Goal: Task Accomplishment & Management: Complete application form

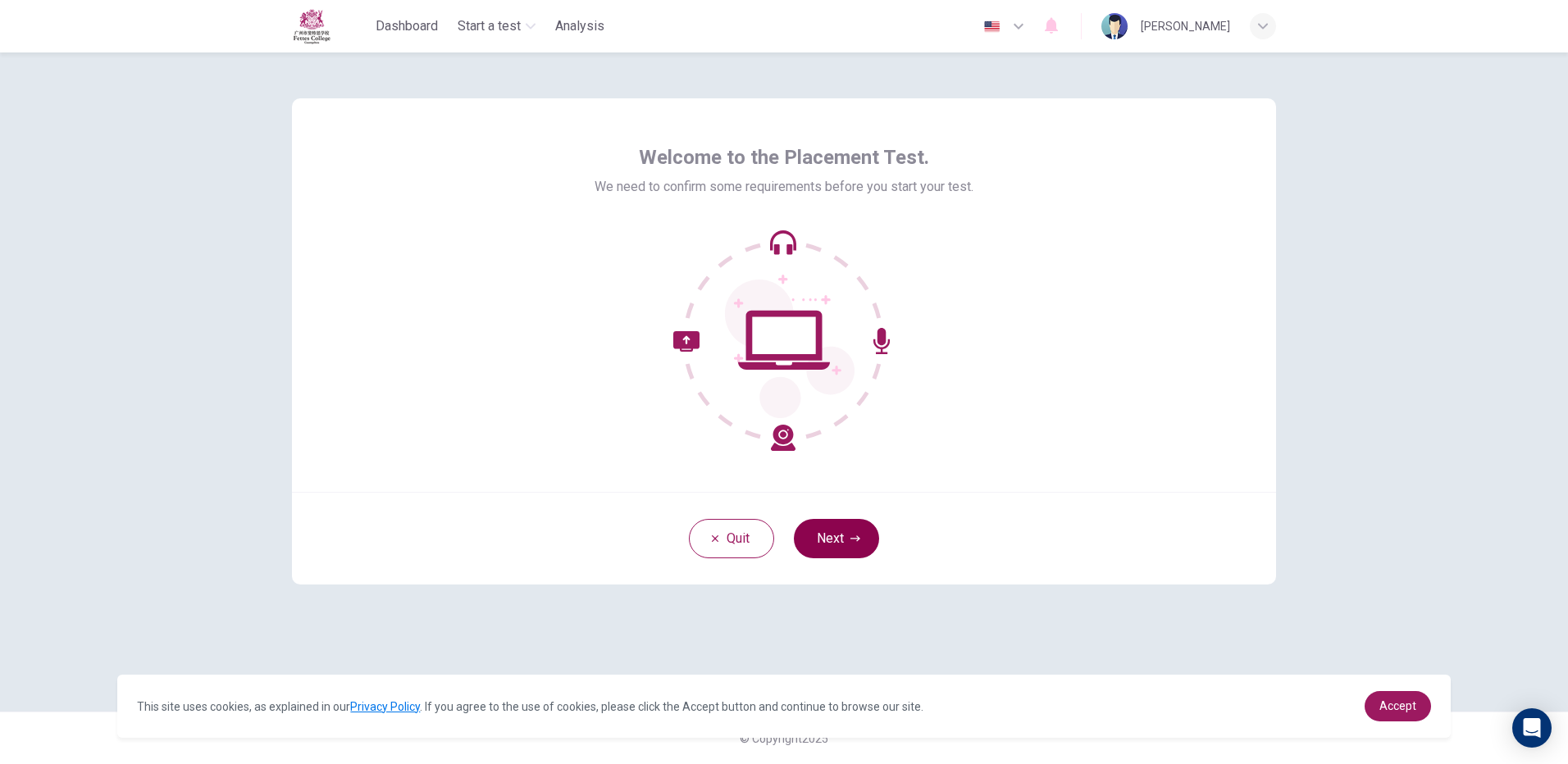
click at [837, 537] on button "Next" at bounding box center [836, 539] width 85 height 40
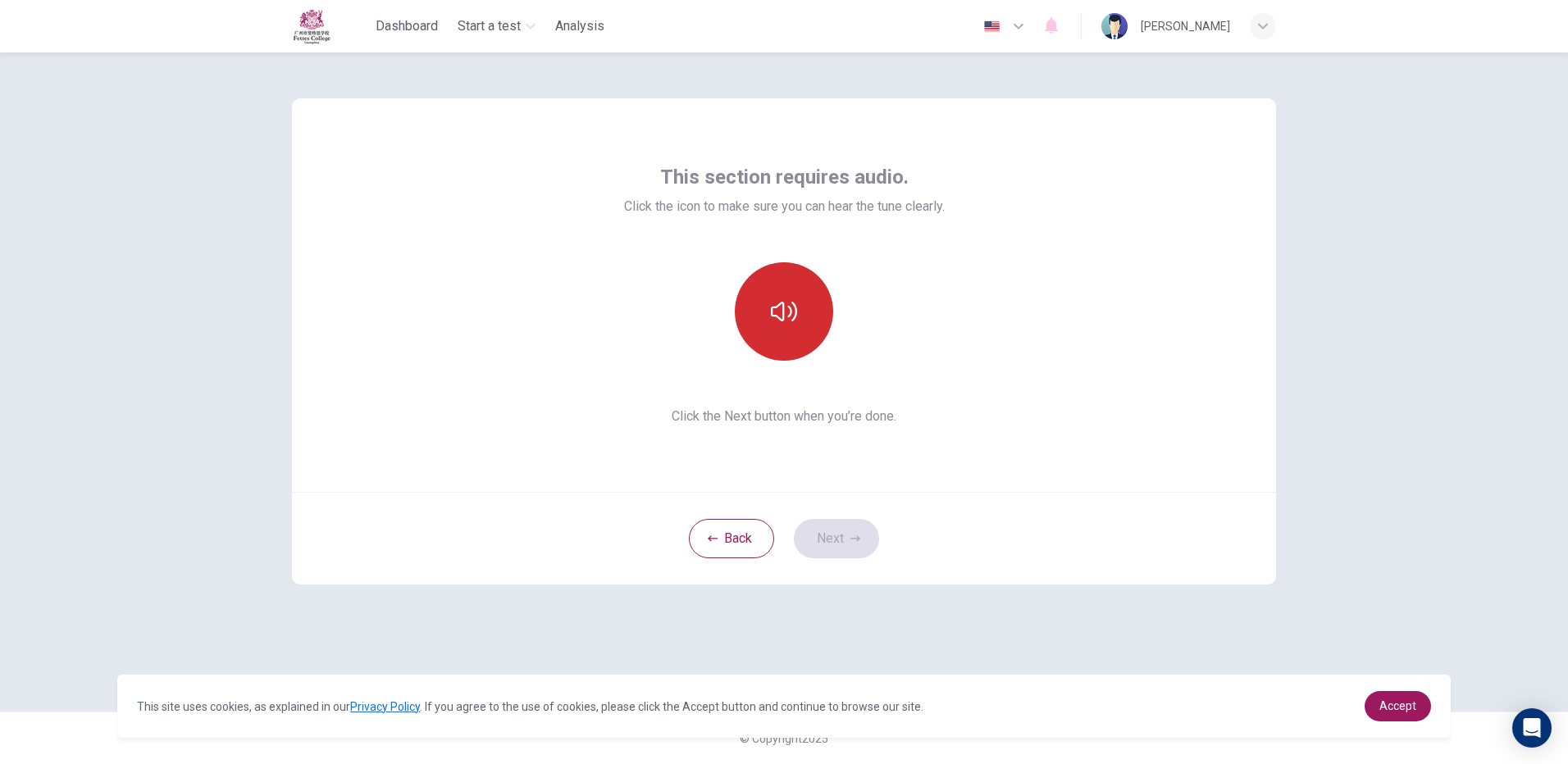
click at [771, 321] on icon "button" at bounding box center [784, 312] width 26 height 26
click at [864, 541] on button "Next" at bounding box center [836, 539] width 85 height 40
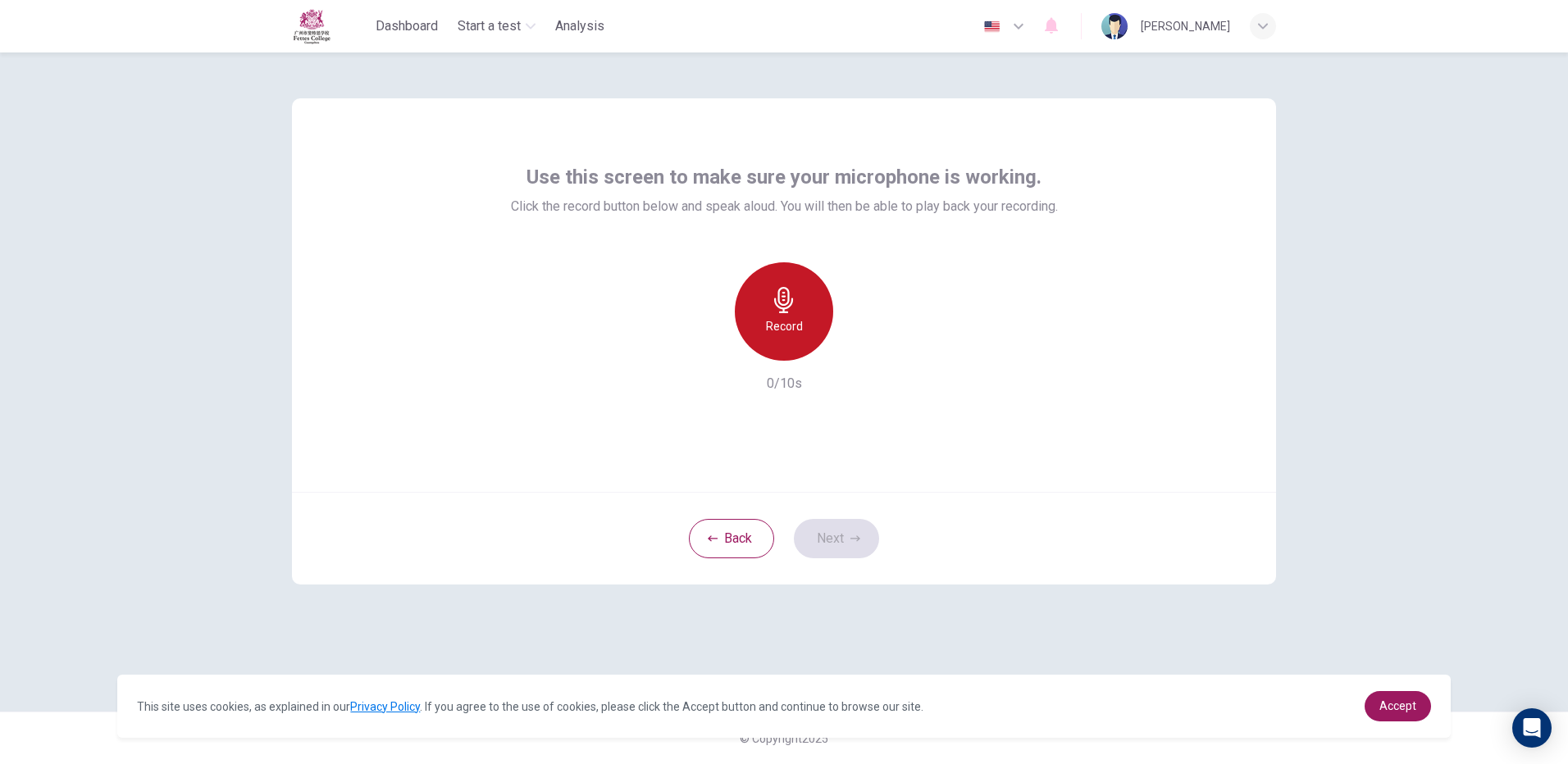
click at [807, 327] on div "Record" at bounding box center [784, 312] width 98 height 98
click at [852, 526] on button "Next" at bounding box center [836, 539] width 85 height 40
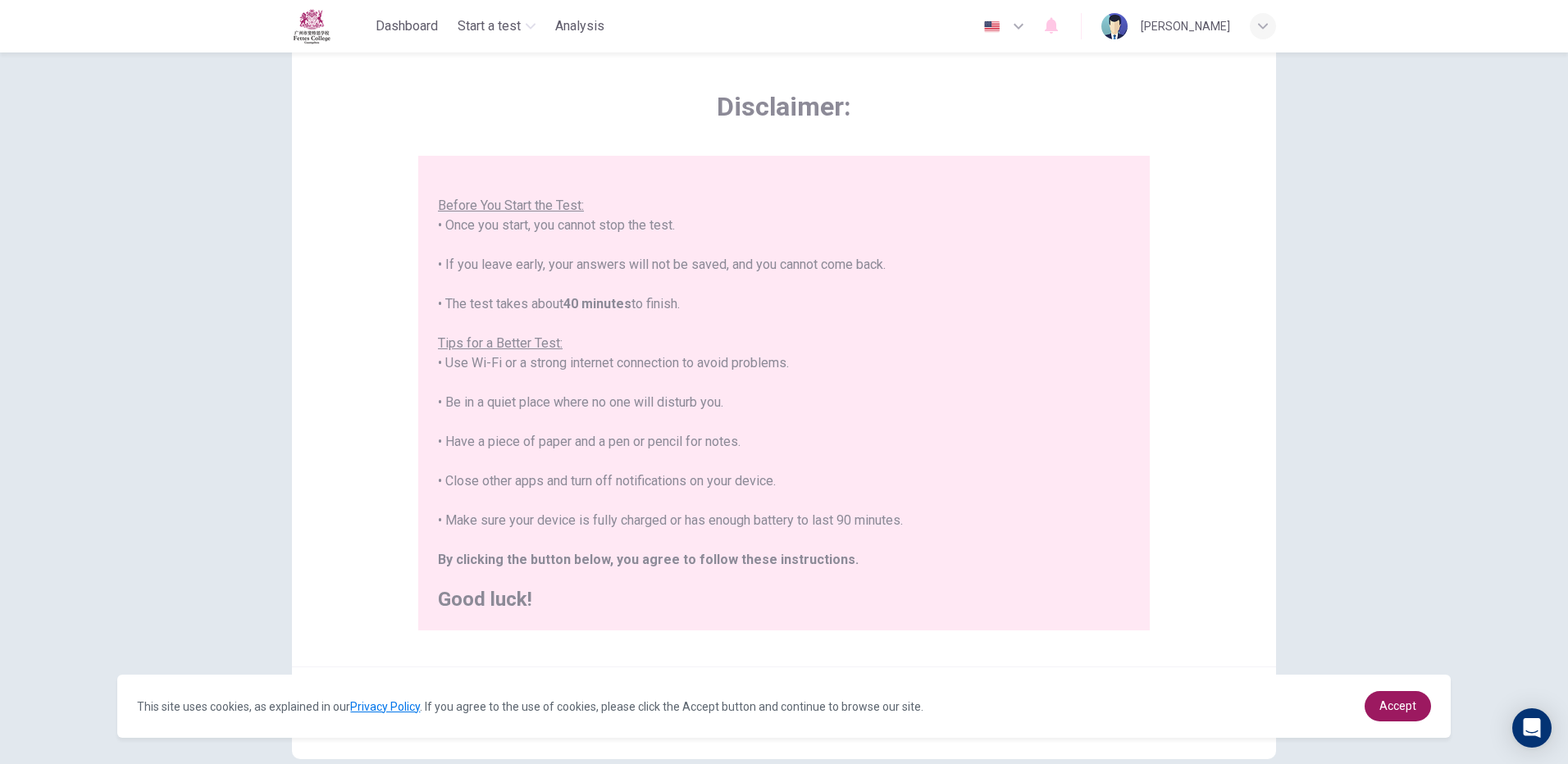
scroll to position [147, 0]
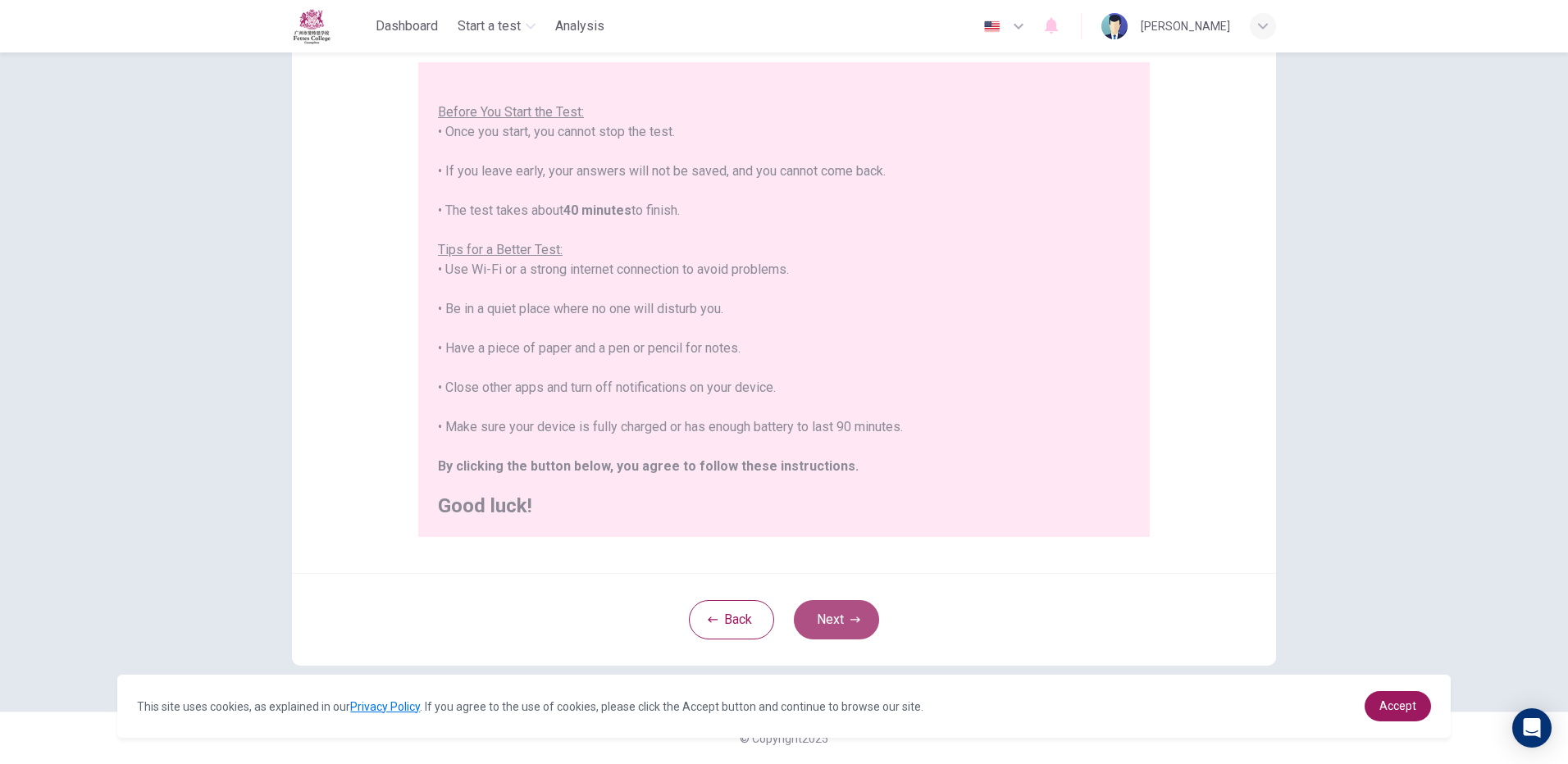
click at [826, 626] on button "Next" at bounding box center [836, 620] width 85 height 40
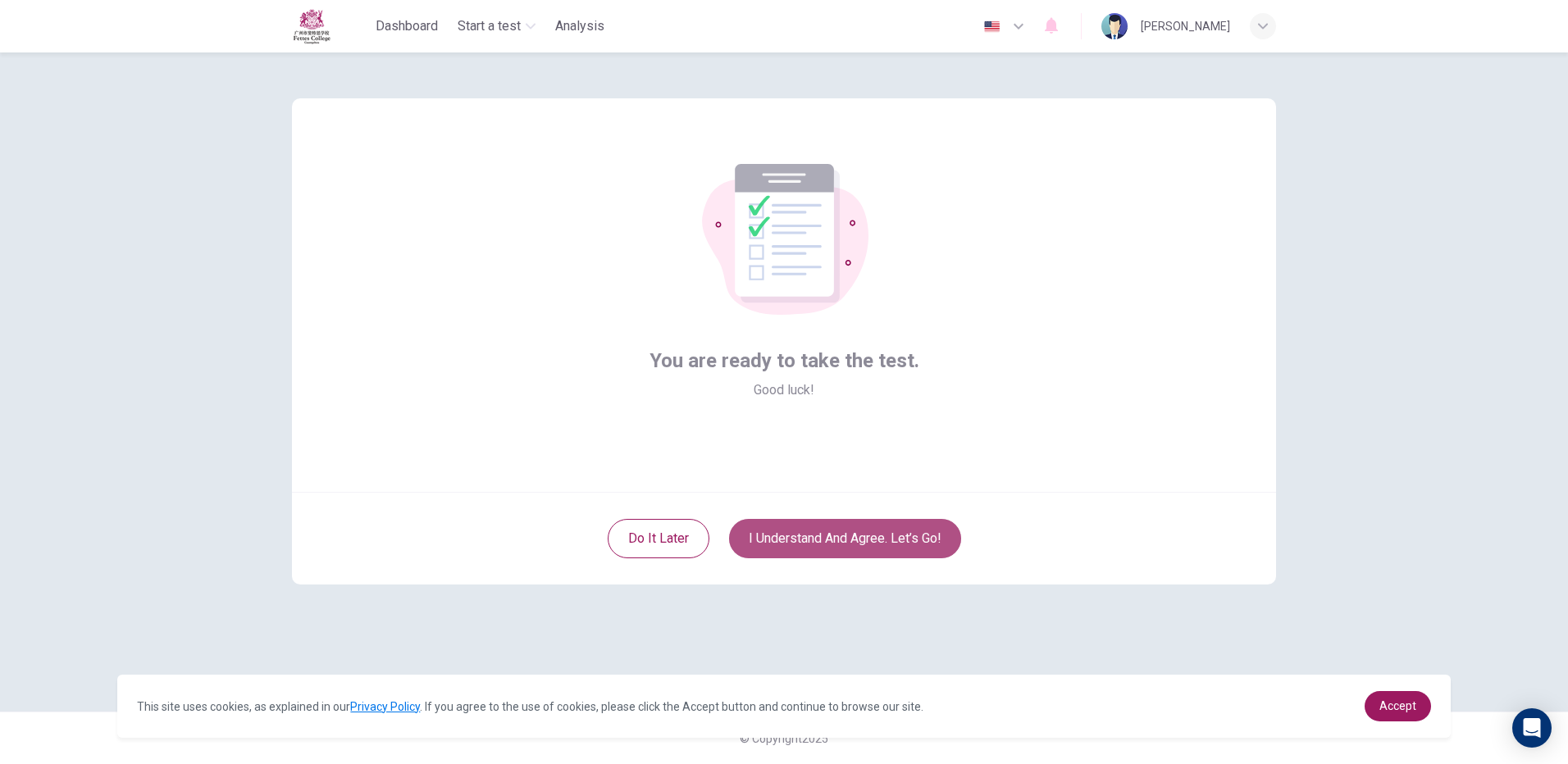
click at [873, 542] on button "I understand and agree. Let’s go!" at bounding box center [845, 539] width 232 height 40
click at [833, 517] on div "Do it later I understand and agree. Let’s go!" at bounding box center [784, 538] width 985 height 93
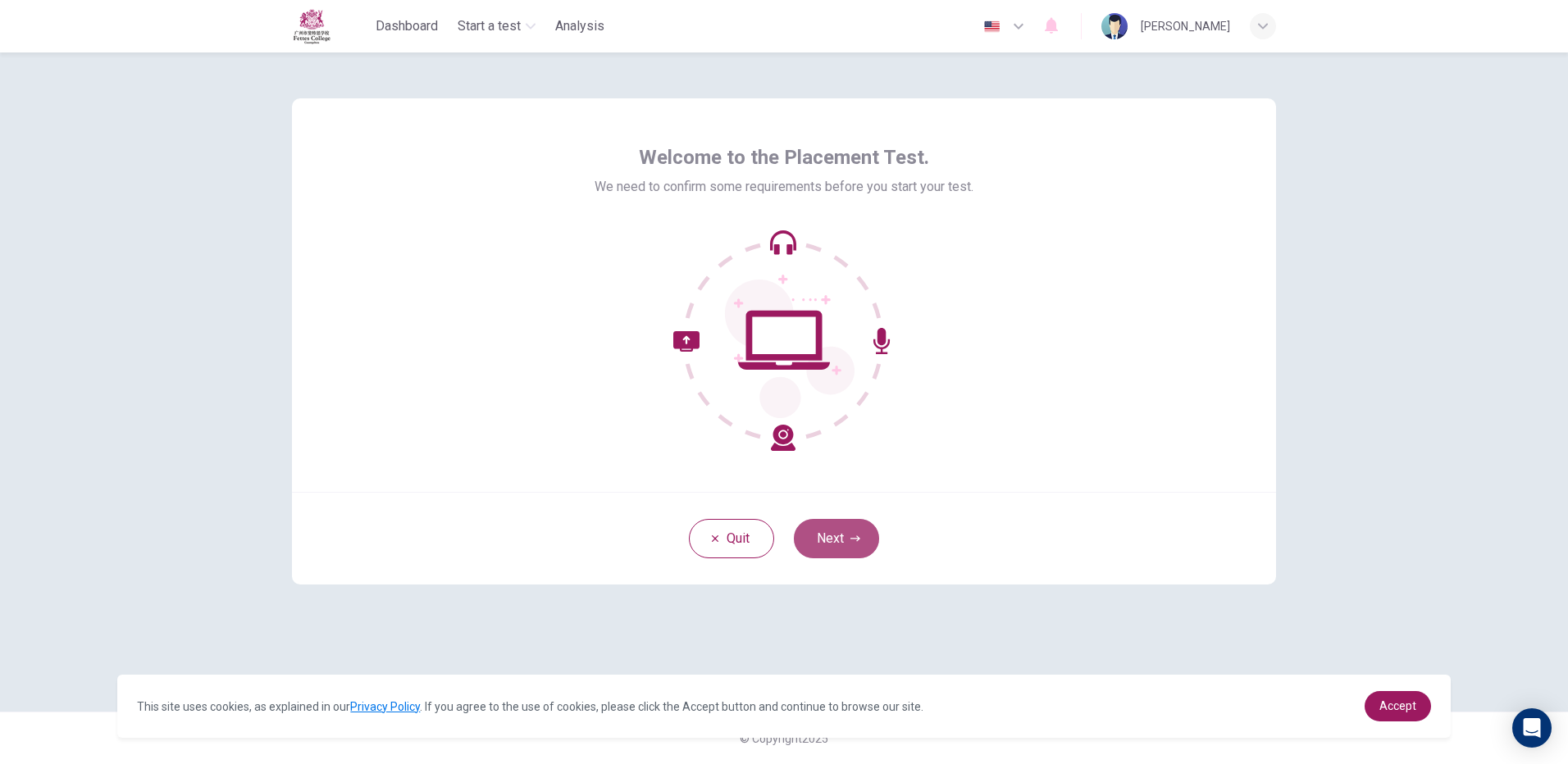
click at [858, 546] on button "Next" at bounding box center [836, 539] width 85 height 40
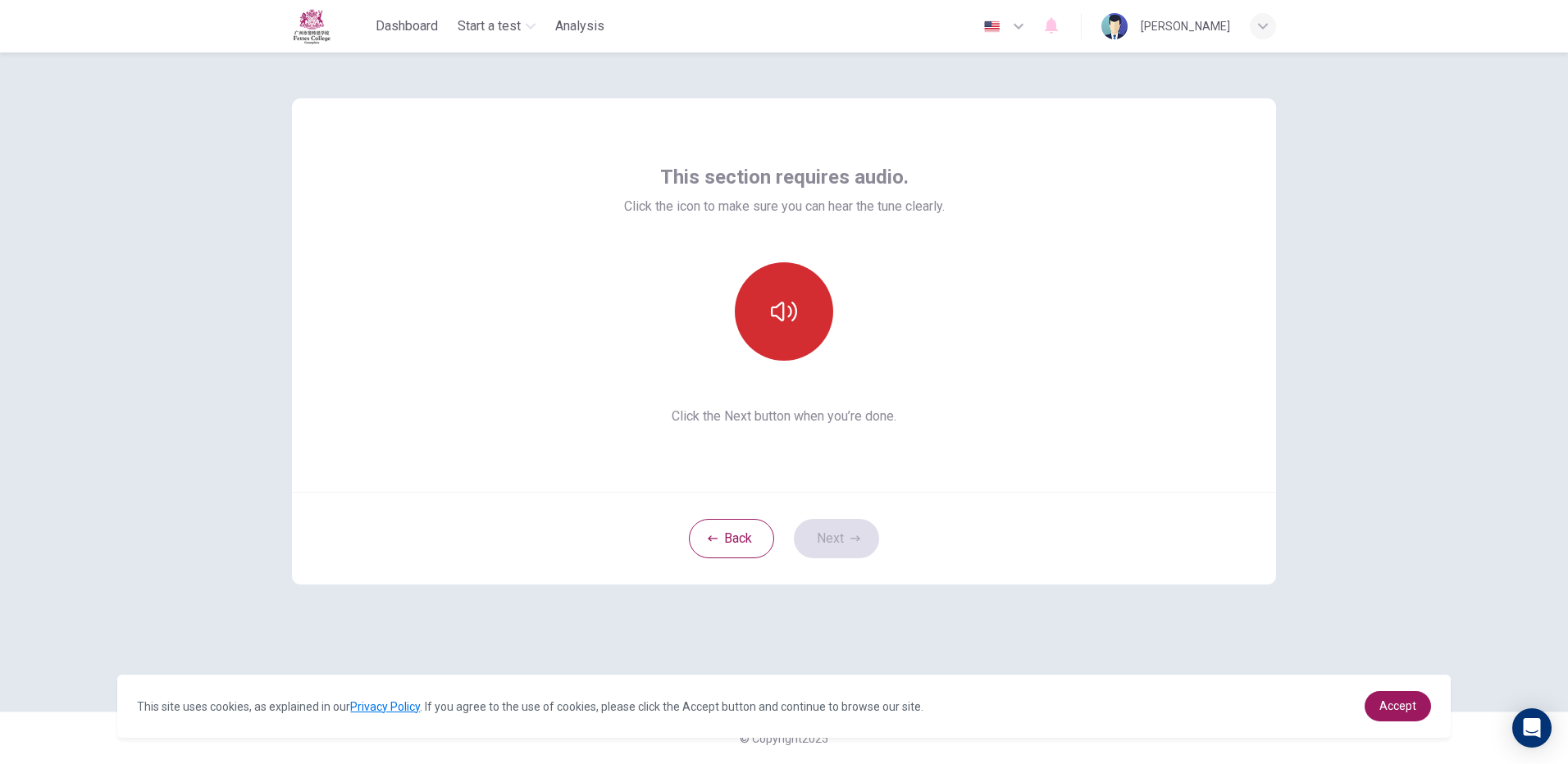
click at [798, 324] on button "button" at bounding box center [784, 312] width 98 height 98
click at [850, 554] on button "Next" at bounding box center [836, 539] width 85 height 40
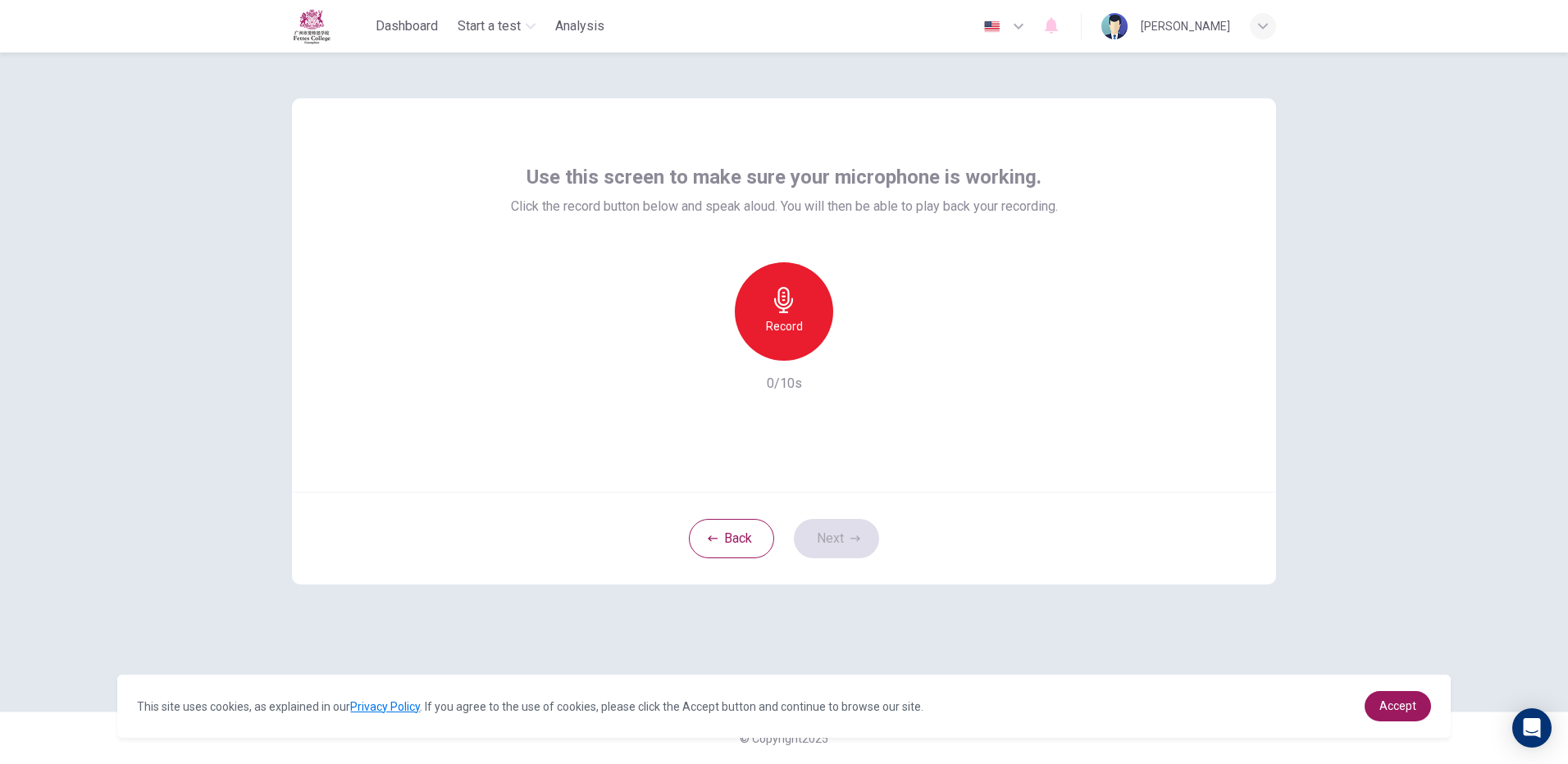
click at [804, 318] on div "Record" at bounding box center [784, 312] width 98 height 98
click at [841, 537] on button "Next" at bounding box center [836, 539] width 85 height 40
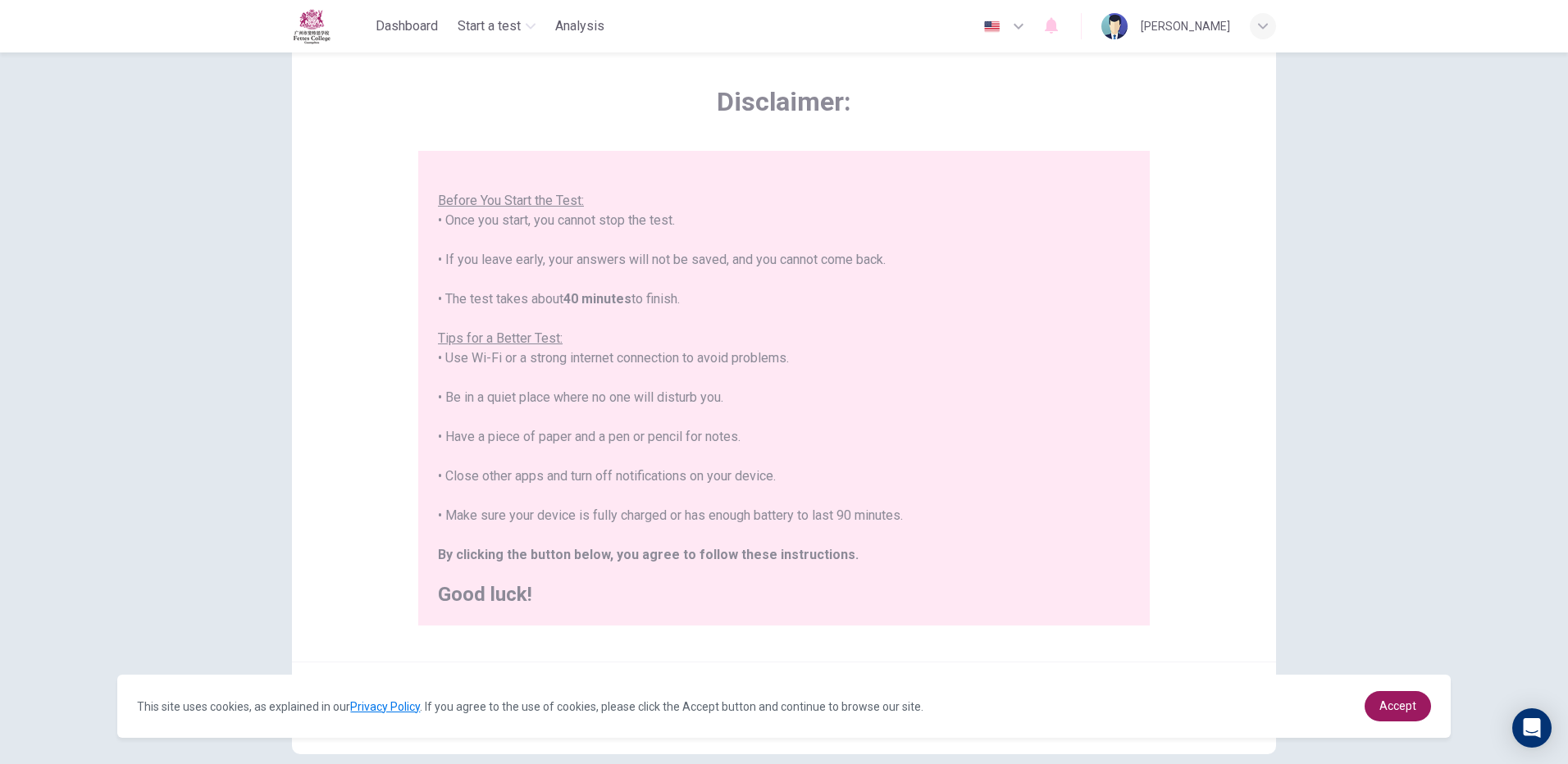
scroll to position [147, 0]
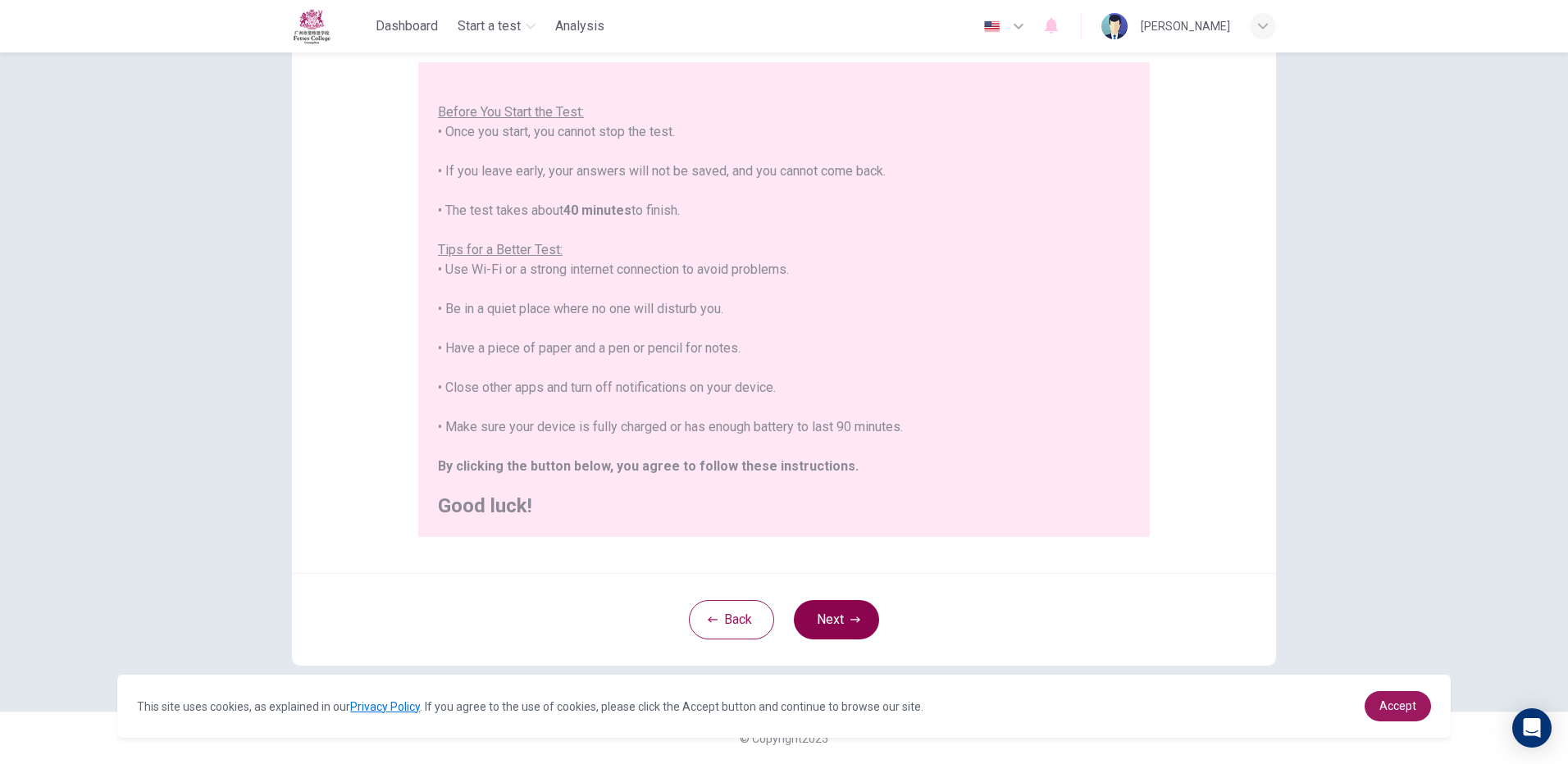
click at [824, 618] on button "Next" at bounding box center [836, 620] width 85 height 40
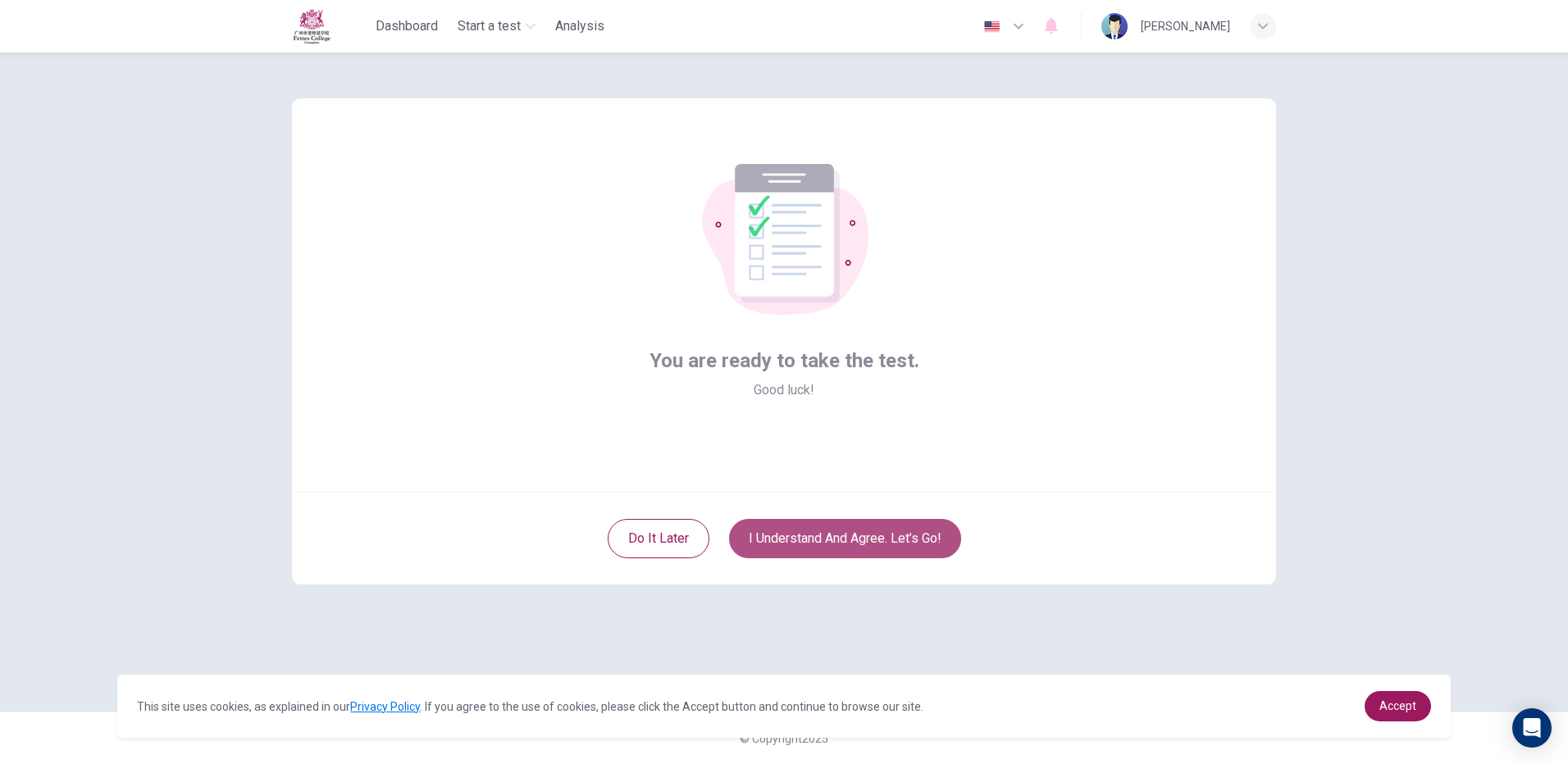
click at [841, 536] on button "I understand and agree. Let’s go!" at bounding box center [845, 539] width 232 height 40
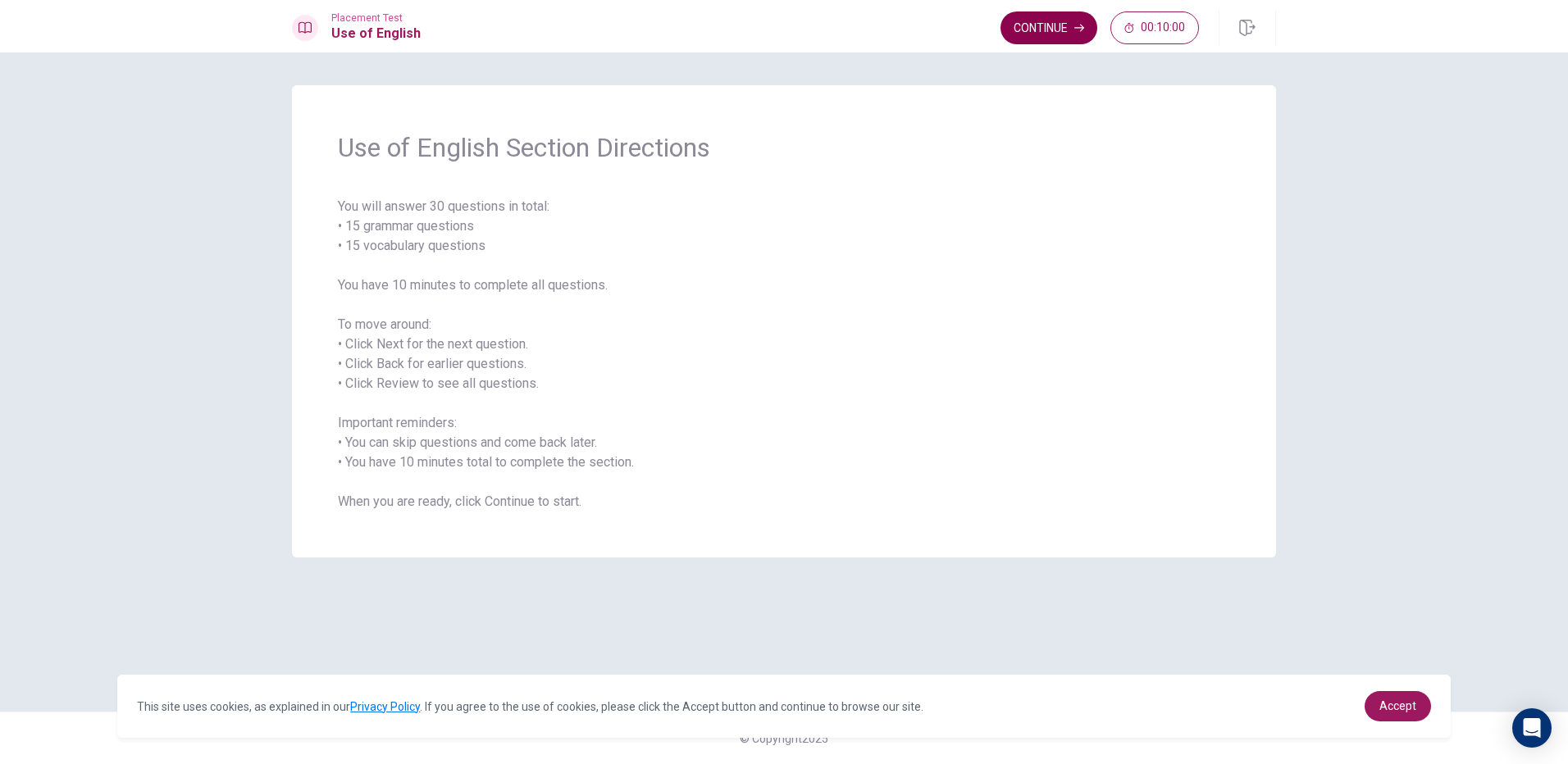
click at [1060, 42] on button "Continue" at bounding box center [1049, 28] width 97 height 33
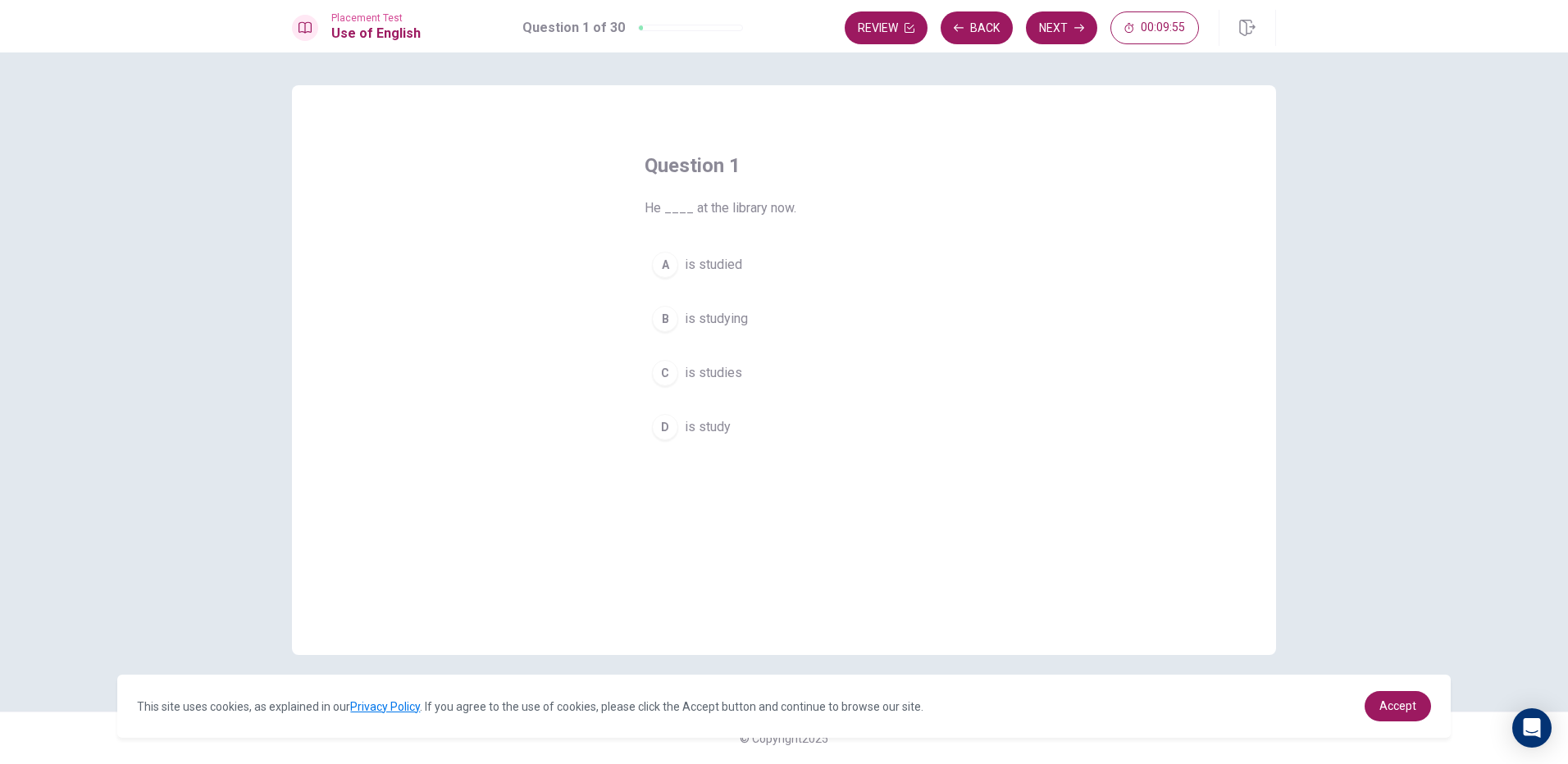
drag, startPoint x: 682, startPoint y: 333, endPoint x: 674, endPoint y: 331, distance: 8.2
click at [674, 331] on button "B is studying" at bounding box center [784, 319] width 279 height 41
click at [1043, 21] on button "Next" at bounding box center [1061, 28] width 71 height 33
click at [707, 379] on span "drives" at bounding box center [703, 373] width 36 height 20
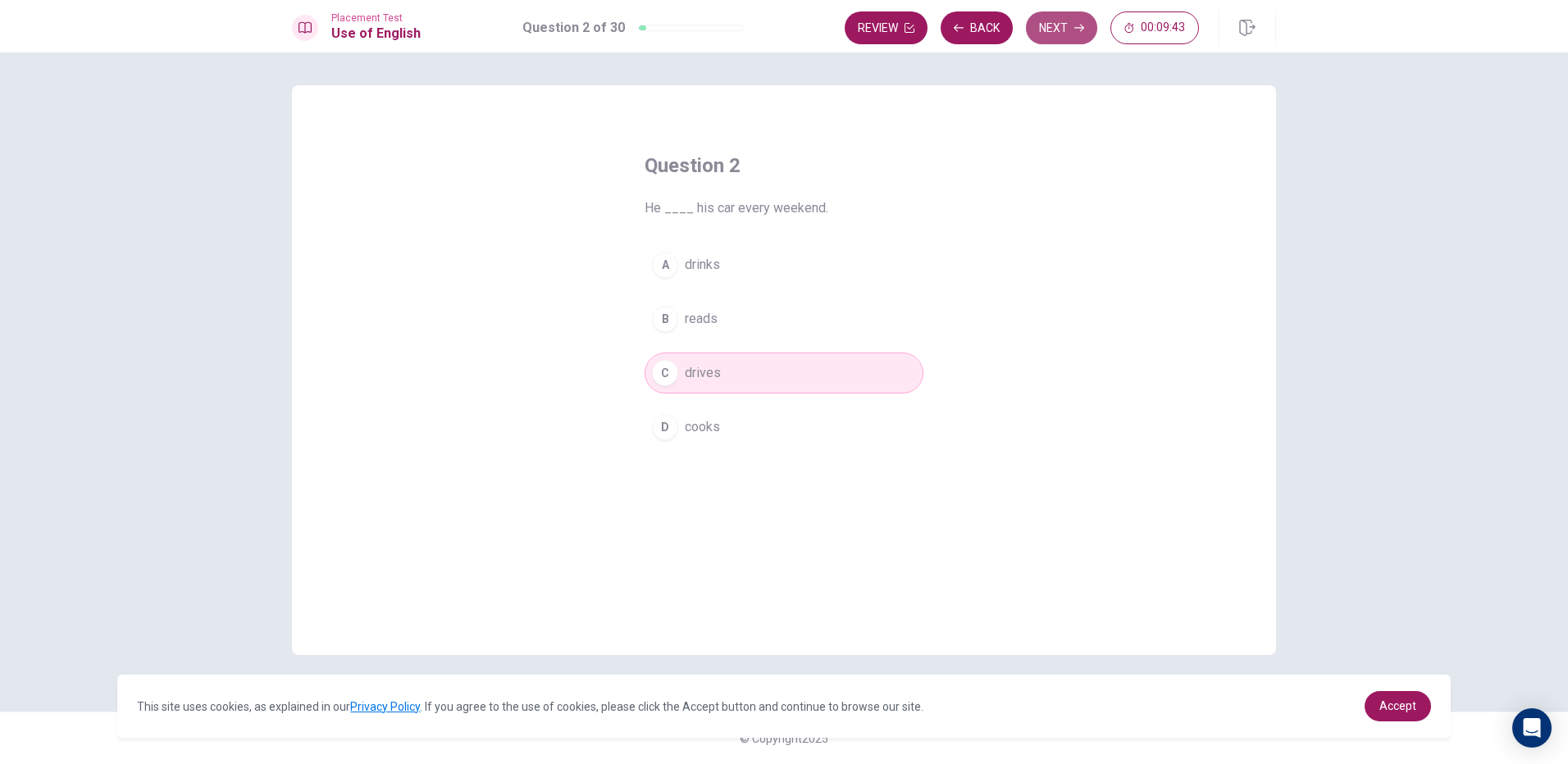
click at [1048, 43] on button "Next" at bounding box center [1061, 28] width 71 height 33
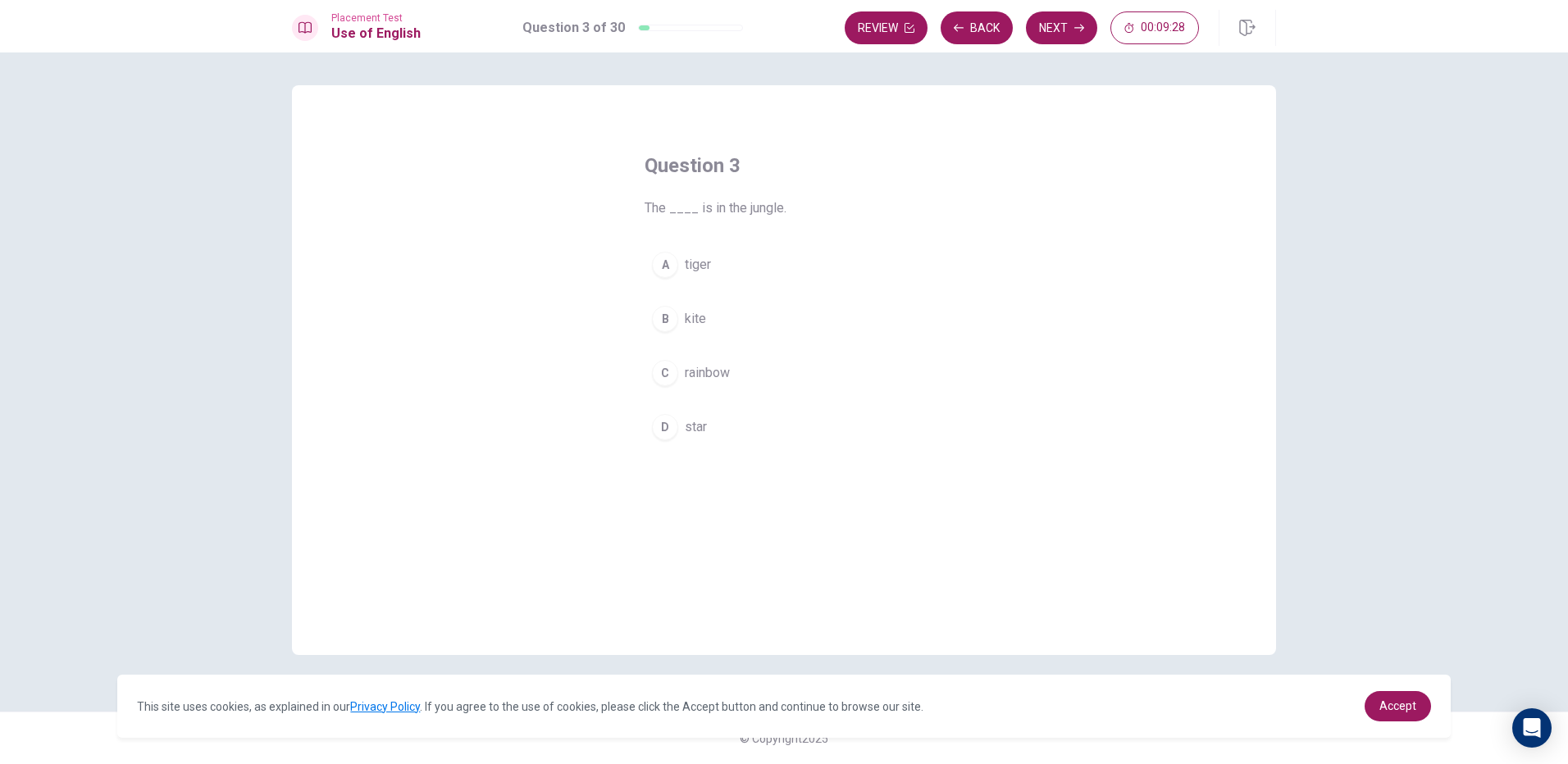
click at [653, 260] on div "A" at bounding box center [665, 265] width 26 height 26
click at [1050, 32] on button "Next" at bounding box center [1061, 28] width 71 height 33
click at [675, 376] on div "C" at bounding box center [665, 373] width 26 height 26
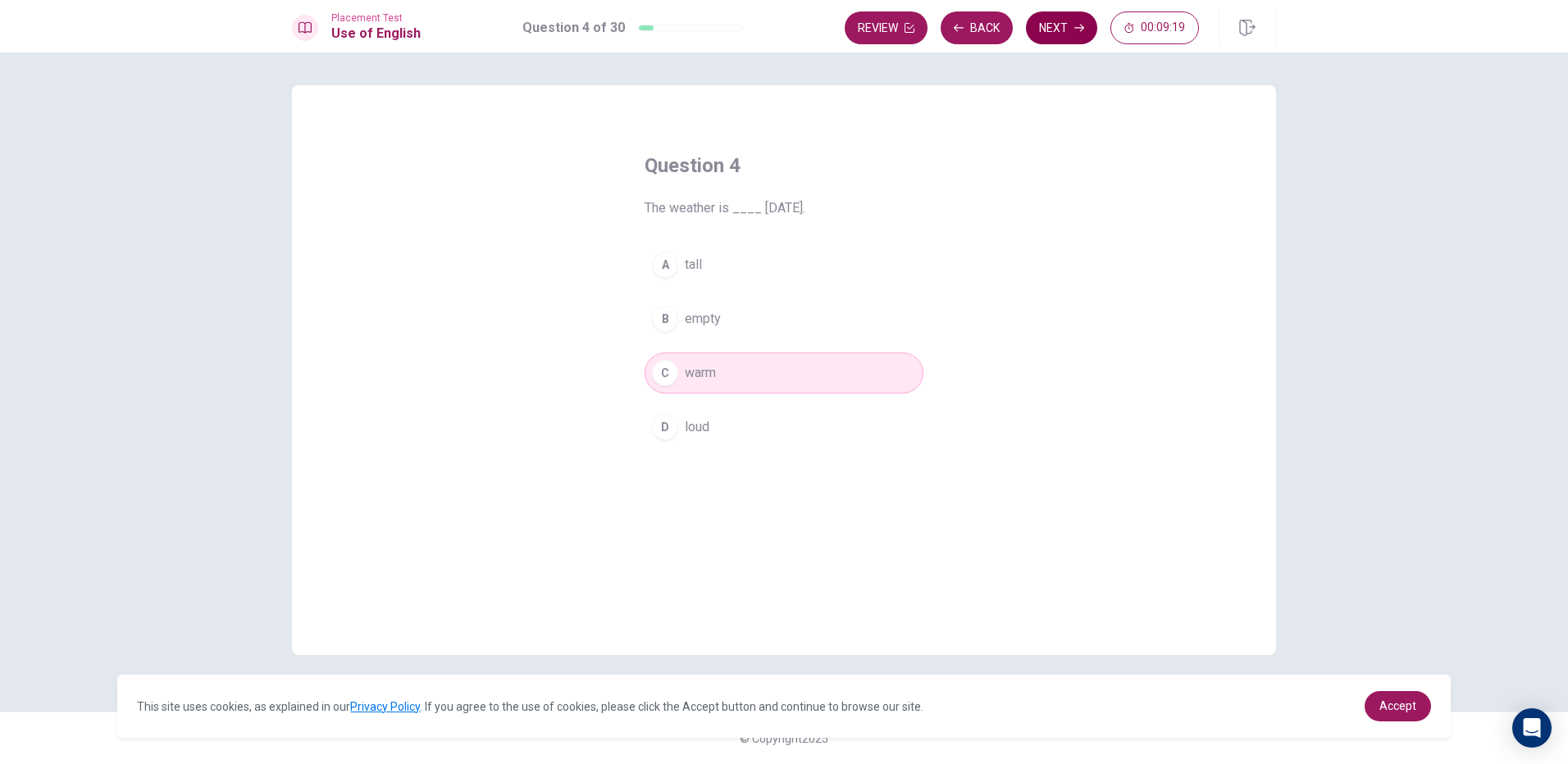
click at [1068, 32] on button "Next" at bounding box center [1061, 28] width 71 height 33
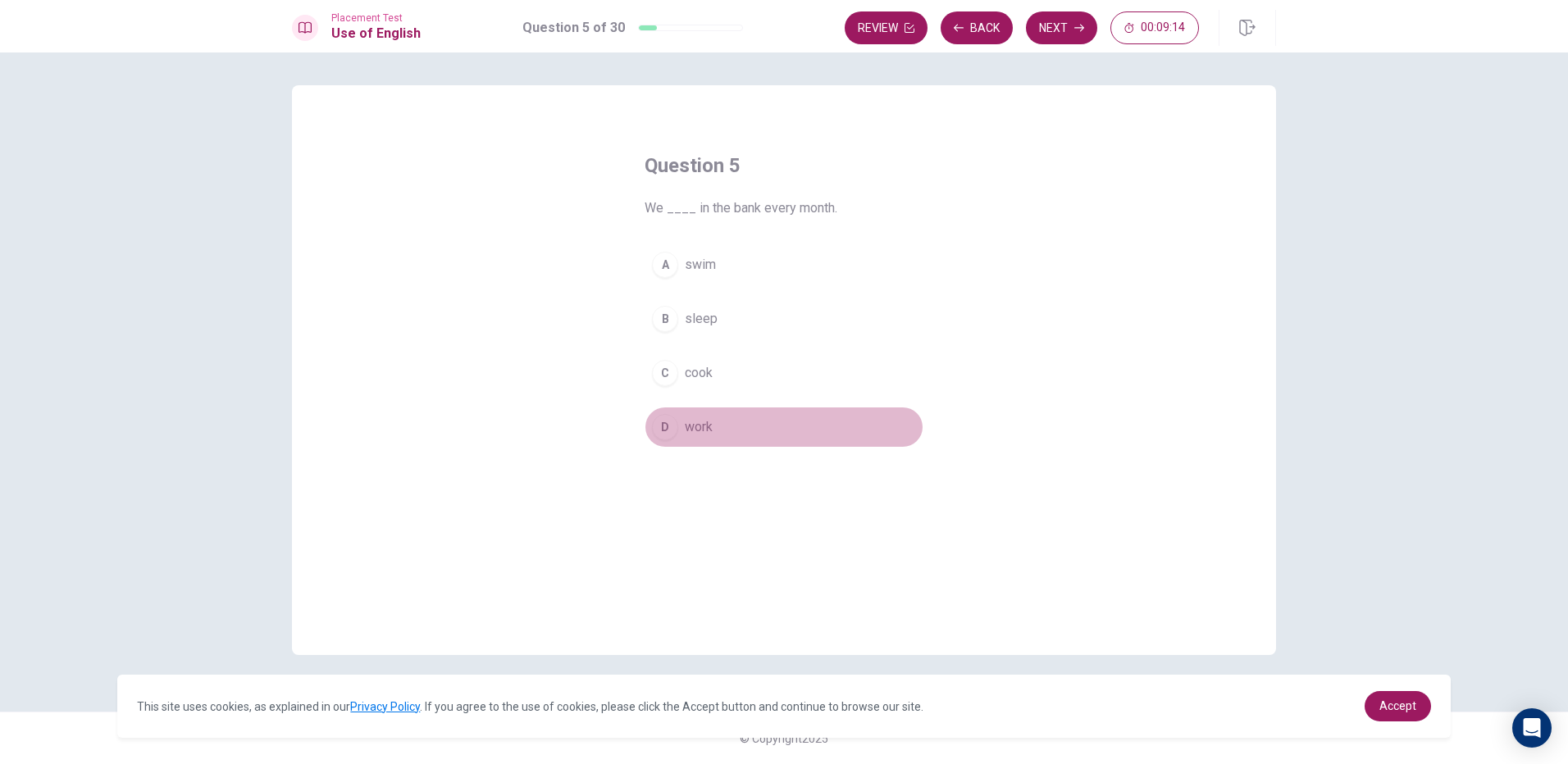
click at [666, 434] on div "D" at bounding box center [665, 427] width 26 height 26
click at [1037, 103] on div "Question 5 We ____ in the bank every month. A swim B sleep C cook D work" at bounding box center [784, 369] width 985 height 570
click at [1060, 42] on button "Next" at bounding box center [1061, 28] width 71 height 33
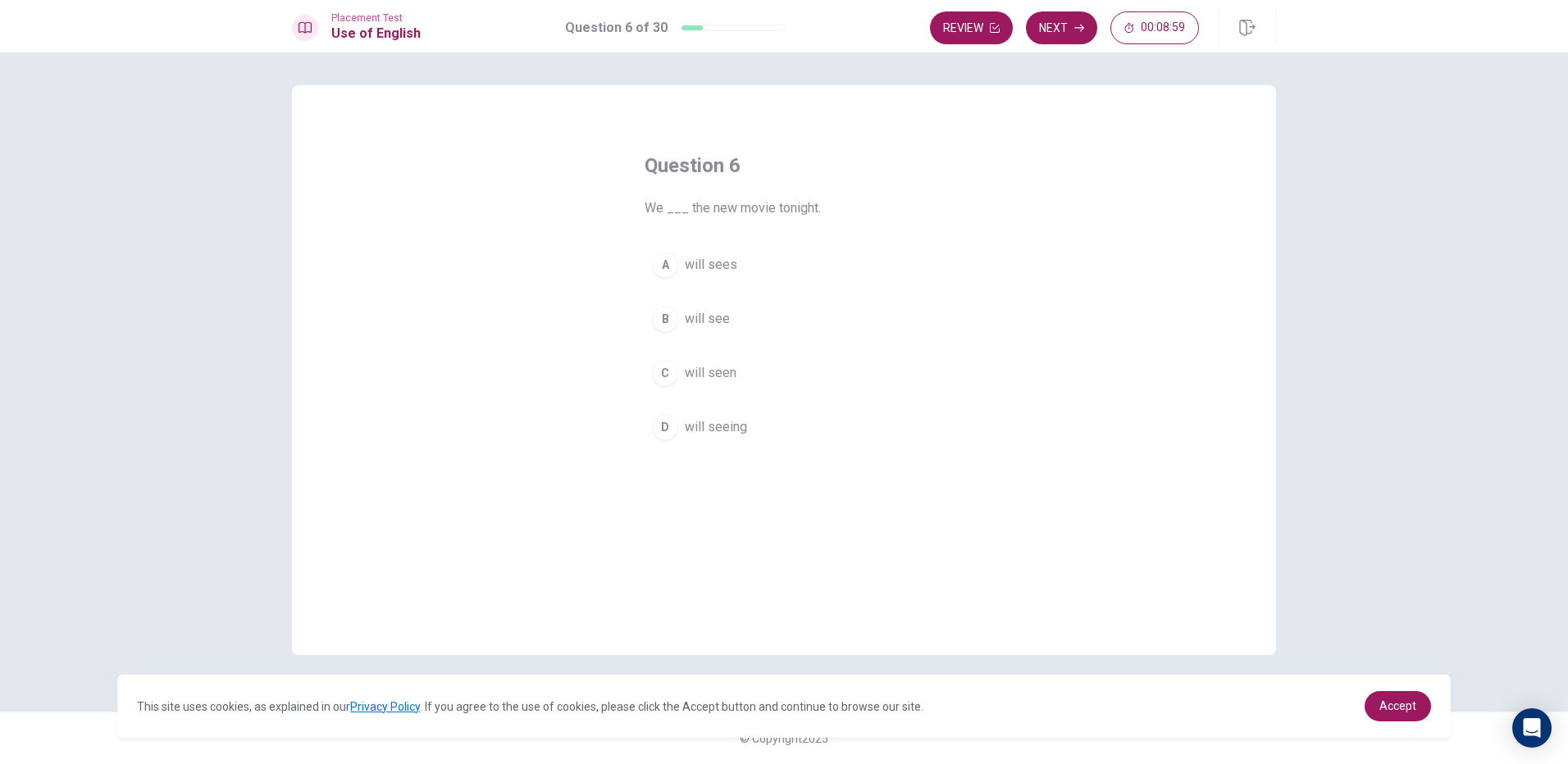
click at [704, 317] on span "will see" at bounding box center [707, 319] width 45 height 20
click at [1076, 32] on icon "button" at bounding box center [1079, 27] width 10 height 10
click at [650, 424] on button "D eat" at bounding box center [784, 426] width 279 height 41
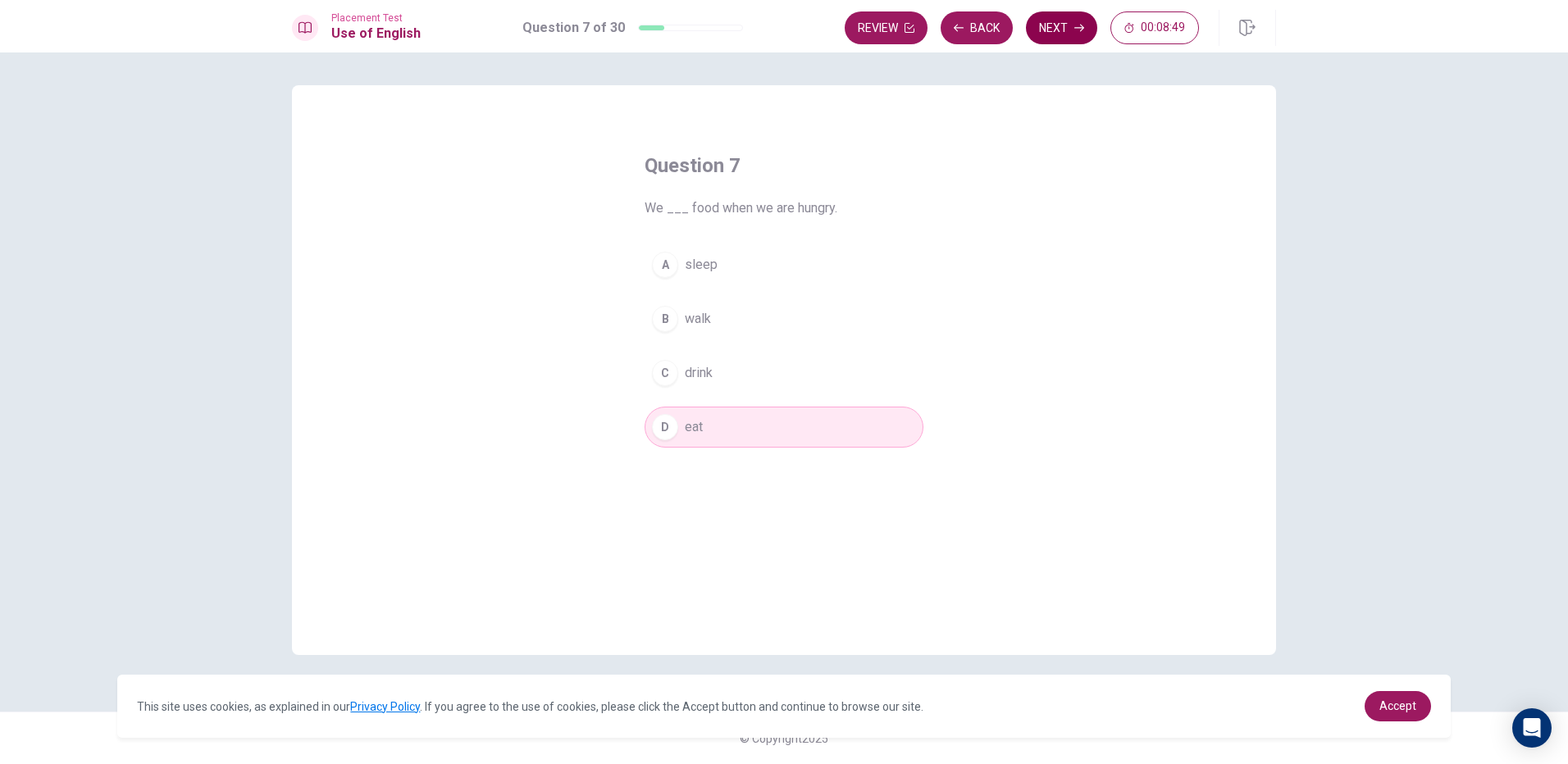
click at [1048, 39] on button "Next" at bounding box center [1061, 28] width 71 height 33
drag, startPoint x: 695, startPoint y: 366, endPoint x: 682, endPoint y: 361, distance: 13.9
click at [688, 364] on span "below" at bounding box center [702, 373] width 35 height 20
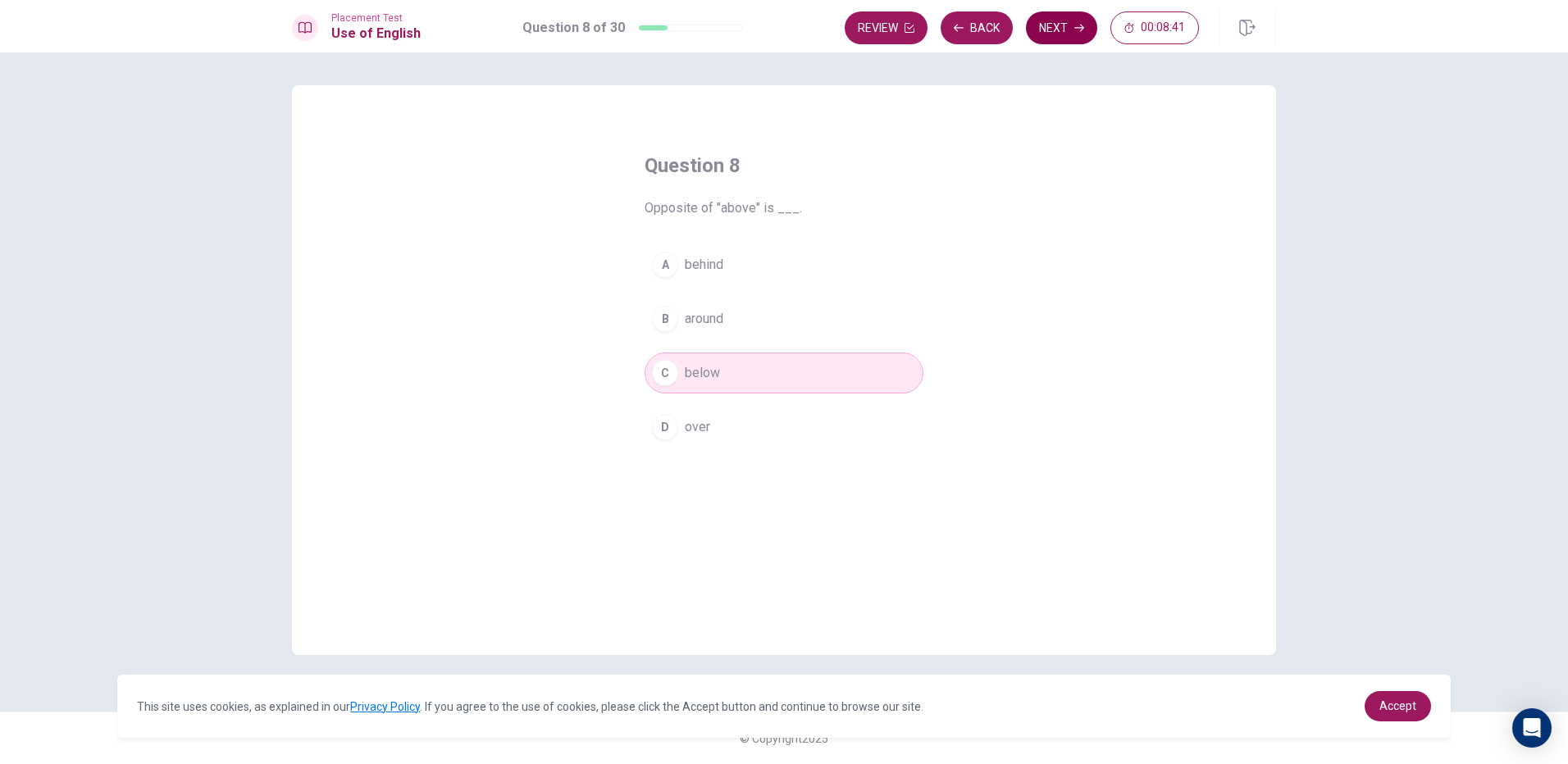
click at [1075, 27] on icon "button" at bounding box center [1079, 27] width 10 height 10
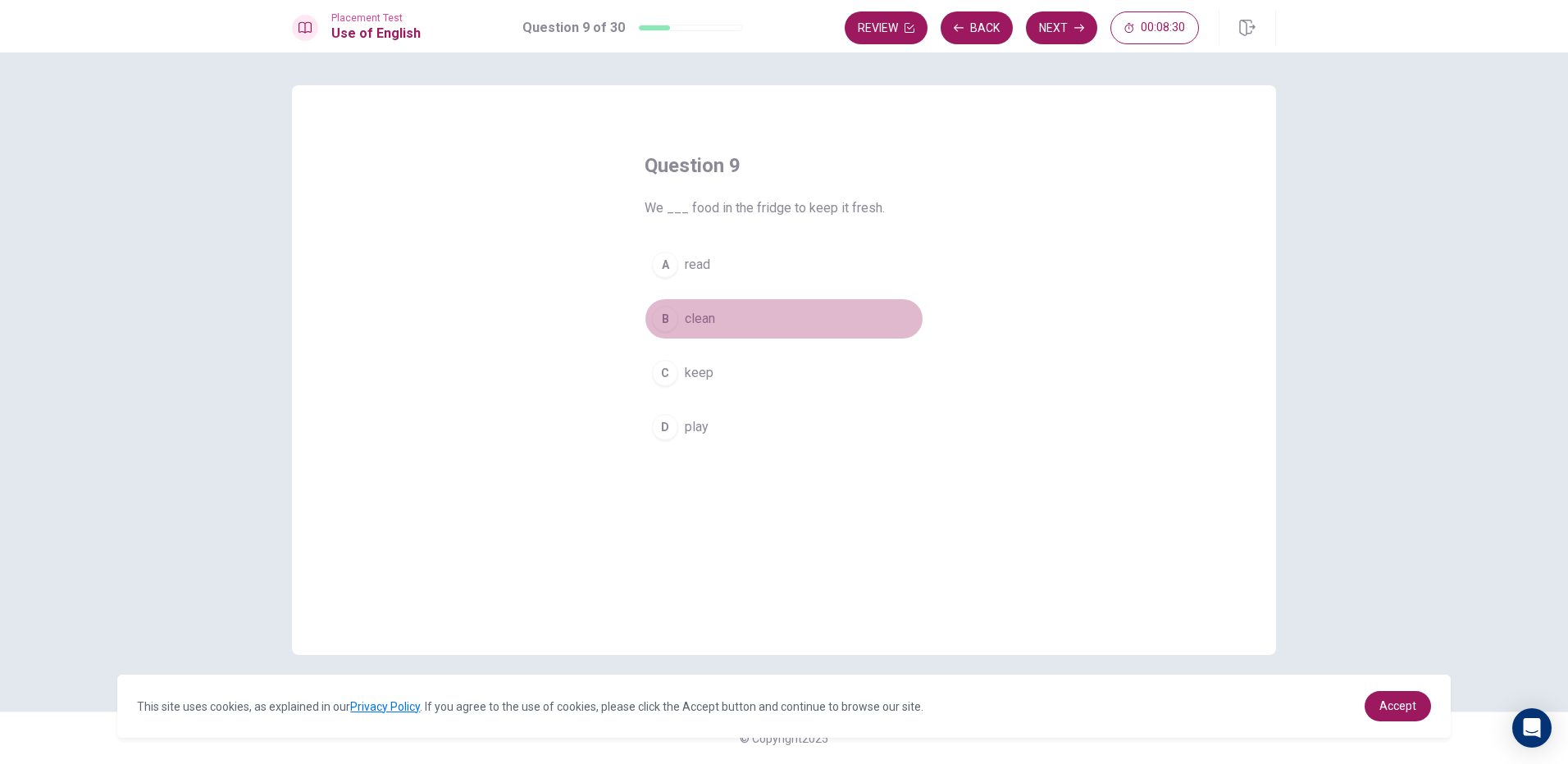
click at [712, 321] on span "clean" at bounding box center [700, 319] width 31 height 20
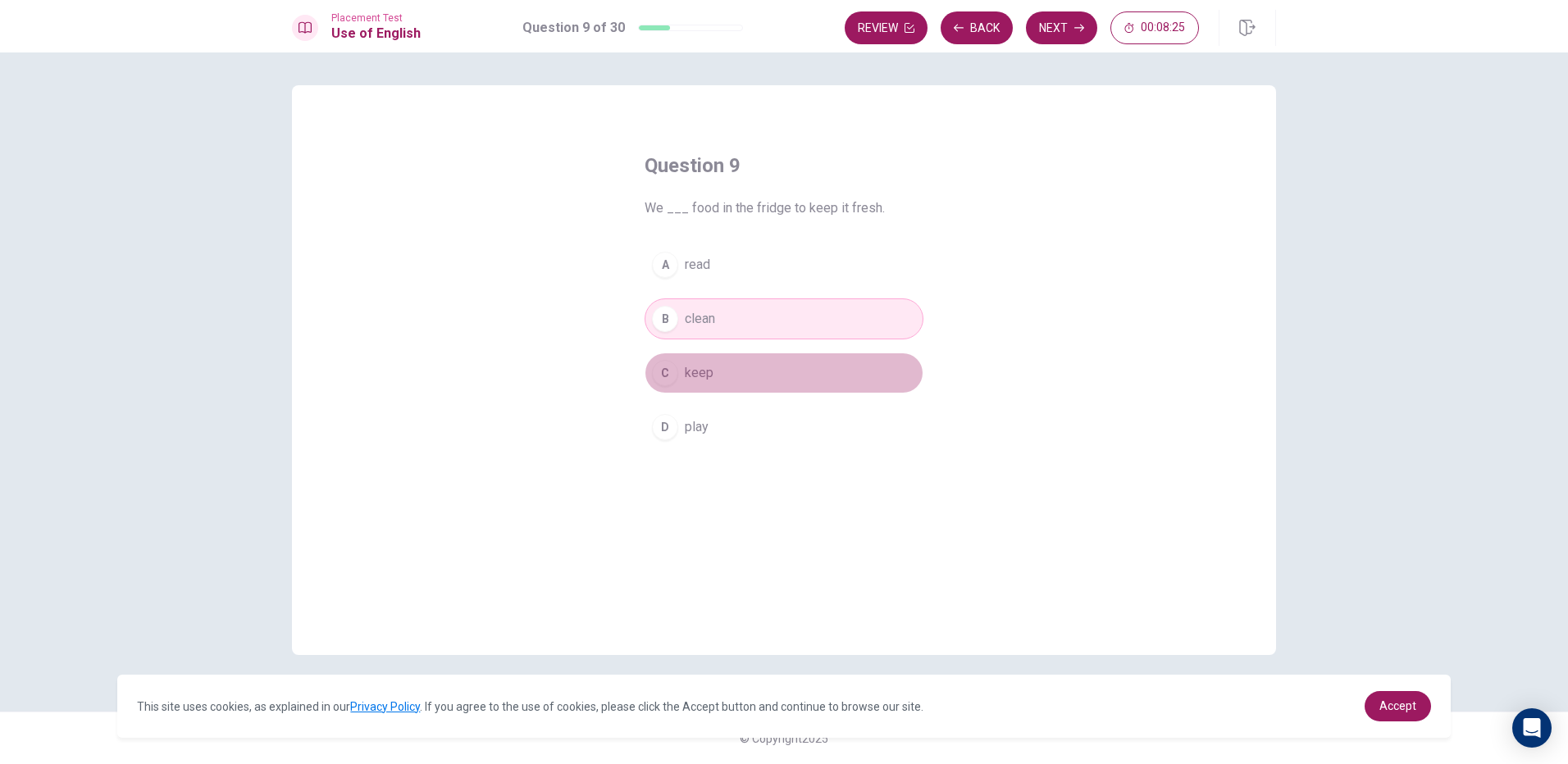
click at [686, 376] on span "keep" at bounding box center [699, 373] width 29 height 20
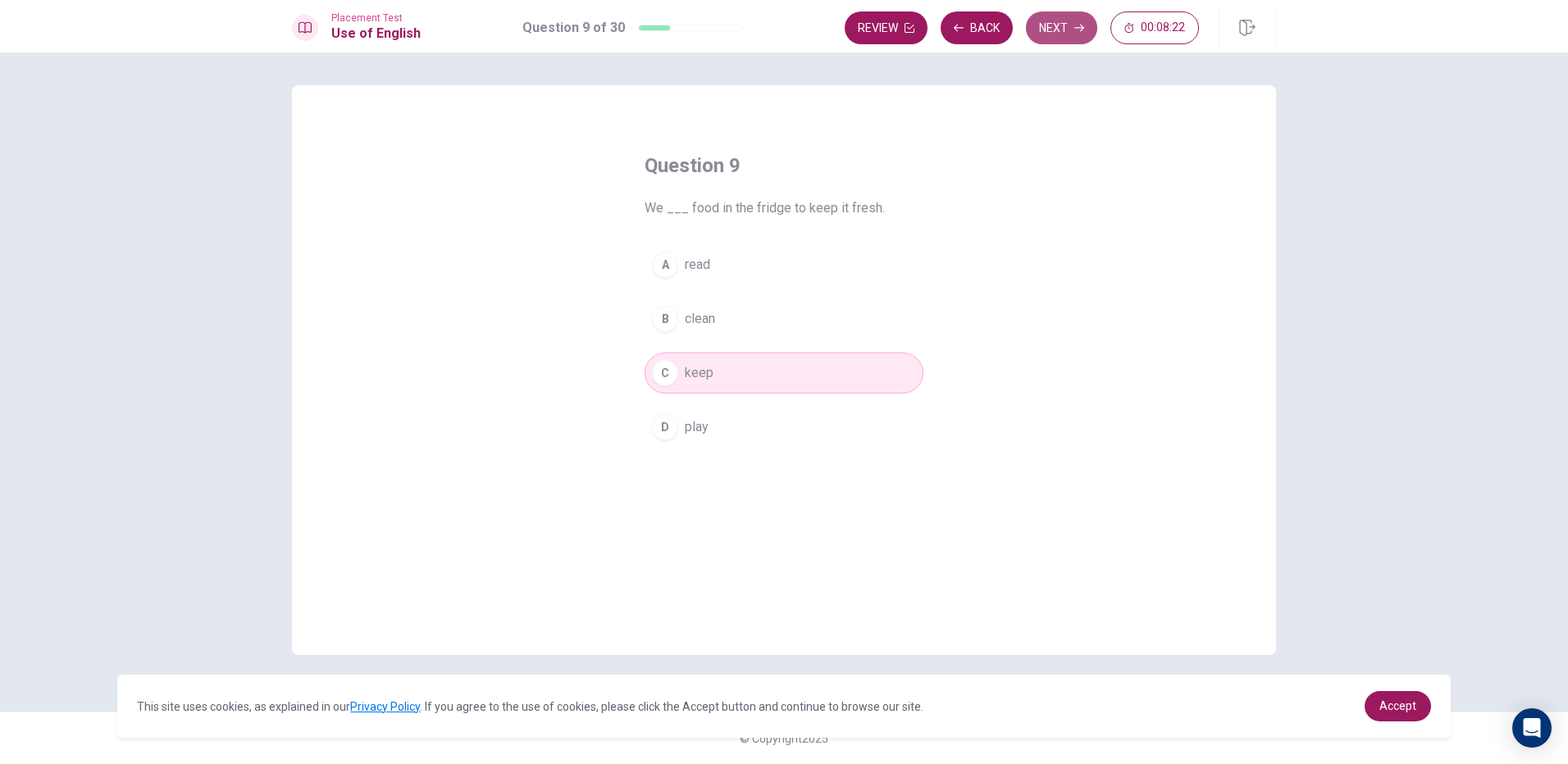
click at [1051, 38] on button "Next" at bounding box center [1061, 28] width 71 height 33
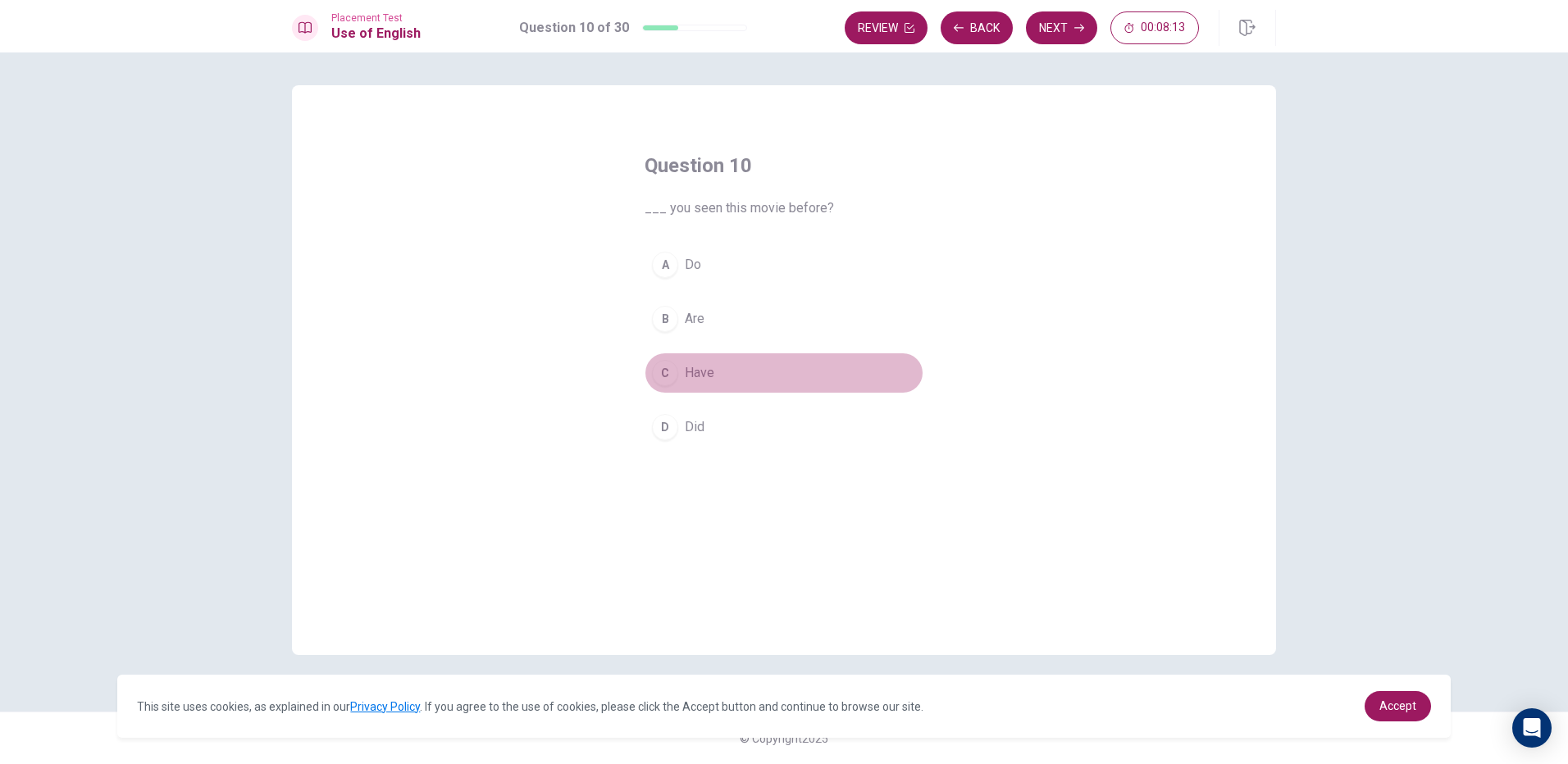
click at [677, 373] on div "C" at bounding box center [665, 373] width 26 height 26
click at [1063, 24] on button "Next" at bounding box center [1061, 28] width 71 height 33
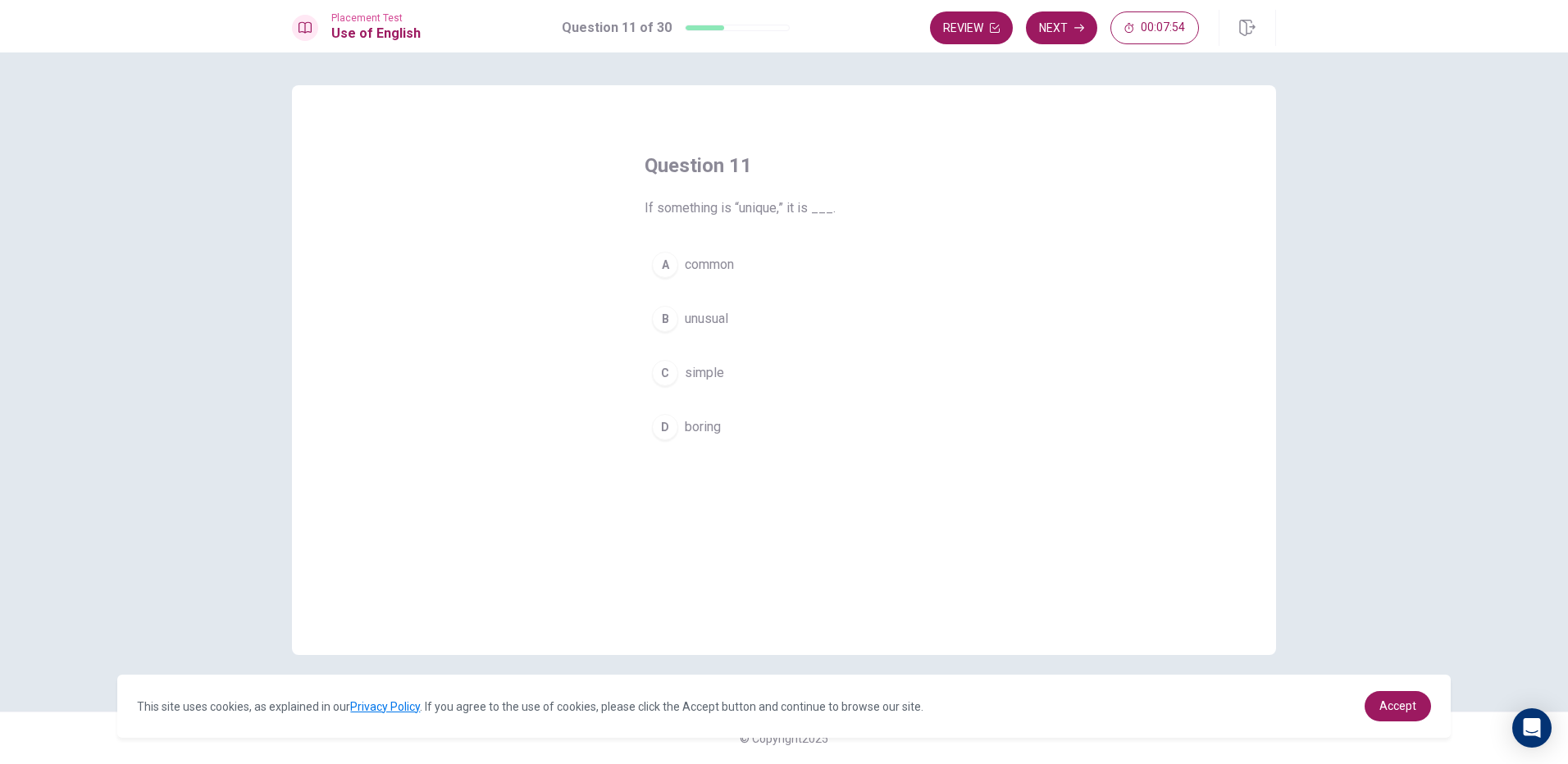
click at [677, 319] on div "B" at bounding box center [665, 319] width 26 height 26
click at [1052, 33] on button "Next" at bounding box center [1061, 28] width 71 height 33
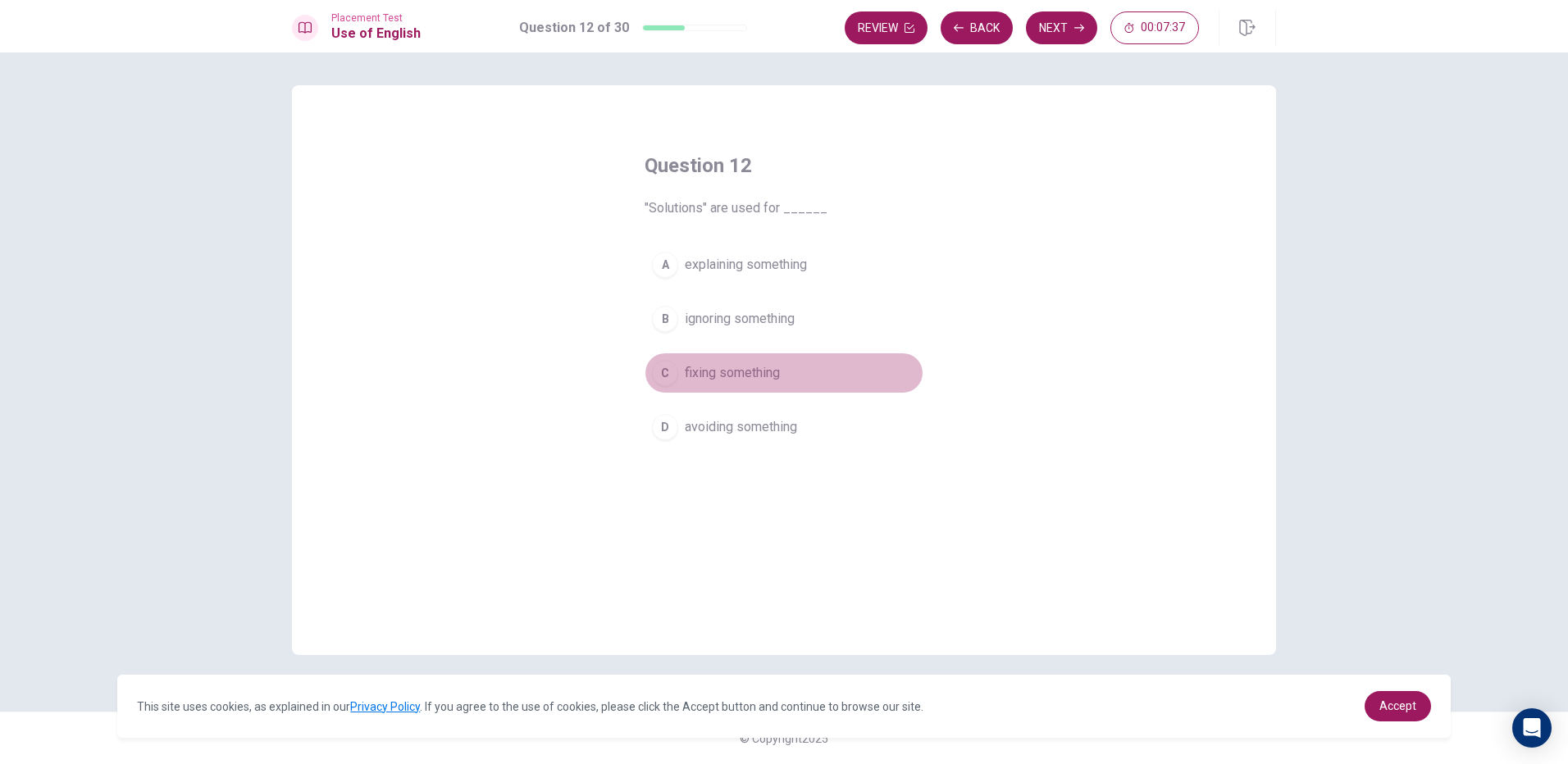
drag, startPoint x: 664, startPoint y: 367, endPoint x: 694, endPoint y: 335, distance: 43.9
click at [666, 368] on div "C" at bounding box center [665, 373] width 26 height 26
click at [1019, 44] on div "Review Back Next 00:07:36" at bounding box center [1060, 28] width 432 height 36
click at [1081, 29] on icon "button" at bounding box center [1079, 27] width 10 height 10
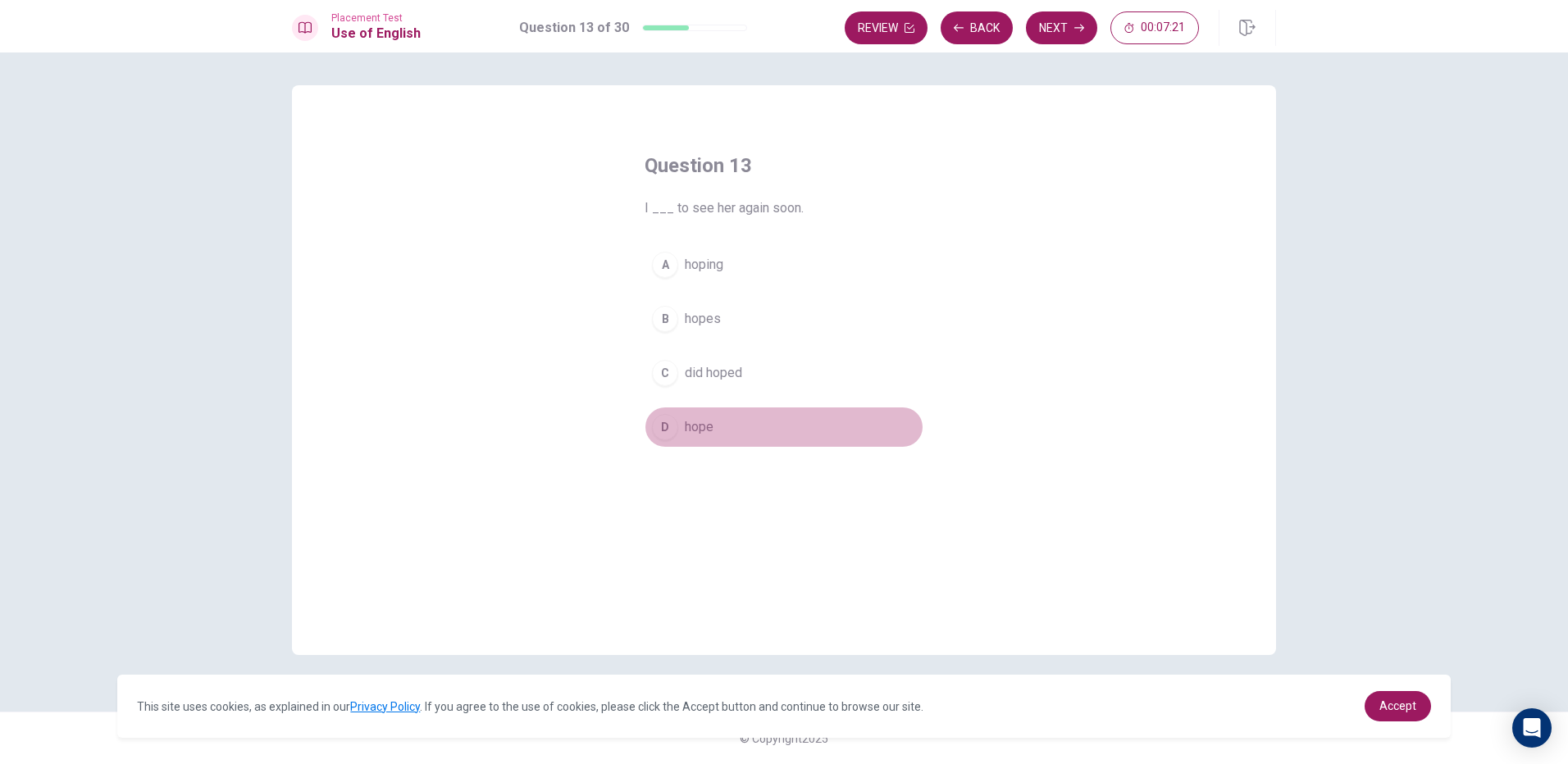
click at [707, 432] on span "hope" at bounding box center [699, 427] width 29 height 20
click at [1053, 35] on button "Next" at bounding box center [1061, 28] width 71 height 33
click at [674, 268] on div "A" at bounding box center [665, 265] width 26 height 26
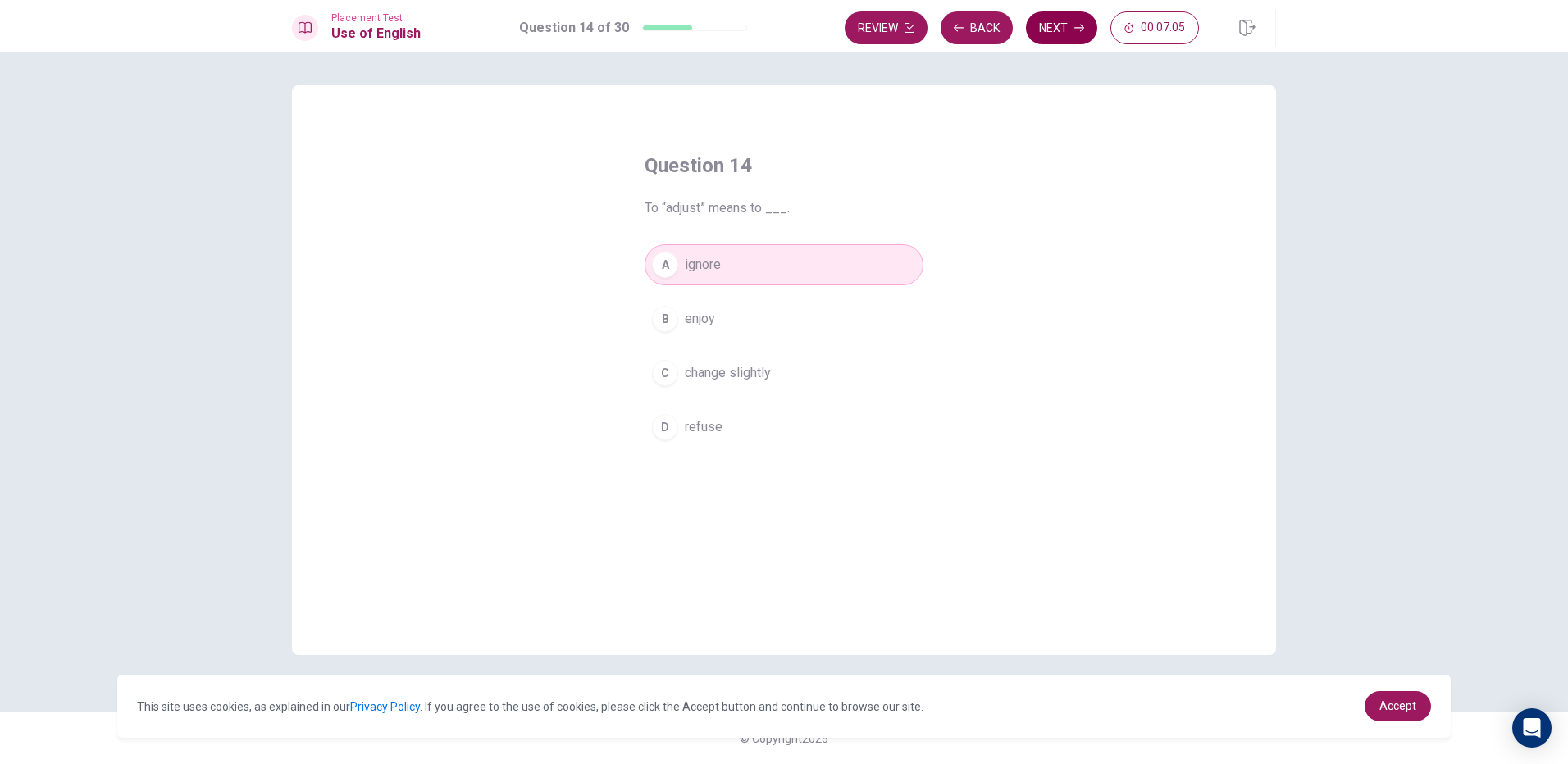
click at [1063, 31] on button "Next" at bounding box center [1061, 28] width 71 height 33
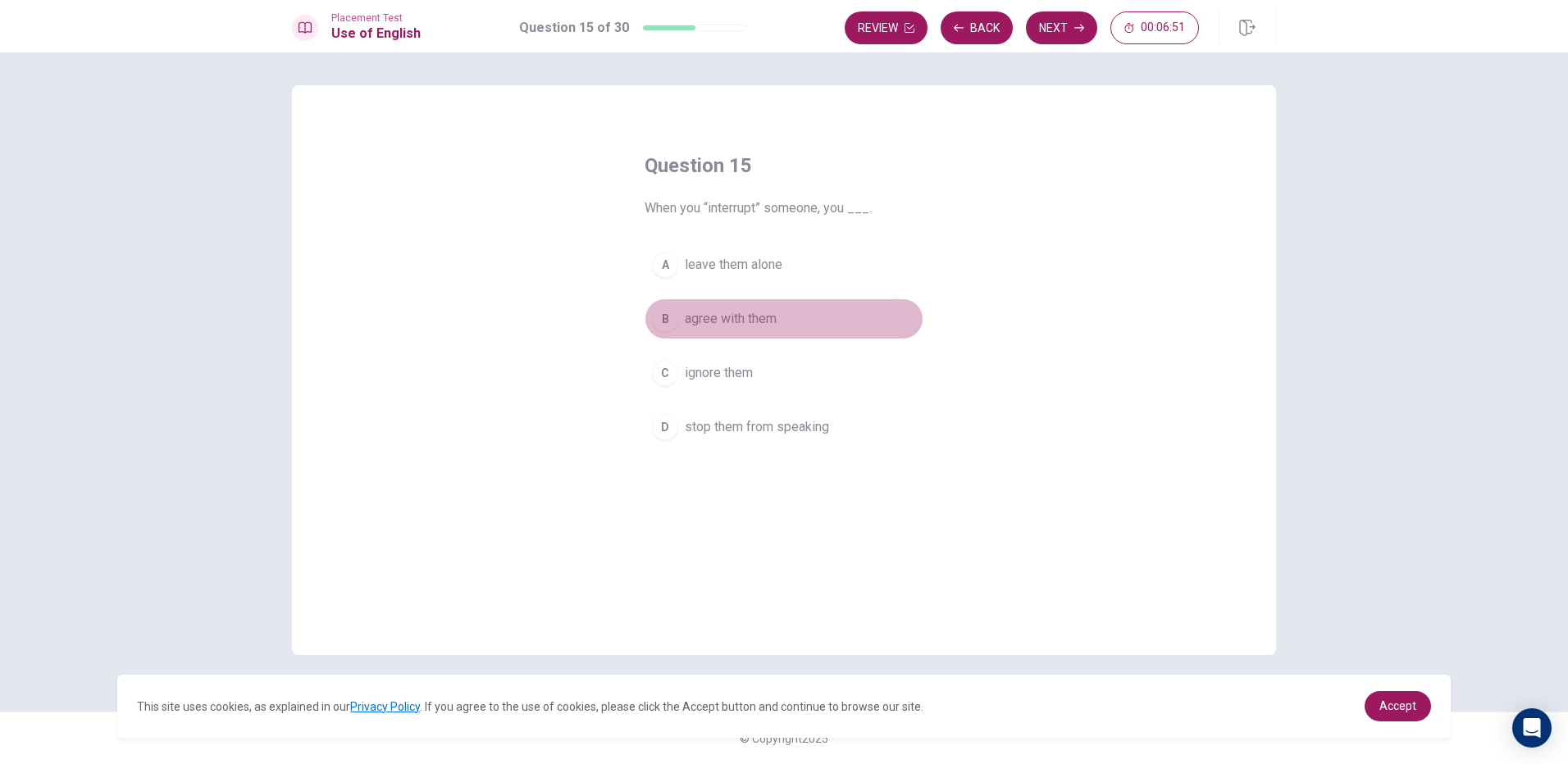
click at [654, 311] on div "B" at bounding box center [665, 319] width 26 height 26
click at [1063, 44] on div "Review Back Next 00:06:50" at bounding box center [1060, 28] width 432 height 36
click at [1056, 27] on button "Next" at bounding box center [1061, 28] width 71 height 33
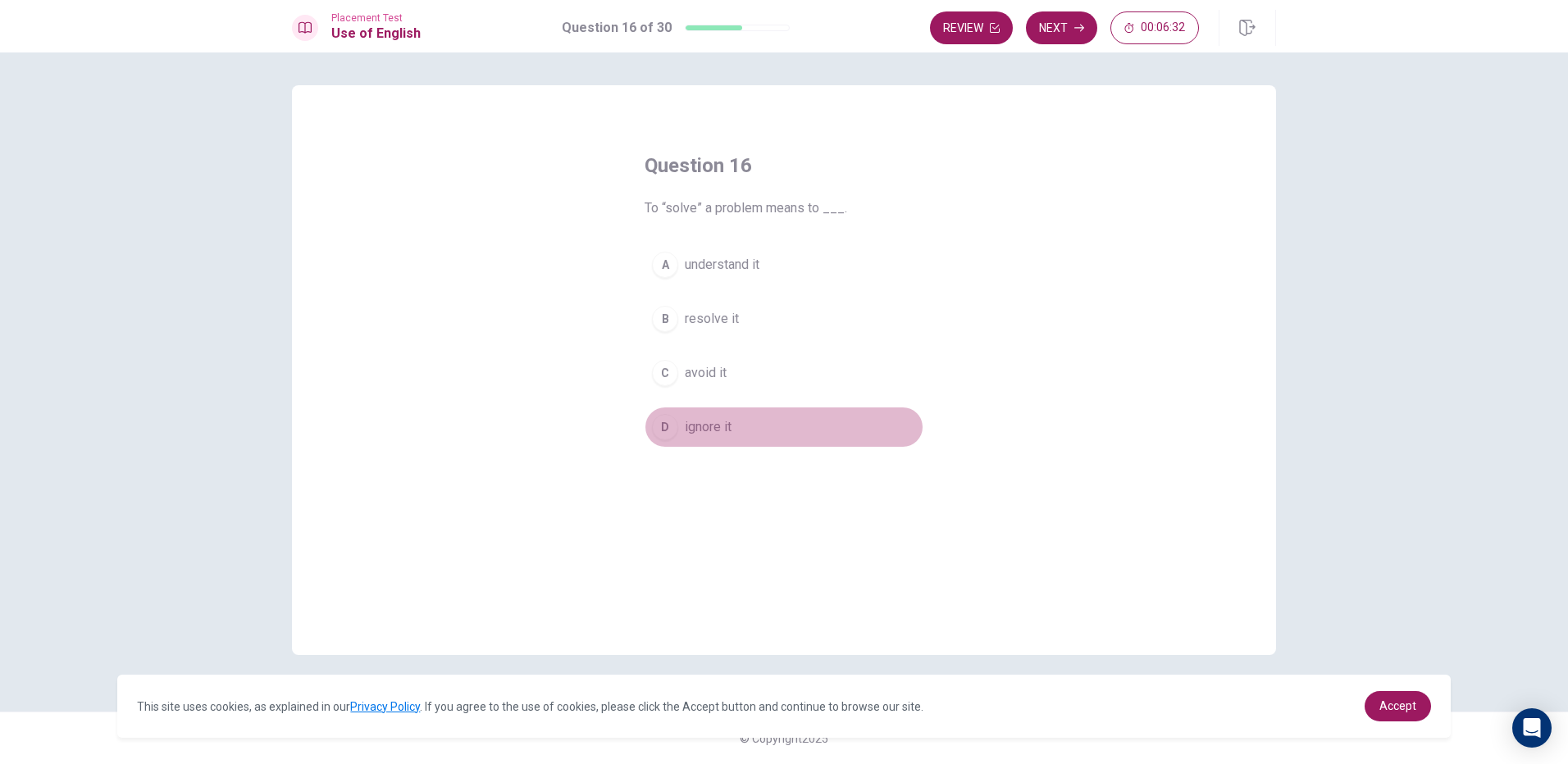
drag, startPoint x: 690, startPoint y: 433, endPoint x: 747, endPoint y: 345, distance: 104.8
click at [690, 431] on span "ignore it" at bounding box center [708, 427] width 47 height 20
click at [1081, 17] on button "Next" at bounding box center [1061, 28] width 71 height 33
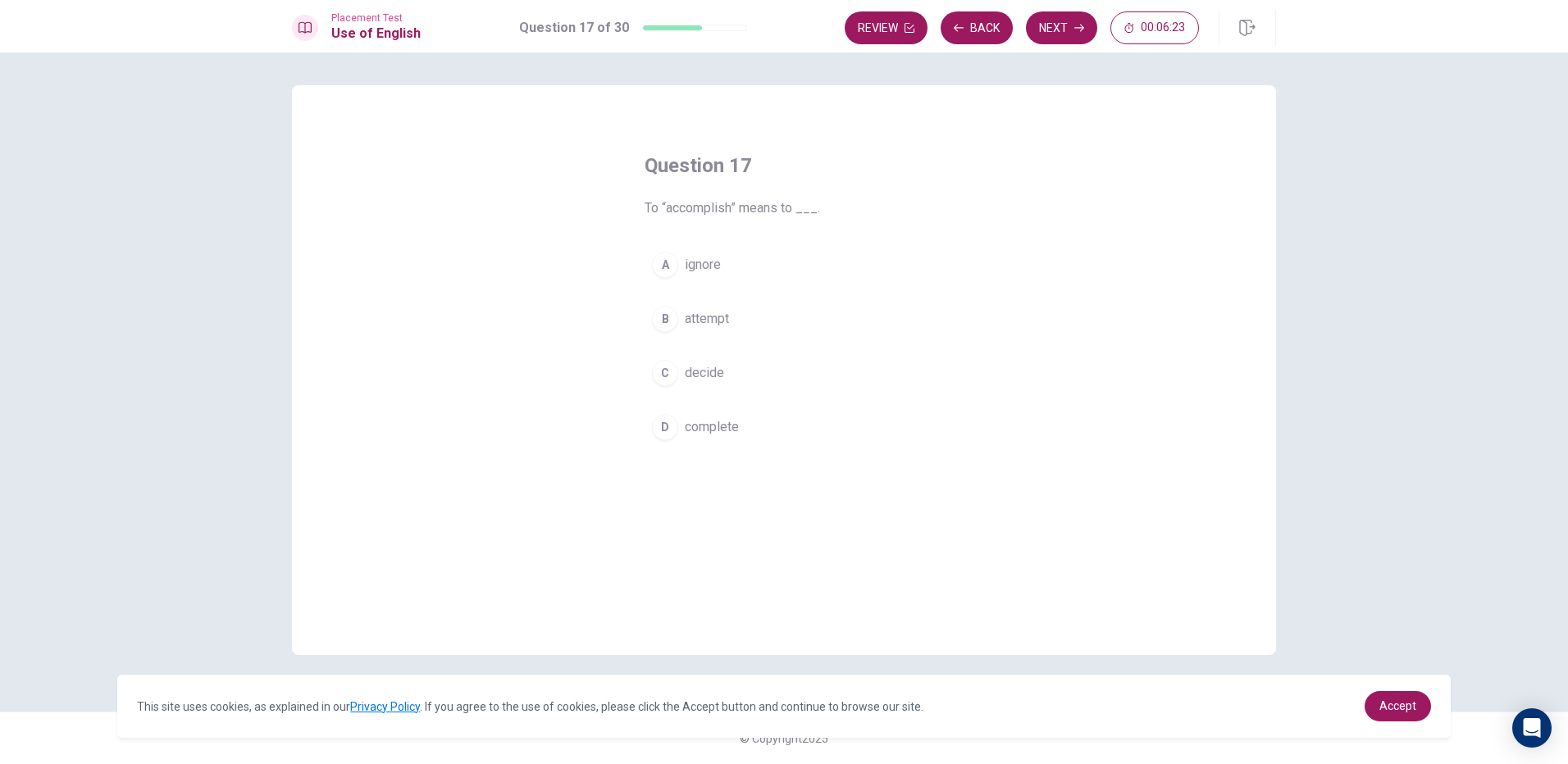
click at [696, 270] on span "ignore" at bounding box center [703, 265] width 36 height 20
click at [711, 300] on button "B attempt" at bounding box center [784, 319] width 279 height 41
click at [1055, 33] on button "Next" at bounding box center [1061, 28] width 71 height 33
click at [699, 377] on span "food" at bounding box center [698, 373] width 27 height 20
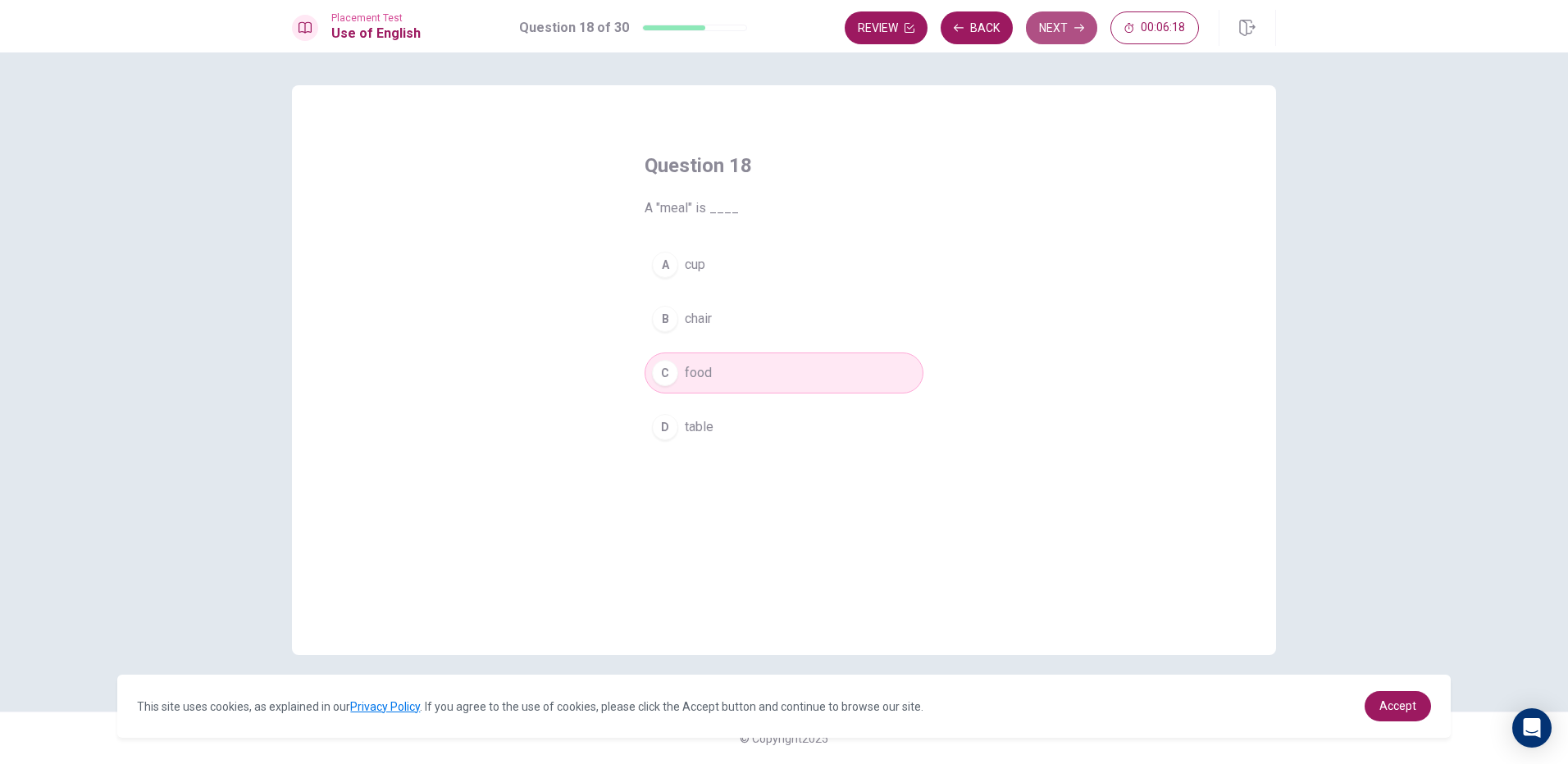
click at [1040, 23] on button "Next" at bounding box center [1061, 28] width 71 height 33
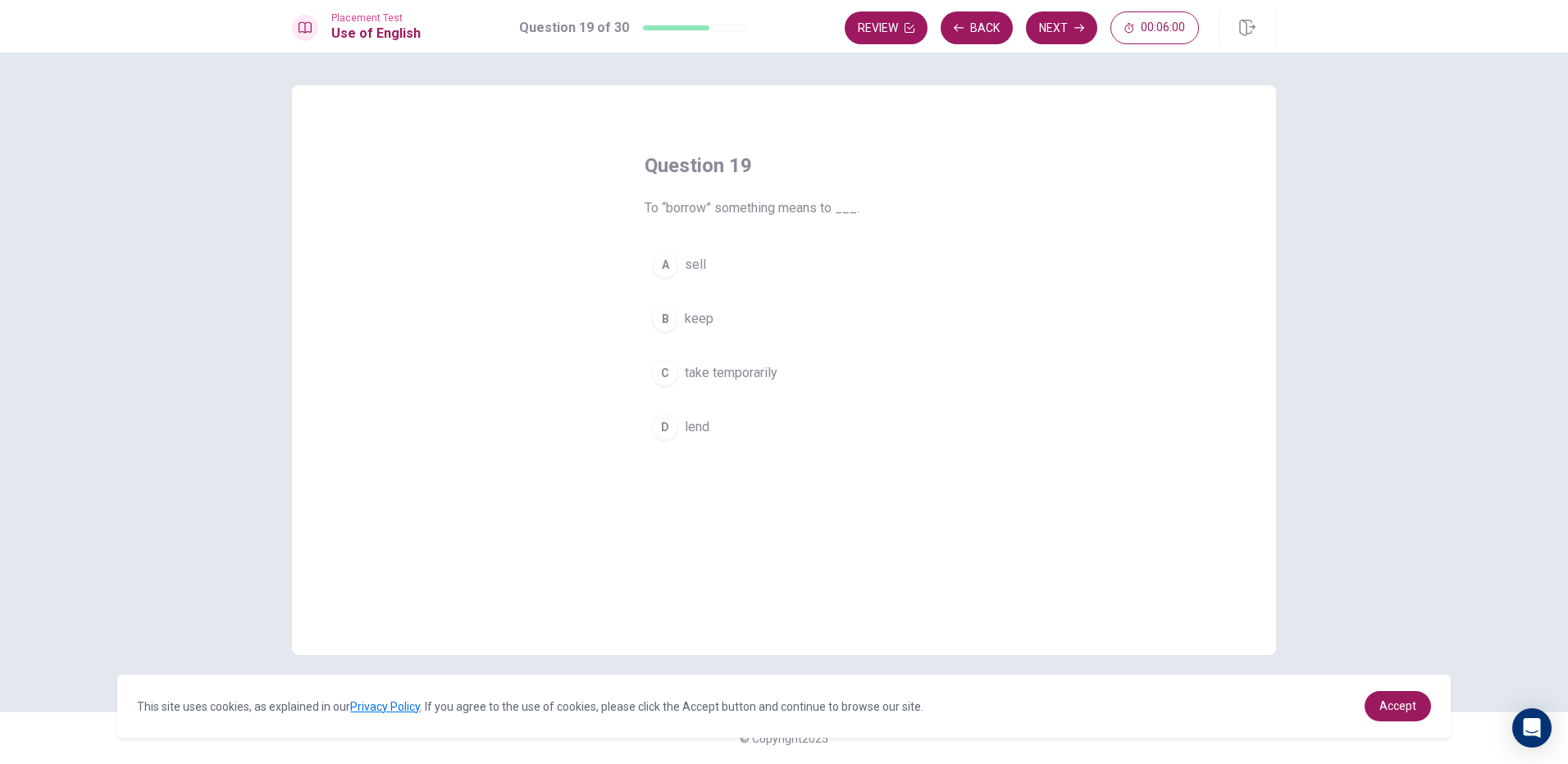
click at [666, 426] on div "D" at bounding box center [665, 427] width 26 height 26
click at [1050, 24] on button "Next" at bounding box center [1061, 28] width 71 height 33
click at [723, 362] on button "C did have" at bounding box center [784, 373] width 279 height 41
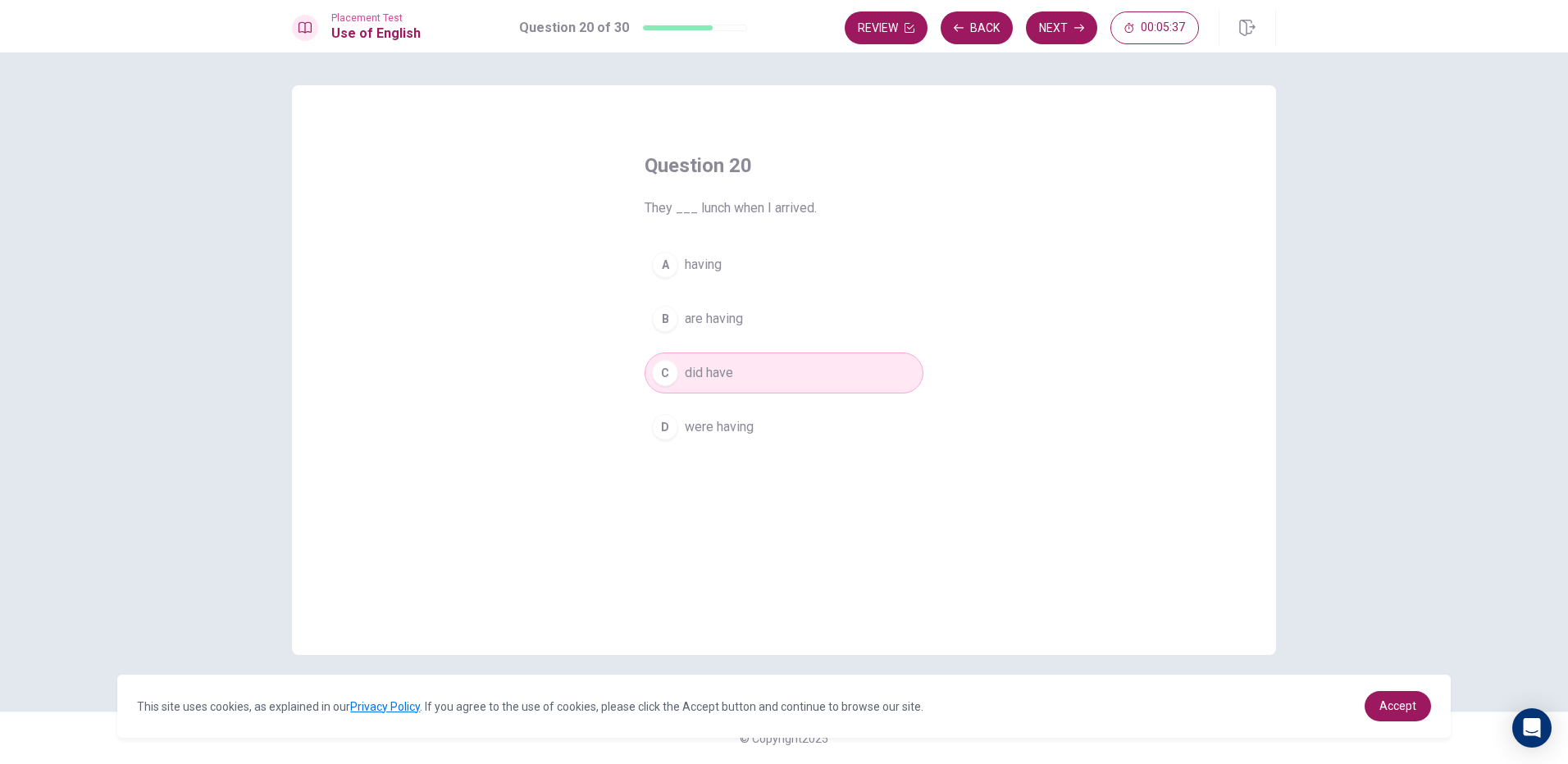
drag, startPoint x: 1059, startPoint y: 30, endPoint x: 888, endPoint y: 305, distance: 323.8
click at [926, 267] on div "Placement Test Use of English Question 20 of 30 Review Back Next 00:05:37 Quest…" at bounding box center [784, 382] width 1568 height 764
click at [672, 424] on div "D" at bounding box center [665, 427] width 26 height 26
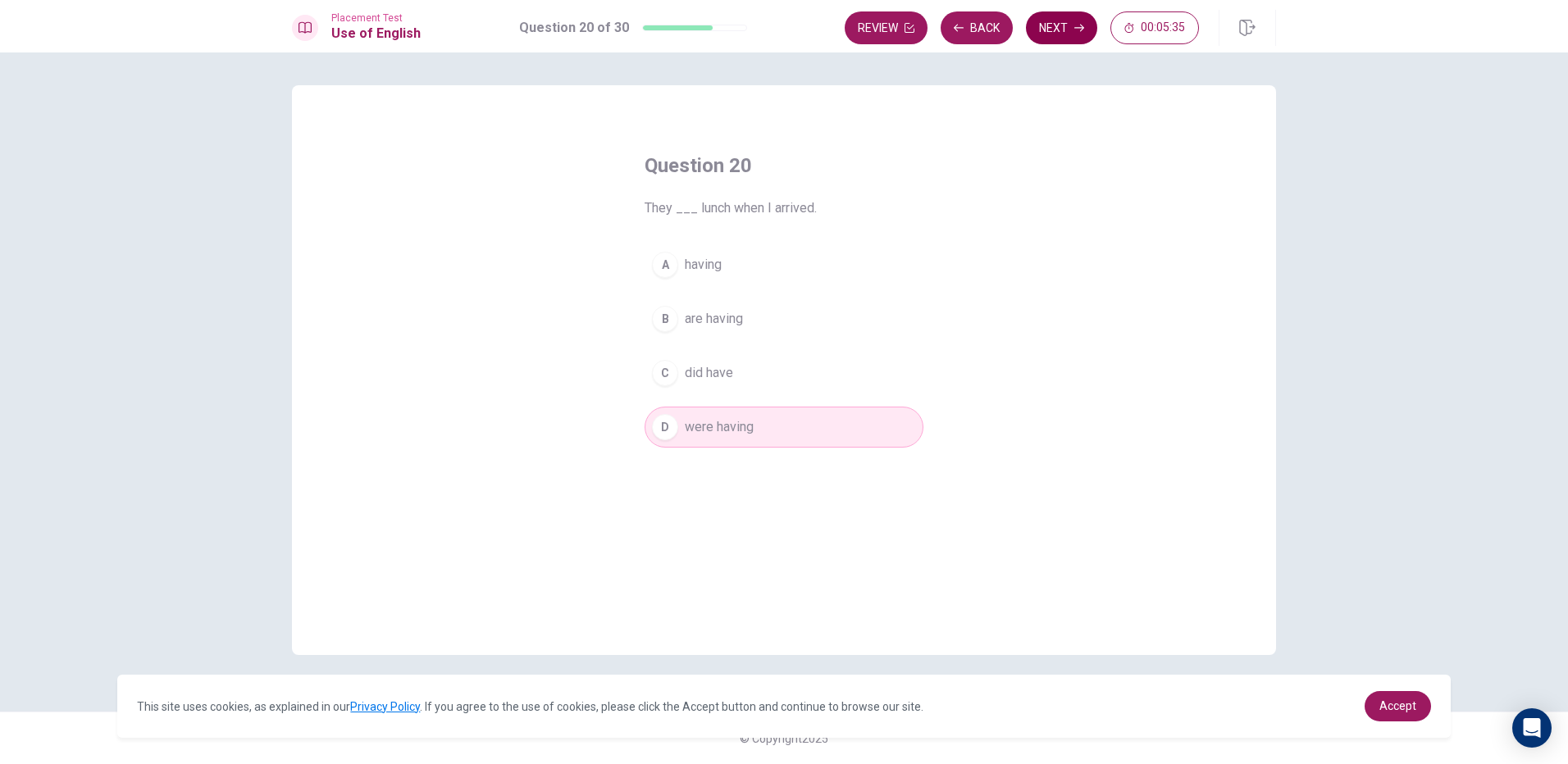
click at [1062, 32] on button "Next" at bounding box center [1061, 28] width 71 height 33
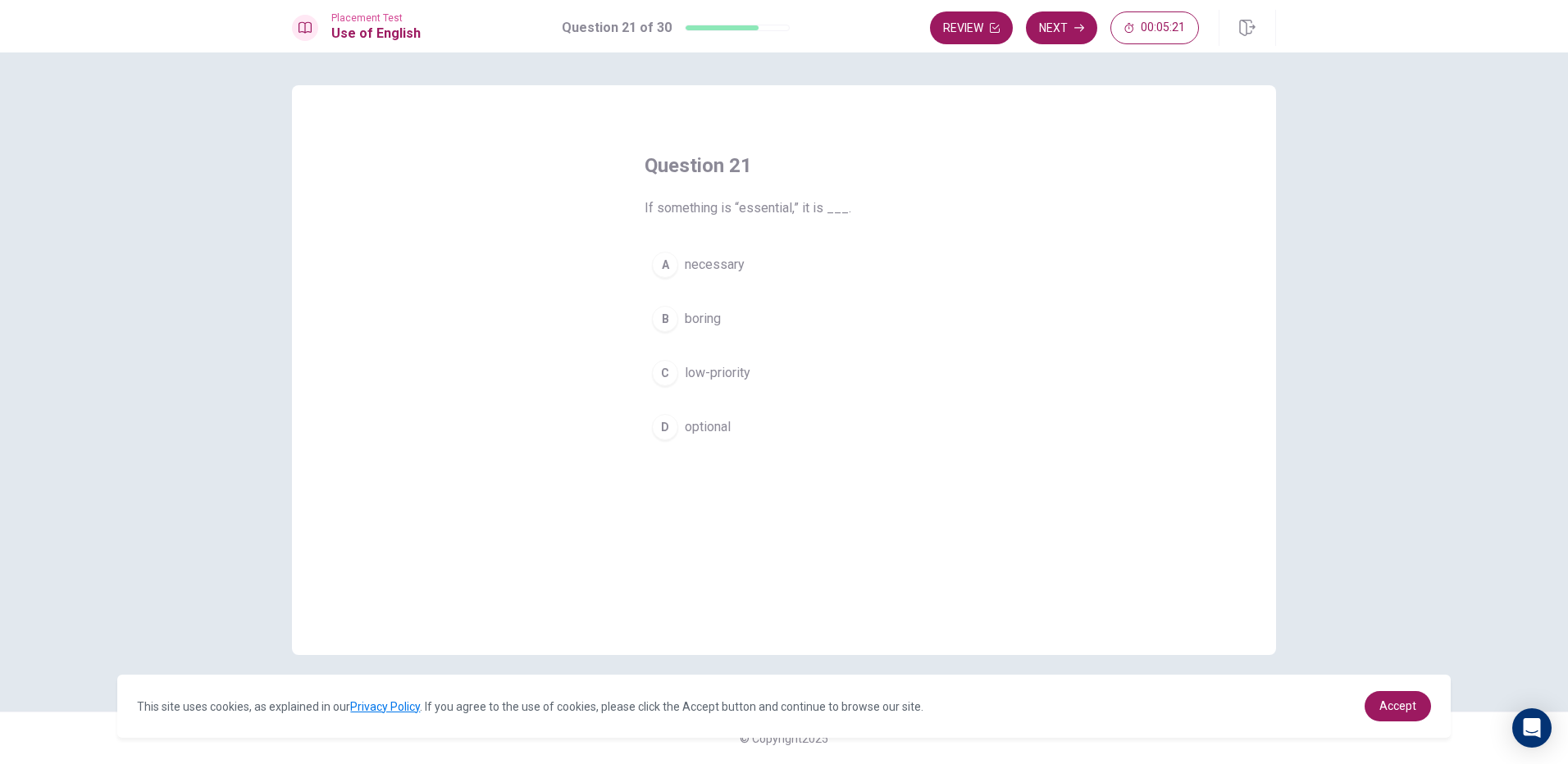
click at [722, 277] on button "A necessary" at bounding box center [784, 265] width 279 height 41
click at [1068, 29] on button "Next" at bounding box center [1061, 28] width 71 height 33
click at [704, 320] on span "often" at bounding box center [700, 319] width 31 height 20
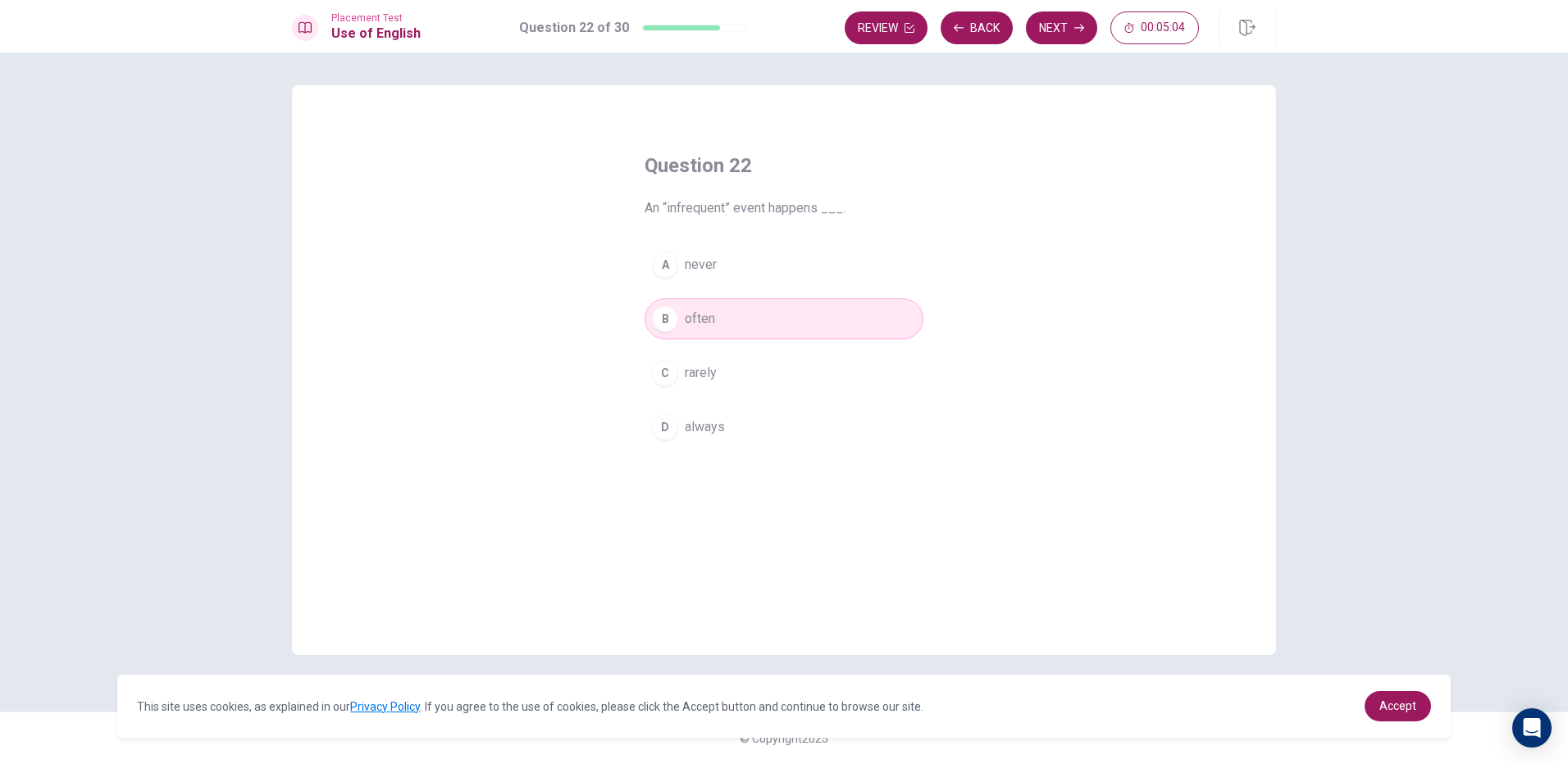
click at [739, 370] on button "C rarely" at bounding box center [784, 373] width 279 height 41
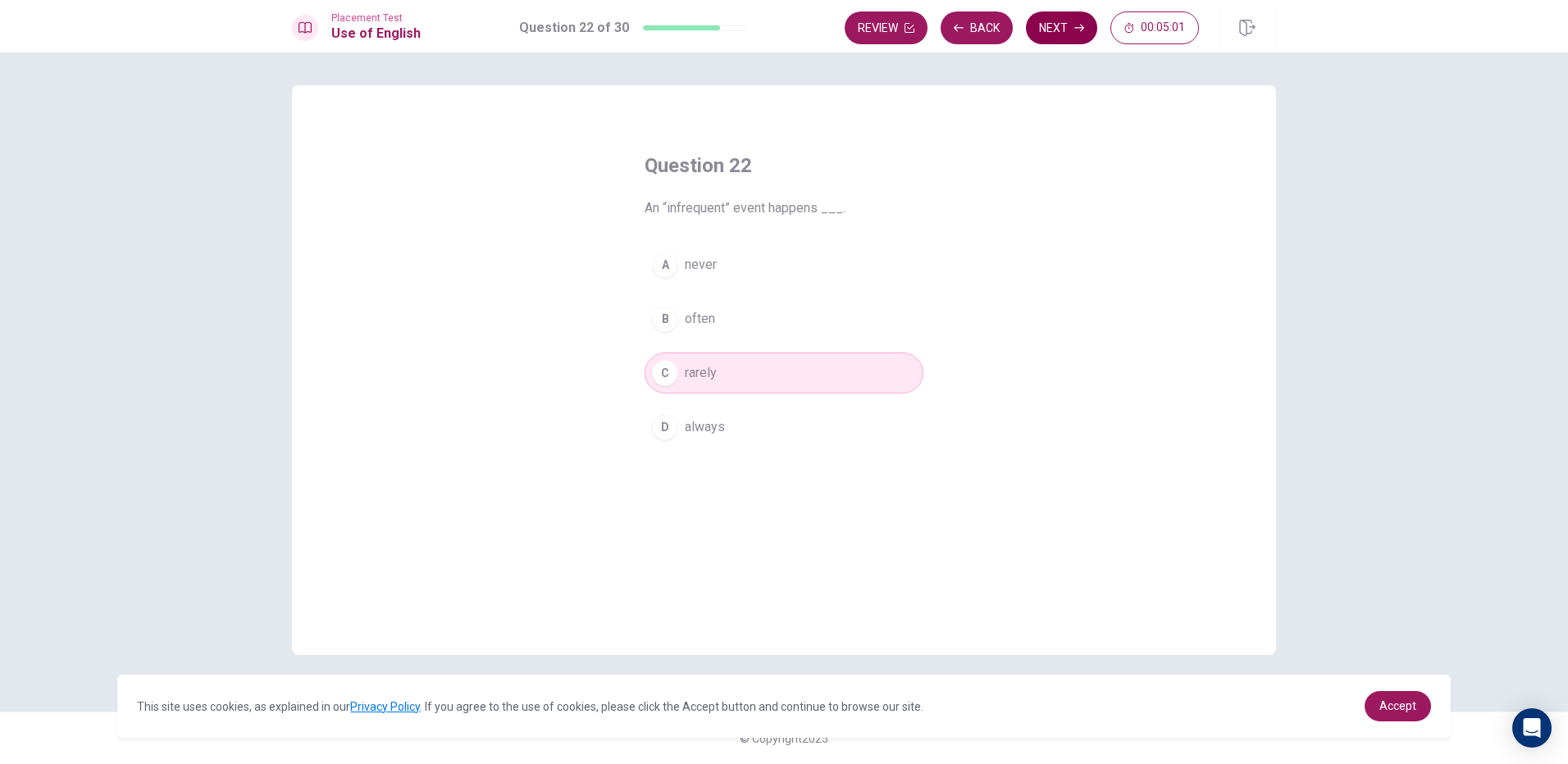
click at [1059, 28] on button "Next" at bounding box center [1061, 28] width 71 height 33
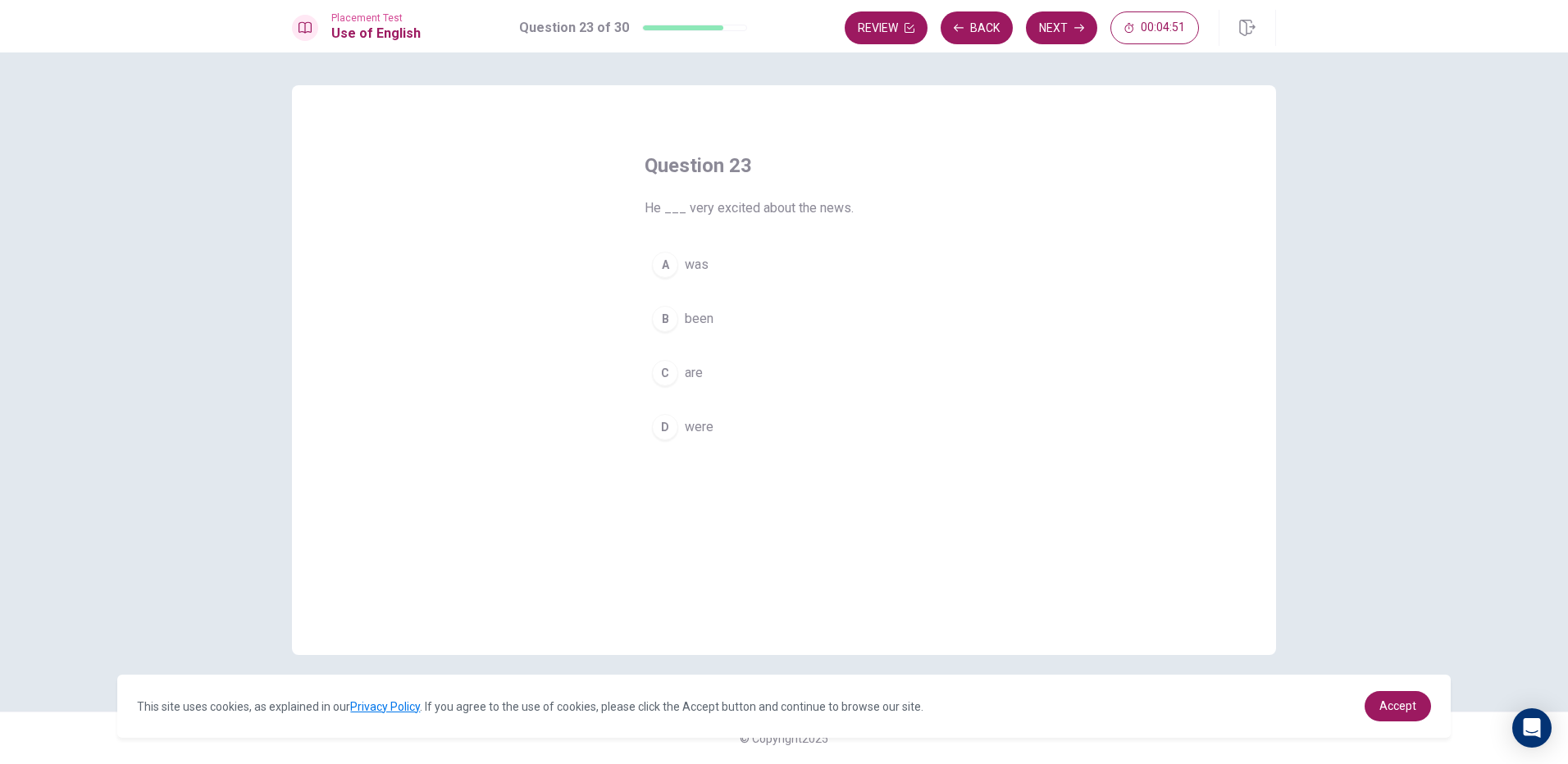
click at [684, 273] on button "A was" at bounding box center [784, 265] width 279 height 41
click at [1043, 30] on button "Next" at bounding box center [1061, 28] width 71 height 33
click at [698, 301] on button "B recipe" at bounding box center [784, 319] width 279 height 41
click at [1059, 25] on button "Next" at bounding box center [1061, 28] width 71 height 33
click at [701, 371] on span "Are" at bounding box center [695, 373] width 20 height 20
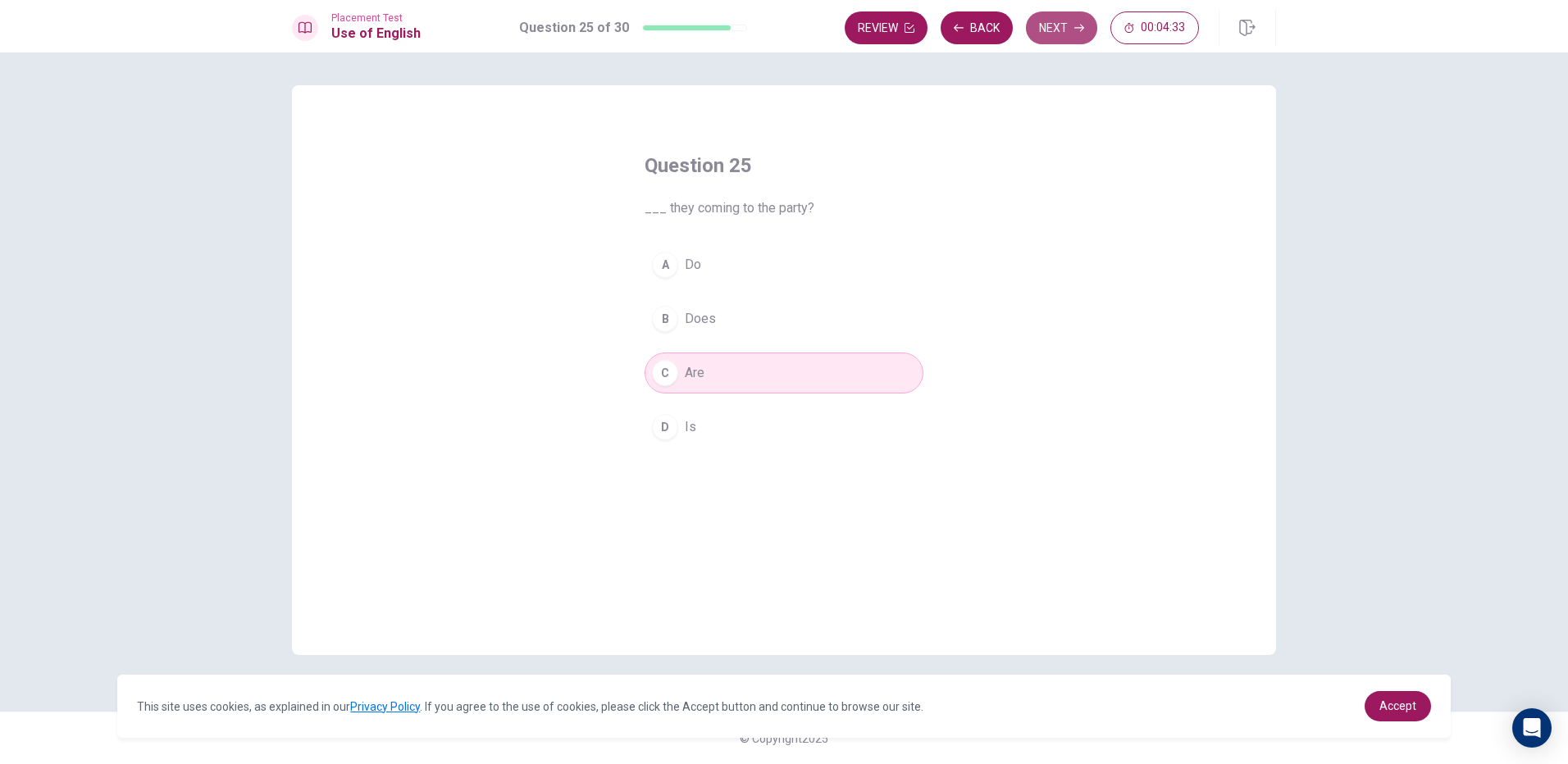
click at [1086, 17] on button "Next" at bounding box center [1061, 28] width 71 height 33
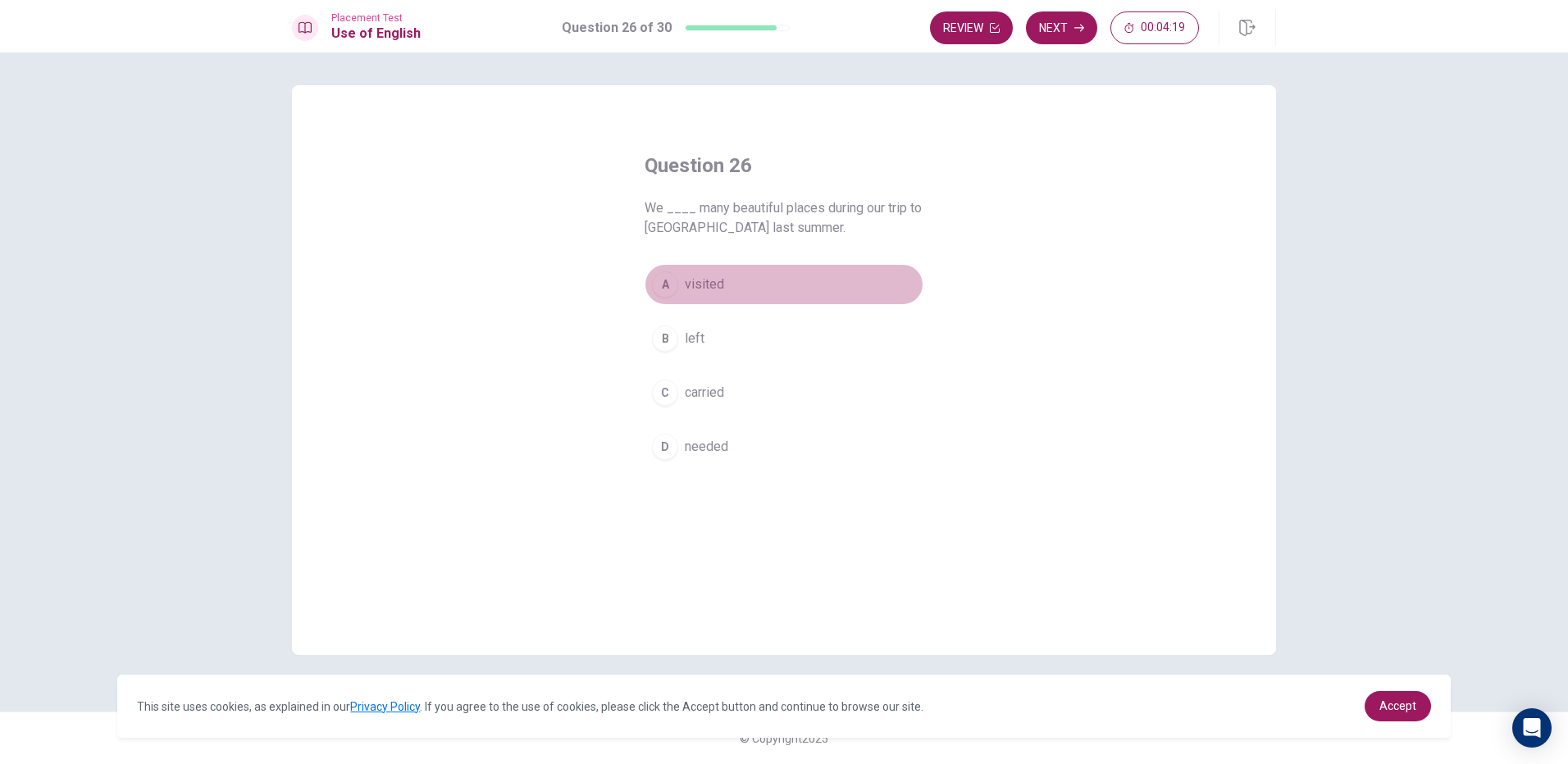
click at [678, 283] on button "A visited" at bounding box center [784, 284] width 279 height 41
click at [1075, 23] on icon "button" at bounding box center [1079, 27] width 10 height 10
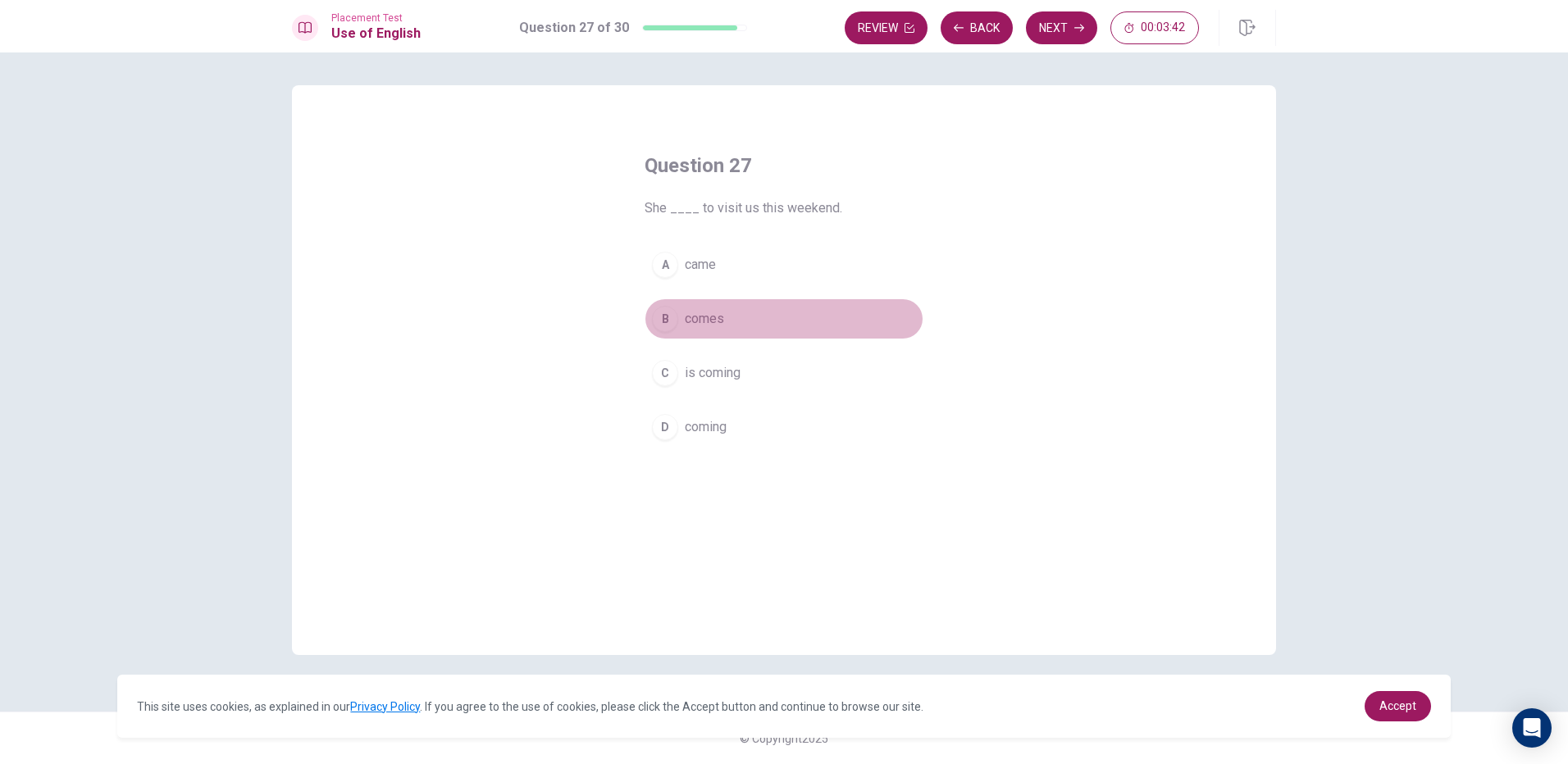
click at [734, 309] on button "B comes" at bounding box center [784, 319] width 279 height 41
click at [1045, 24] on button "Next" at bounding box center [1061, 28] width 71 height 33
click at [731, 312] on span "have been" at bounding box center [714, 319] width 59 height 20
click at [1062, 23] on button "Next" at bounding box center [1061, 28] width 71 height 33
click at [702, 309] on span "won’t" at bounding box center [699, 319] width 30 height 20
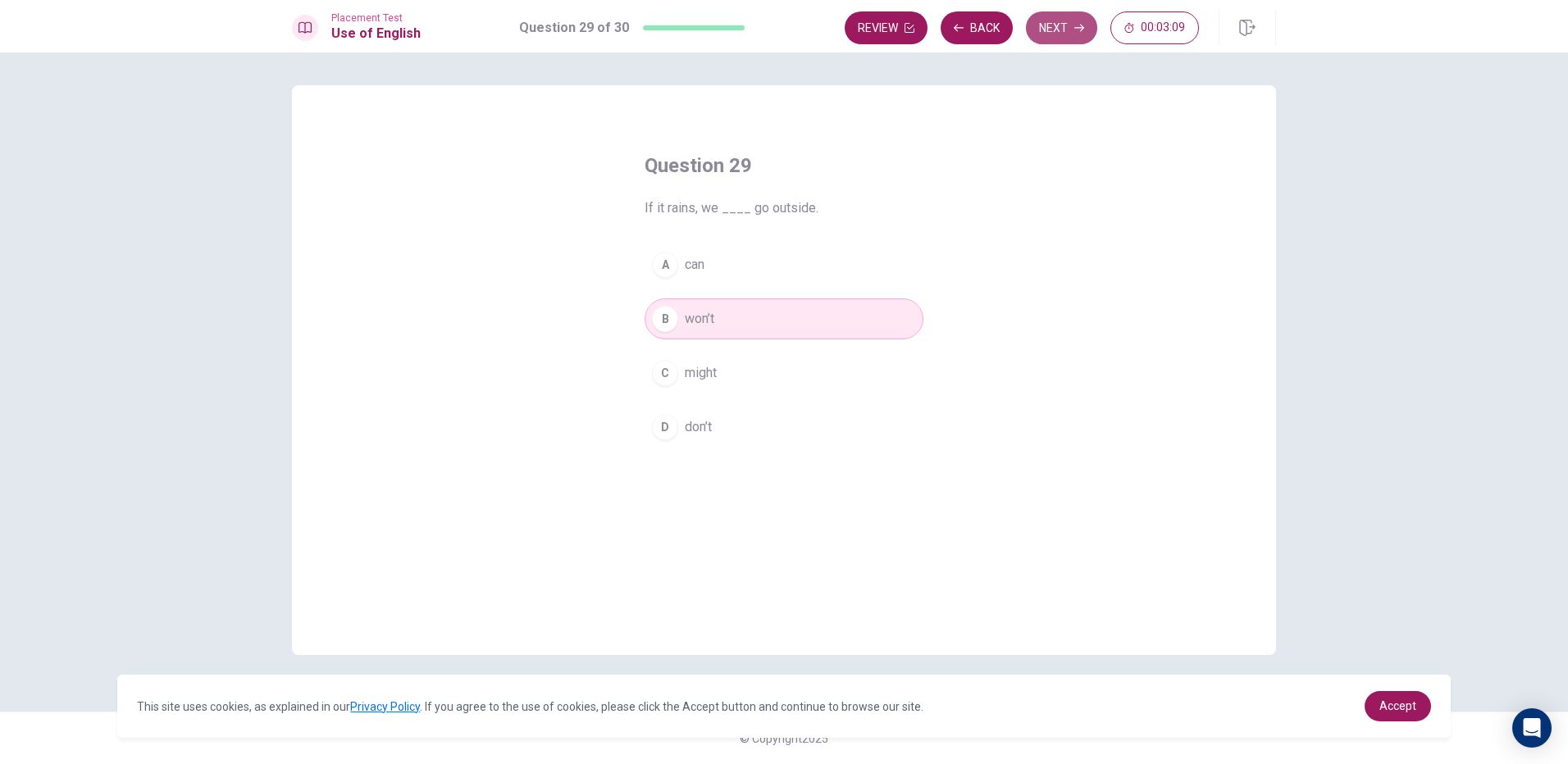
click at [1053, 22] on button "Next" at bounding box center [1061, 28] width 71 height 33
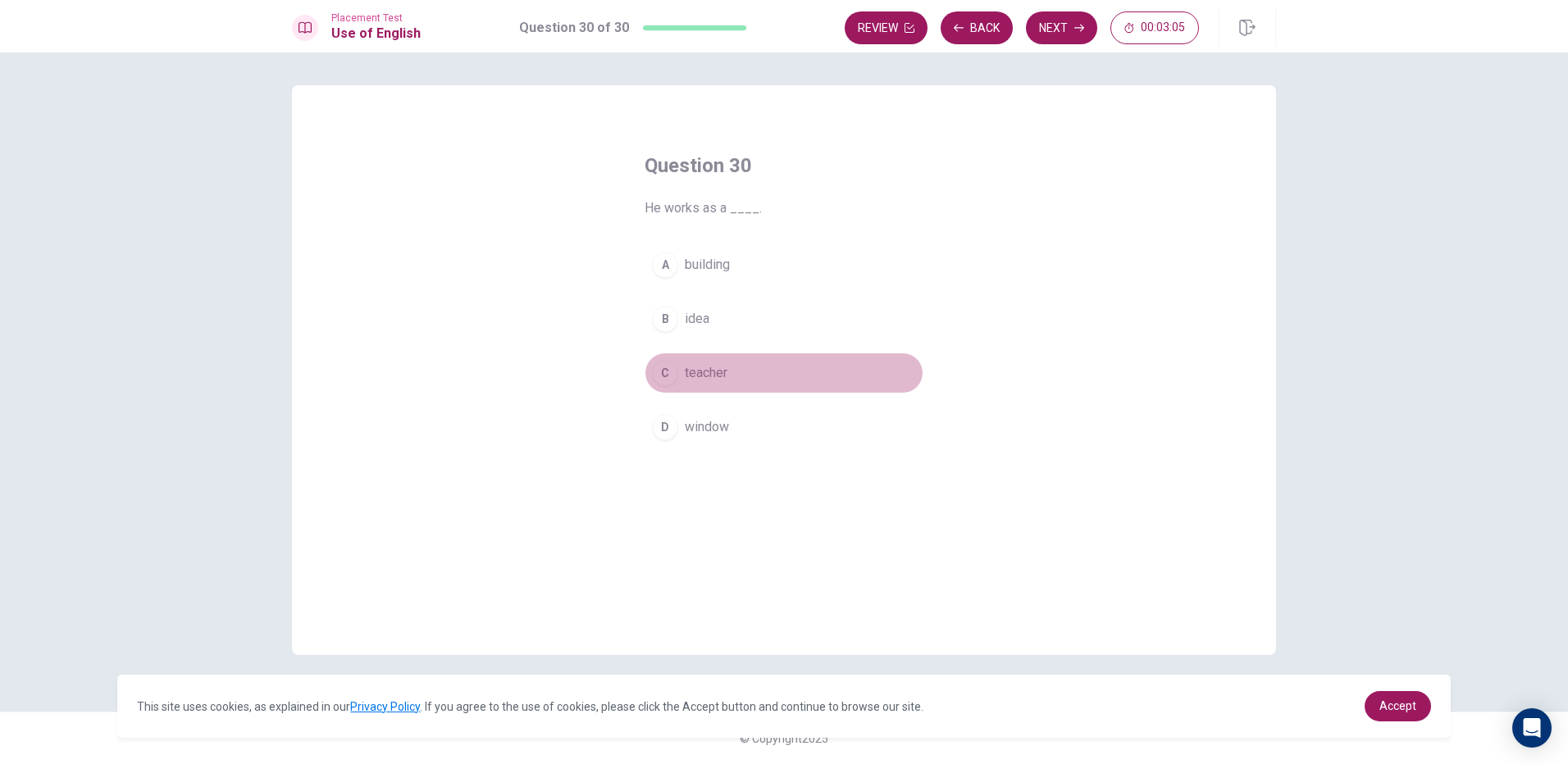
drag, startPoint x: 695, startPoint y: 382, endPoint x: 865, endPoint y: 241, distance: 220.9
click at [695, 381] on span "teacher" at bounding box center [705, 373] width 42 height 20
click at [1066, 37] on button "Next" at bounding box center [1061, 28] width 71 height 33
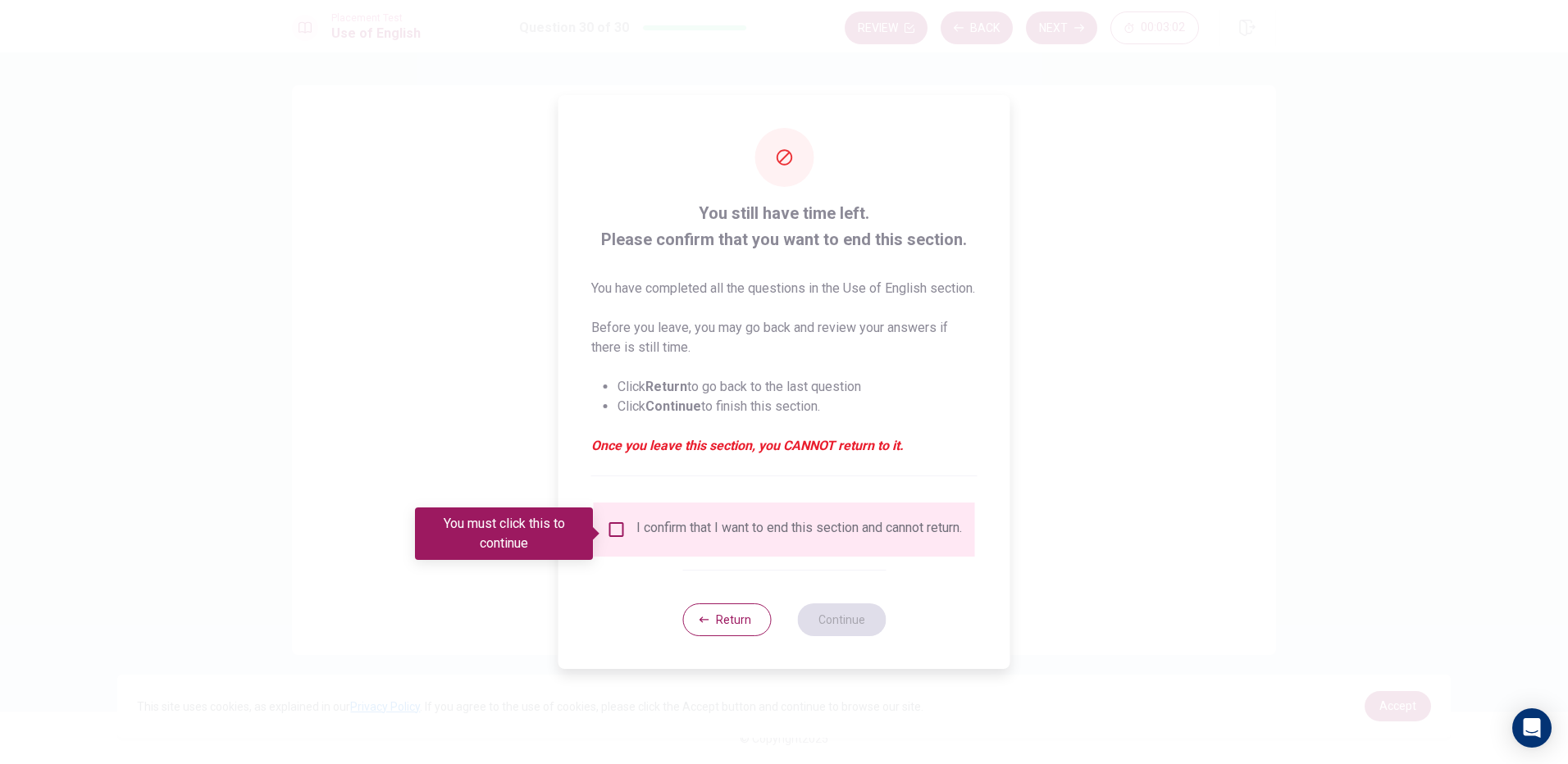
click at [621, 526] on input "You must click this to continue" at bounding box center [617, 530] width 20 height 20
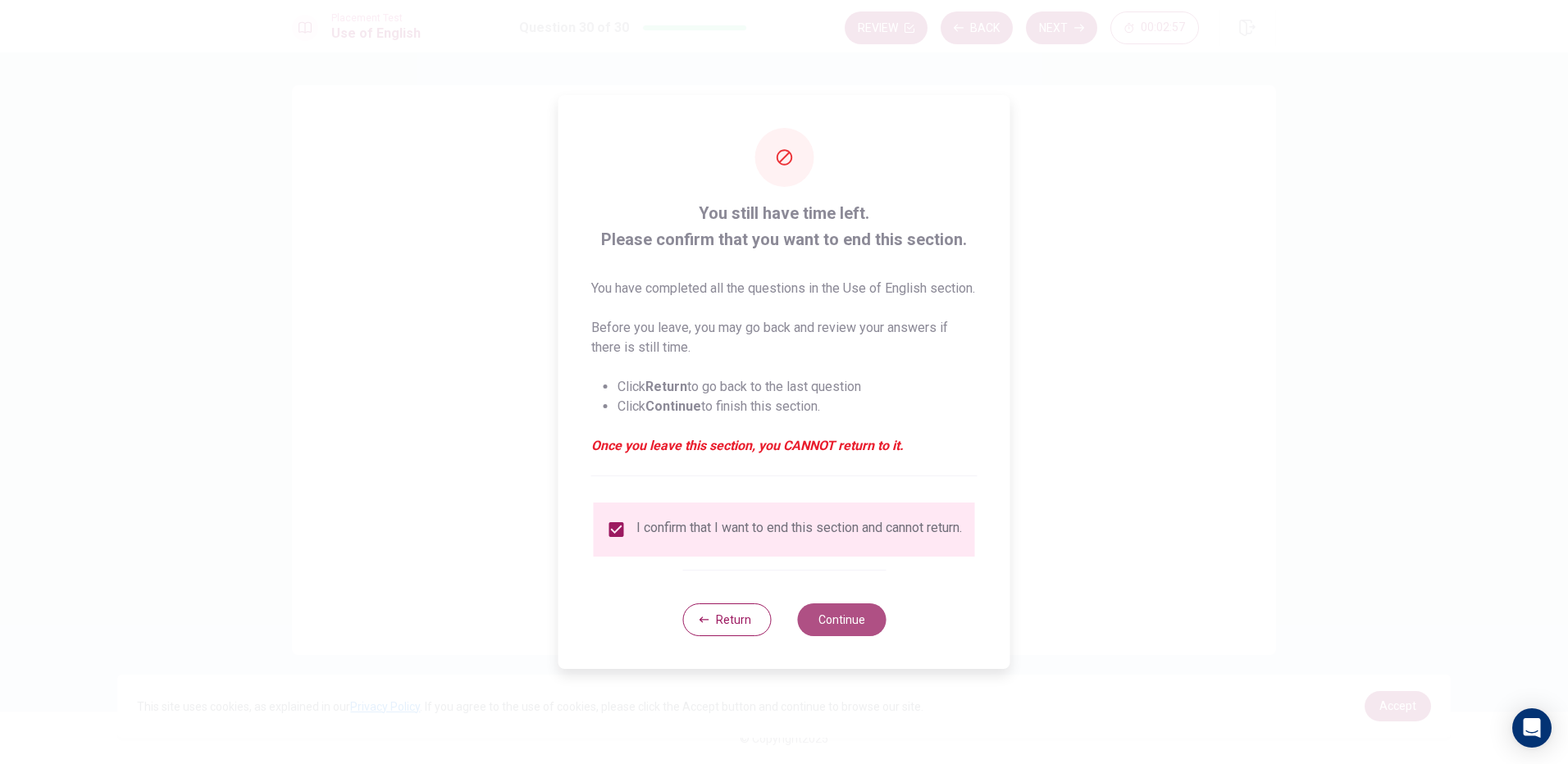
click at [854, 627] on button "Continue" at bounding box center [842, 620] width 89 height 33
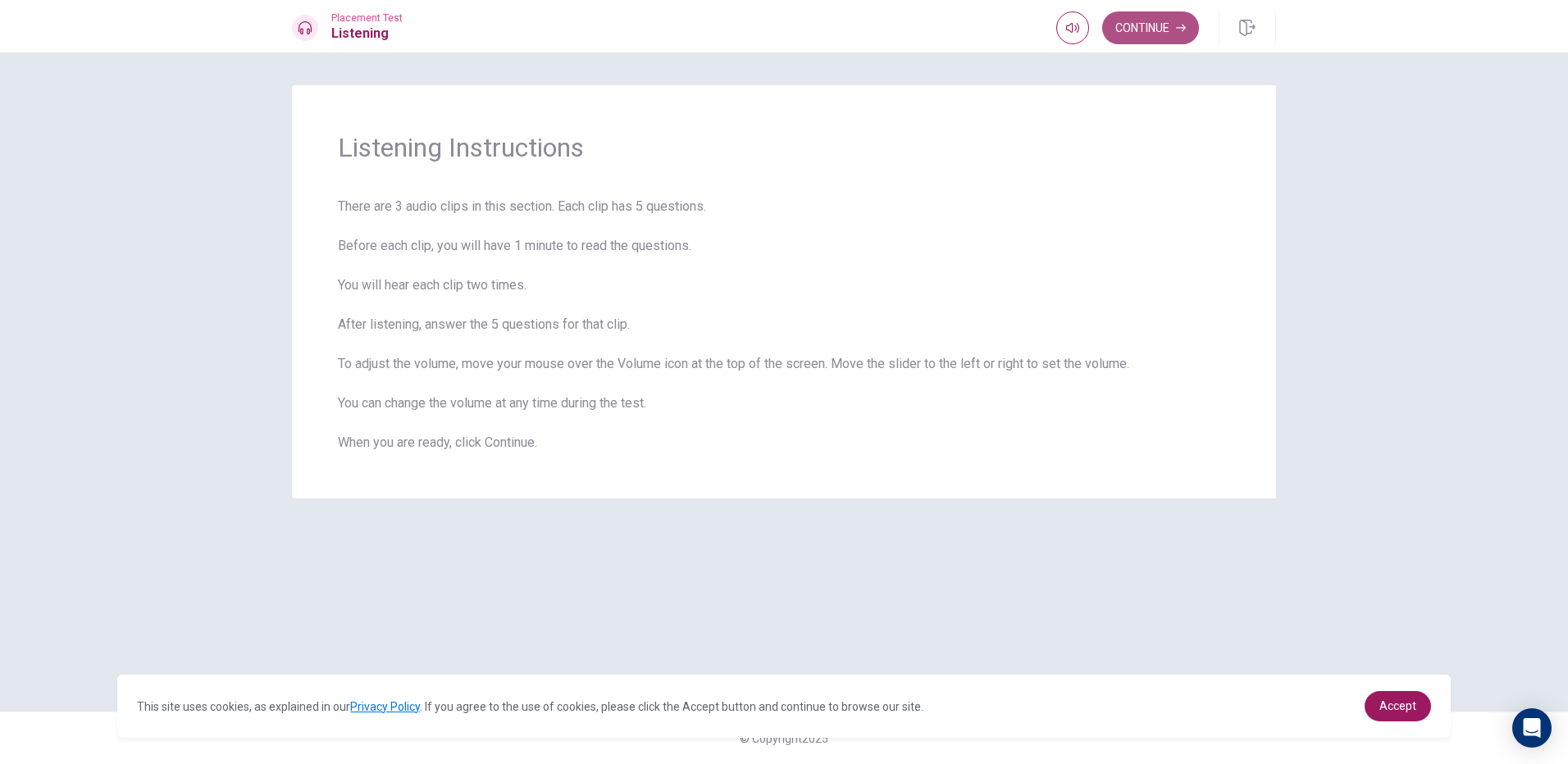
click at [1165, 29] on button "Continue" at bounding box center [1151, 28] width 97 height 33
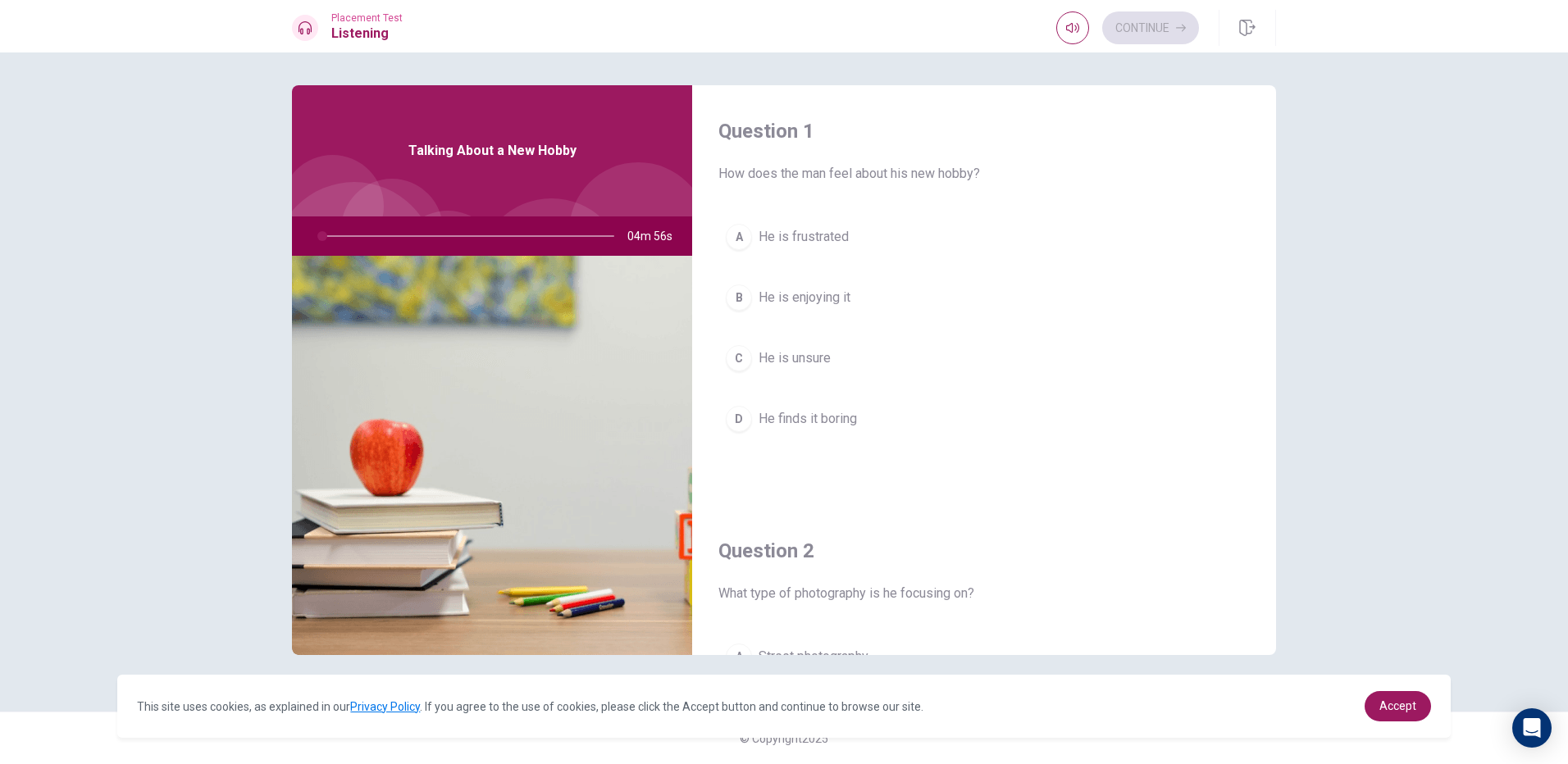
drag, startPoint x: 910, startPoint y: 170, endPoint x: 1018, endPoint y: 194, distance: 110.6
click at [1018, 194] on div "Question 1 How does the man feel about his new hobby? A He is frustrated B He i…" at bounding box center [985, 294] width 584 height 420
click at [746, 291] on div "B" at bounding box center [739, 297] width 26 height 26
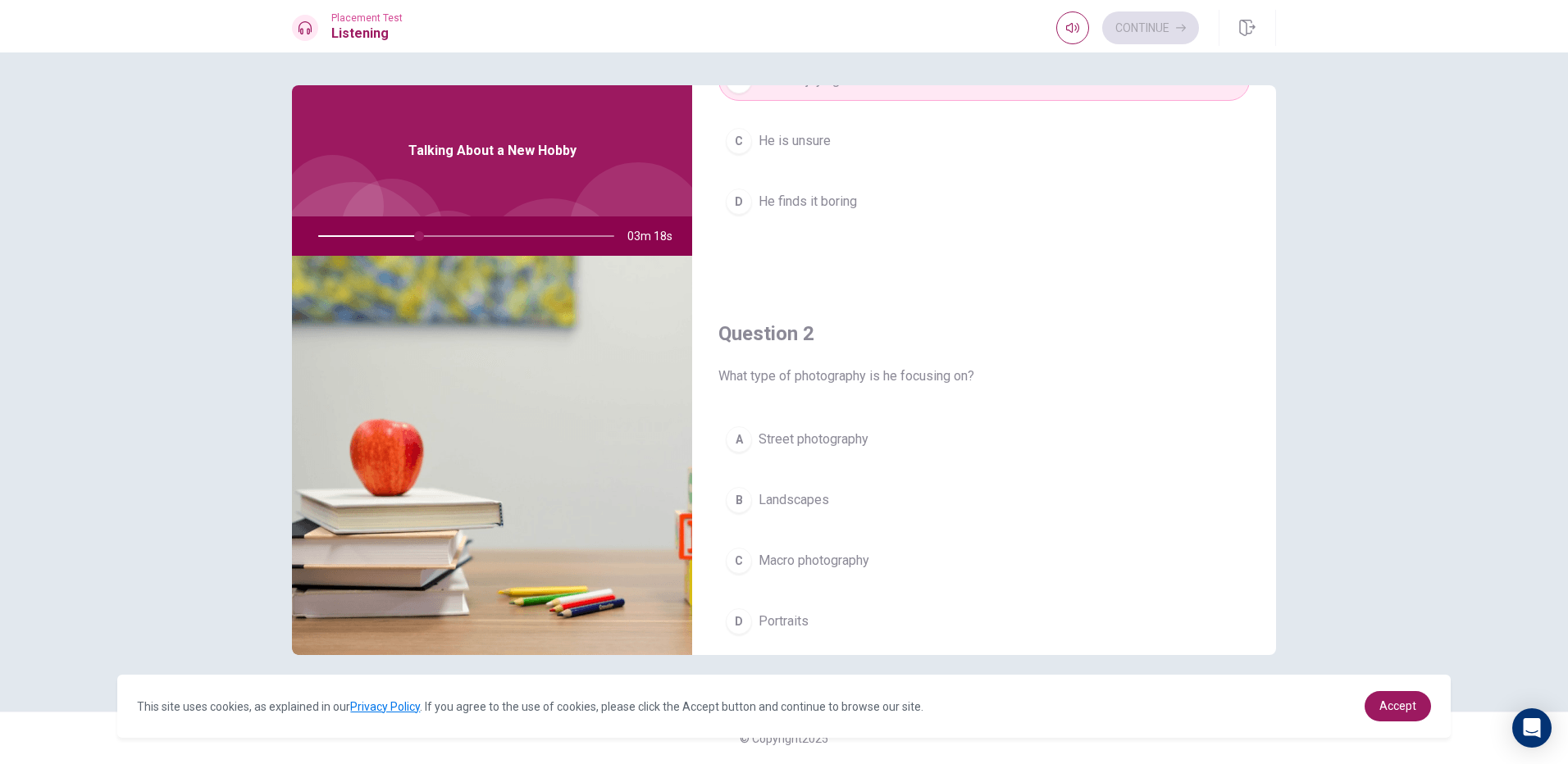
scroll to position [246, 0]
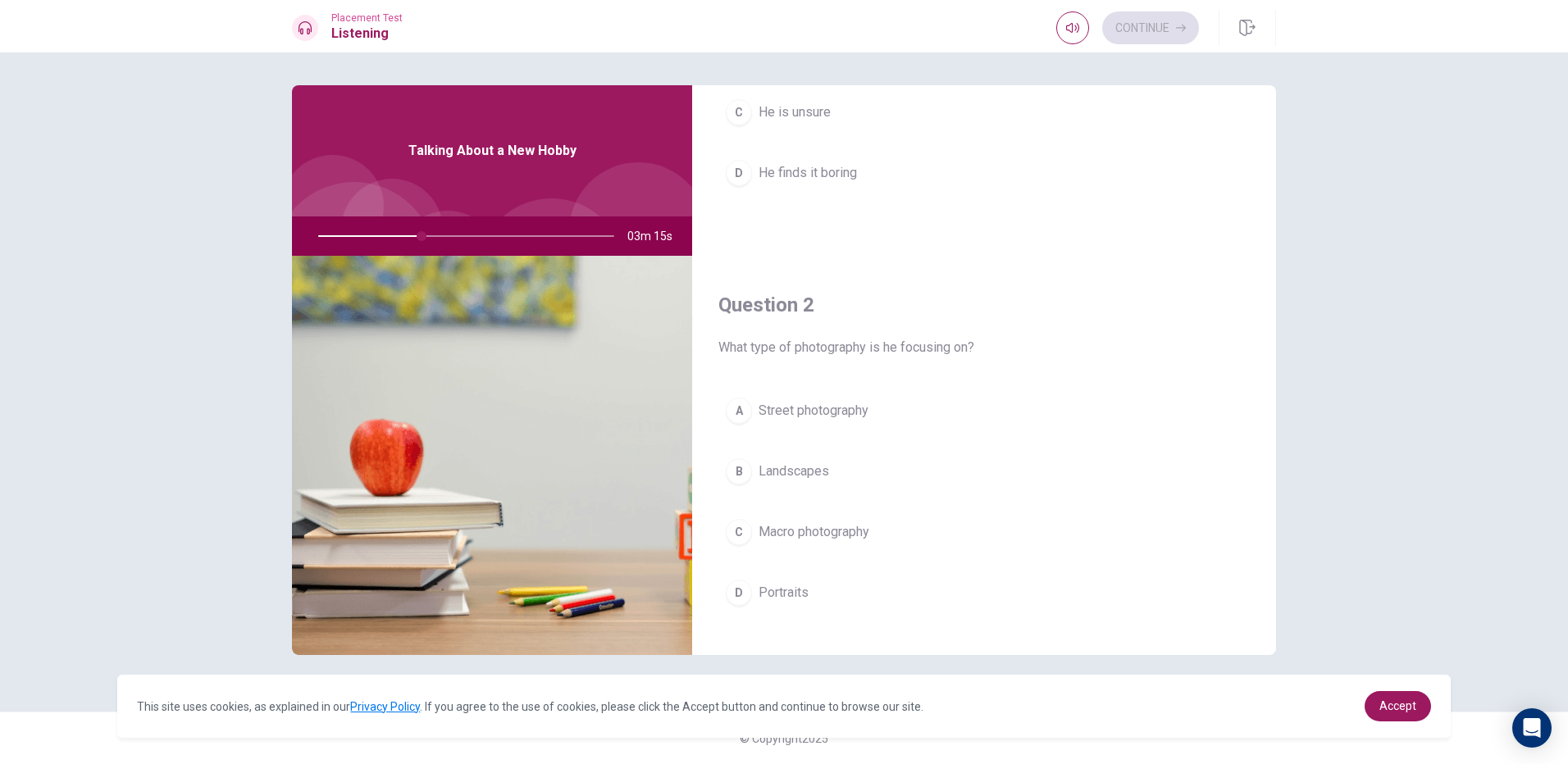
click at [728, 461] on button "B Landscapes" at bounding box center [985, 471] width 532 height 41
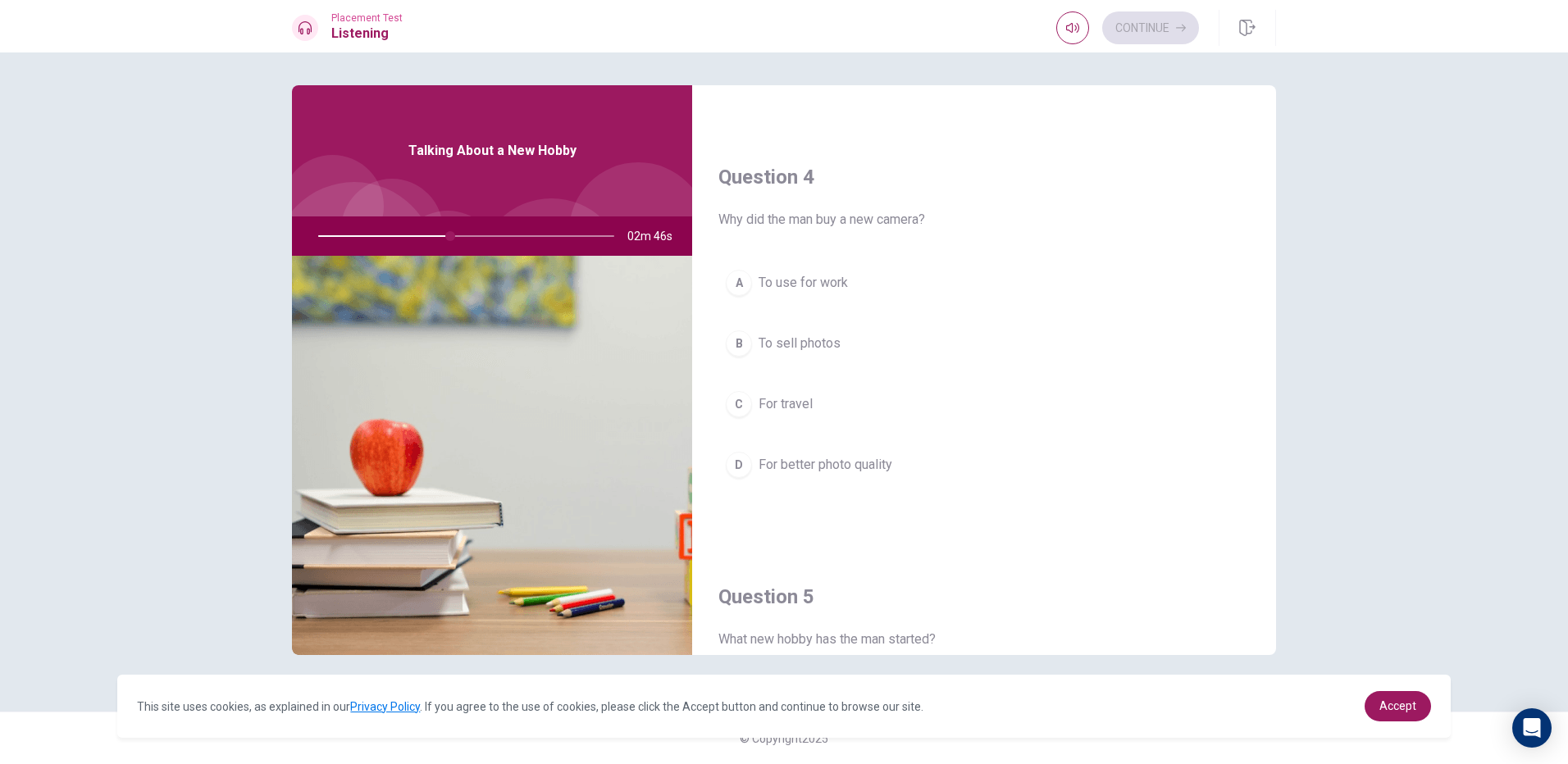
scroll to position [1230, 0]
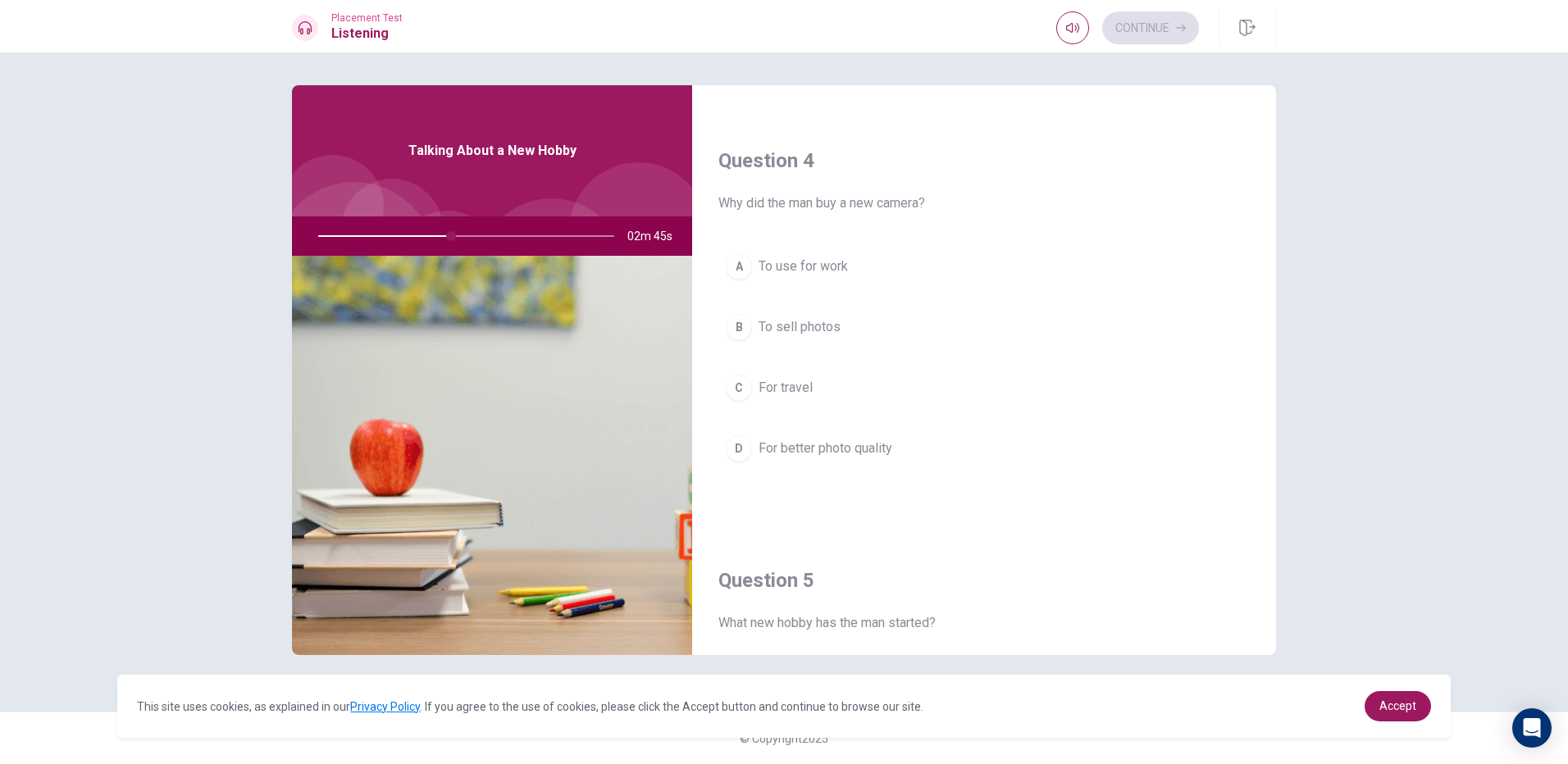
click at [749, 448] on div "D" at bounding box center [739, 448] width 26 height 26
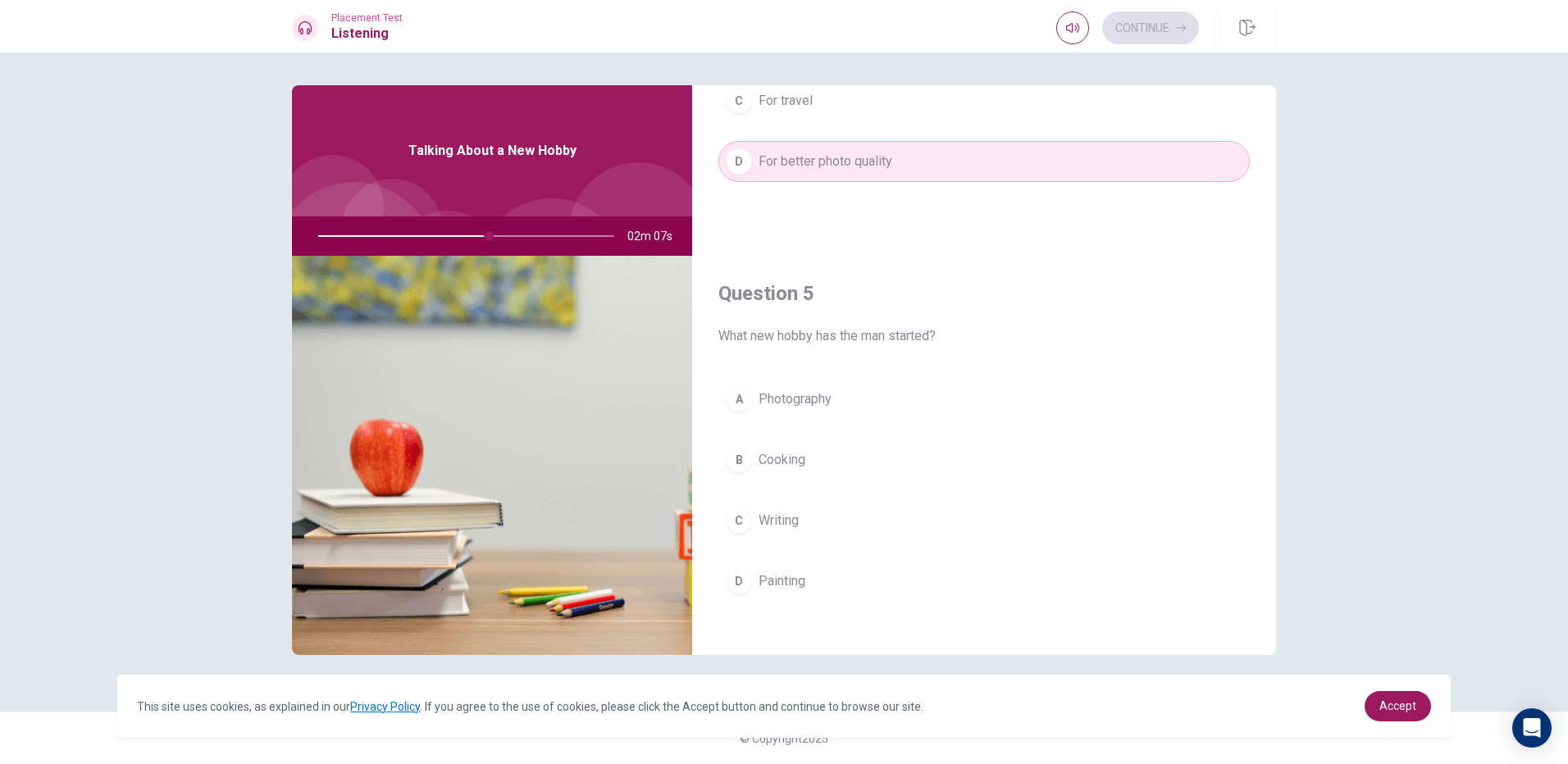
scroll to position [1530, 0]
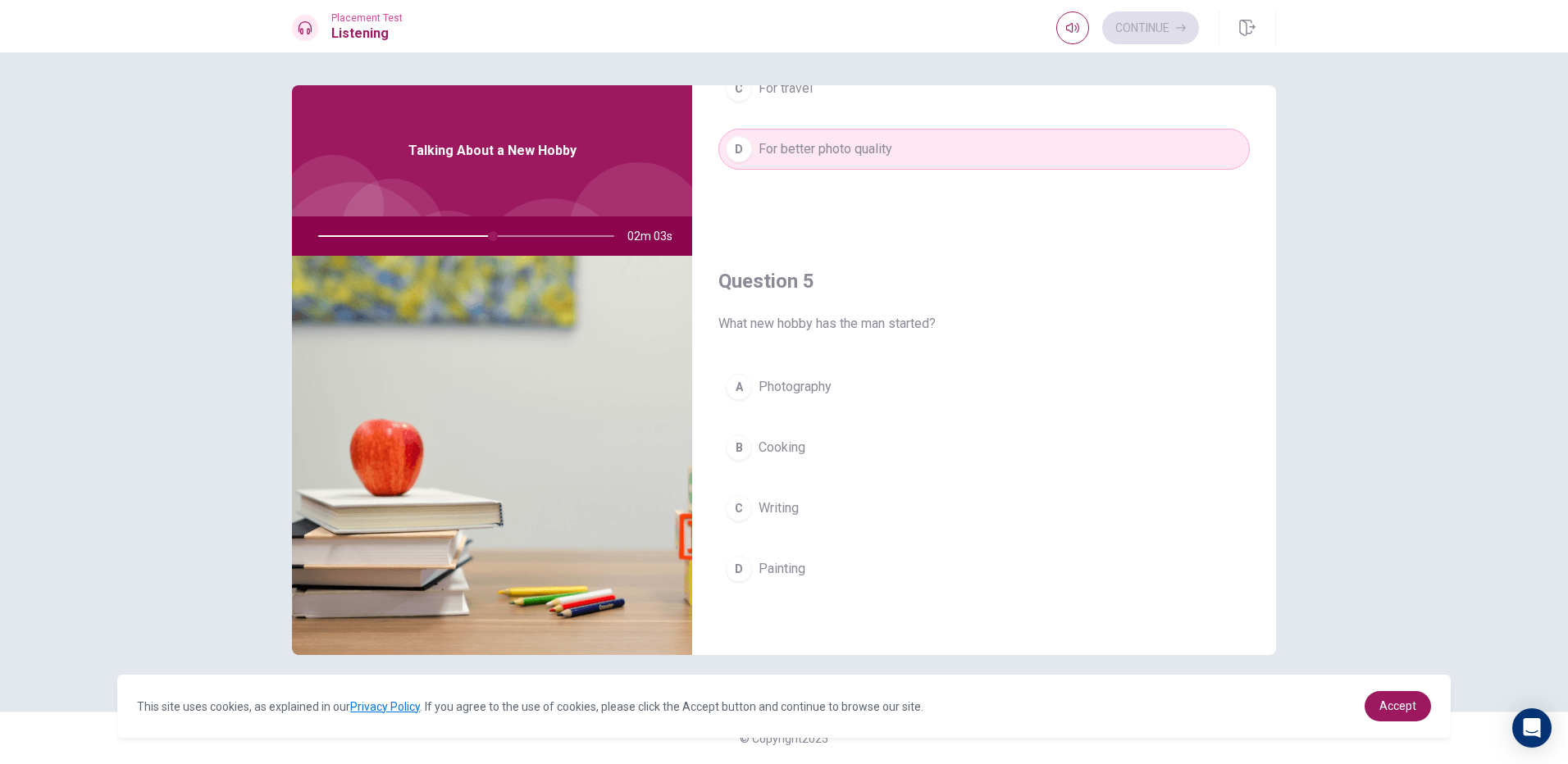
click at [728, 573] on div "D" at bounding box center [739, 569] width 26 height 26
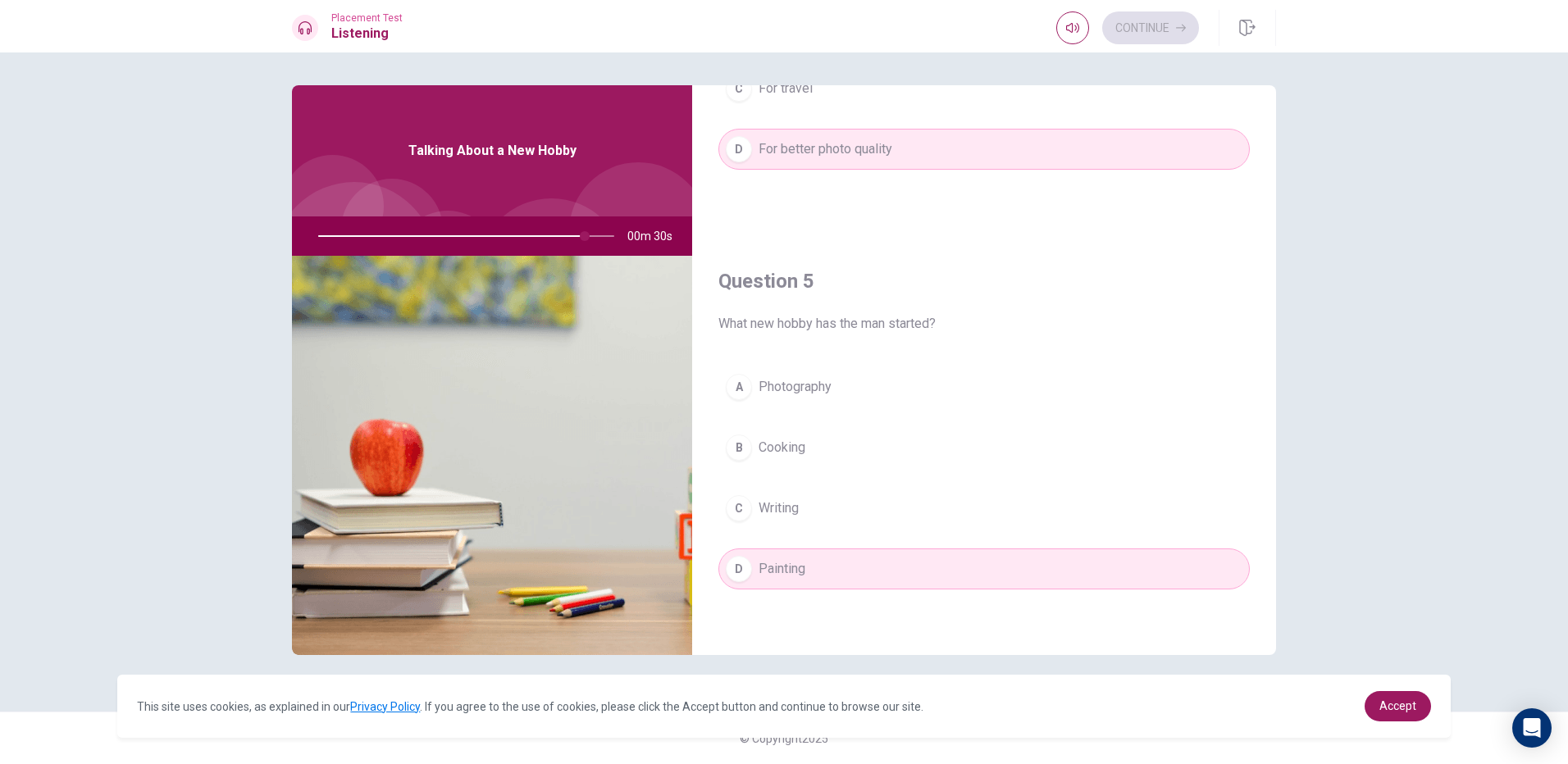
click at [1168, 38] on div "Continue" at bounding box center [1128, 28] width 143 height 33
drag, startPoint x: 585, startPoint y: 232, endPoint x: 778, endPoint y: 274, distance: 197.5
click at [622, 241] on div at bounding box center [463, 237] width 329 height 40
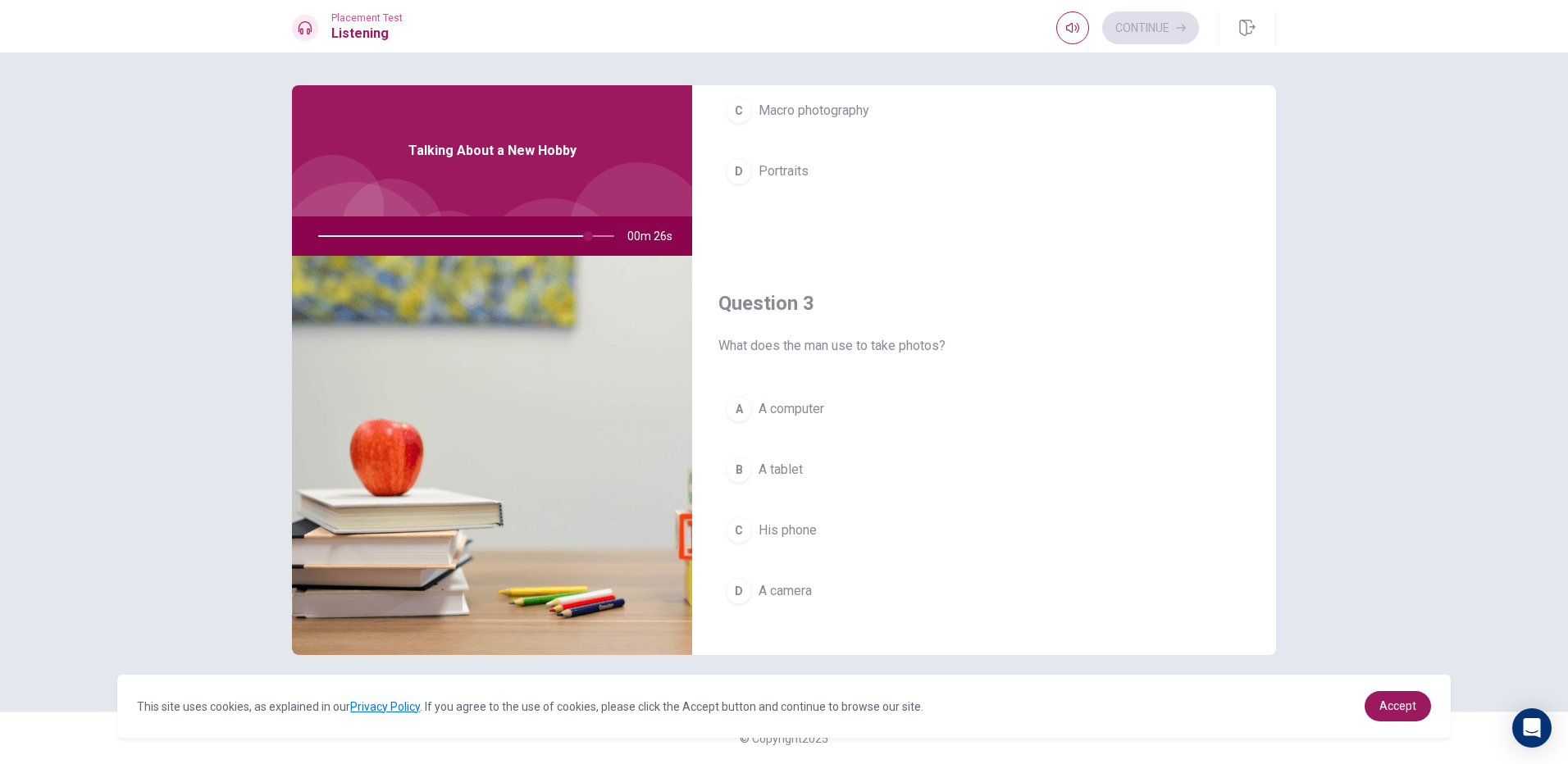
scroll to position [628, 0]
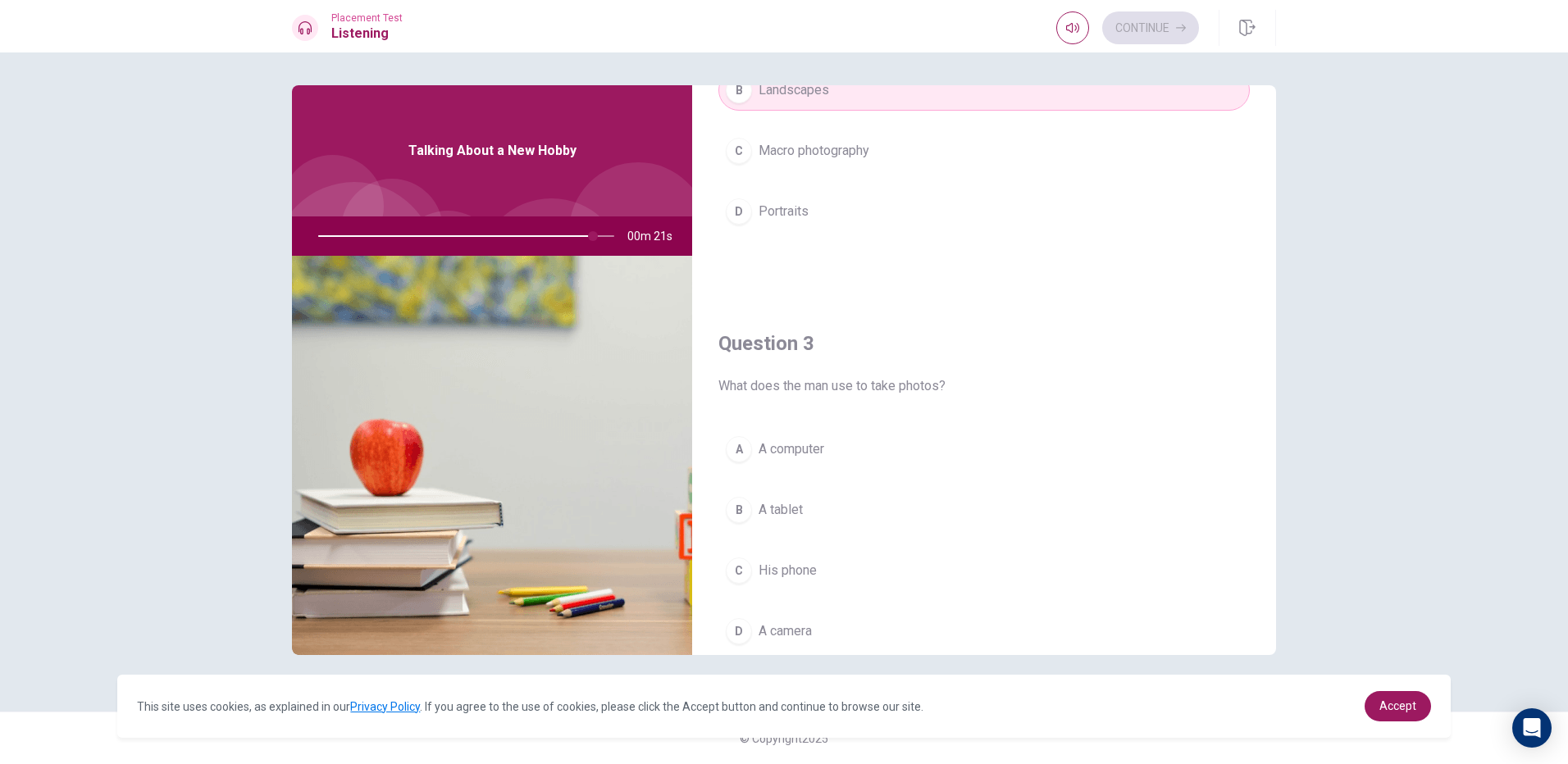
click at [791, 629] on span "A camera" at bounding box center [785, 631] width 53 height 20
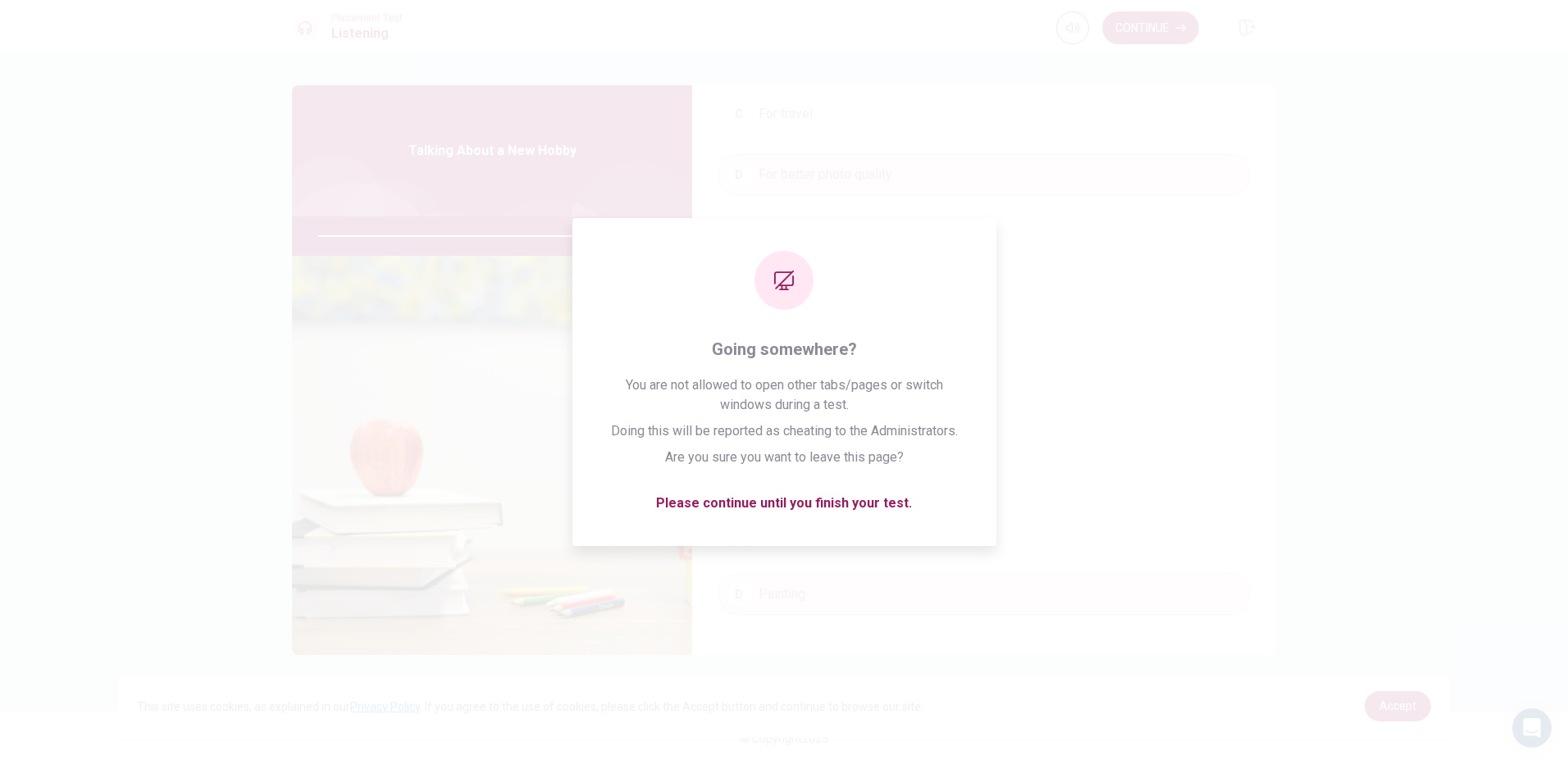
scroll to position [1530, 0]
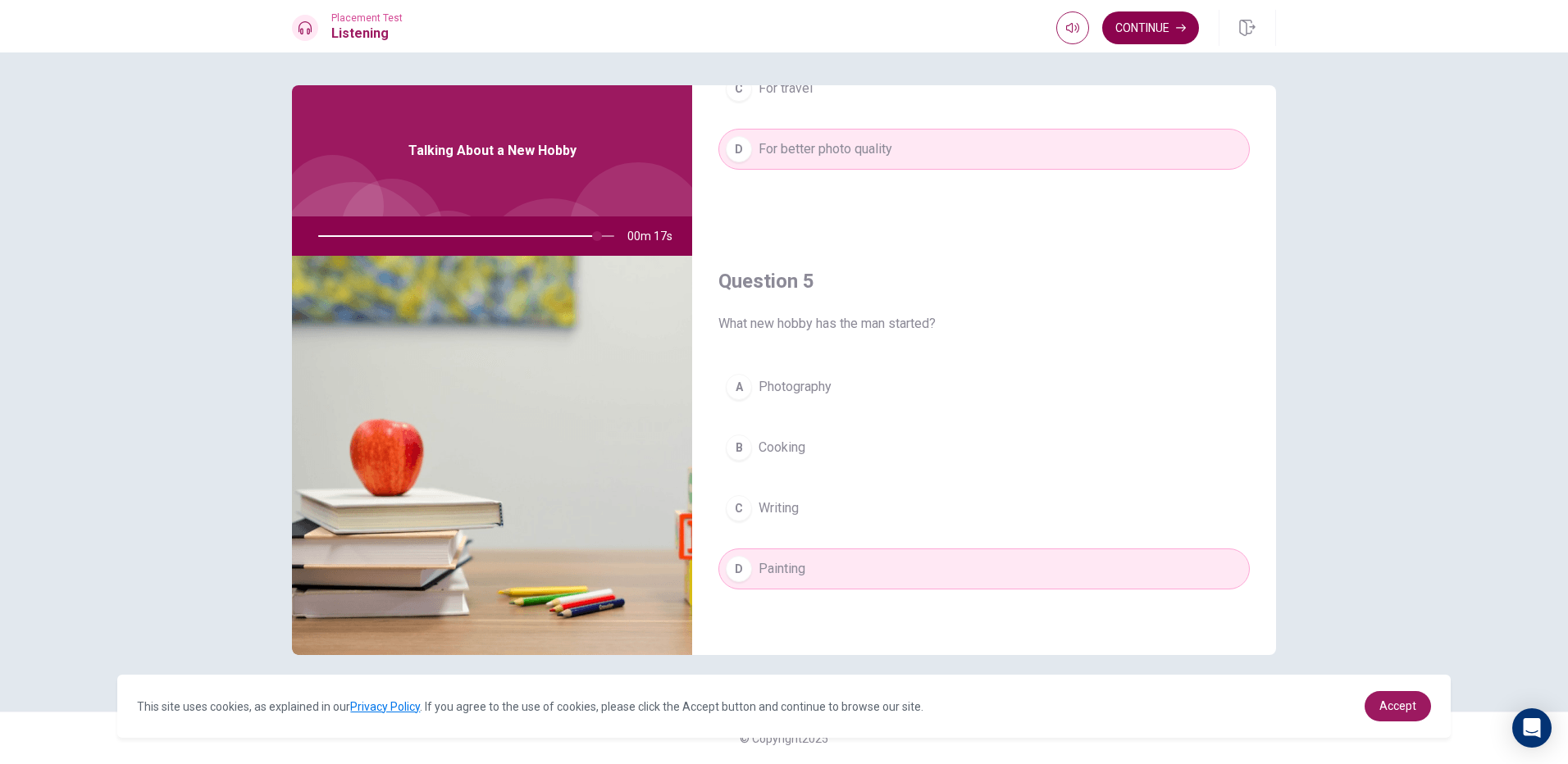
click at [1148, 41] on button "Continue" at bounding box center [1151, 28] width 97 height 33
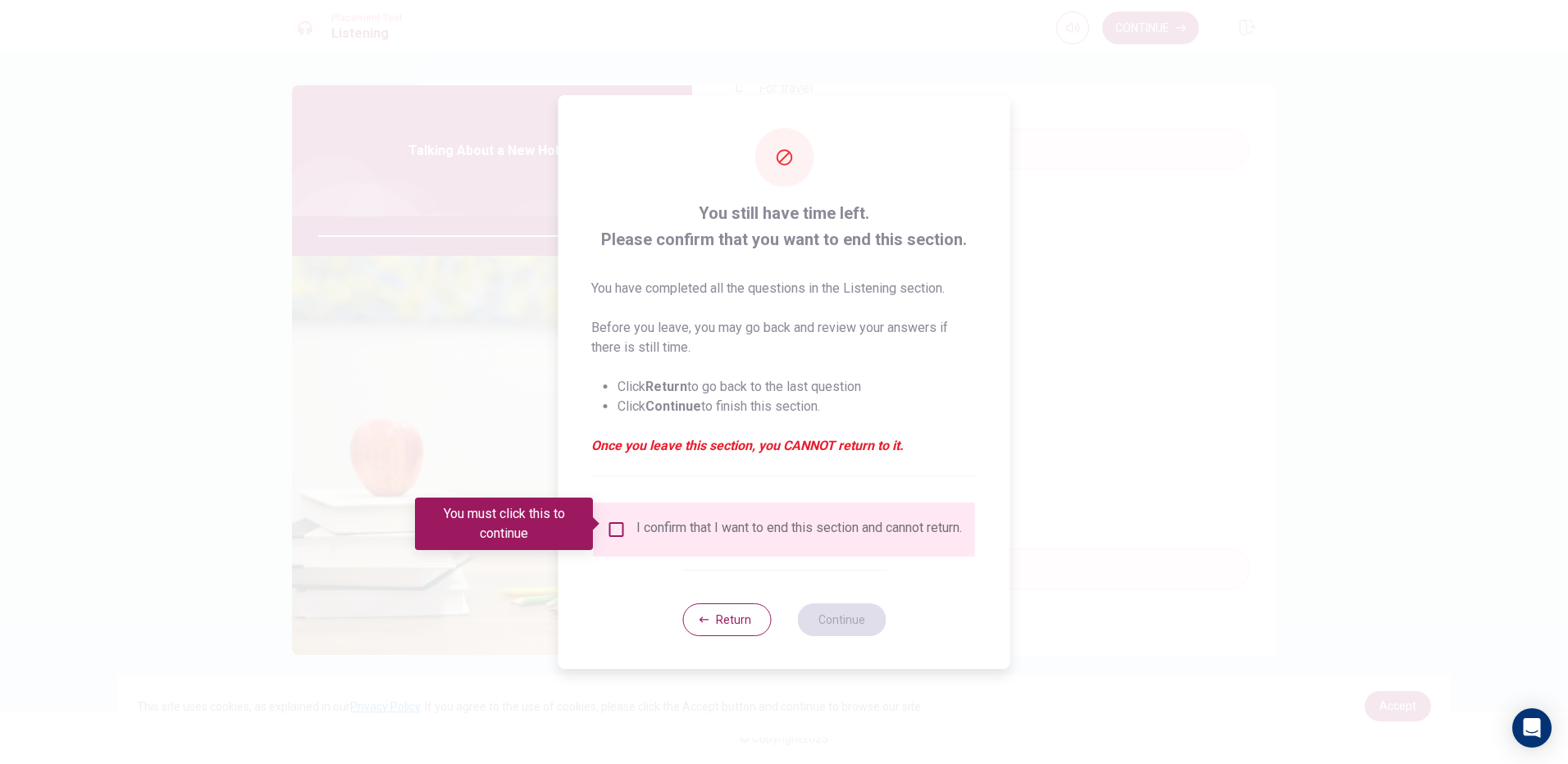
click at [621, 539] on div "I confirm that I want to end this section and cannot return." at bounding box center [784, 530] width 355 height 20
click at [621, 529] on input "You must click this to continue" at bounding box center [617, 530] width 20 height 20
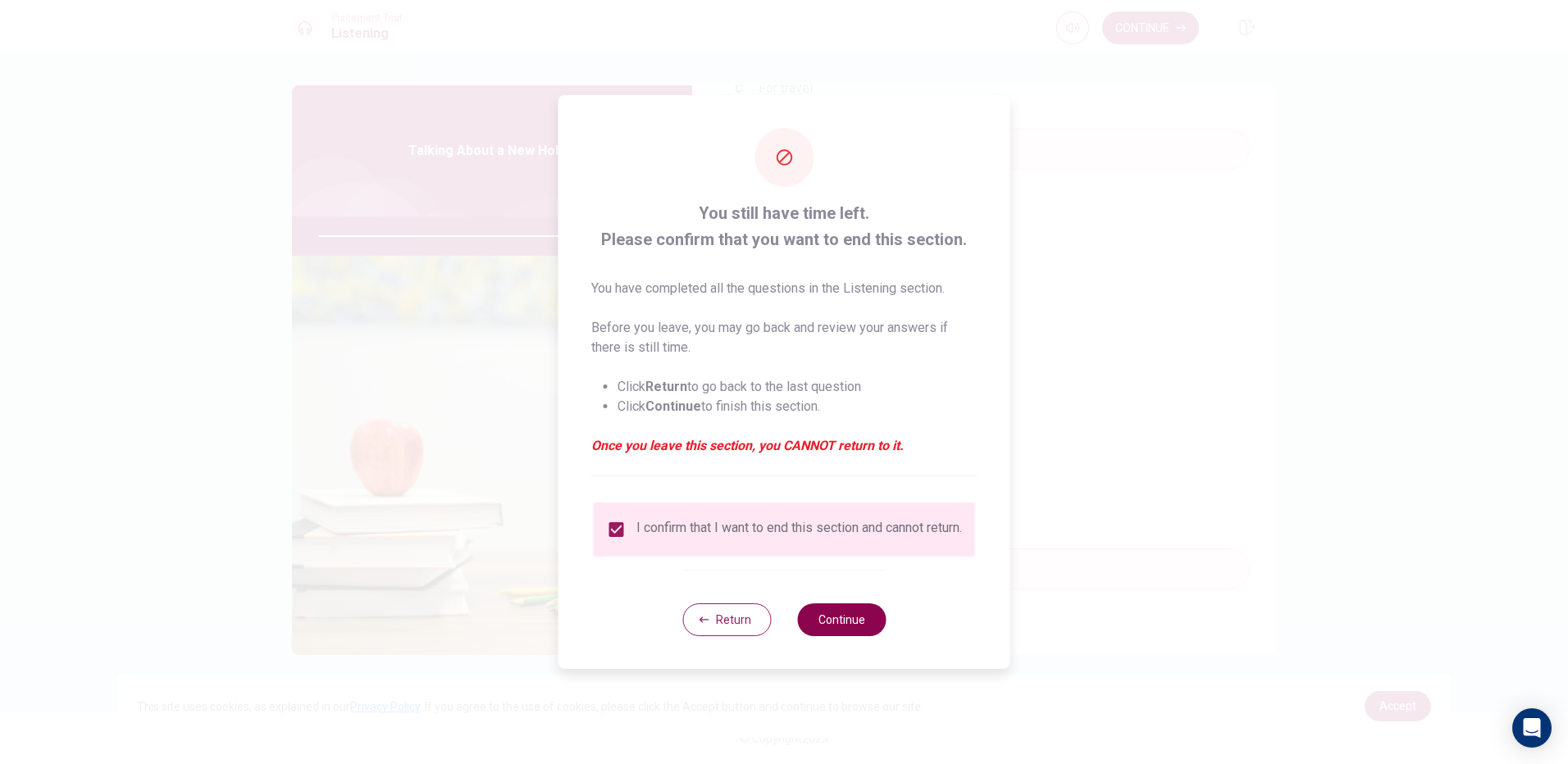
click at [873, 630] on button "Continue" at bounding box center [842, 620] width 89 height 33
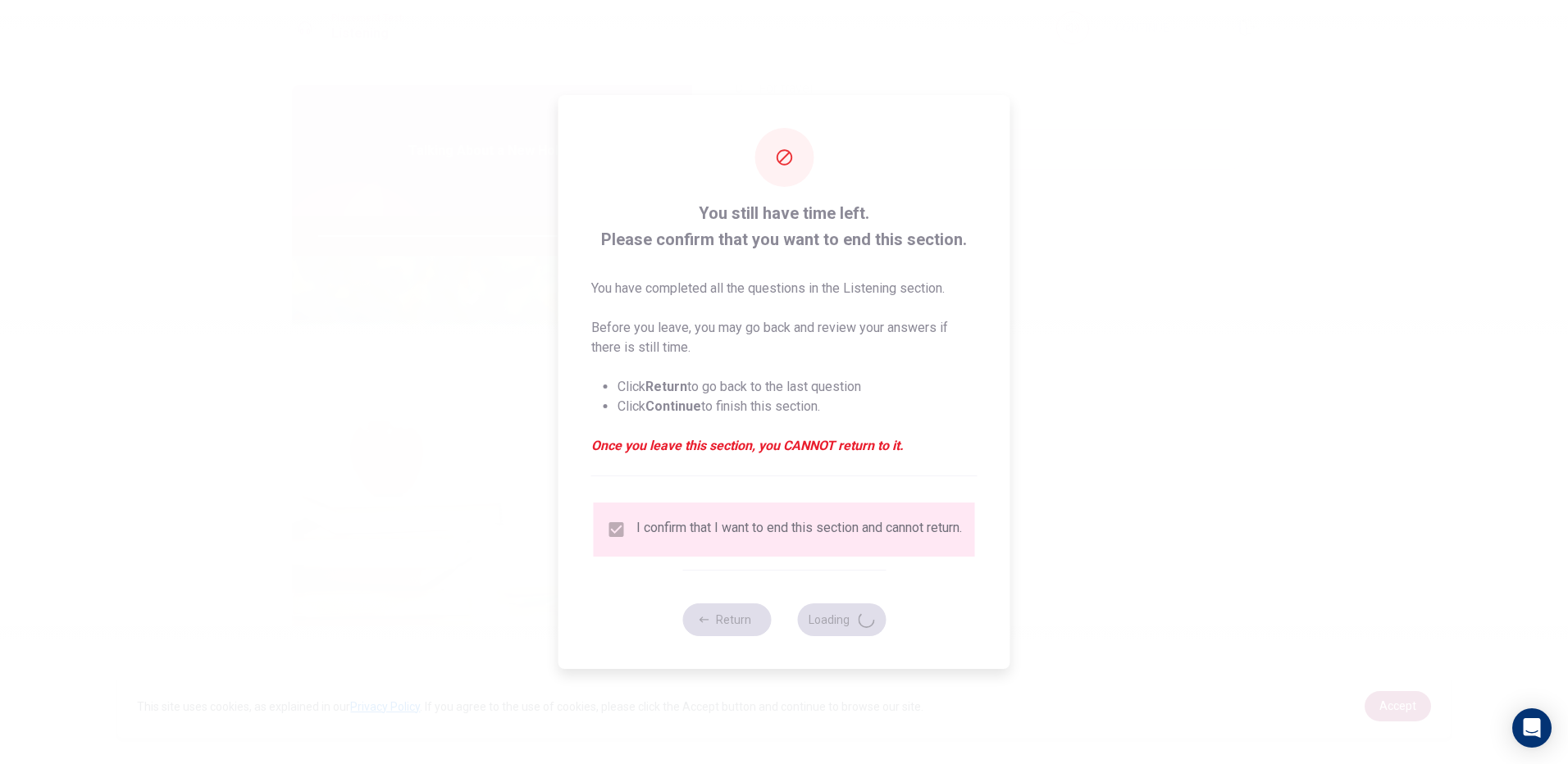
type input "96"
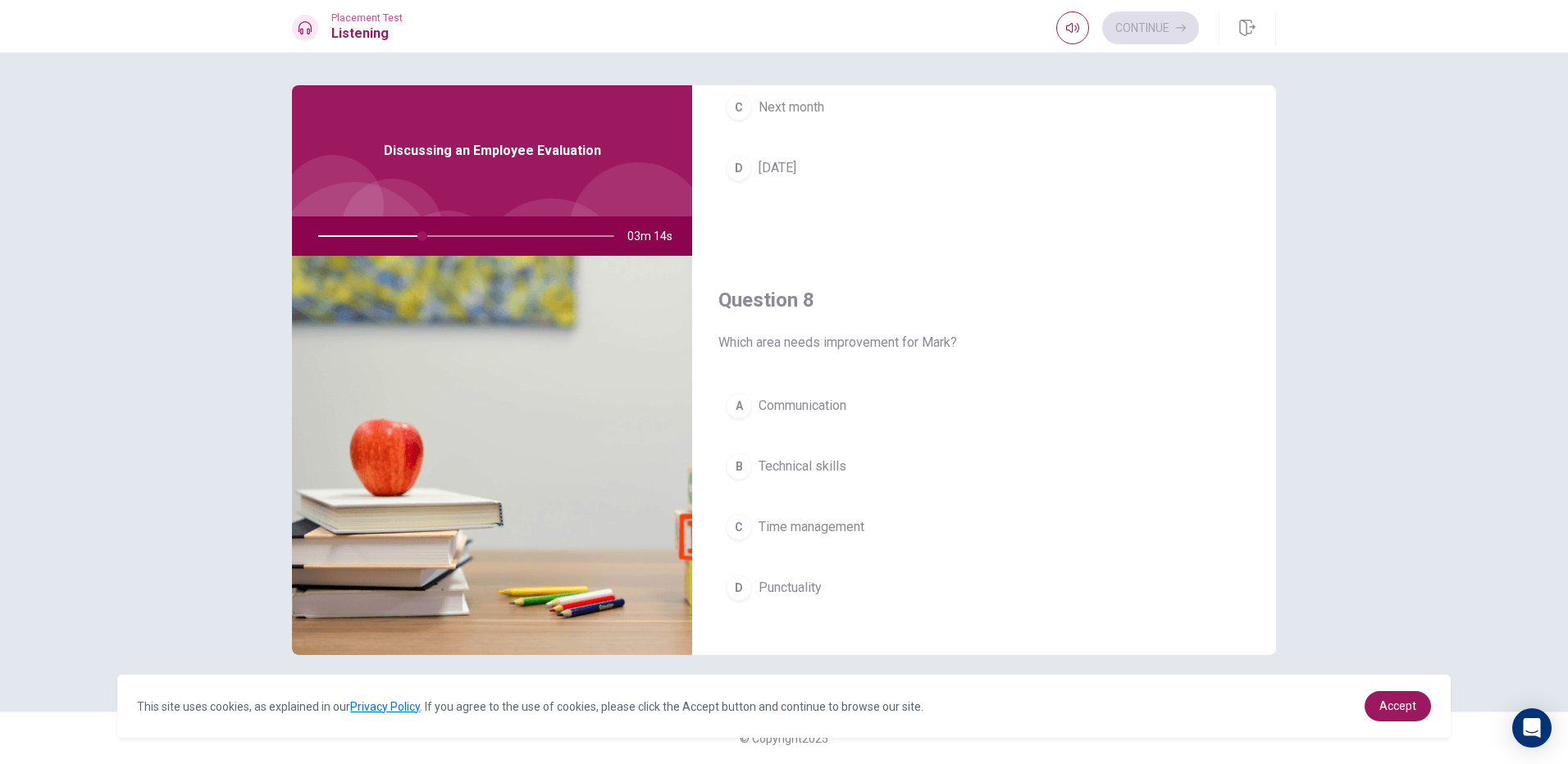
scroll to position [710, 0]
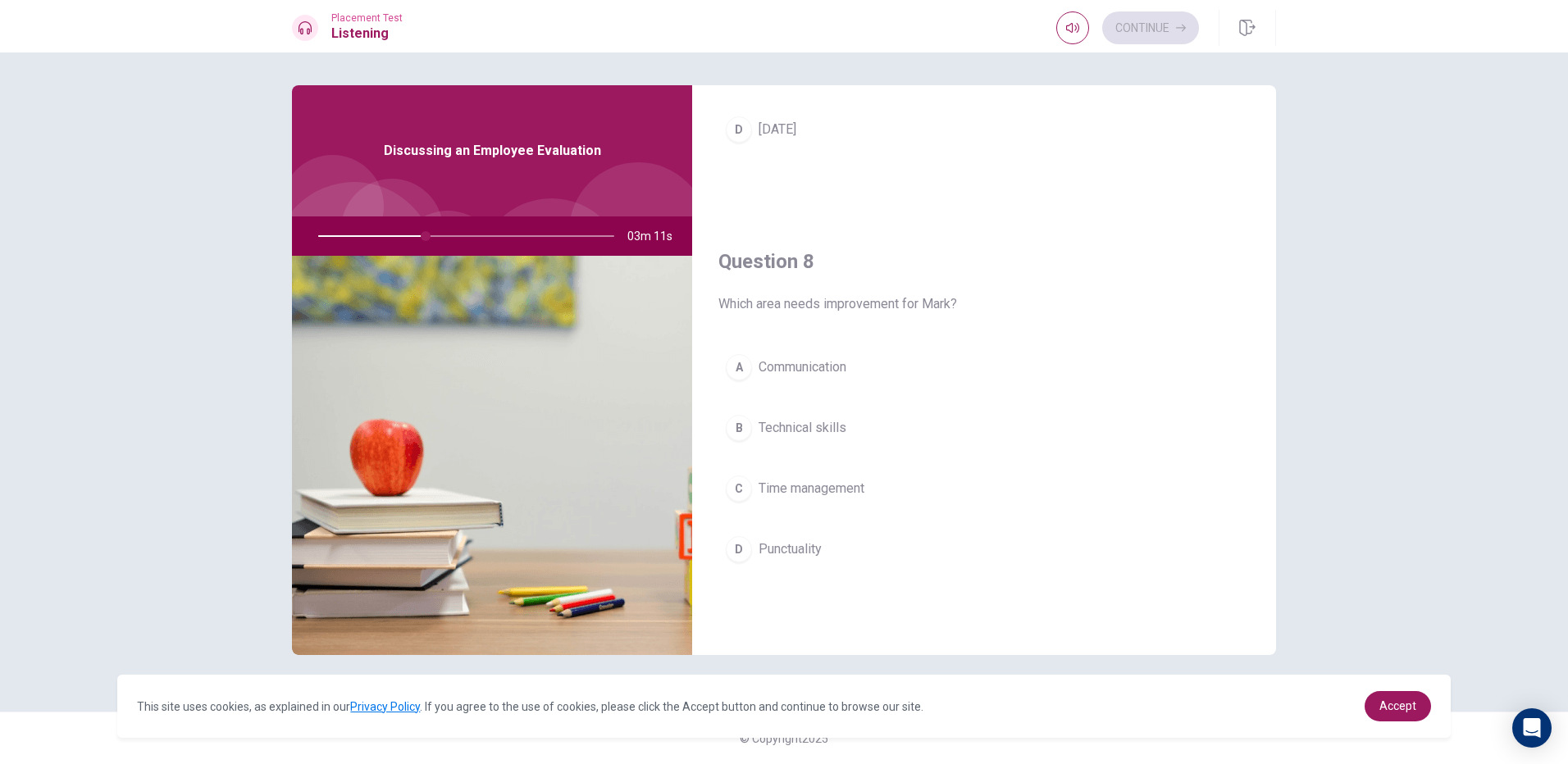
click at [741, 427] on div "B" at bounding box center [739, 428] width 26 height 26
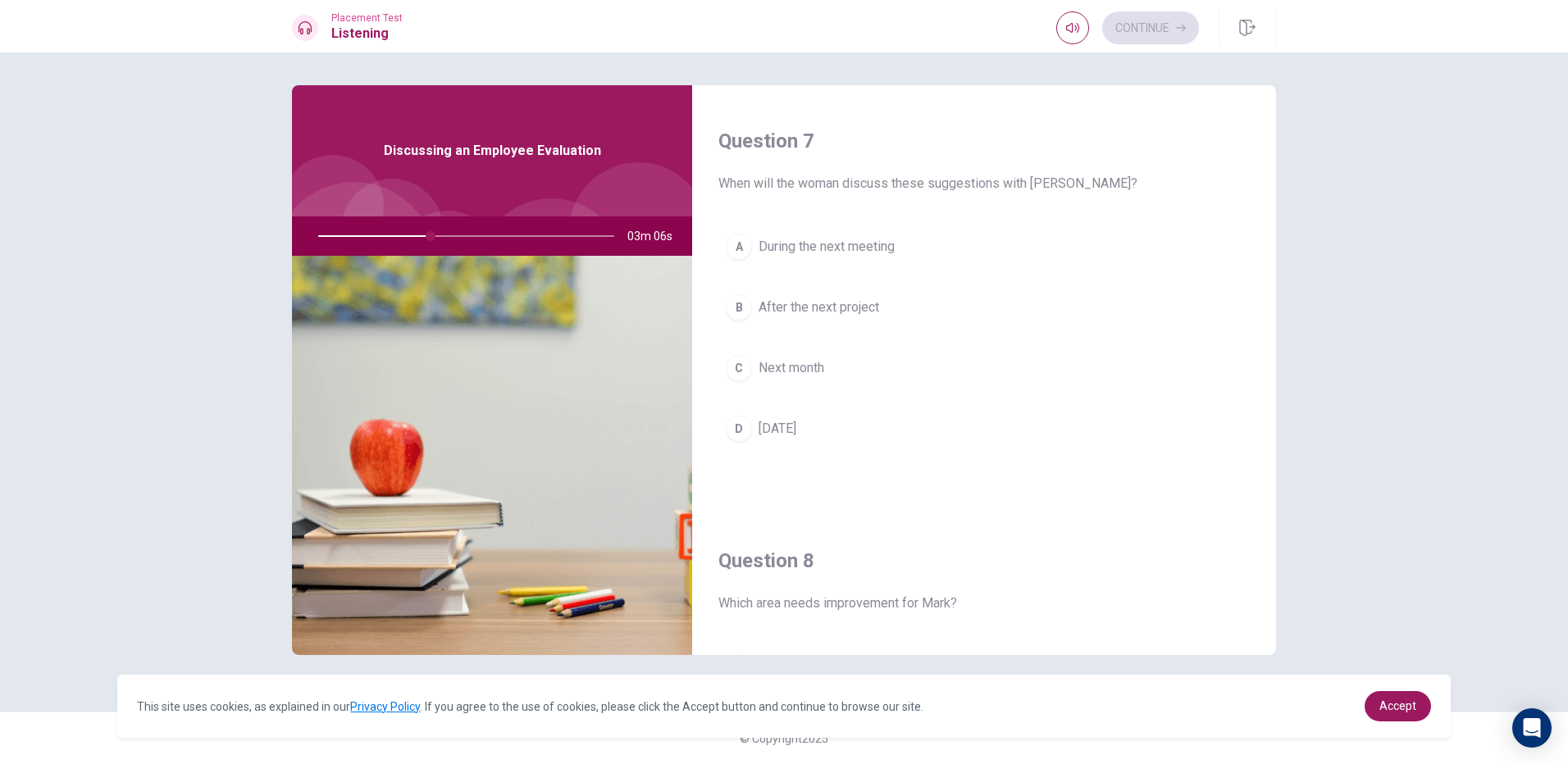
scroll to position [738, 0]
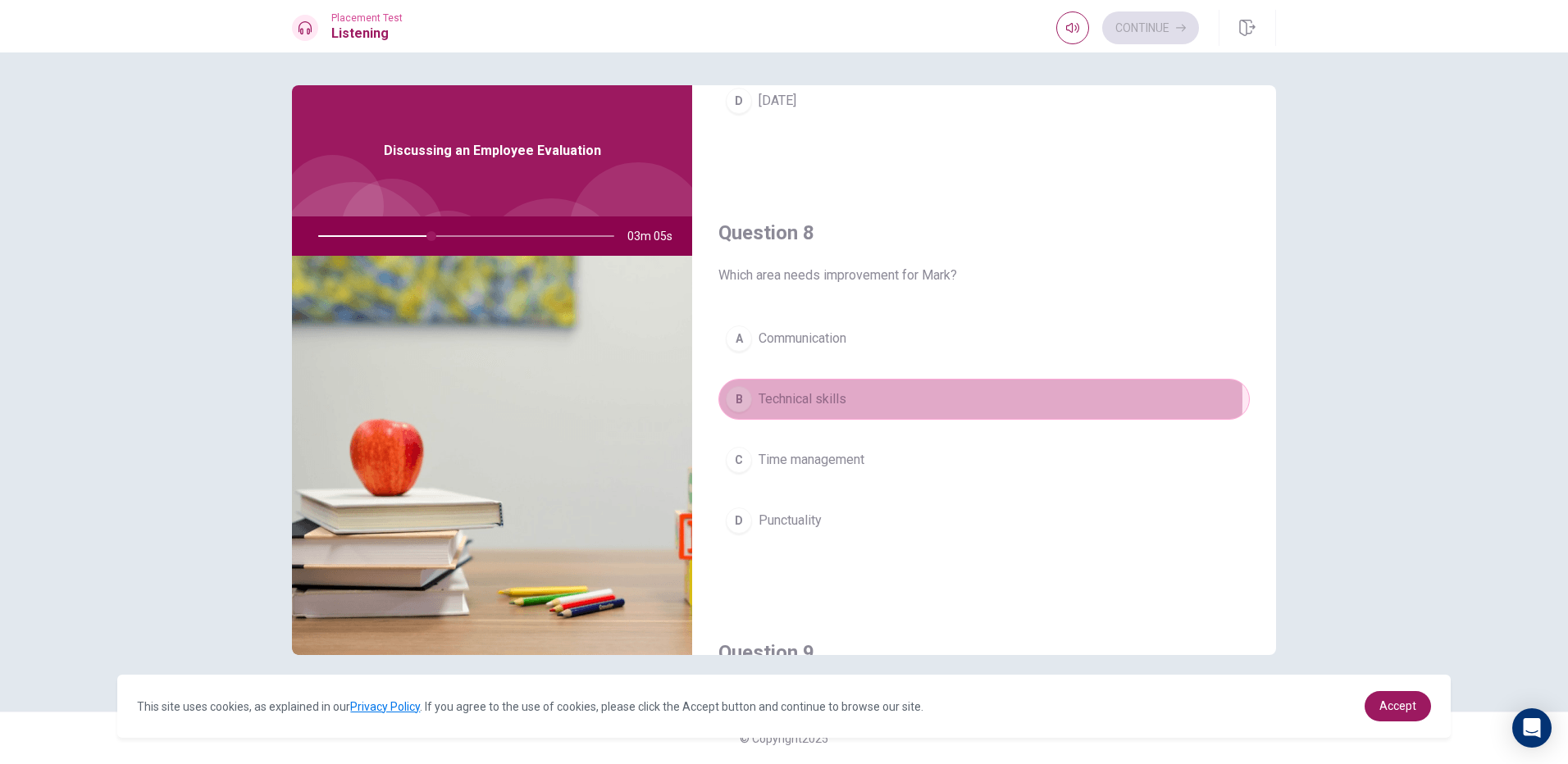
click at [737, 400] on div "B" at bounding box center [739, 399] width 26 height 26
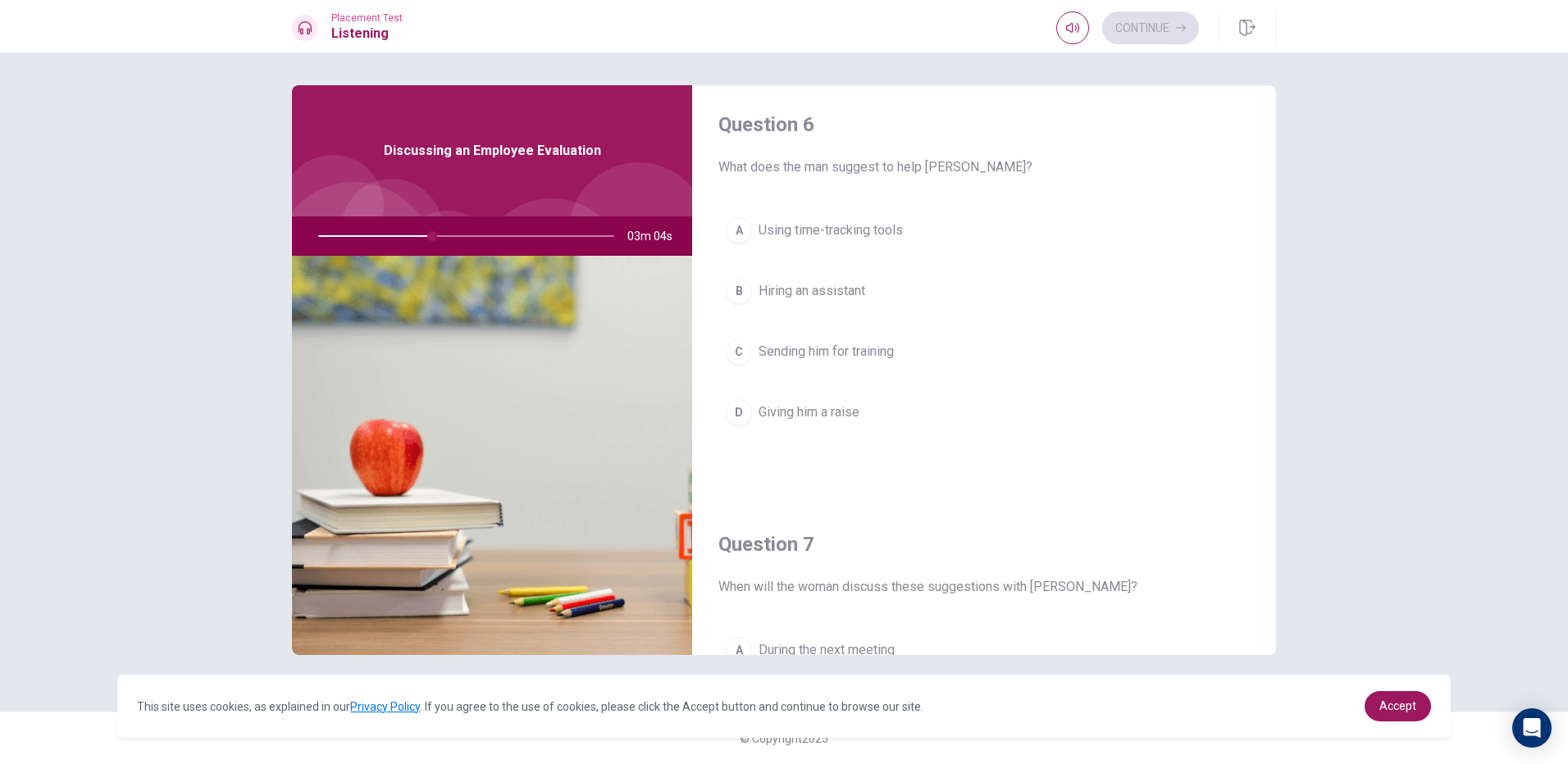
scroll to position [0, 0]
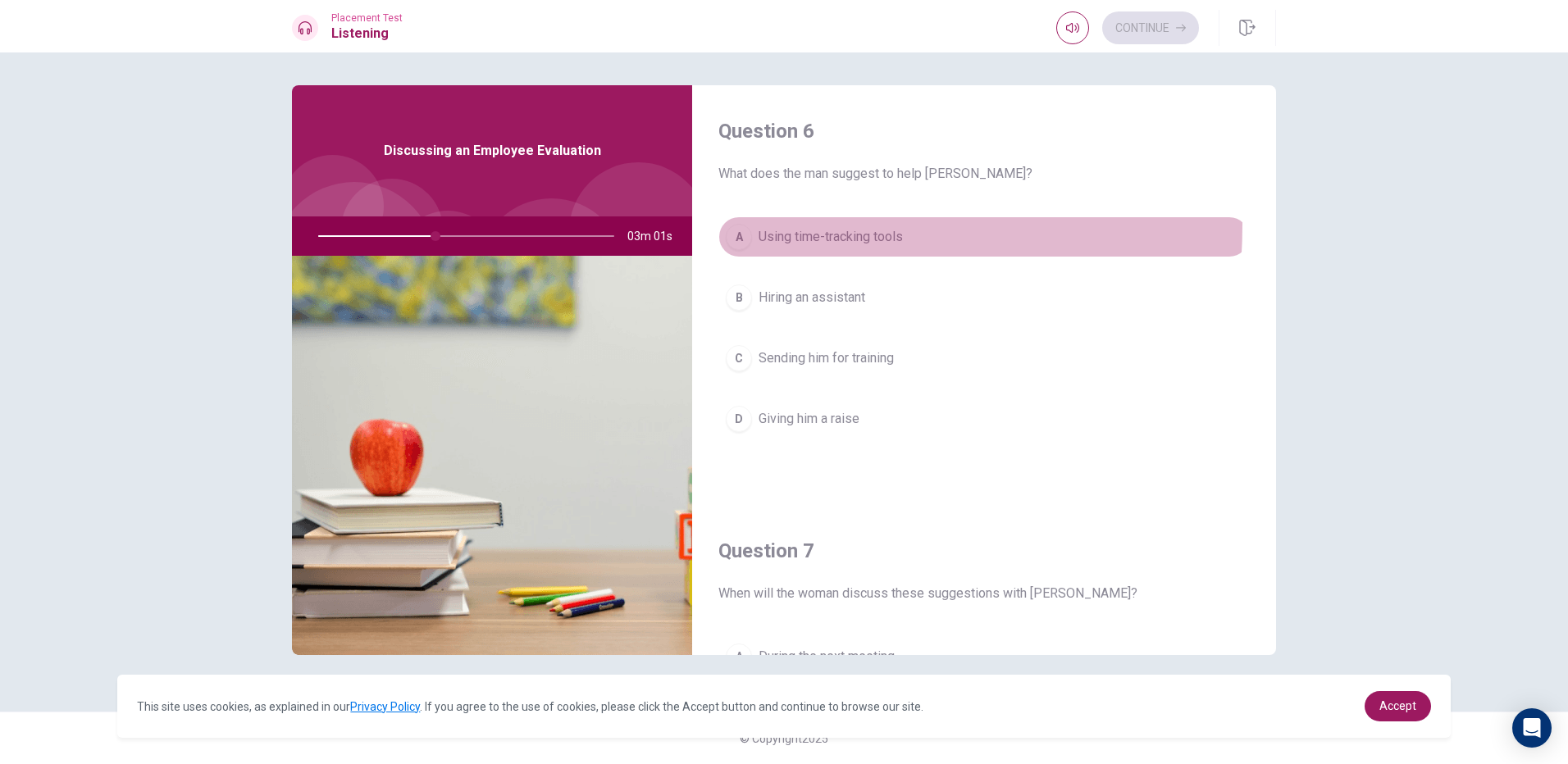
click at [731, 225] on button "A Using time-tracking tools" at bounding box center [985, 237] width 532 height 41
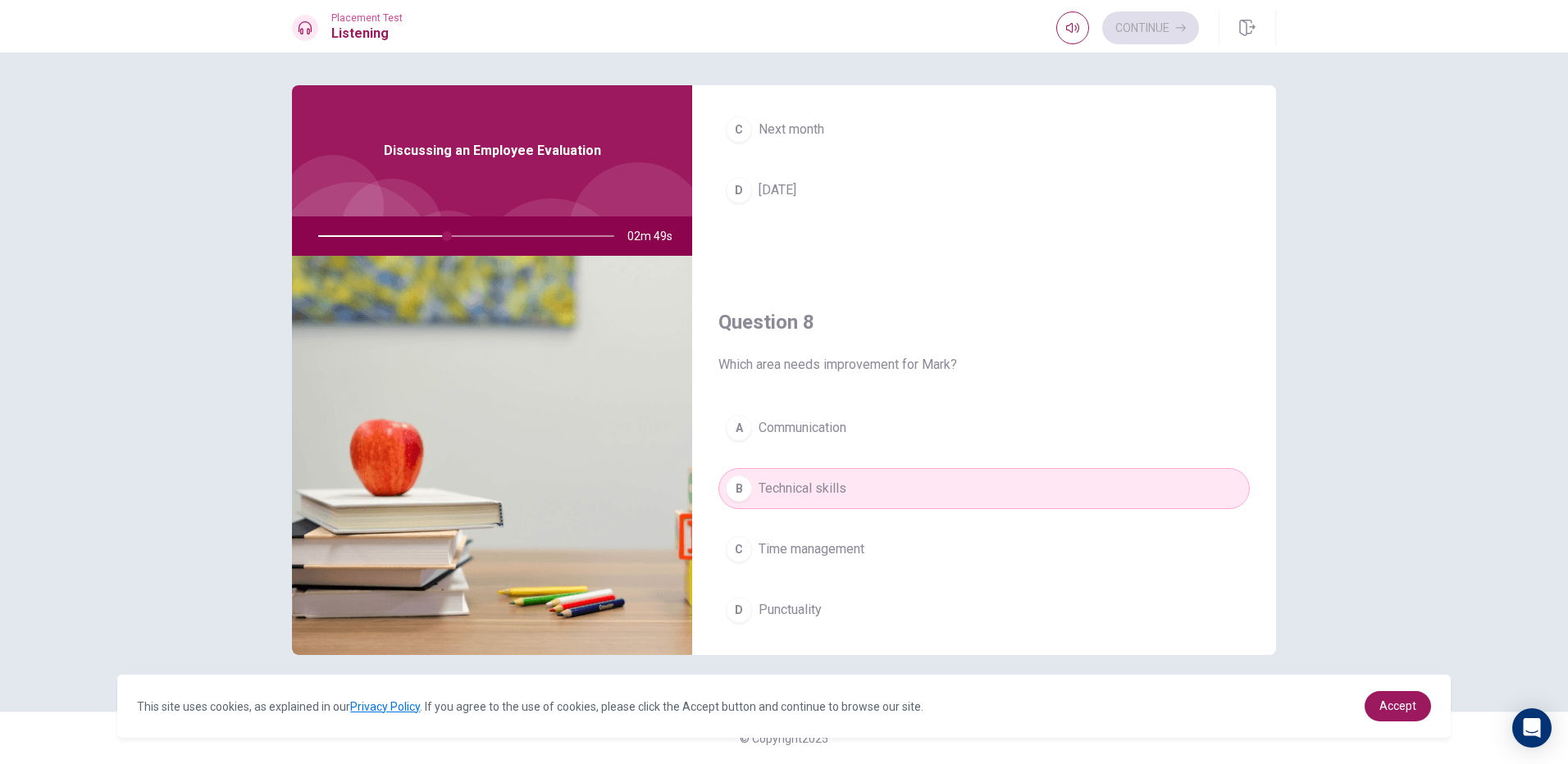
scroll to position [657, 0]
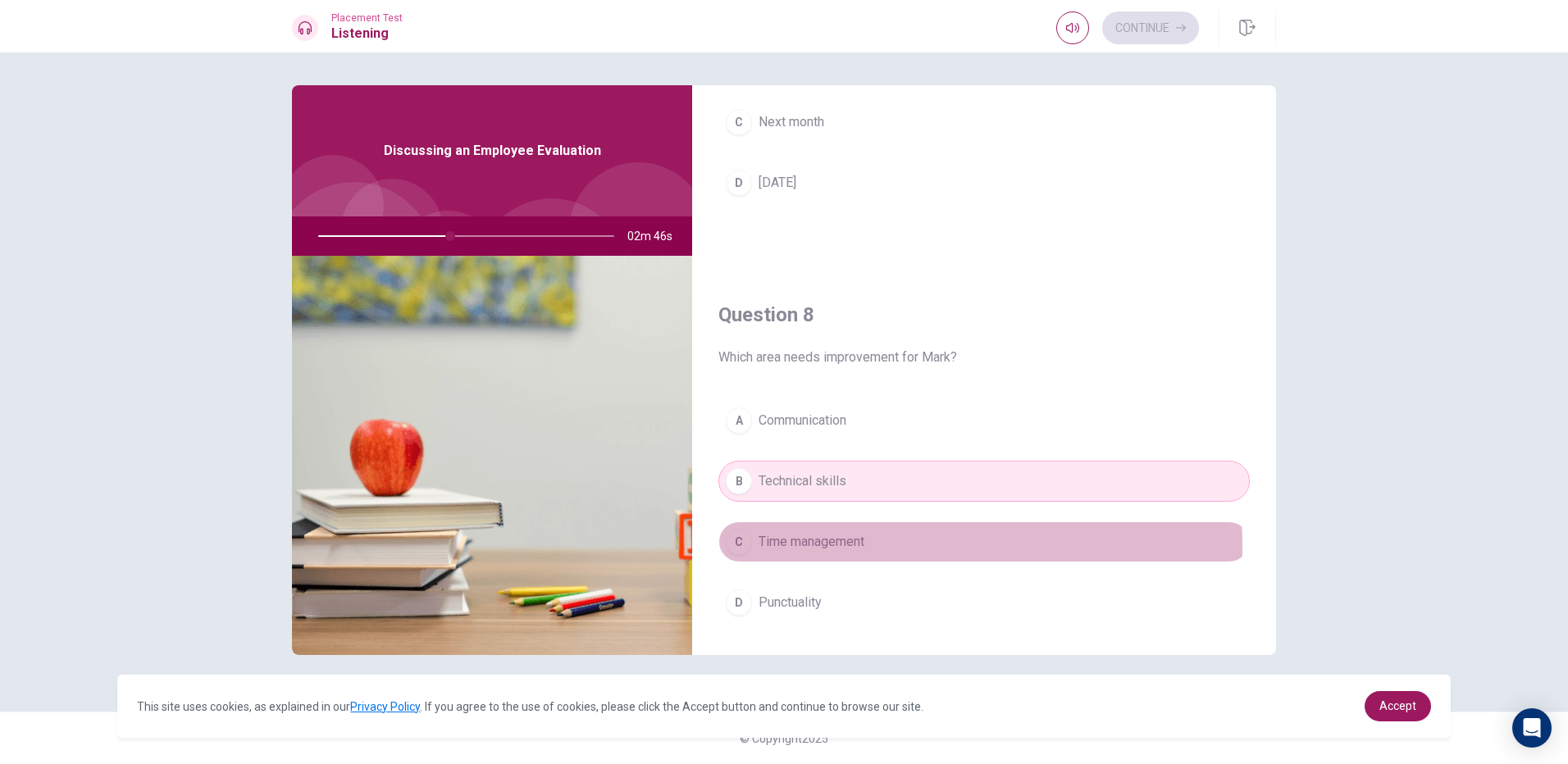
click at [781, 548] on span "Time management" at bounding box center [811, 542] width 106 height 20
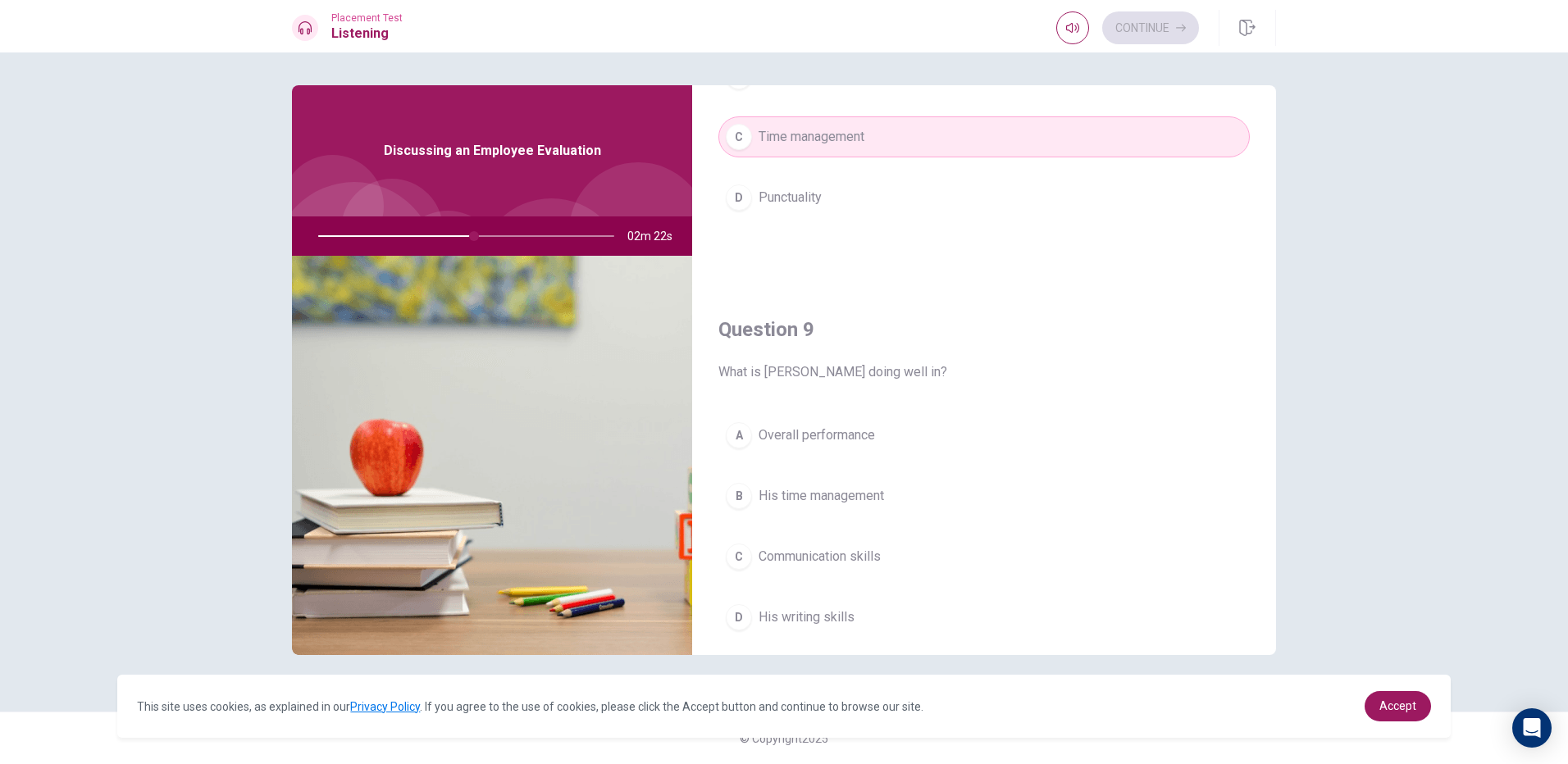
scroll to position [1120, 0]
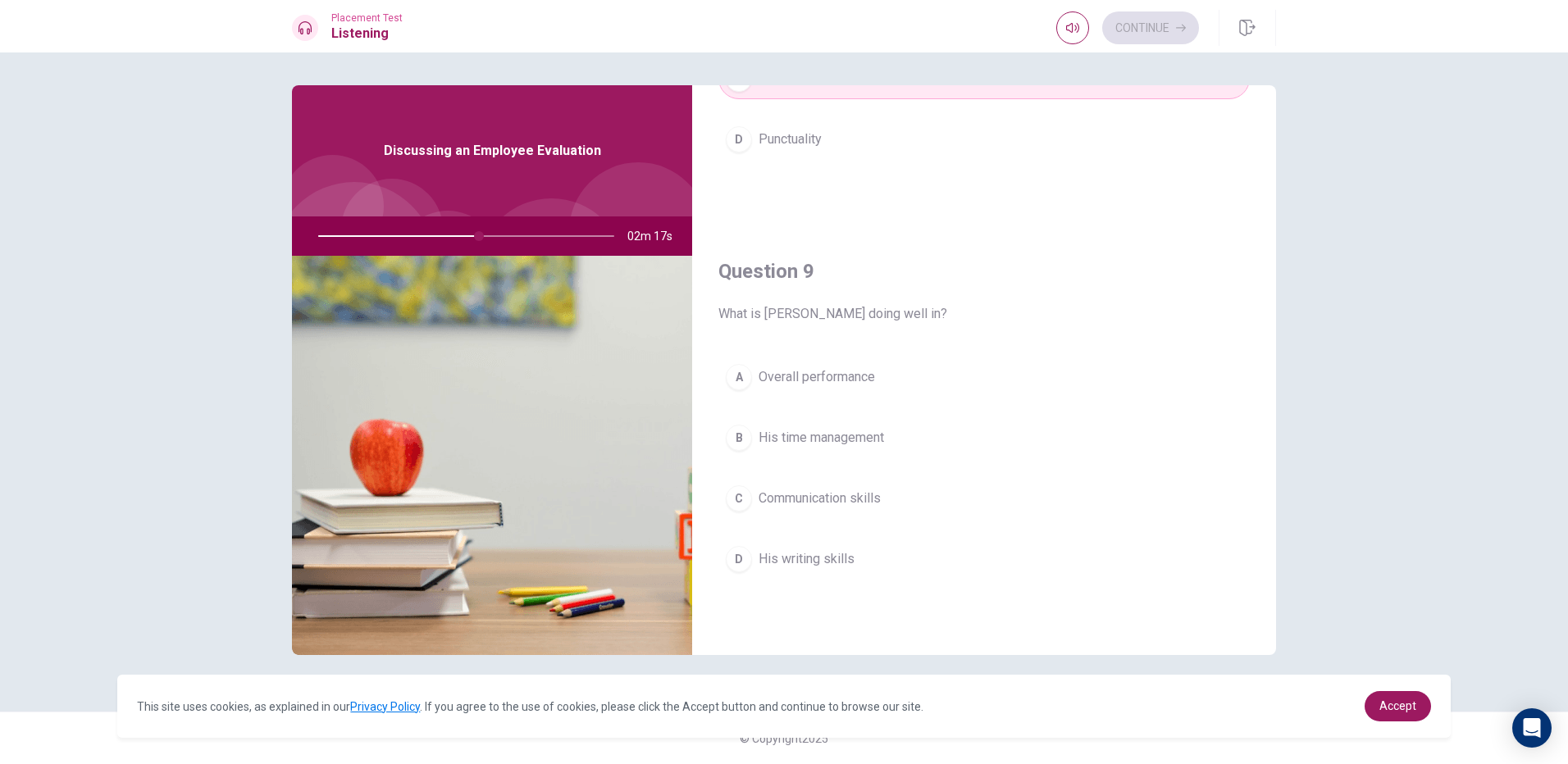
click at [738, 383] on div "A" at bounding box center [739, 377] width 26 height 26
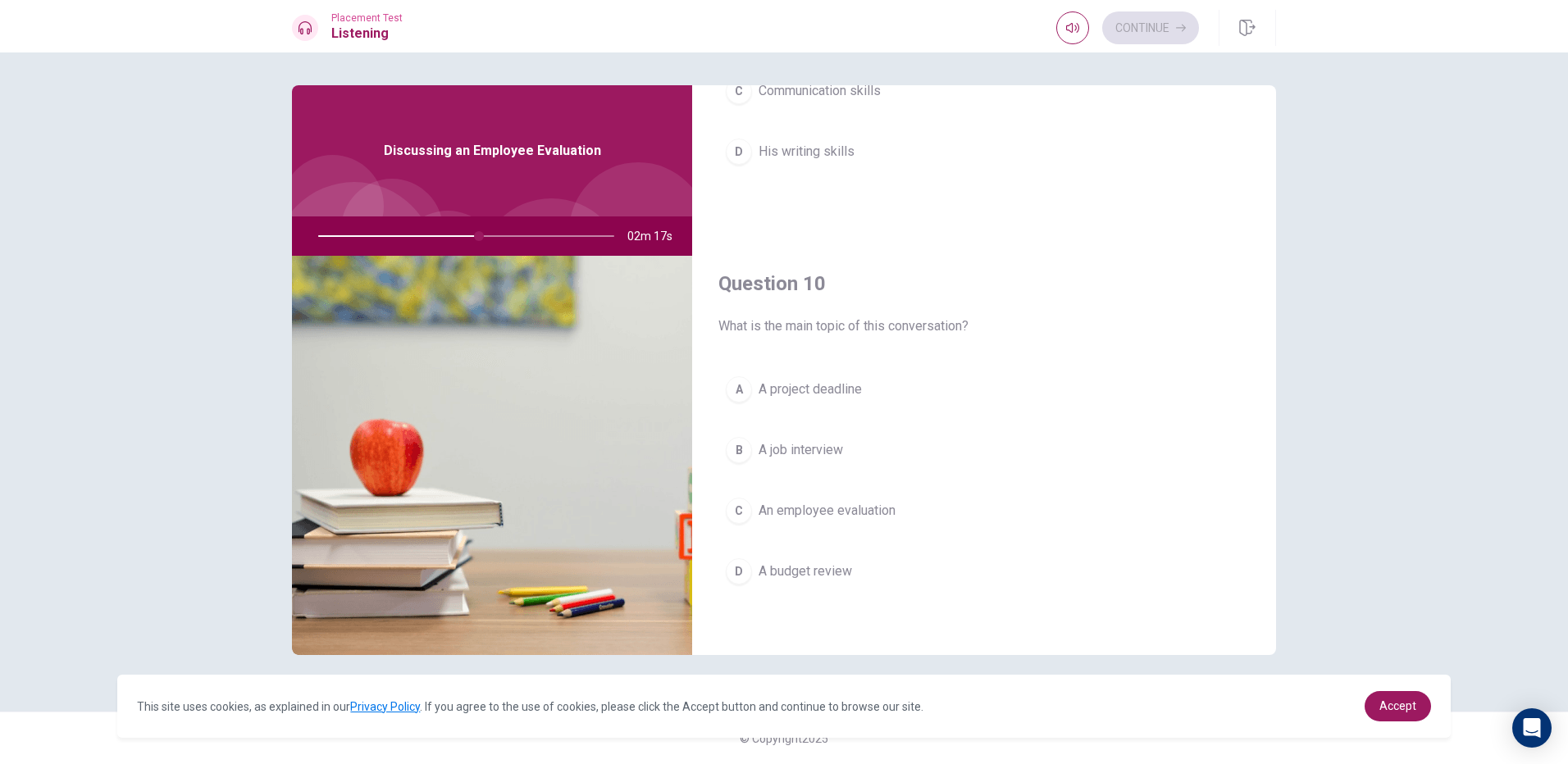
scroll to position [1530, 0]
click at [742, 395] on div "A" at bounding box center [739, 387] width 26 height 26
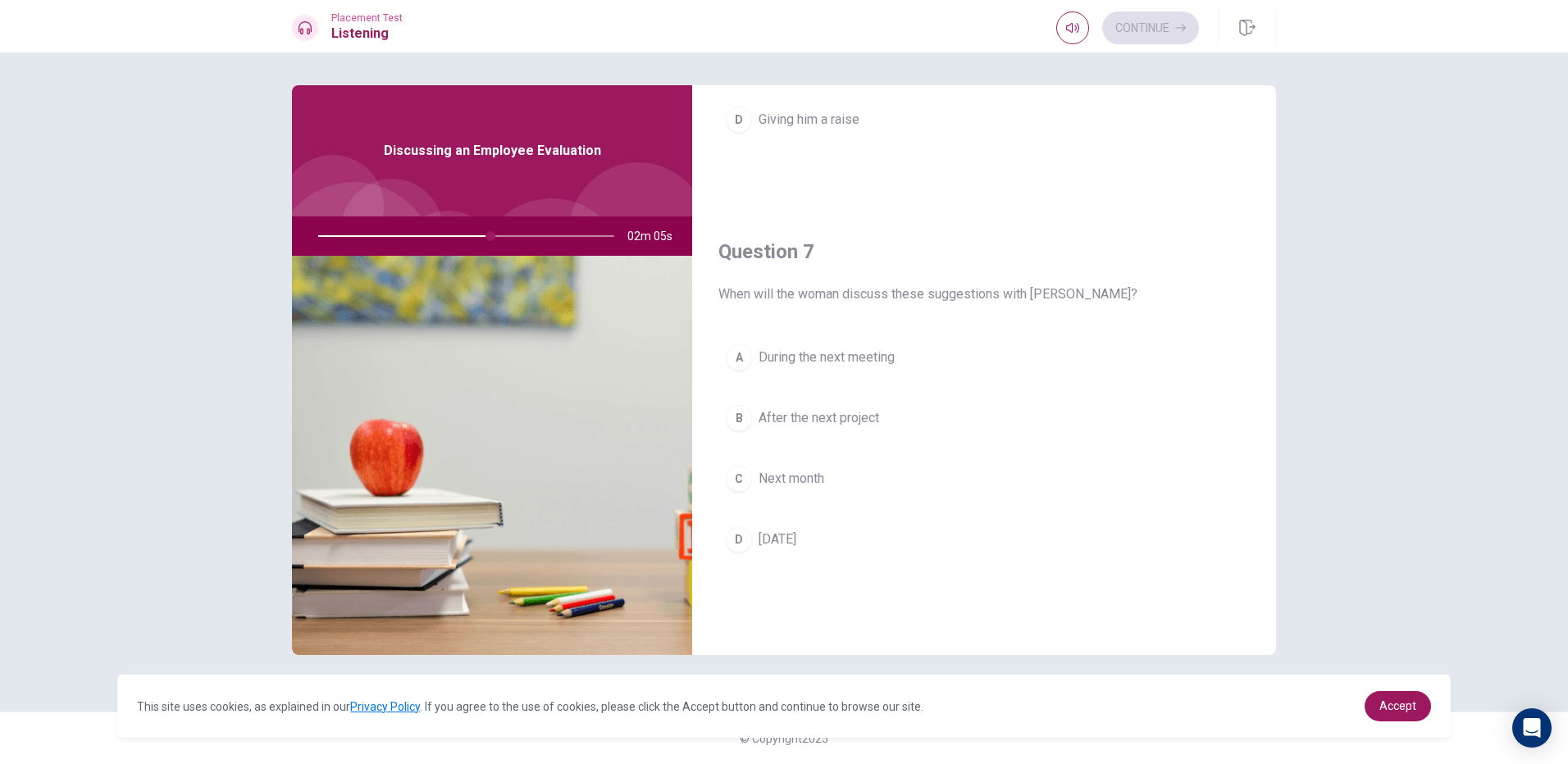
scroll to position [328, 0]
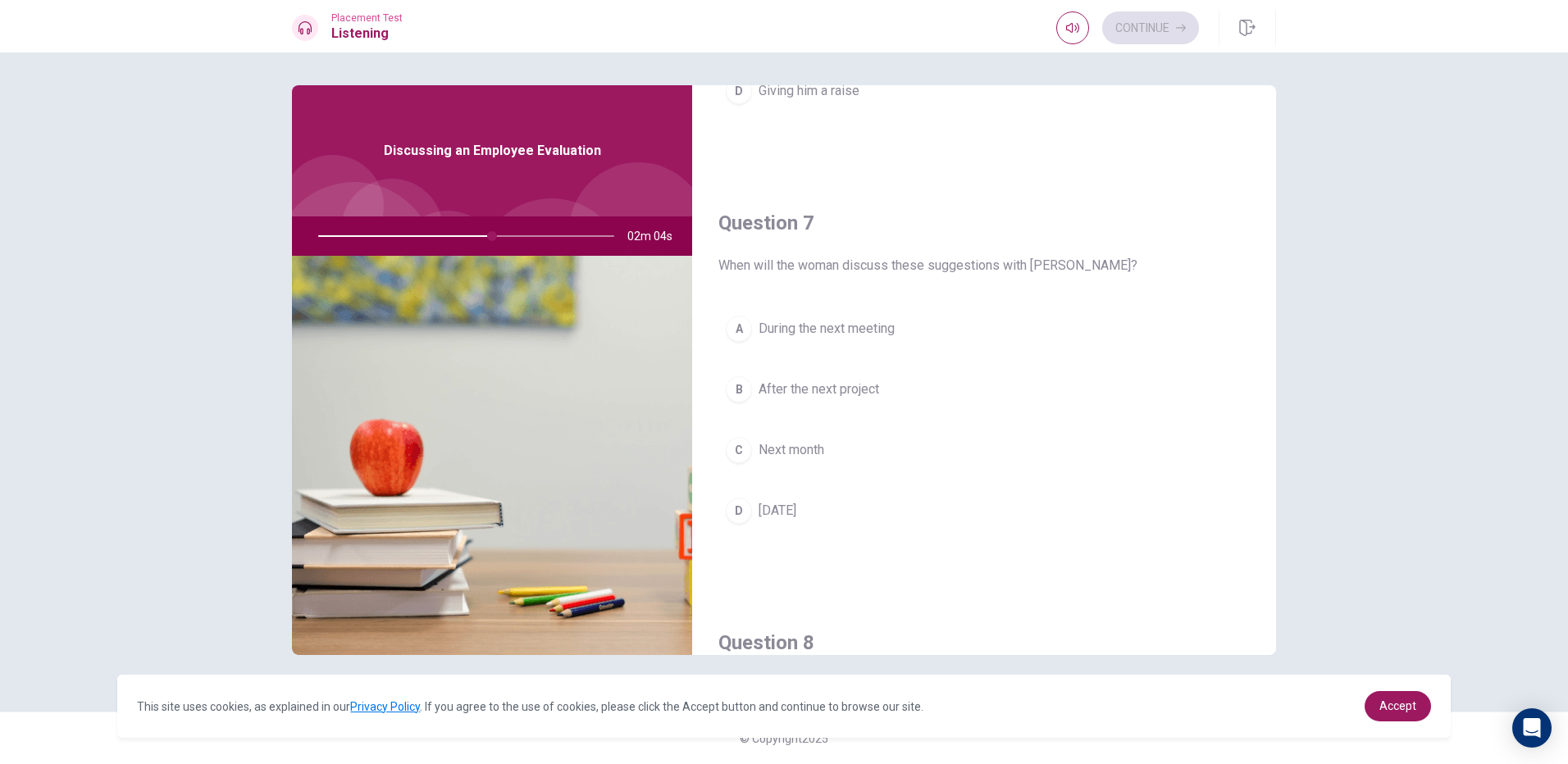
click at [753, 443] on button "C Next month" at bounding box center [985, 450] width 532 height 41
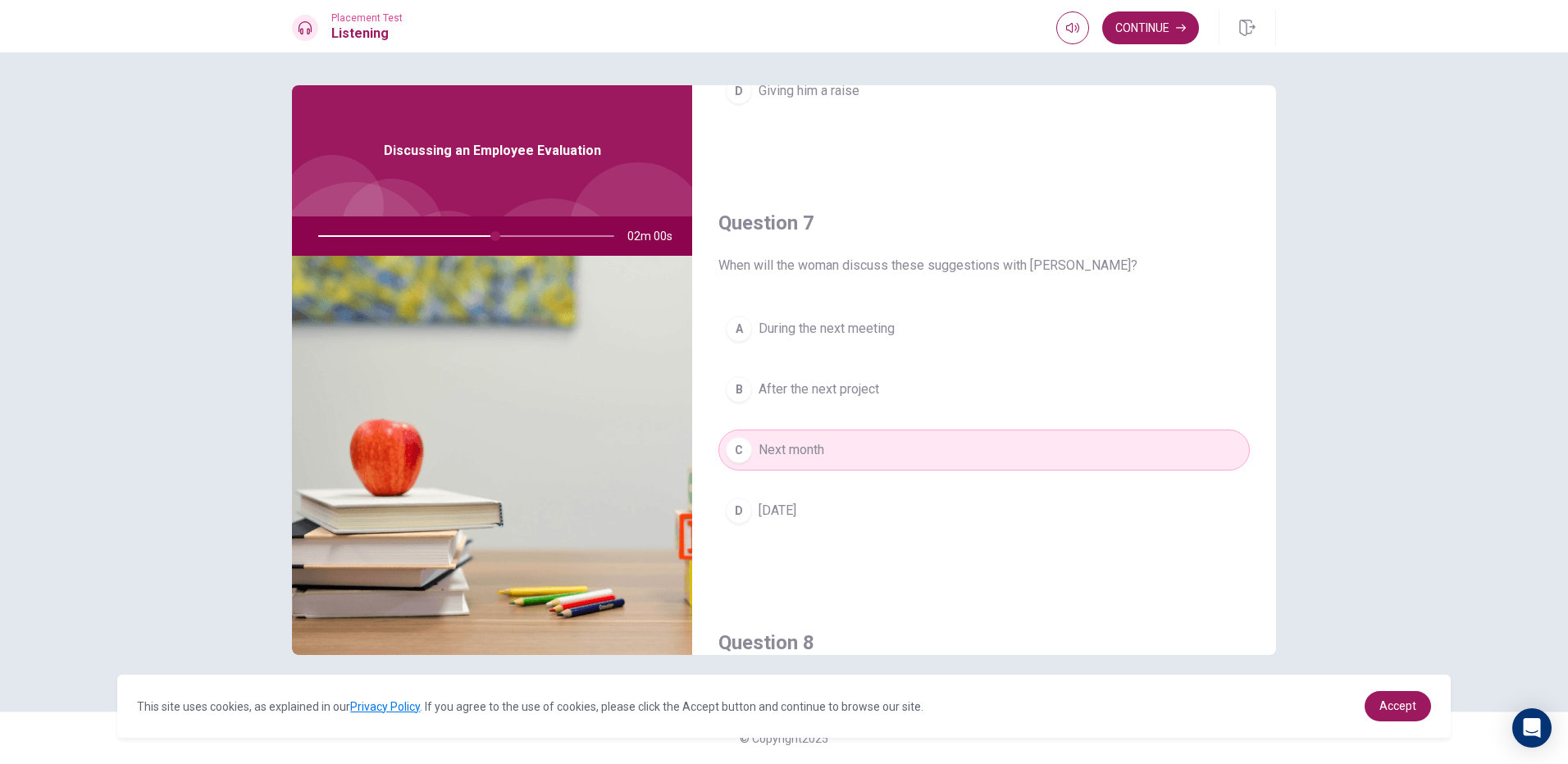
click at [863, 313] on button "A During the next meeting" at bounding box center [985, 328] width 532 height 41
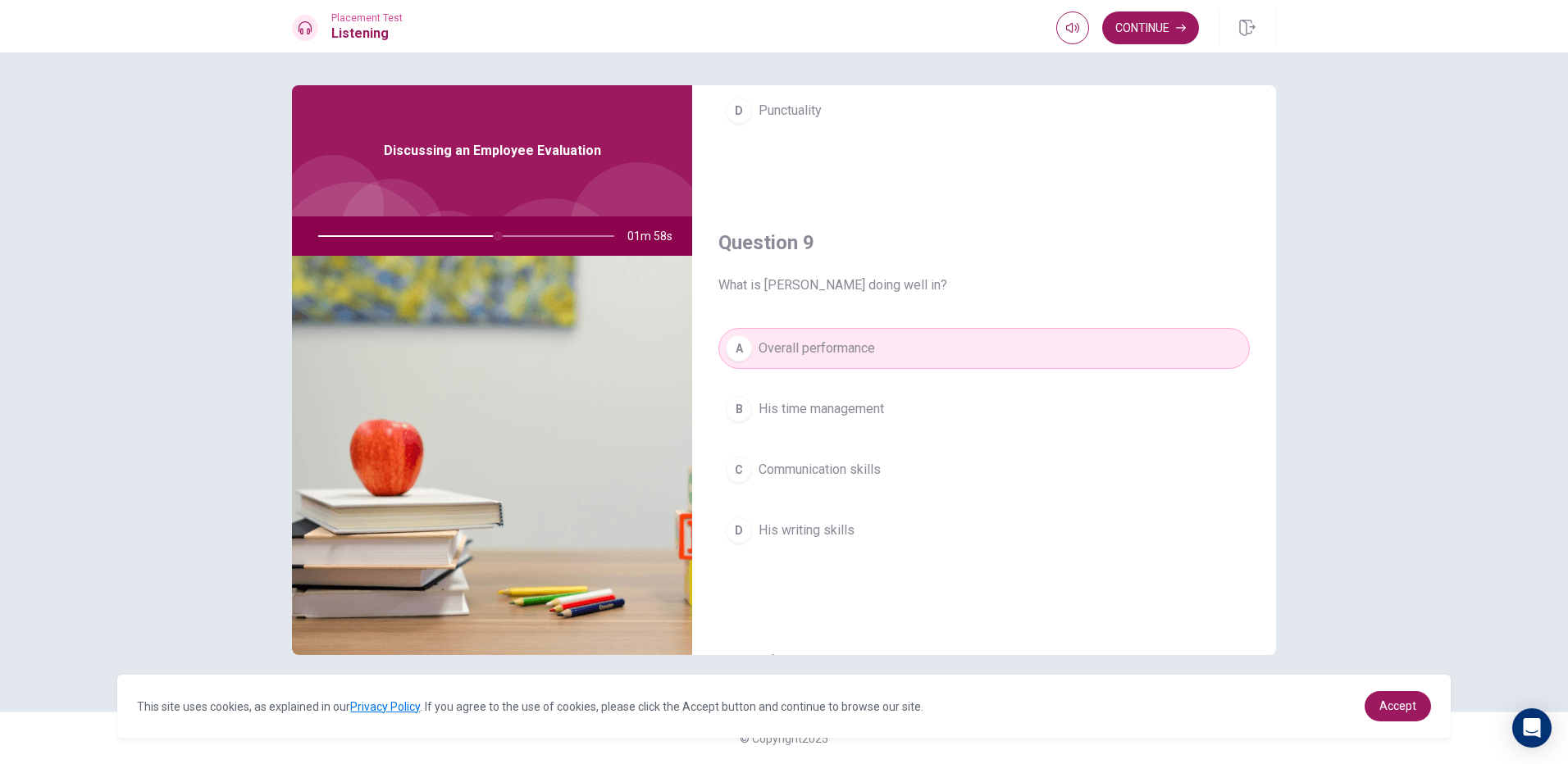
scroll to position [1530, 0]
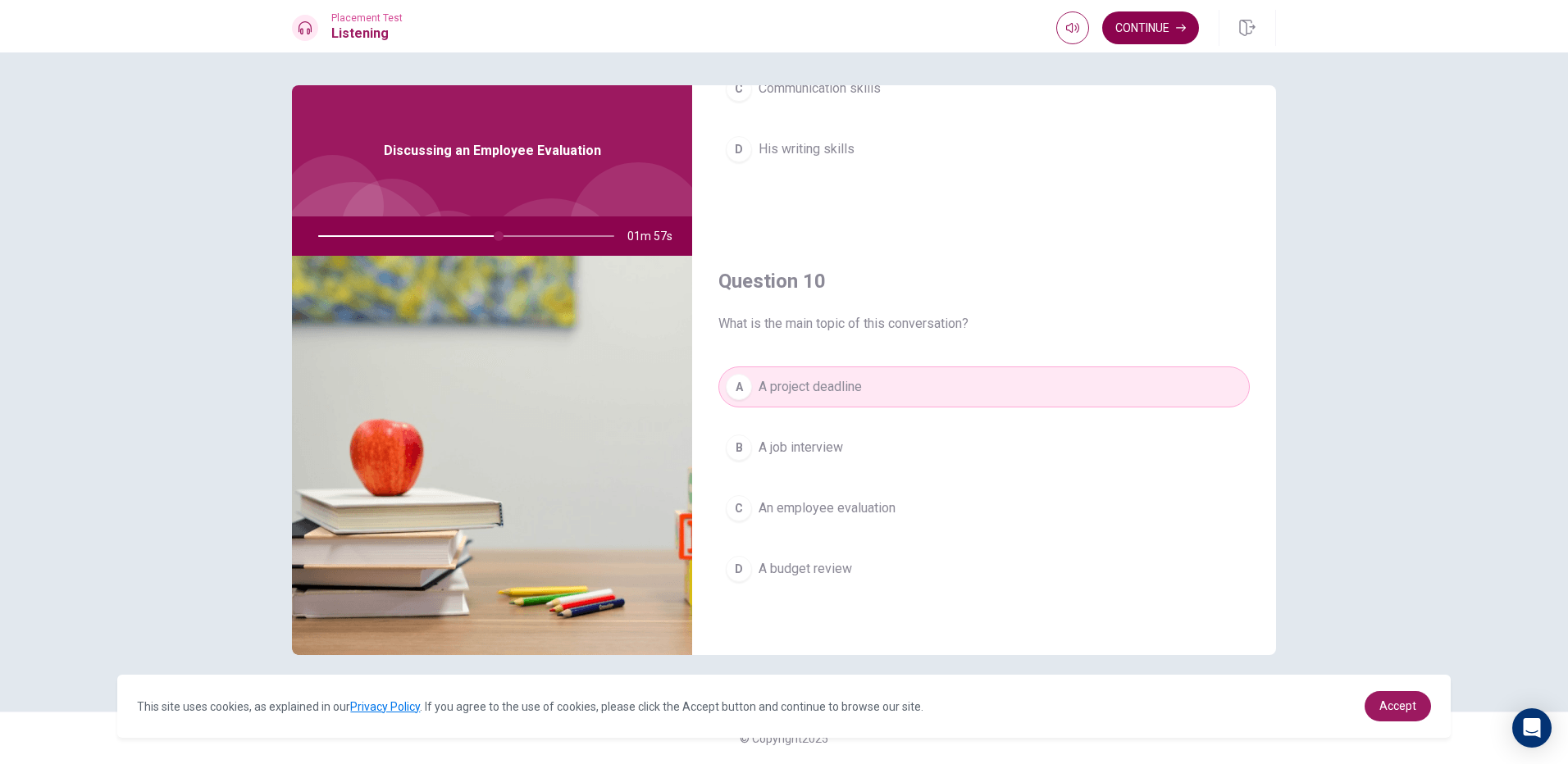
click at [1115, 14] on button "Continue" at bounding box center [1151, 28] width 97 height 33
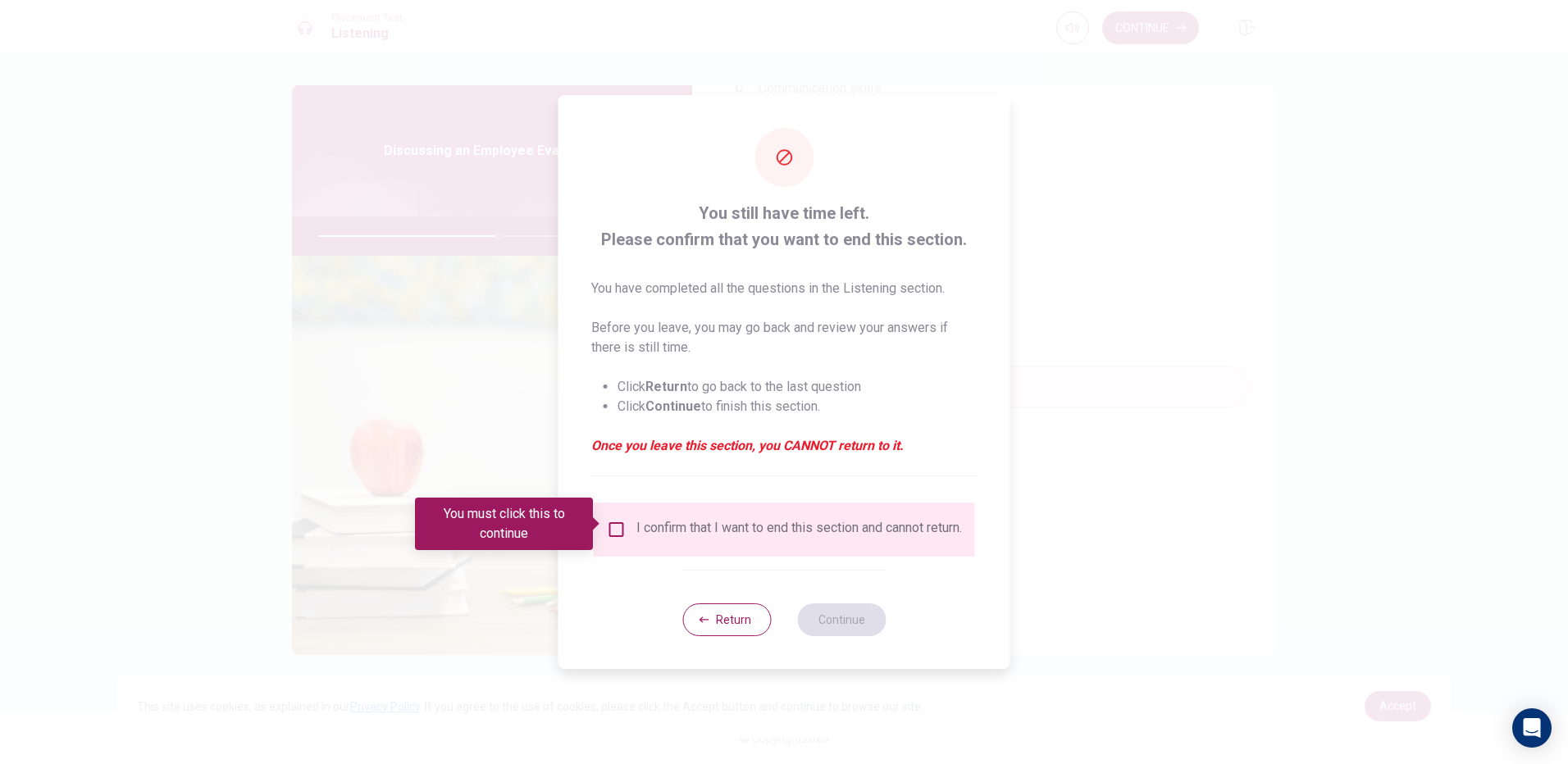
click at [541, 461] on div at bounding box center [784, 382] width 1568 height 764
click at [615, 540] on div "I confirm that I want to end this section and cannot return." at bounding box center [784, 530] width 355 height 20
click at [621, 520] on input "You must click this to continue" at bounding box center [617, 530] width 20 height 20
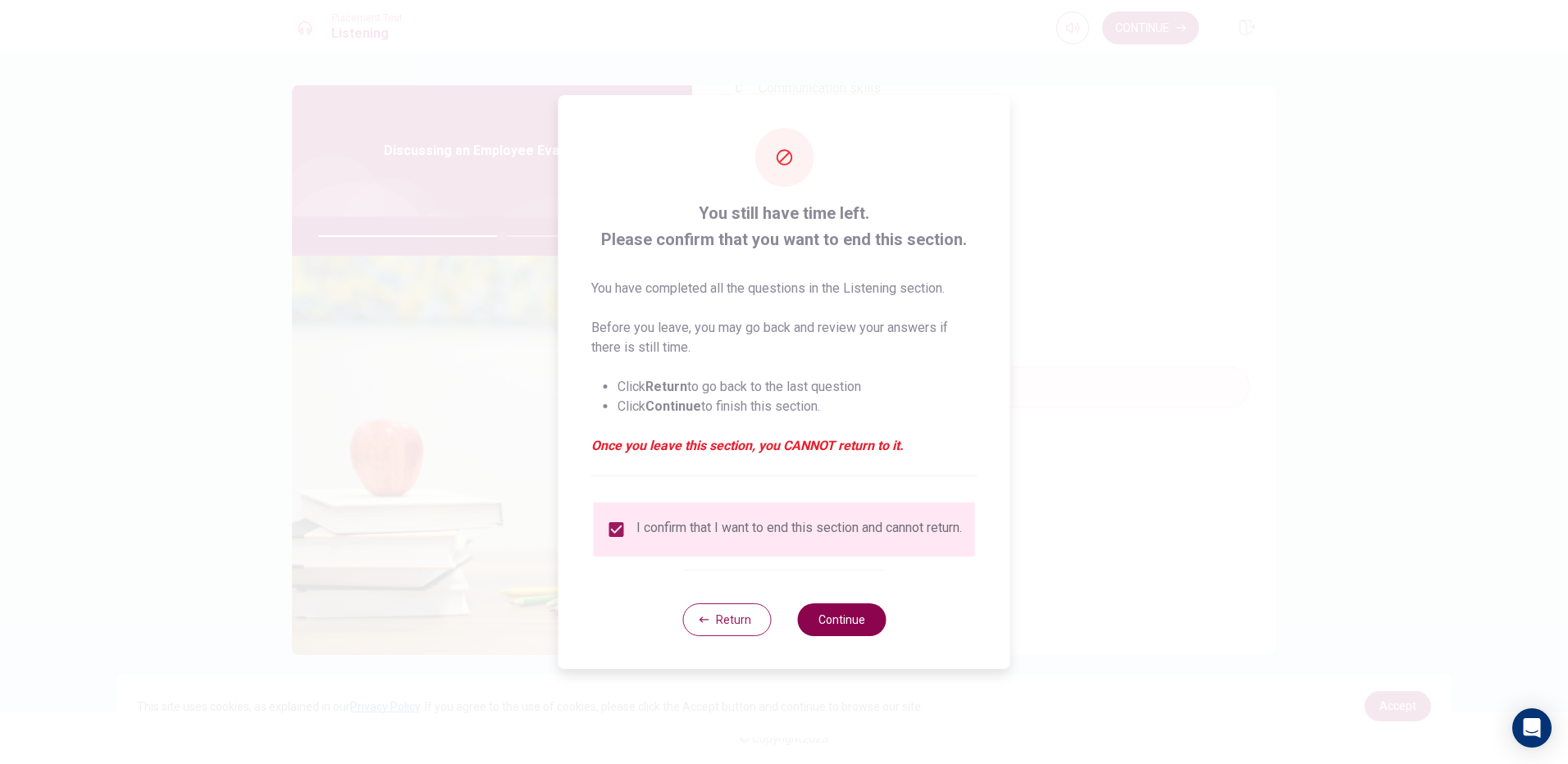
click at [872, 620] on button "Continue" at bounding box center [842, 620] width 89 height 33
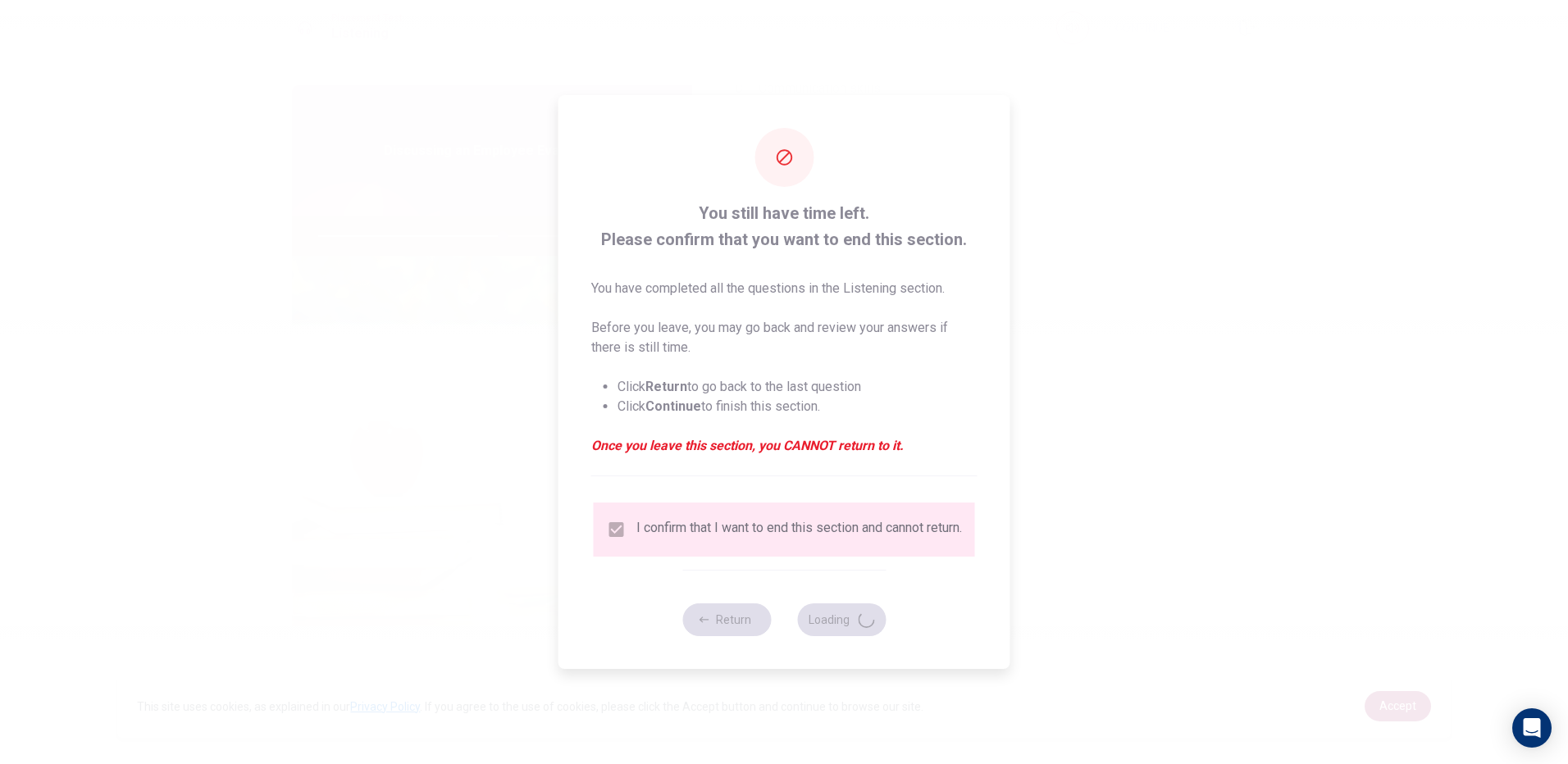
type input "63"
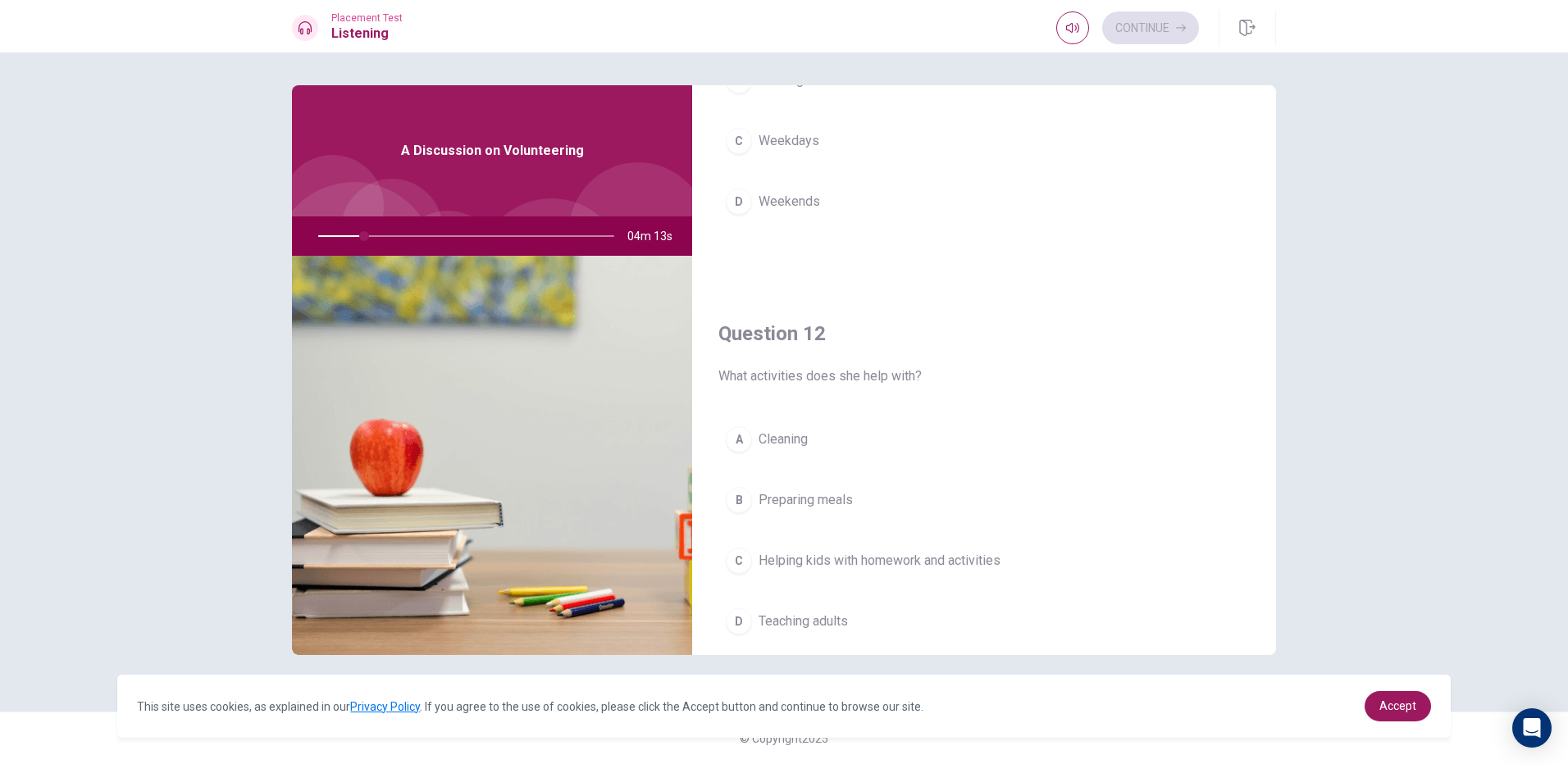
scroll to position [0, 0]
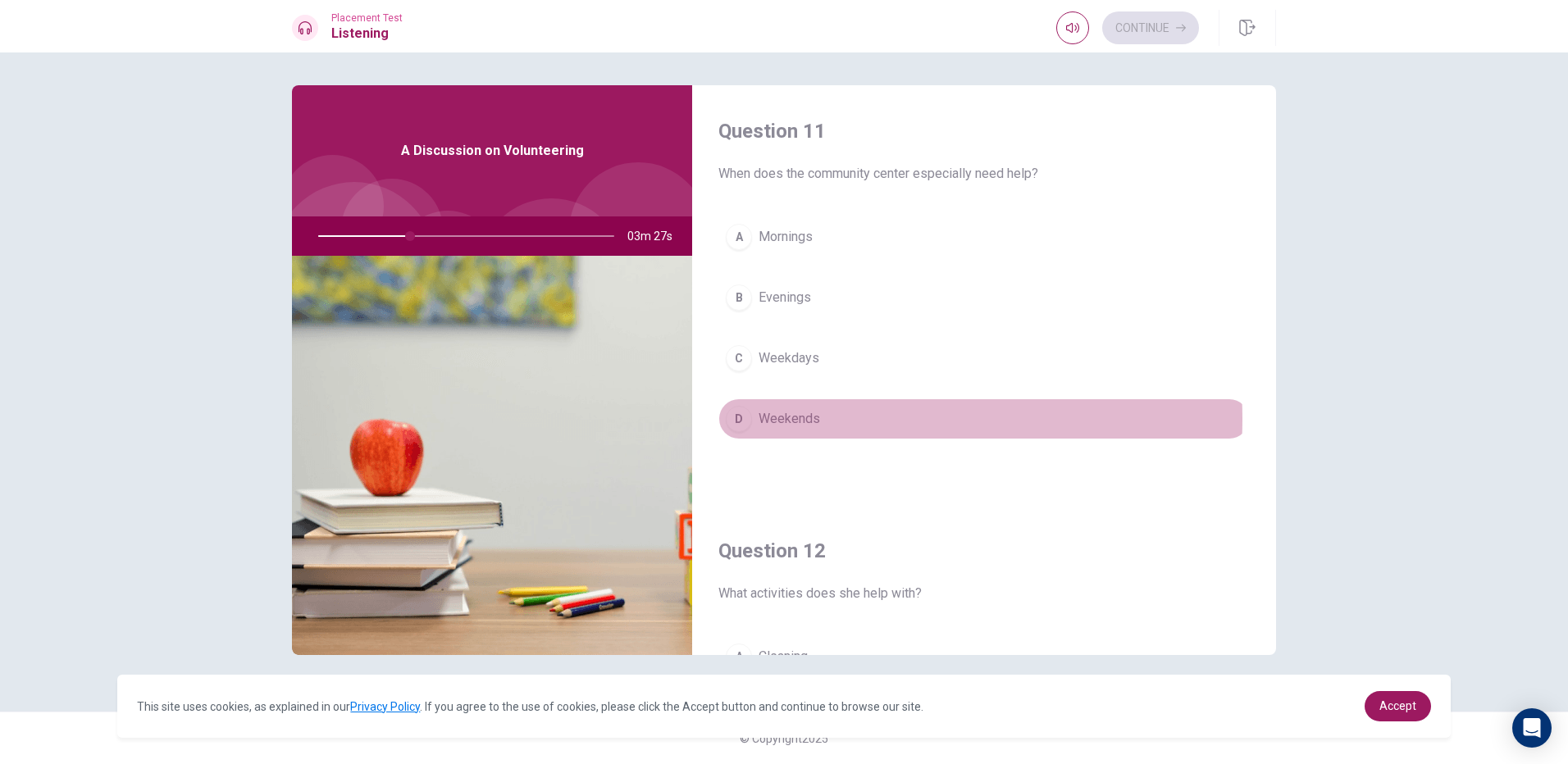
click at [811, 415] on span "Weekends" at bounding box center [789, 419] width 61 height 20
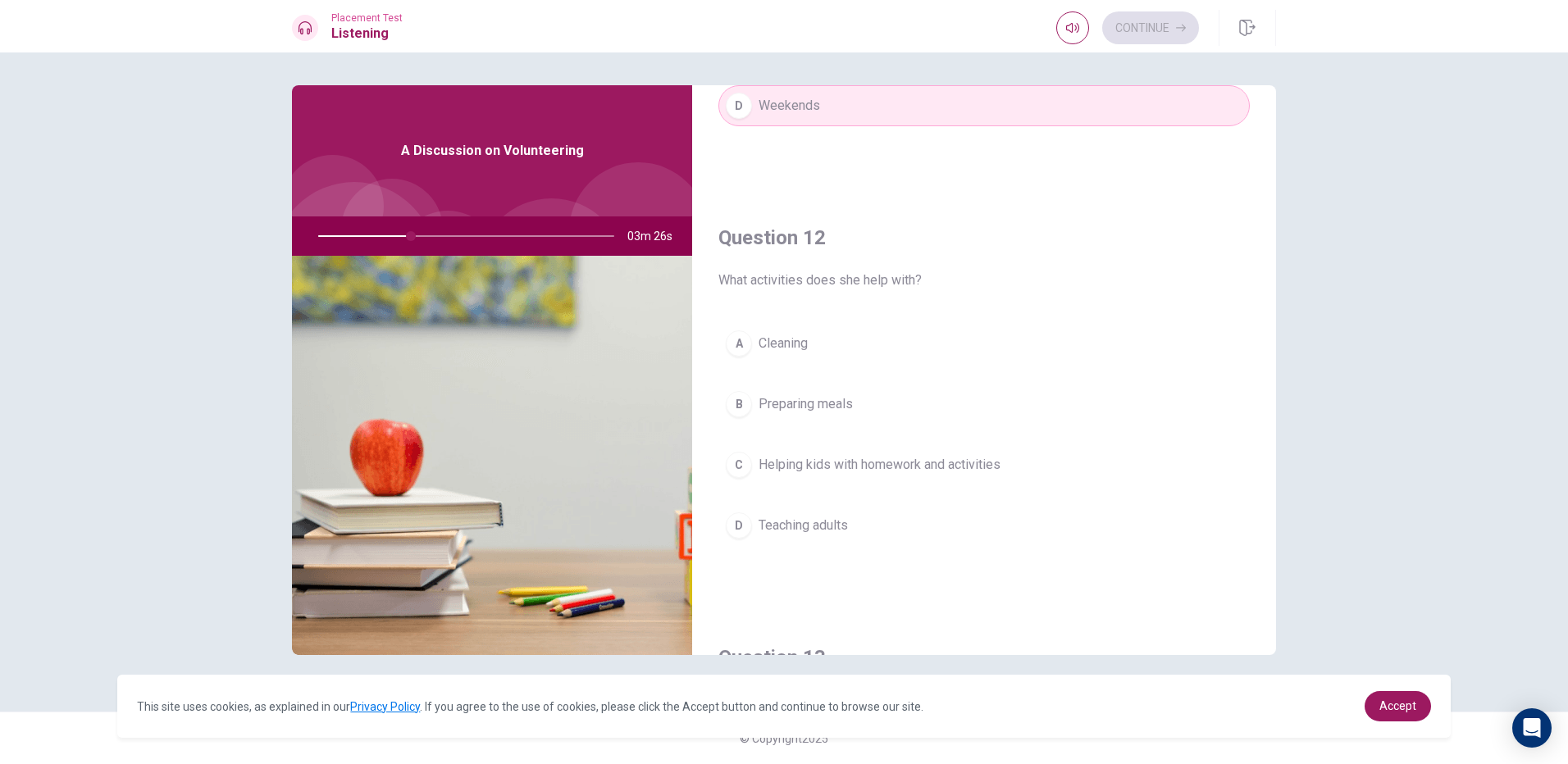
scroll to position [328, 0]
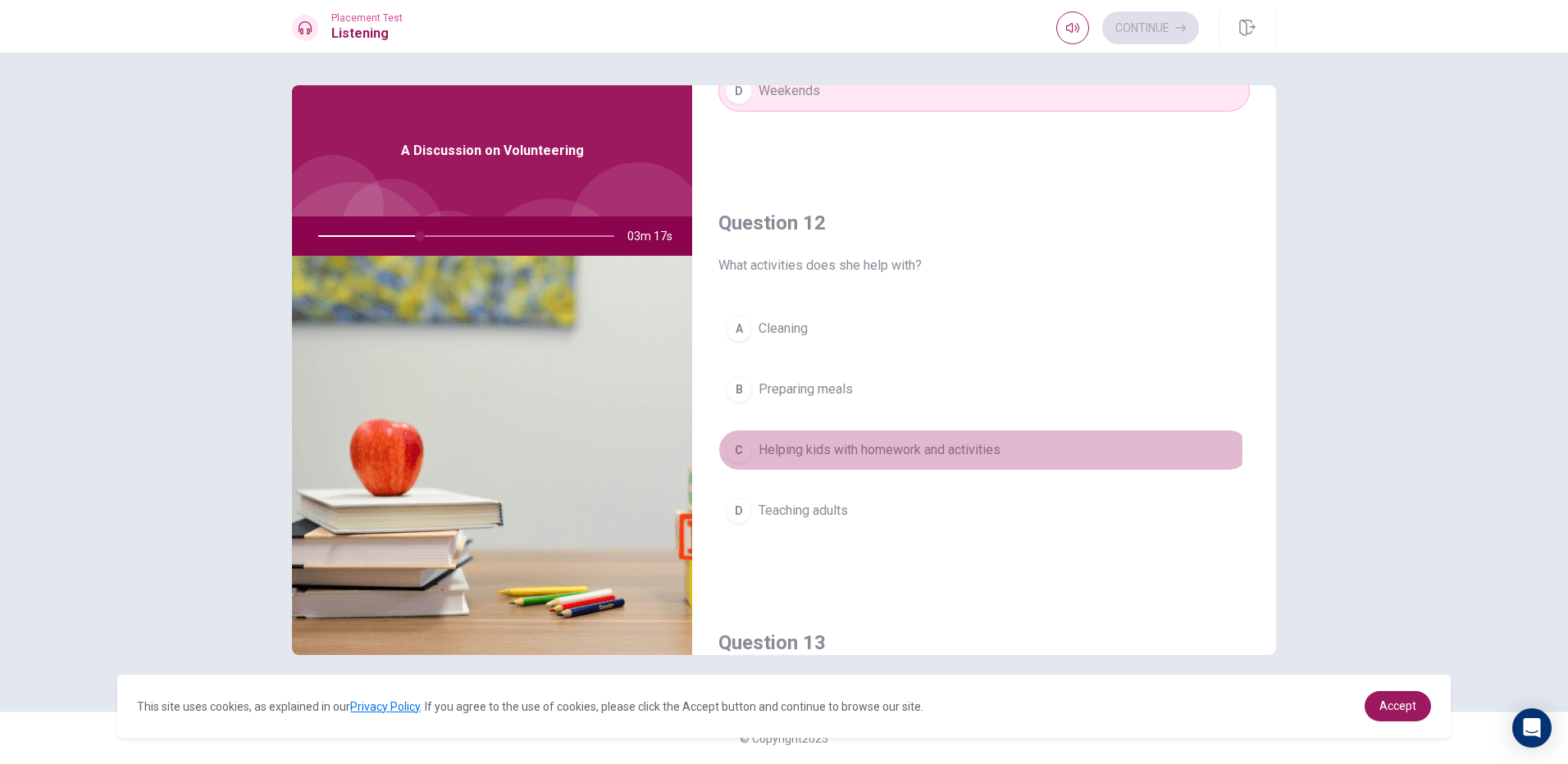
click at [732, 451] on div "C" at bounding box center [739, 450] width 26 height 26
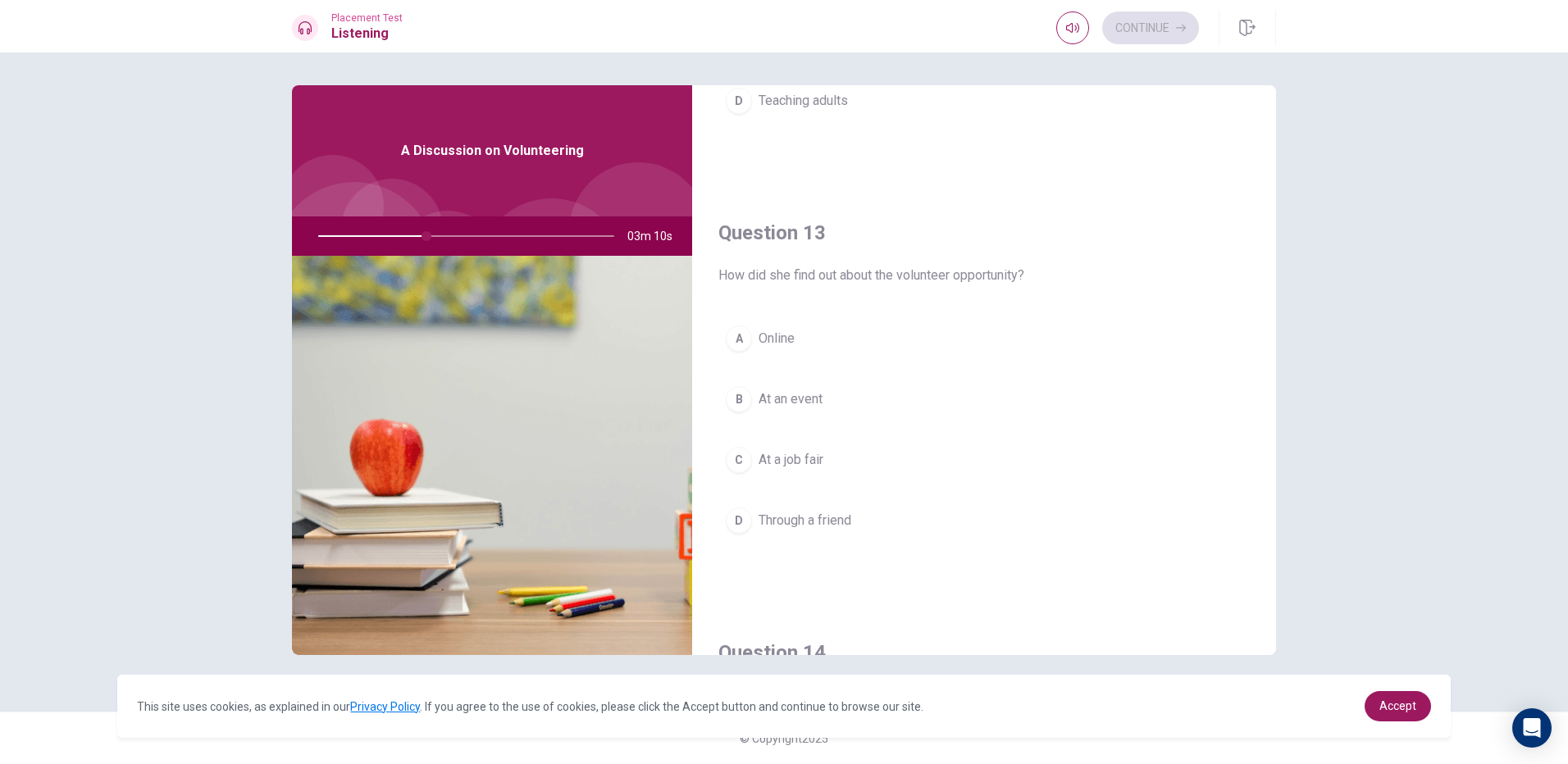
scroll to position [820, 0]
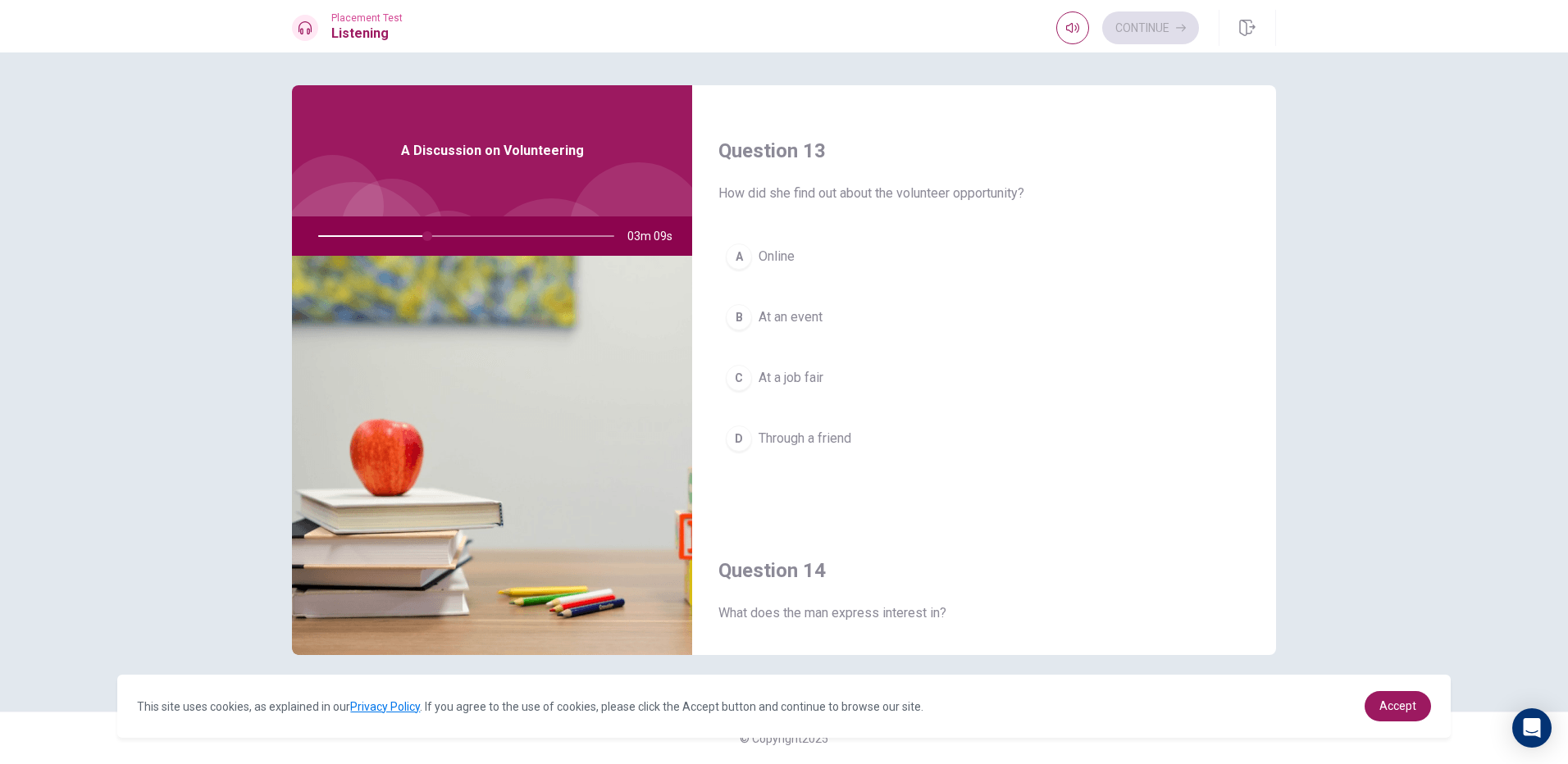
click at [729, 248] on div "A" at bounding box center [739, 256] width 26 height 26
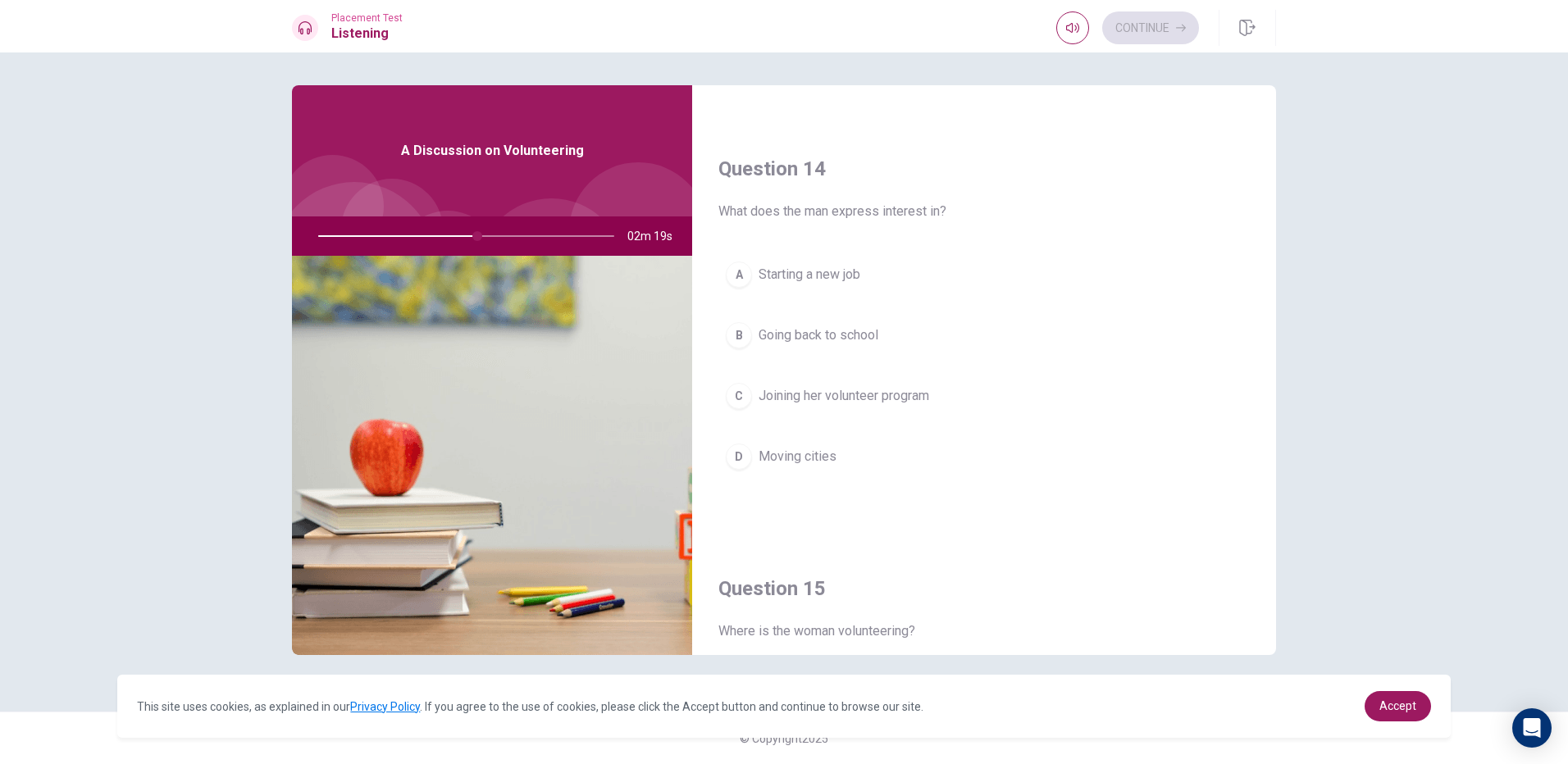
scroll to position [1230, 0]
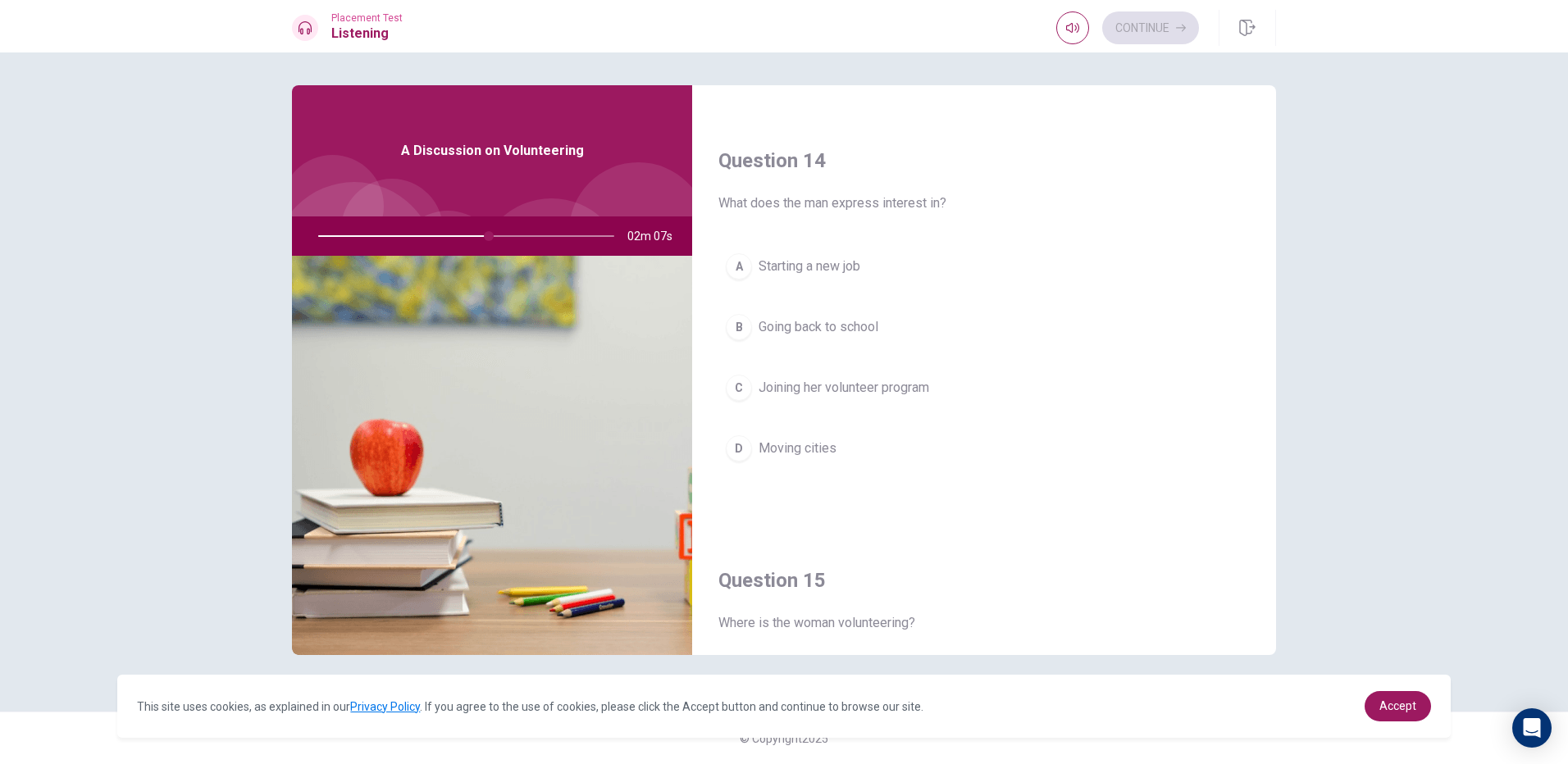
click at [747, 375] on button "C Joining her volunteer program" at bounding box center [985, 387] width 532 height 41
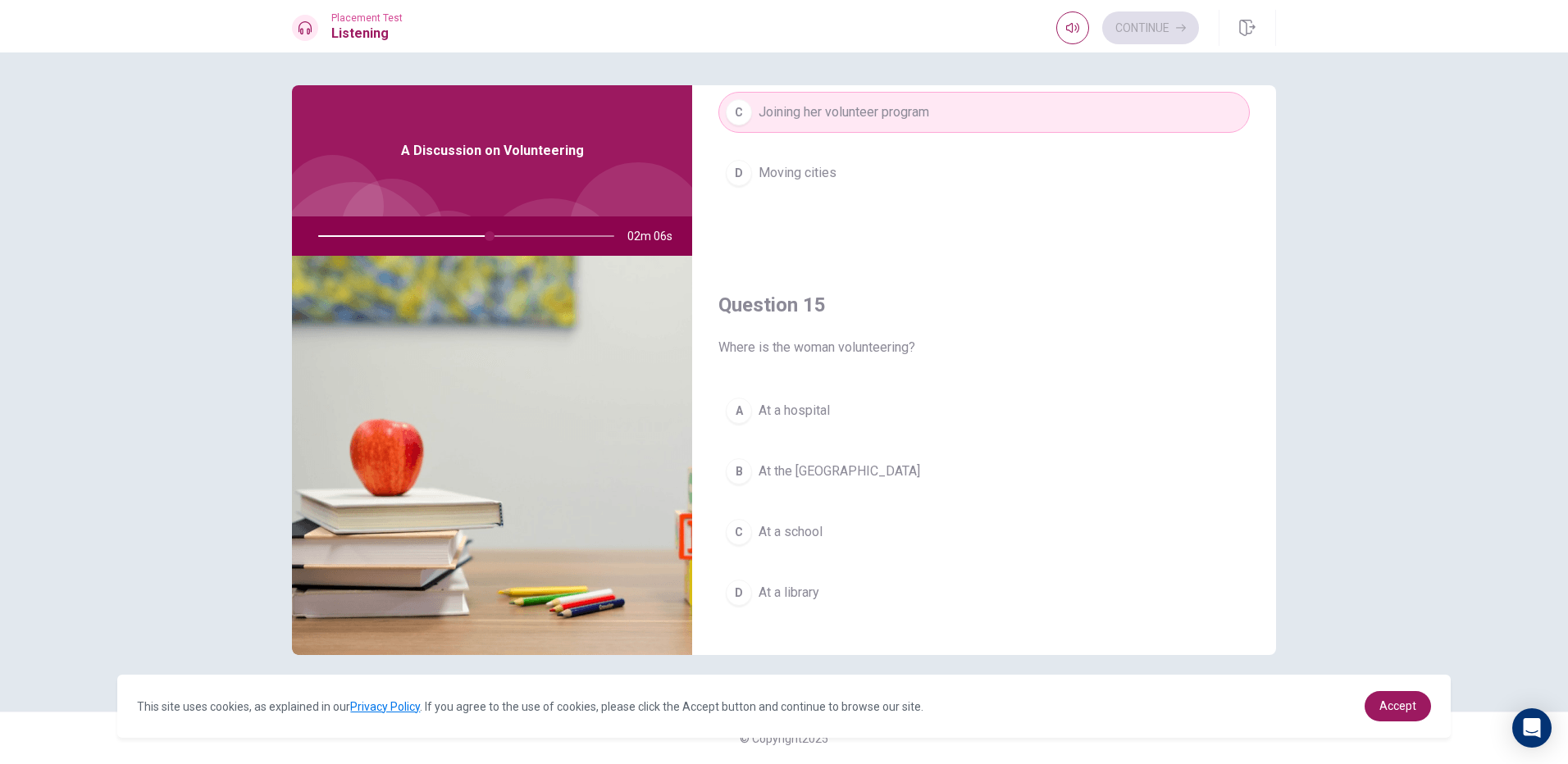
scroll to position [1530, 0]
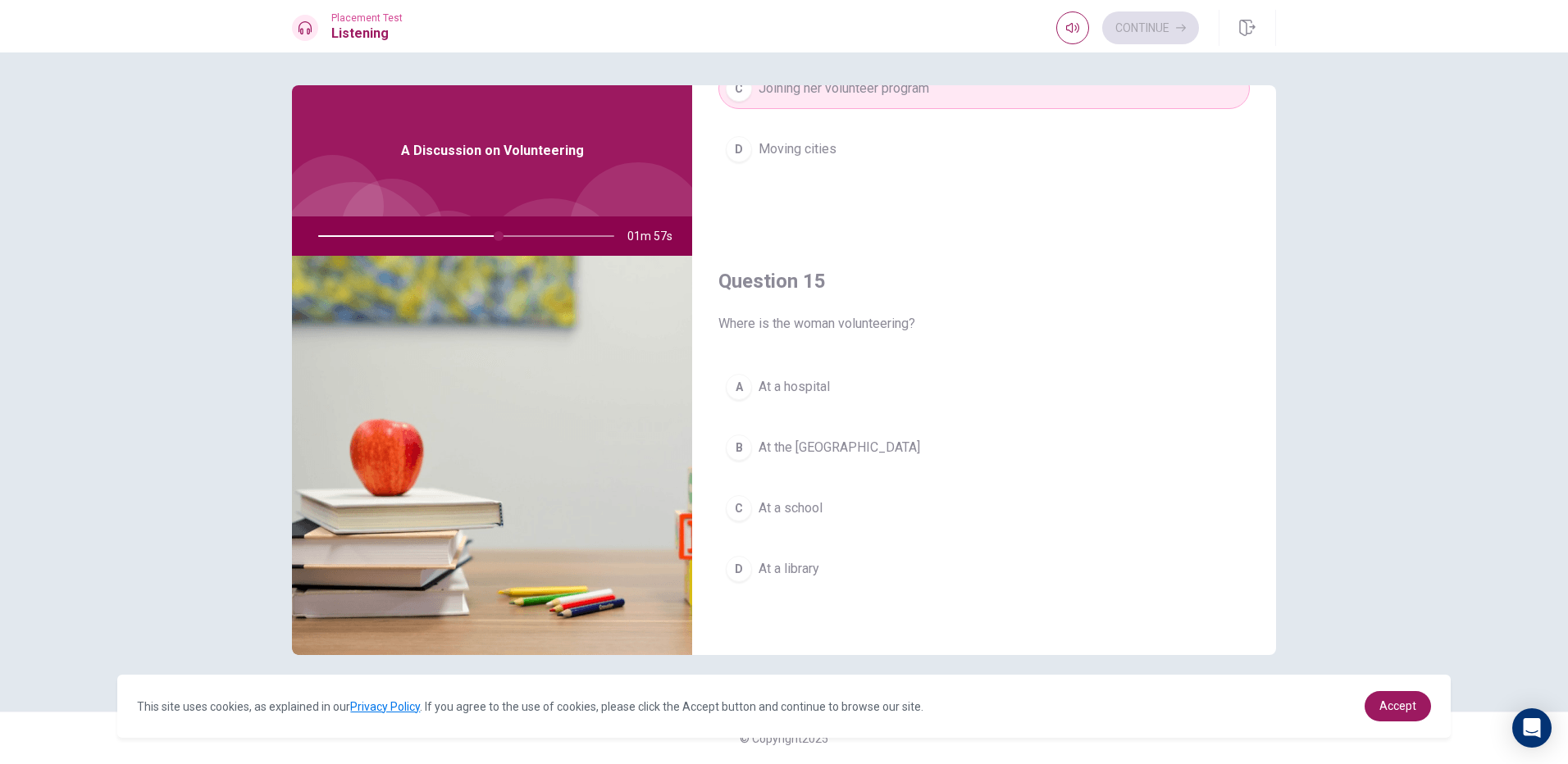
click at [736, 445] on div "B" at bounding box center [739, 447] width 26 height 26
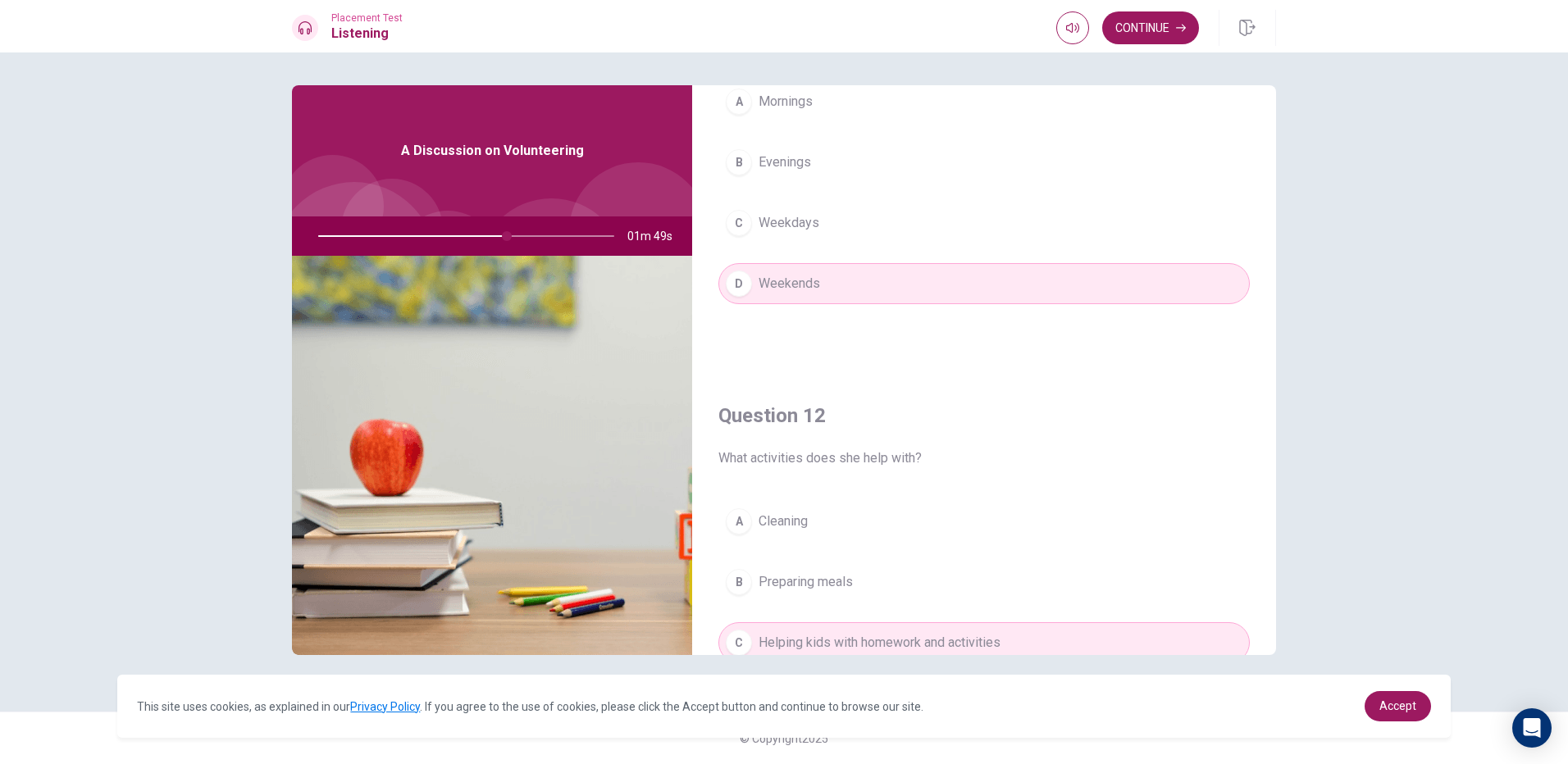
scroll to position [0, 0]
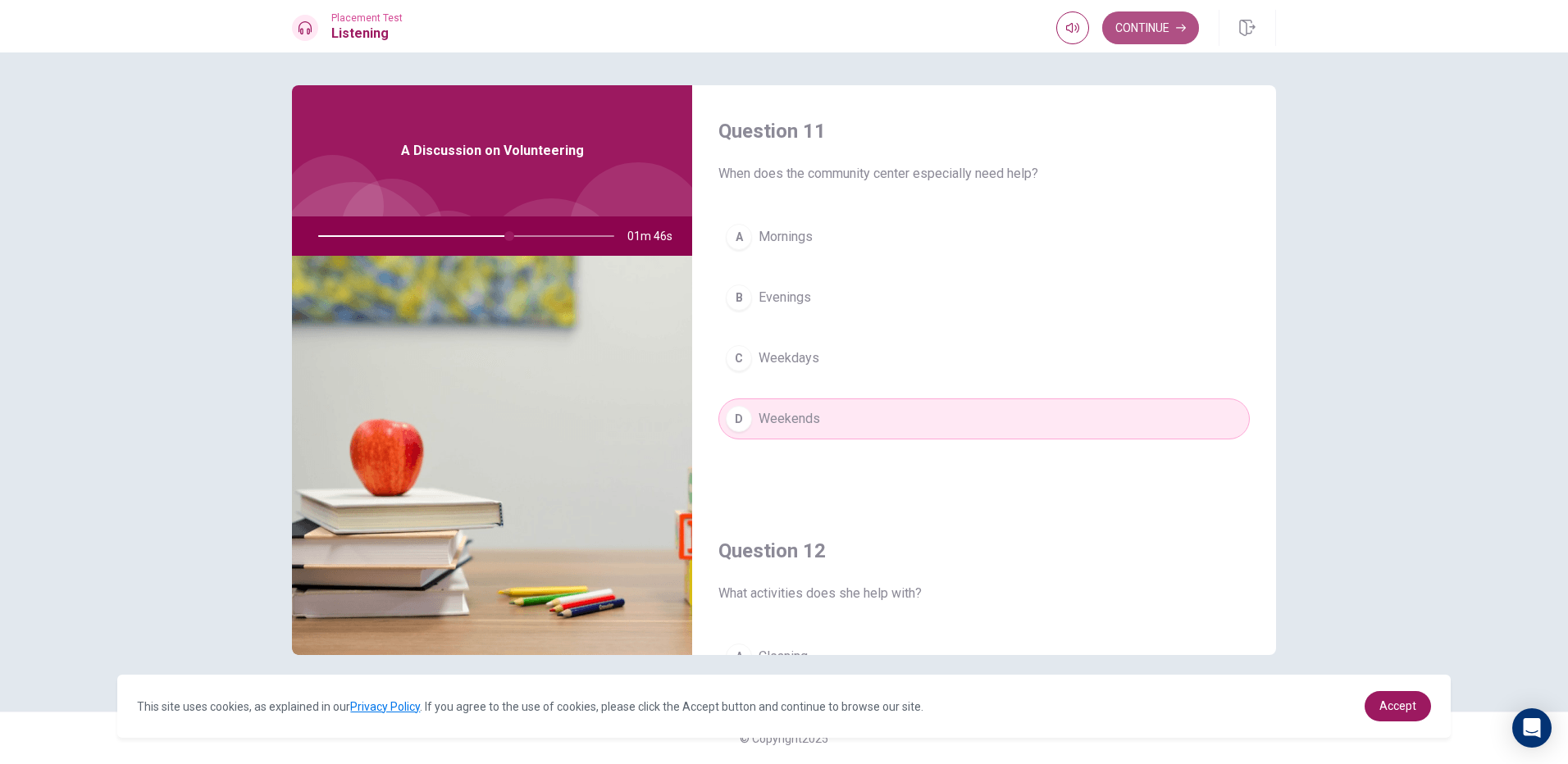
click at [1141, 23] on button "Continue" at bounding box center [1151, 28] width 97 height 33
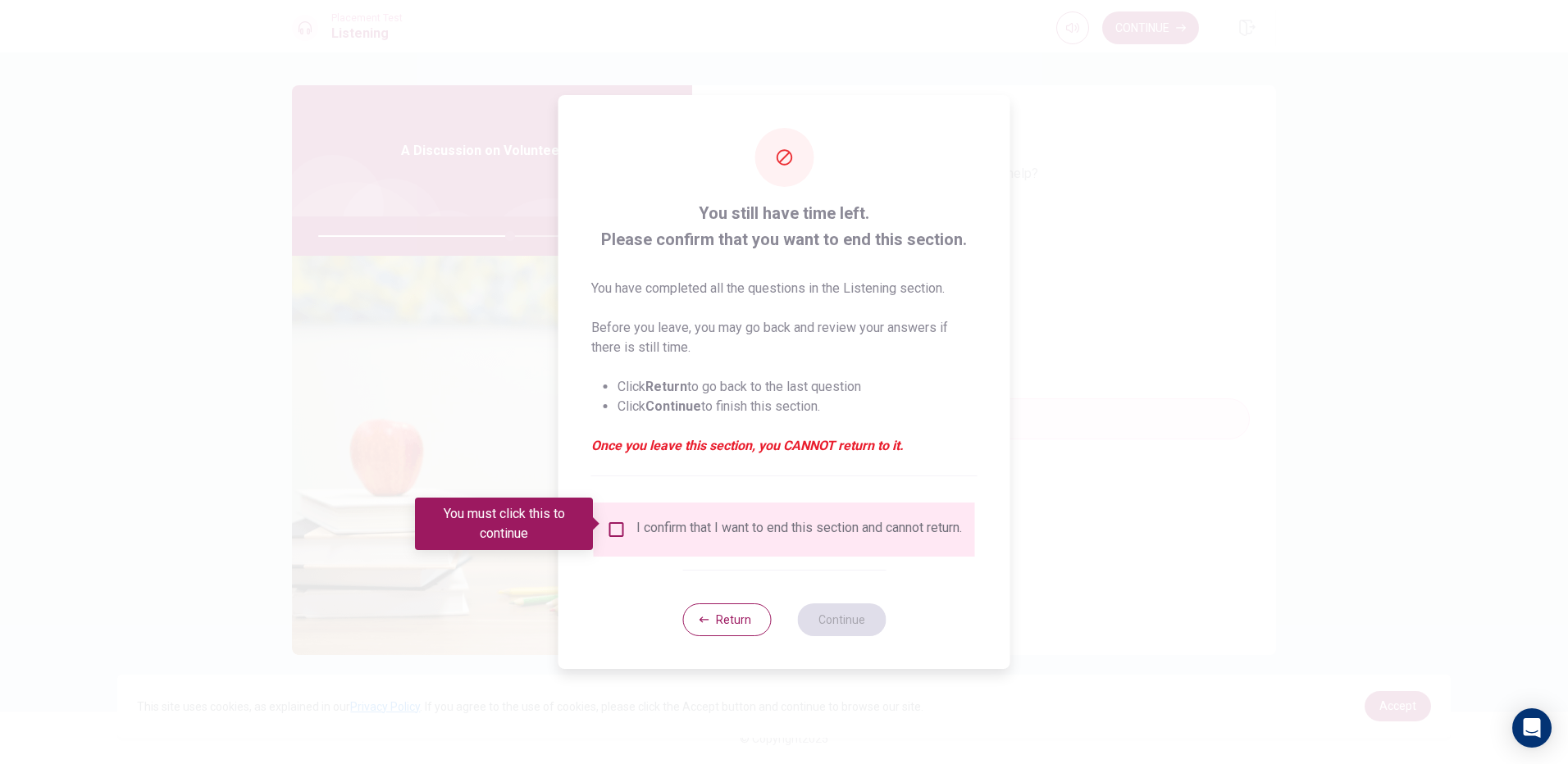
click at [654, 540] on div "I confirm that I want to end this section and cannot return." at bounding box center [799, 530] width 326 height 20
click at [621, 525] on input "You must click this to continue" at bounding box center [617, 530] width 20 height 20
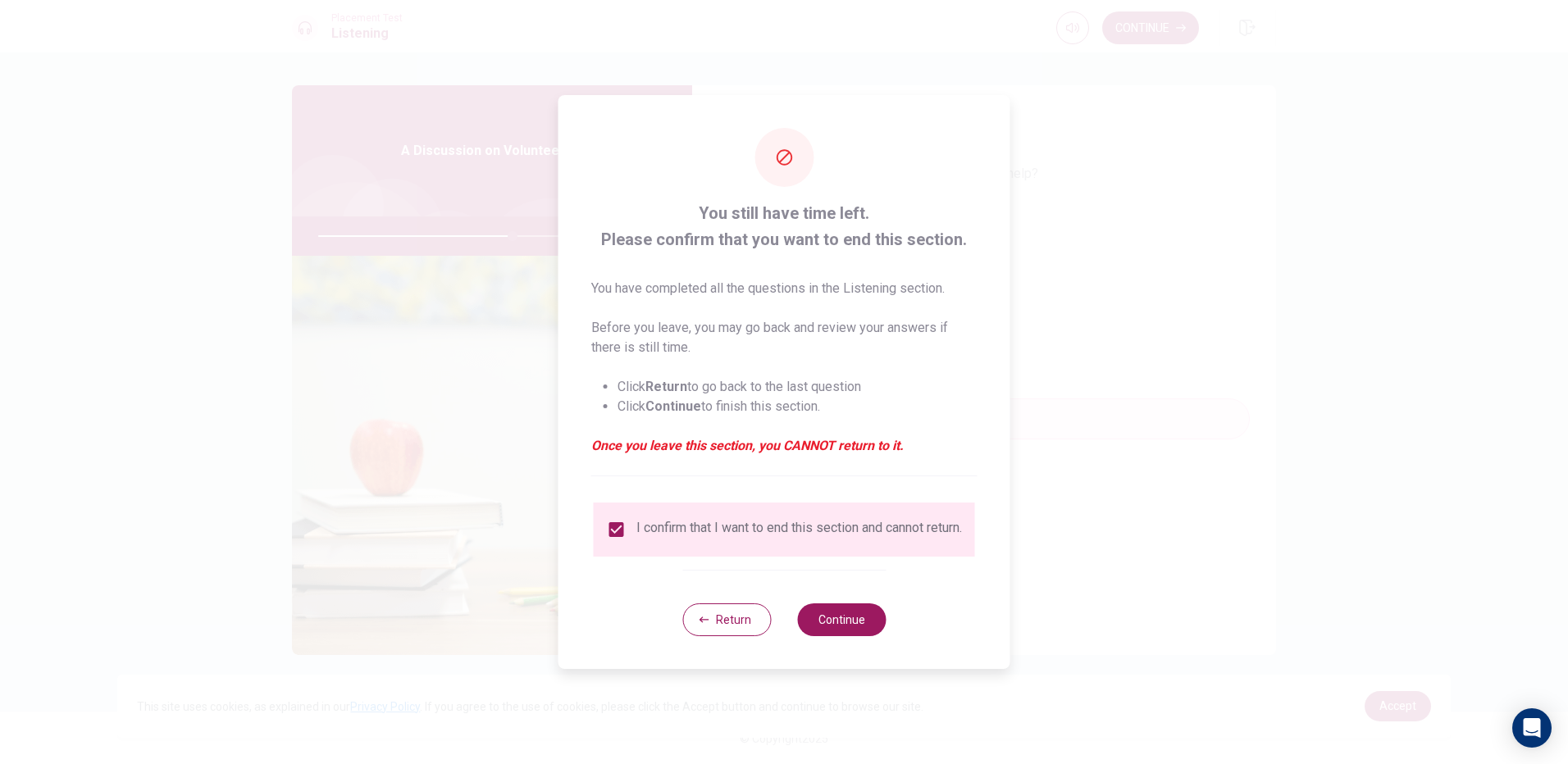
click at [860, 650] on div "Return Continue" at bounding box center [784, 620] width 203 height 99
click at [845, 614] on button "Continue" at bounding box center [842, 620] width 89 height 33
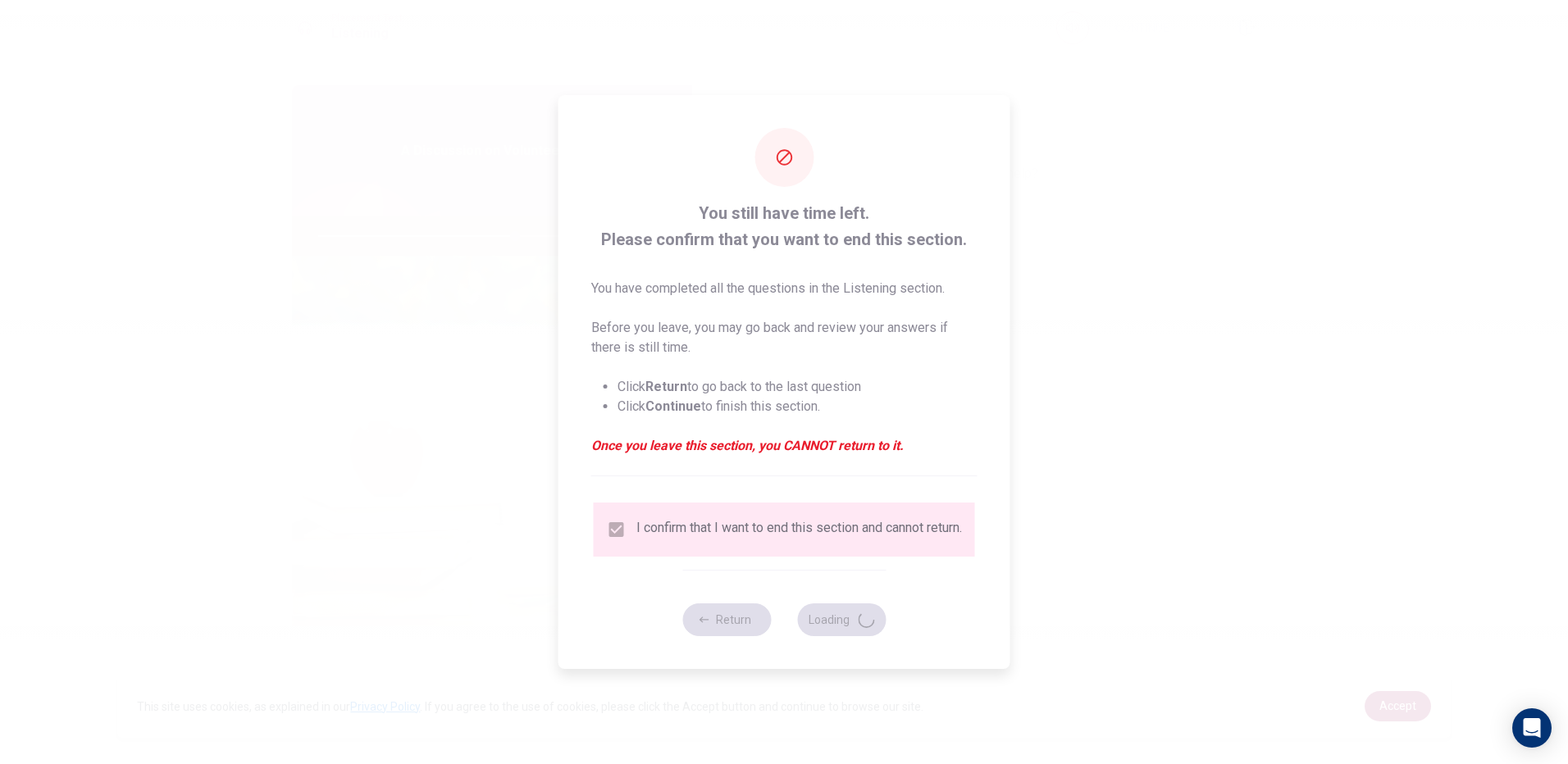
type input "67"
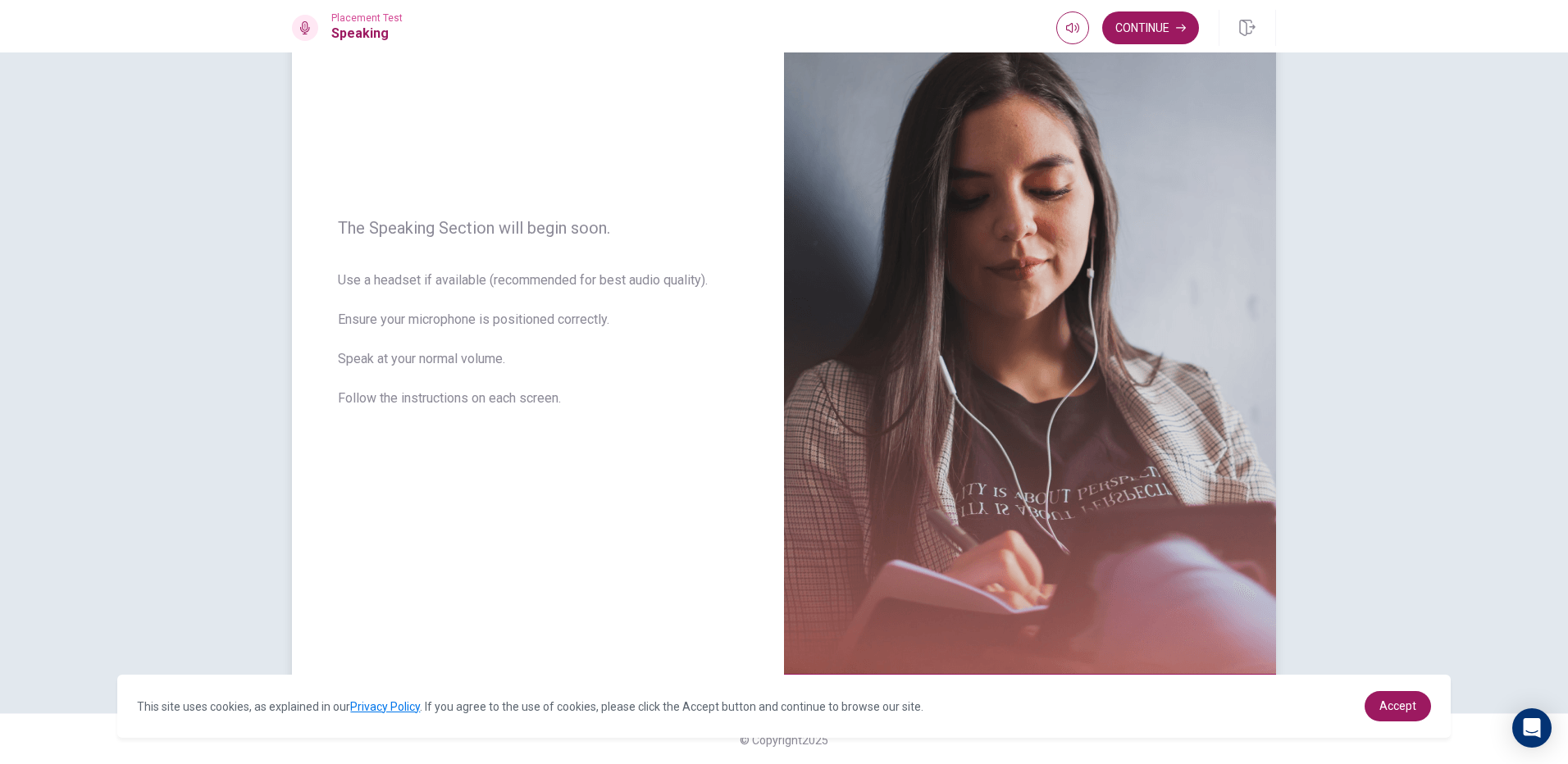
scroll to position [121, 0]
click at [1152, 28] on button "Continue" at bounding box center [1151, 28] width 97 height 33
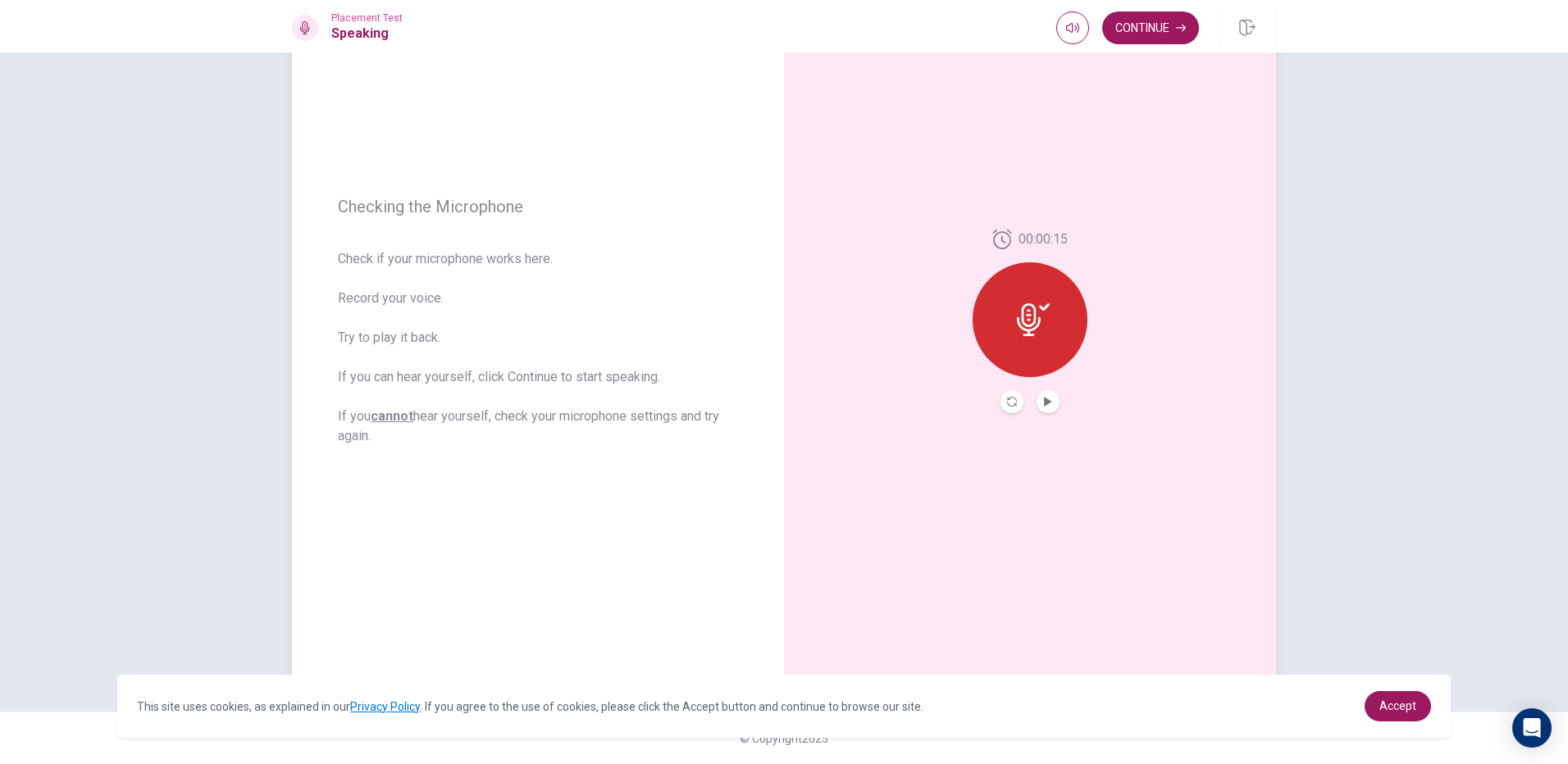
drag, startPoint x: 993, startPoint y: 284, endPoint x: 1003, endPoint y: 303, distance: 21.5
click at [1003, 303] on div at bounding box center [1030, 320] width 115 height 115
click at [1064, 415] on div "00:00:15" at bounding box center [1030, 321] width 492 height 715
click at [1052, 407] on button "Play Audio" at bounding box center [1048, 401] width 23 height 23
click at [1143, 23] on button "Continue" at bounding box center [1151, 28] width 97 height 33
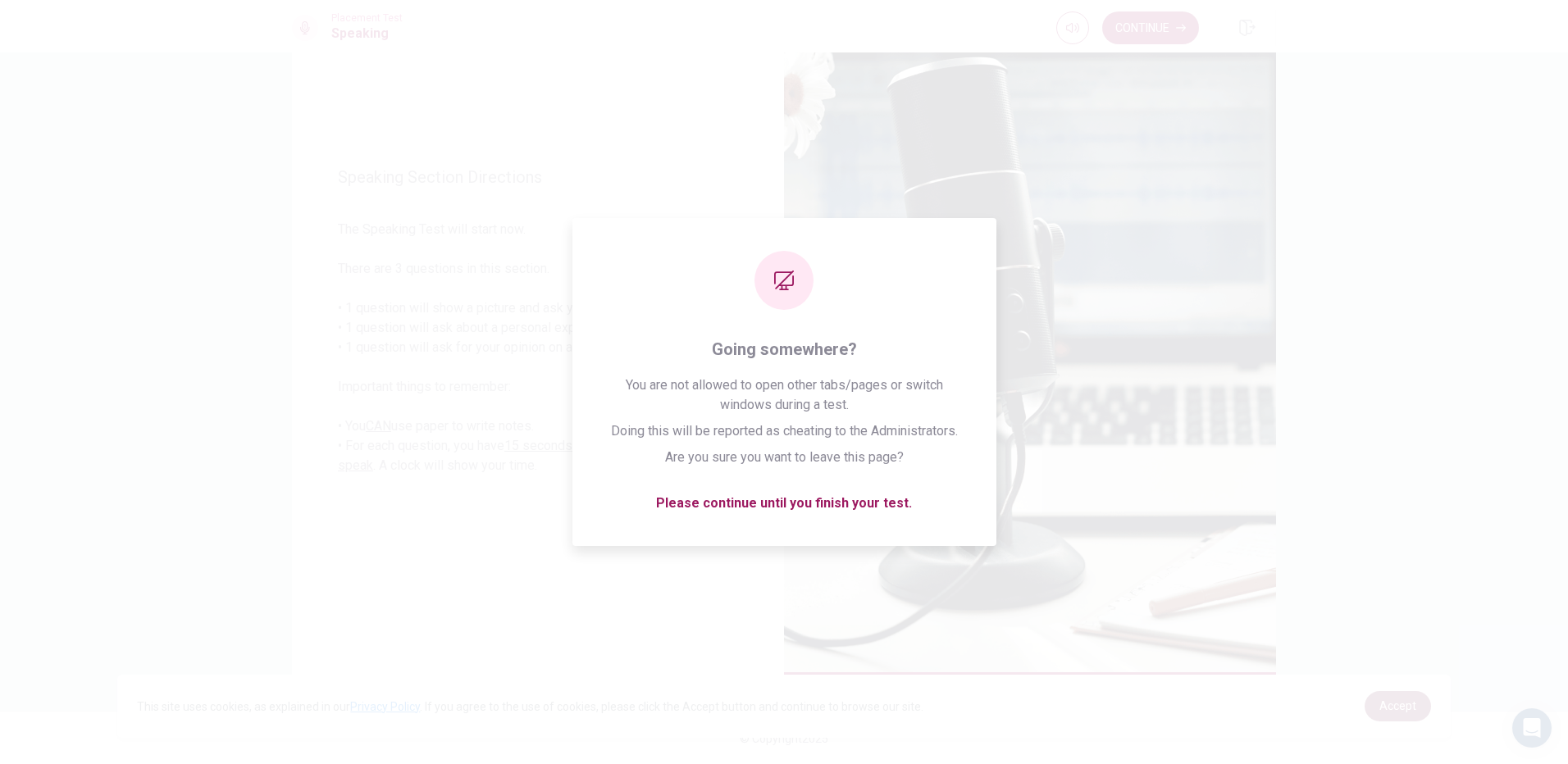
click at [1381, 710] on span "Accept" at bounding box center [1398, 706] width 37 height 14
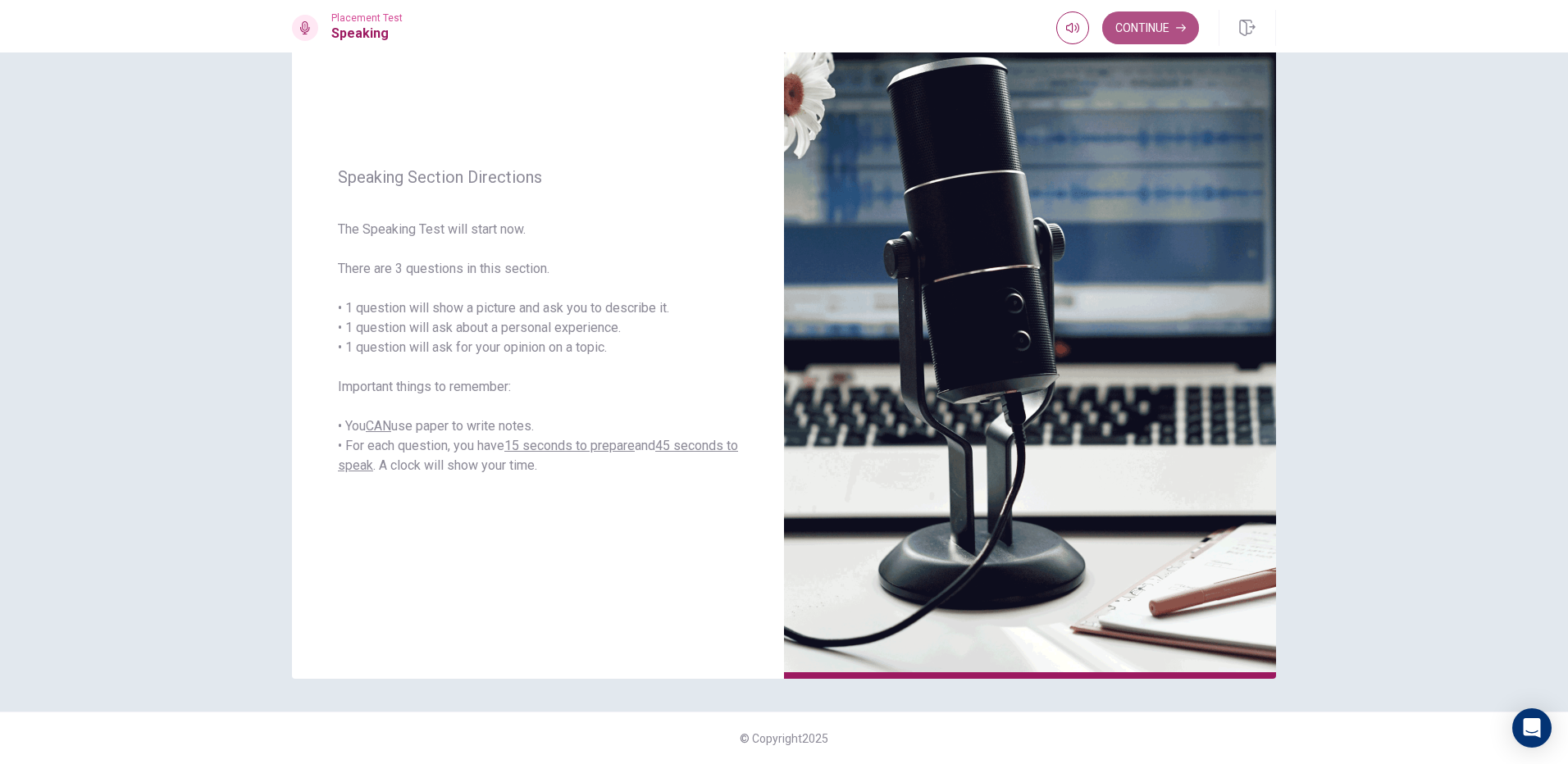
click at [1134, 16] on button "Continue" at bounding box center [1151, 28] width 97 height 33
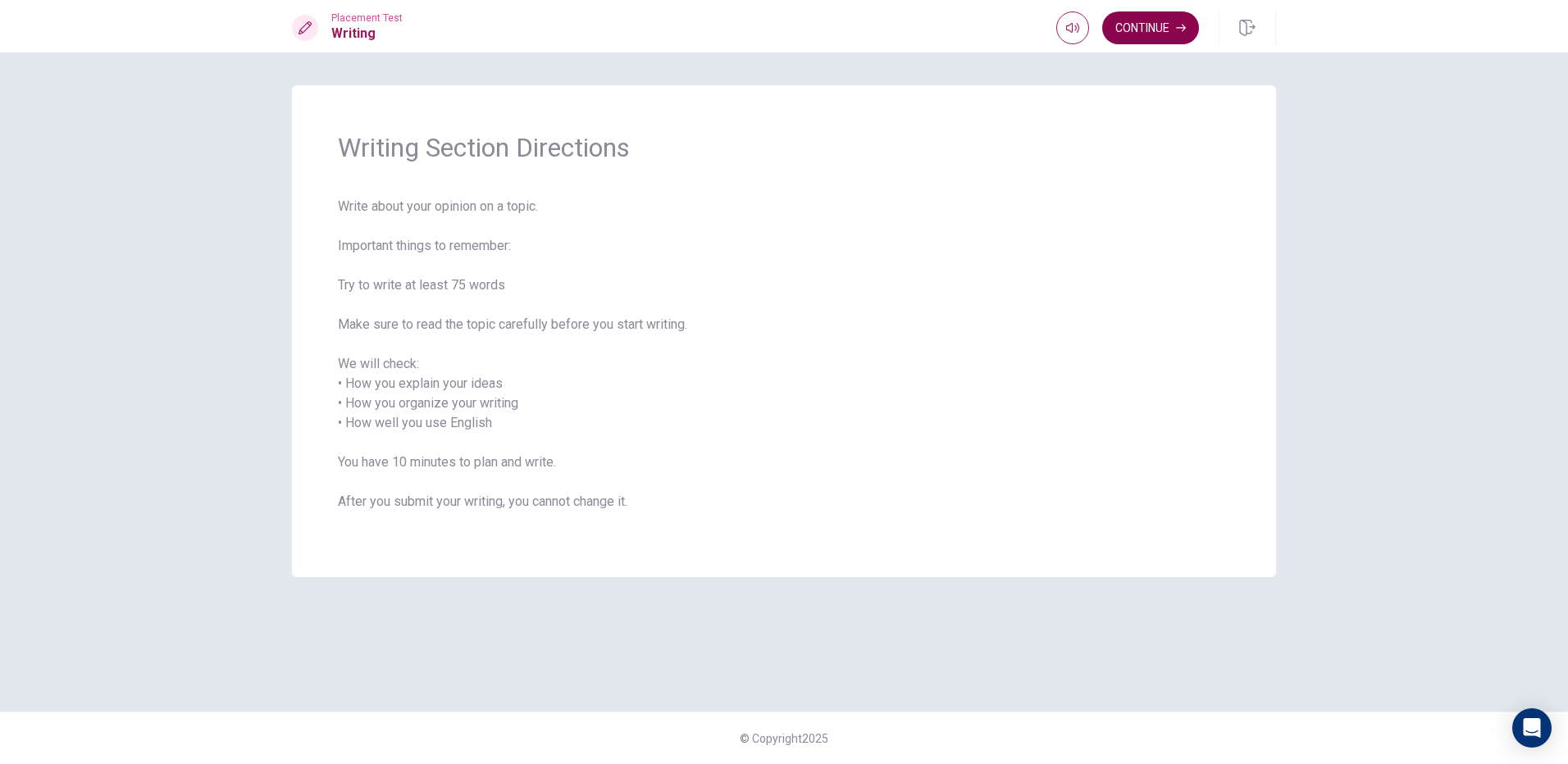
click at [1148, 32] on button "Continue" at bounding box center [1151, 28] width 97 height 33
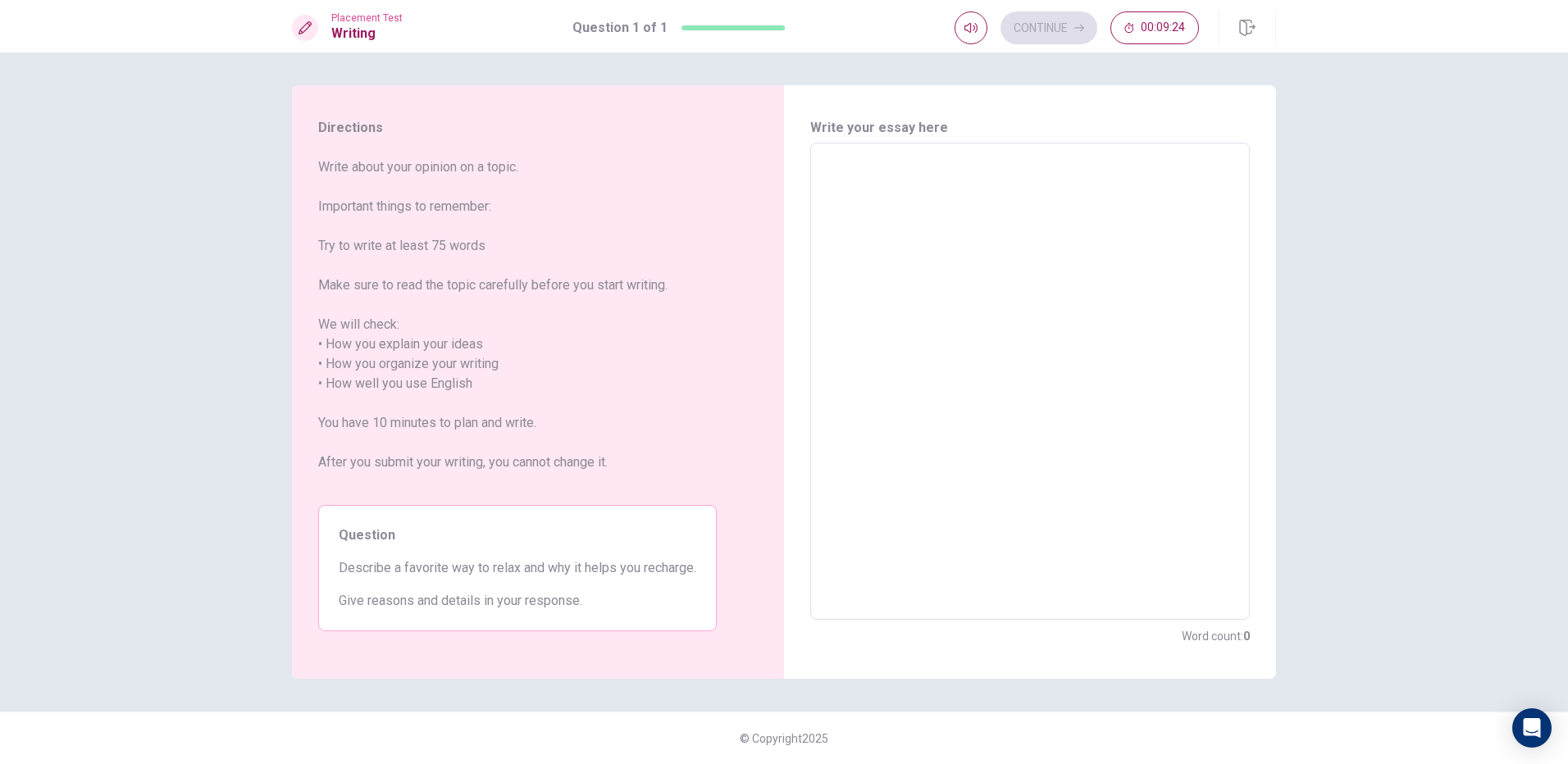
click at [970, 202] on textarea at bounding box center [1030, 381] width 416 height 451
type textarea "T"
type textarea "x"
type textarea "Th"
type textarea "x"
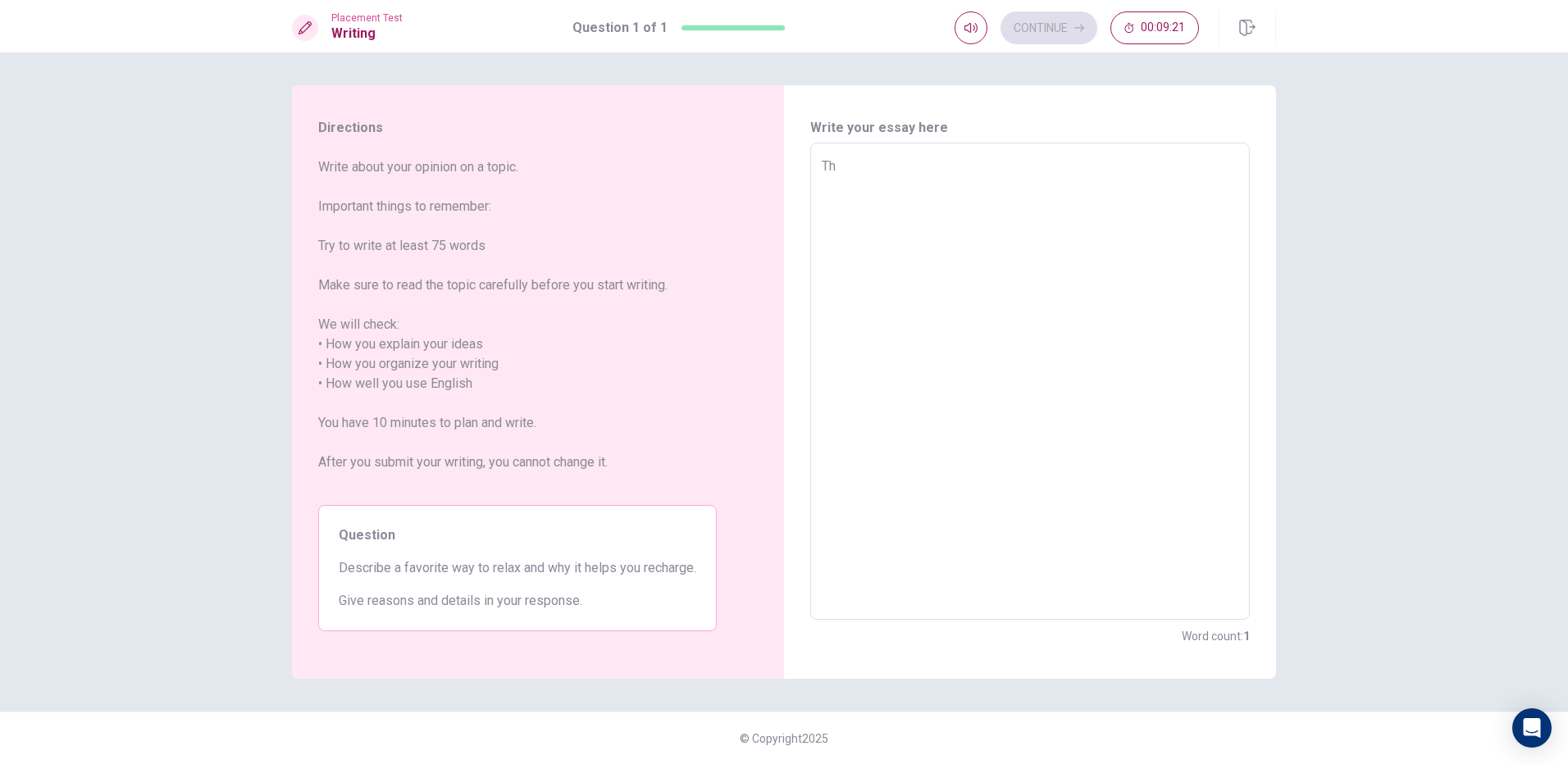
type textarea "The"
type textarea "x"
type textarea "The"
type textarea "x"
type textarea "The f"
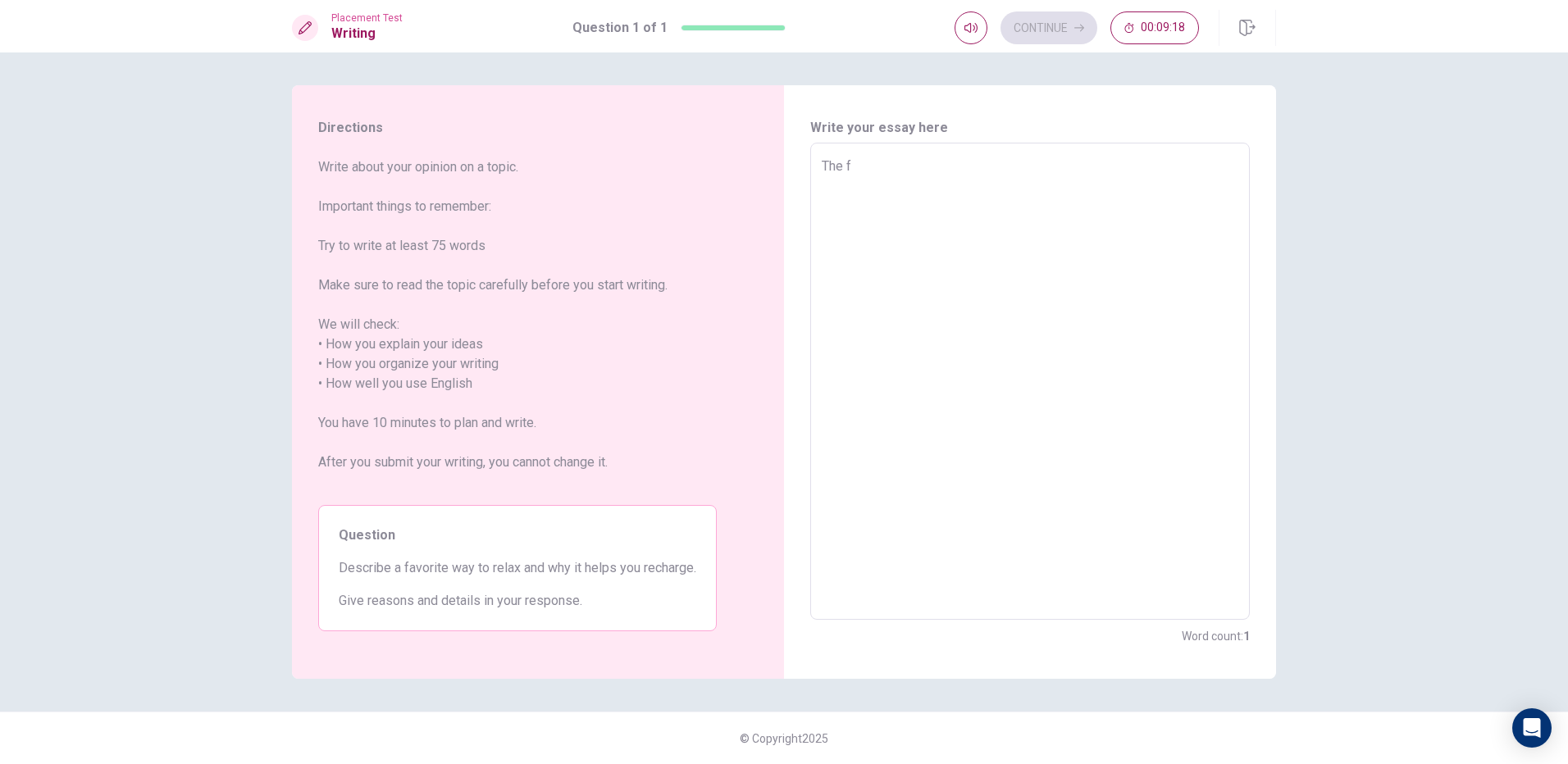
type textarea "x"
type textarea "The fa"
type textarea "x"
type textarea "The fav"
type textarea "x"
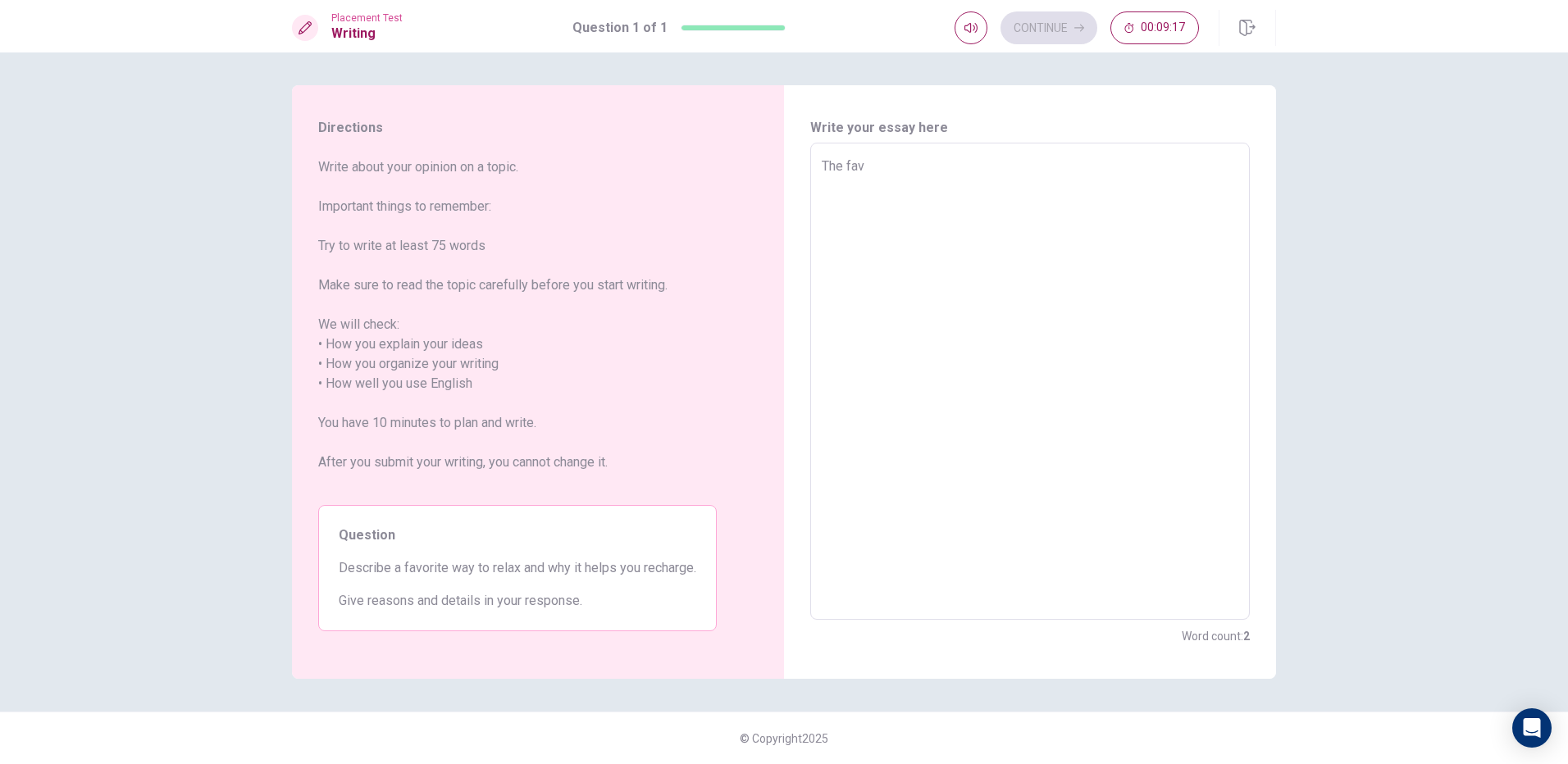
type textarea "The fava"
type textarea "x"
type textarea "The fav"
type textarea "x"
type textarea "The favo"
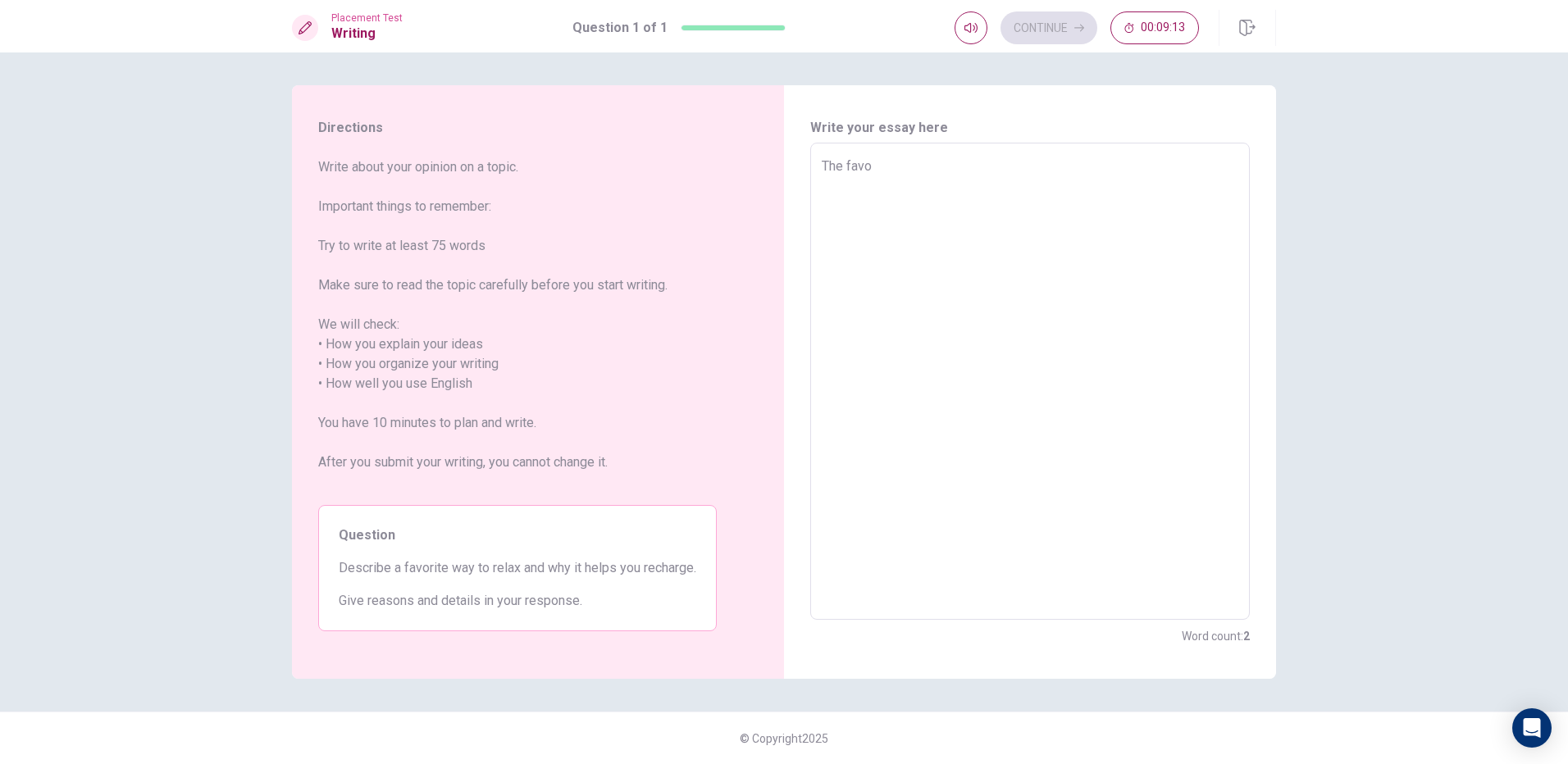
type textarea "x"
type textarea "The favot"
type textarea "x"
type textarea "The favoti"
type textarea "x"
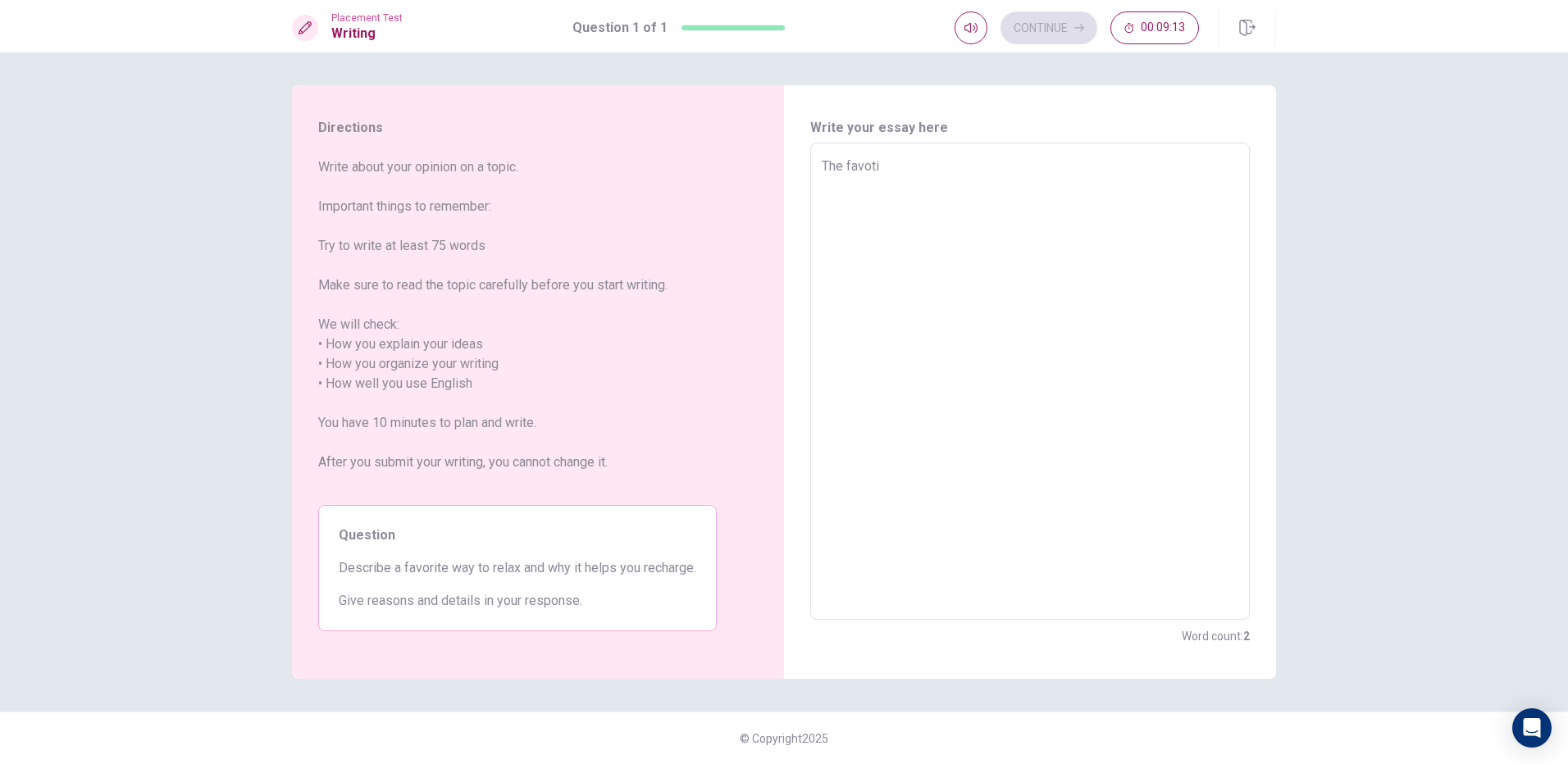
type textarea "The favotiy"
type textarea "x"
type textarea "The favoti"
type textarea "x"
type textarea "The favot"
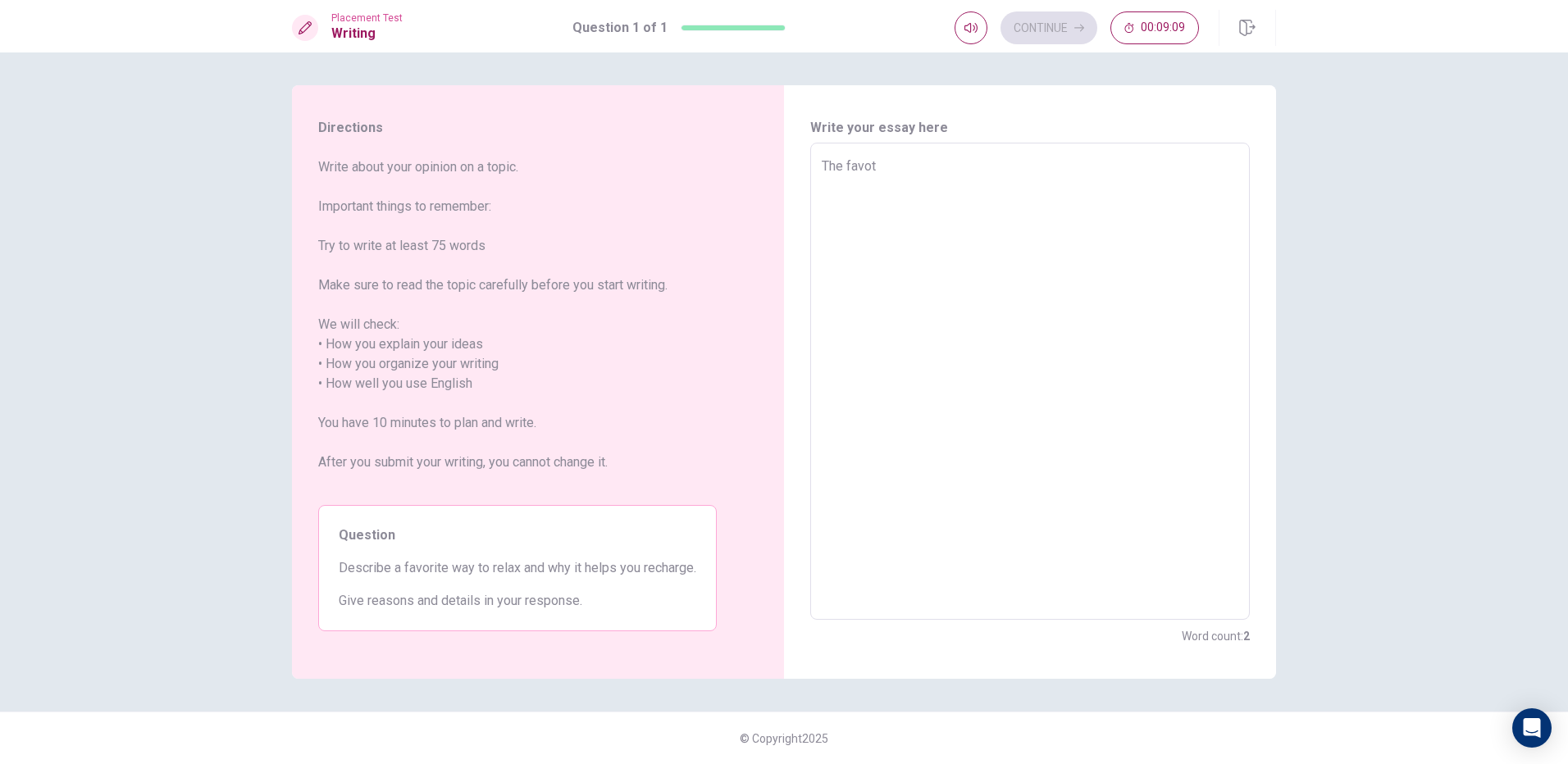
type textarea "x"
type textarea "The favo"
type textarea "x"
type textarea "The favoe"
type textarea "x"
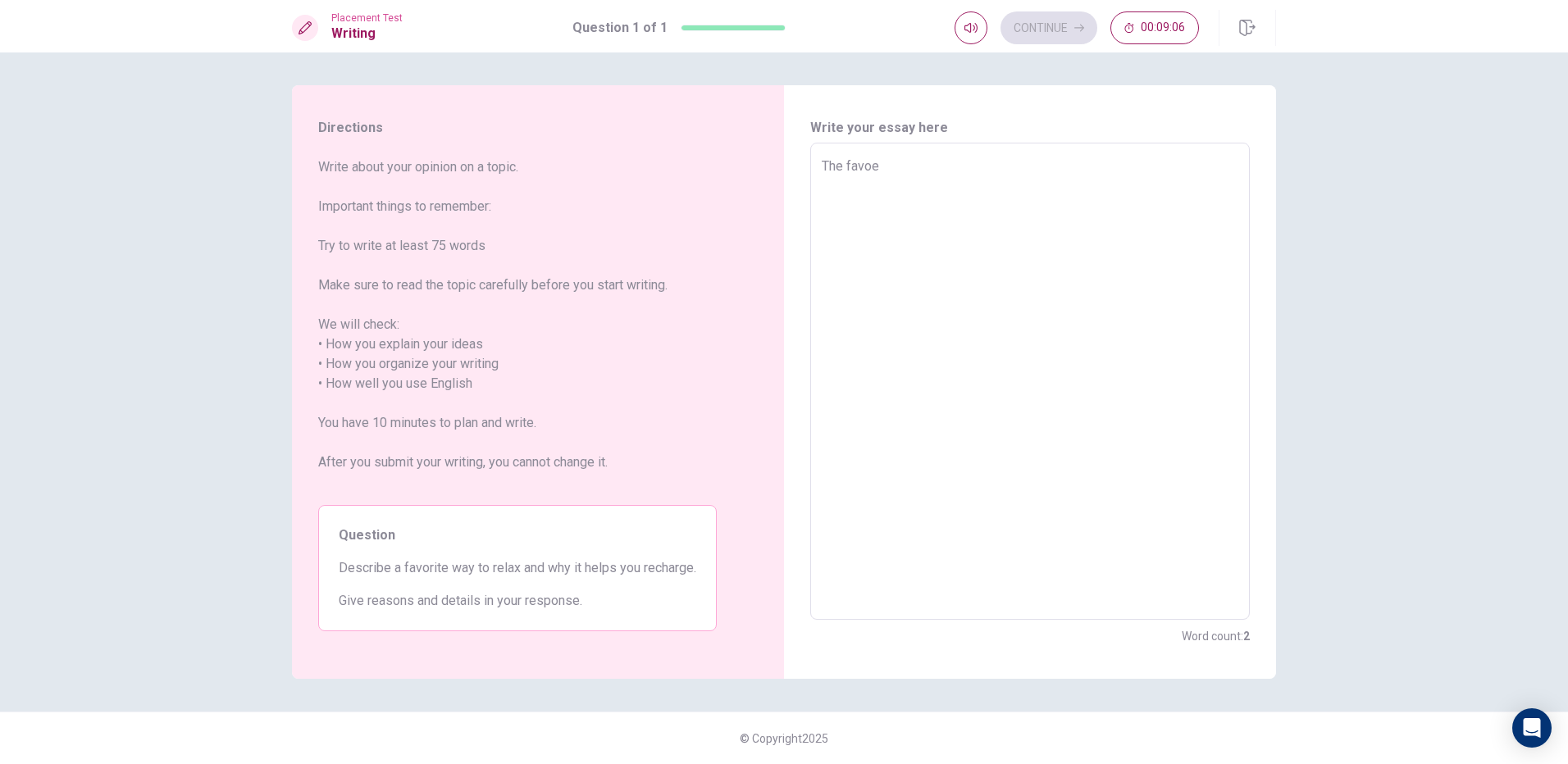
type textarea "The favoer"
type textarea "x"
type textarea "The favoe"
type textarea "x"
type textarea "The favo"
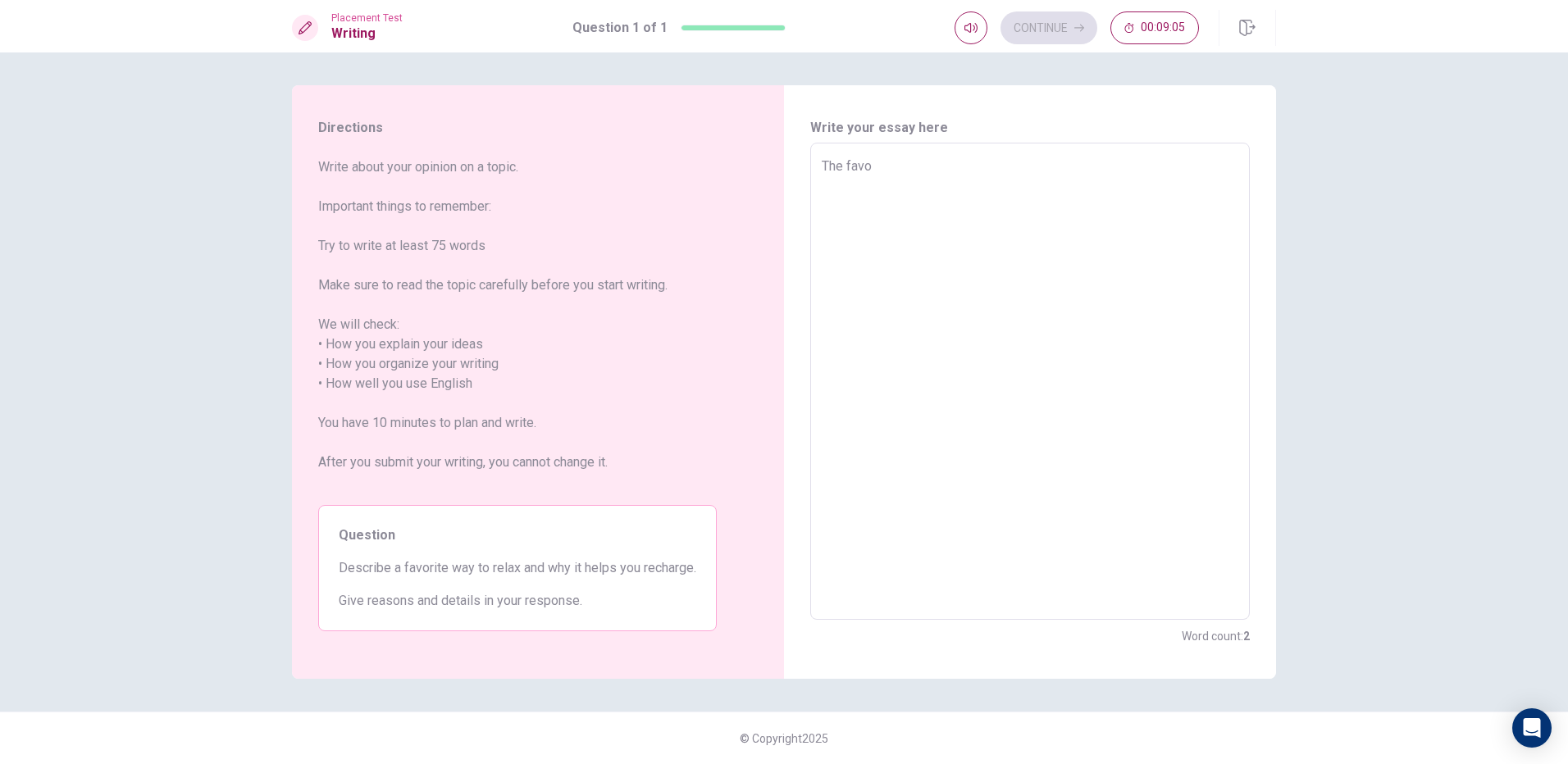
type textarea "x"
type textarea "The favor"
type textarea "x"
type textarea "The favori"
type textarea "x"
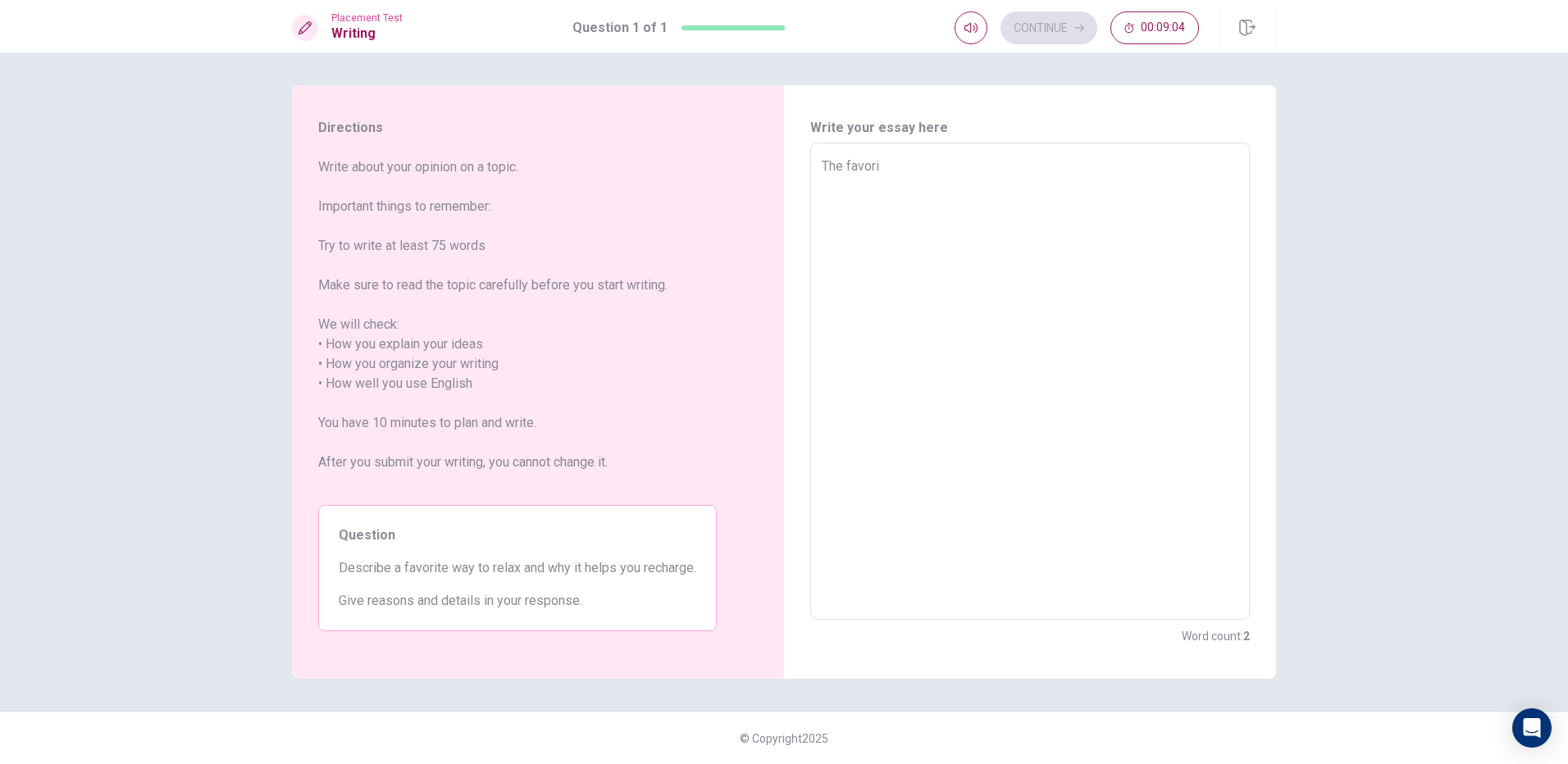
type textarea "The favorit"
type textarea "x"
type textarea "The favorite"
type textarea "x"
type textarea "The favorite"
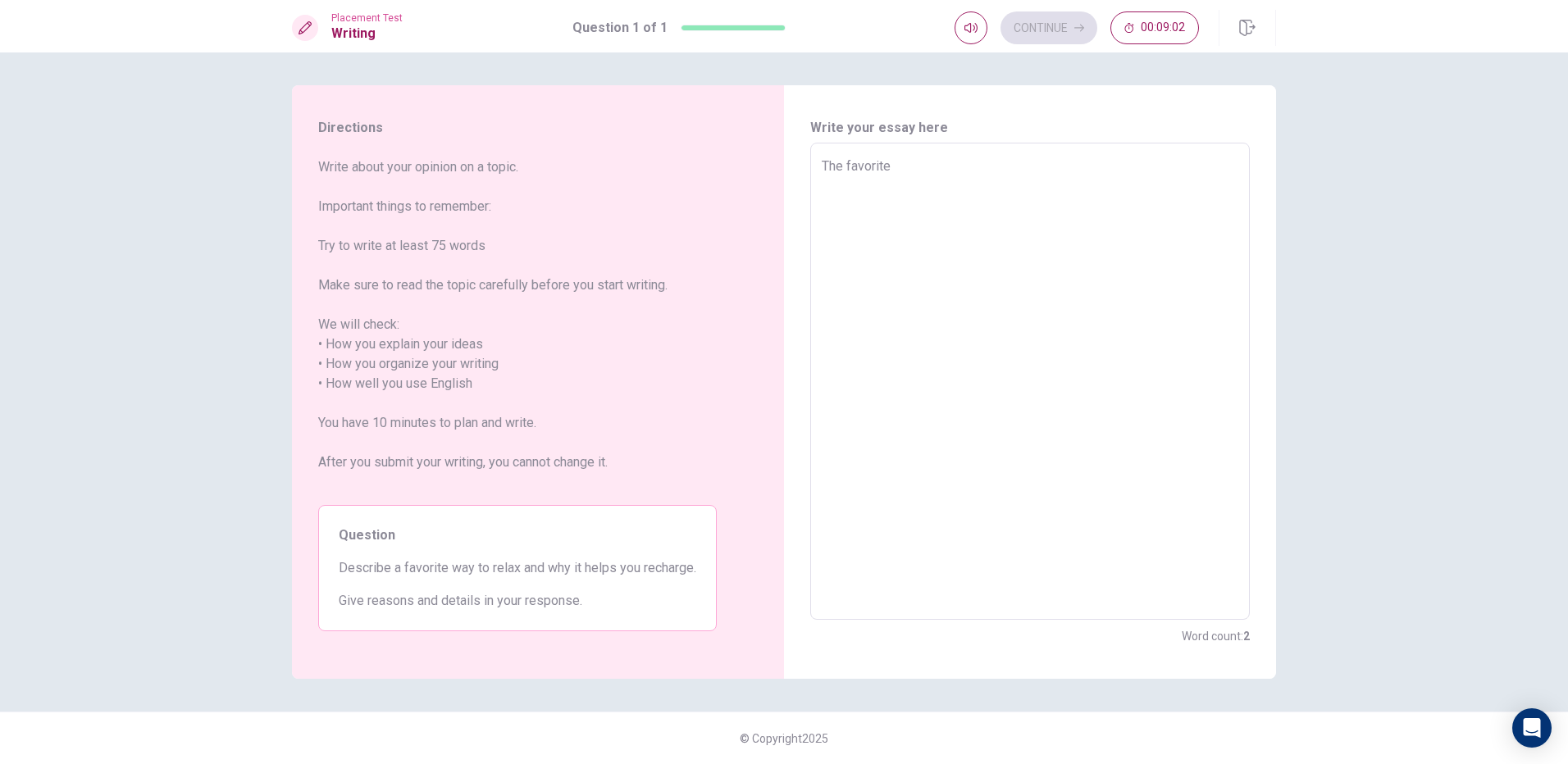
type textarea "x"
type textarea "The favorite w"
type textarea "x"
type textarea "The favorite wa"
type textarea "x"
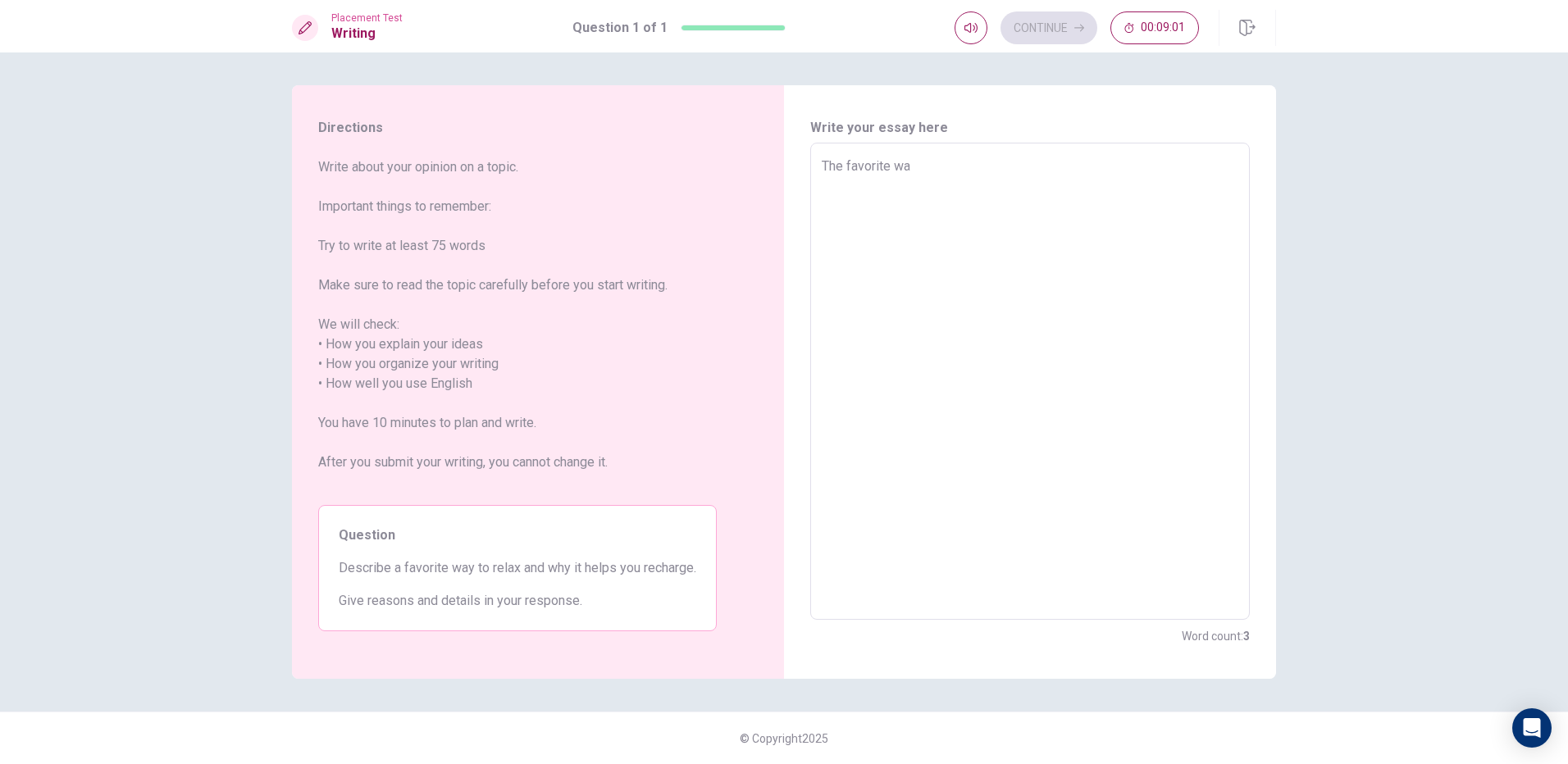
type textarea "The favorite way"
type textarea "x"
type textarea "The favorite way"
type textarea "x"
type textarea "The favorite way t"
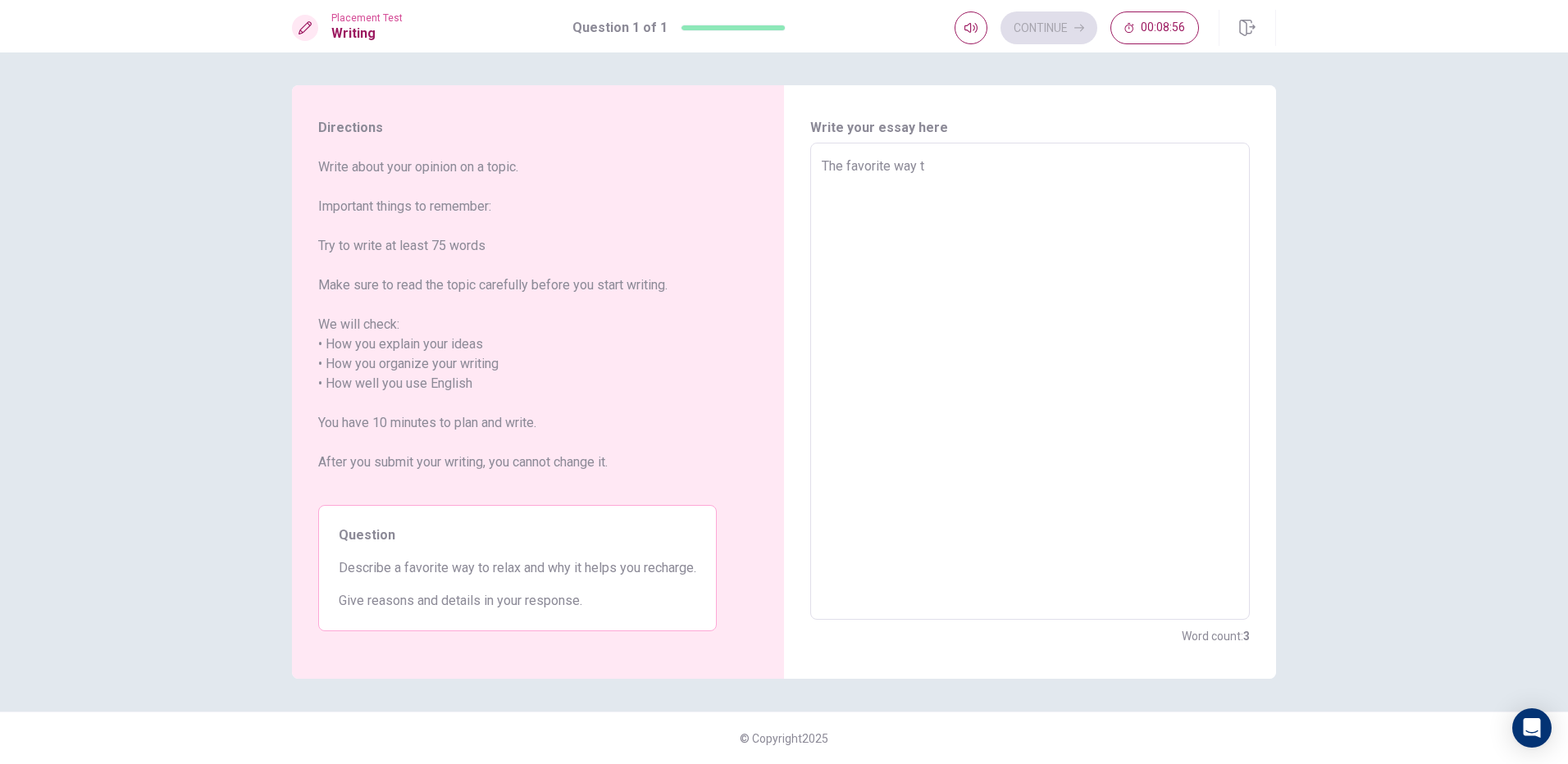
type textarea "x"
type textarea "The favorite way to"
type textarea "x"
type textarea "The favorite way to"
type textarea "x"
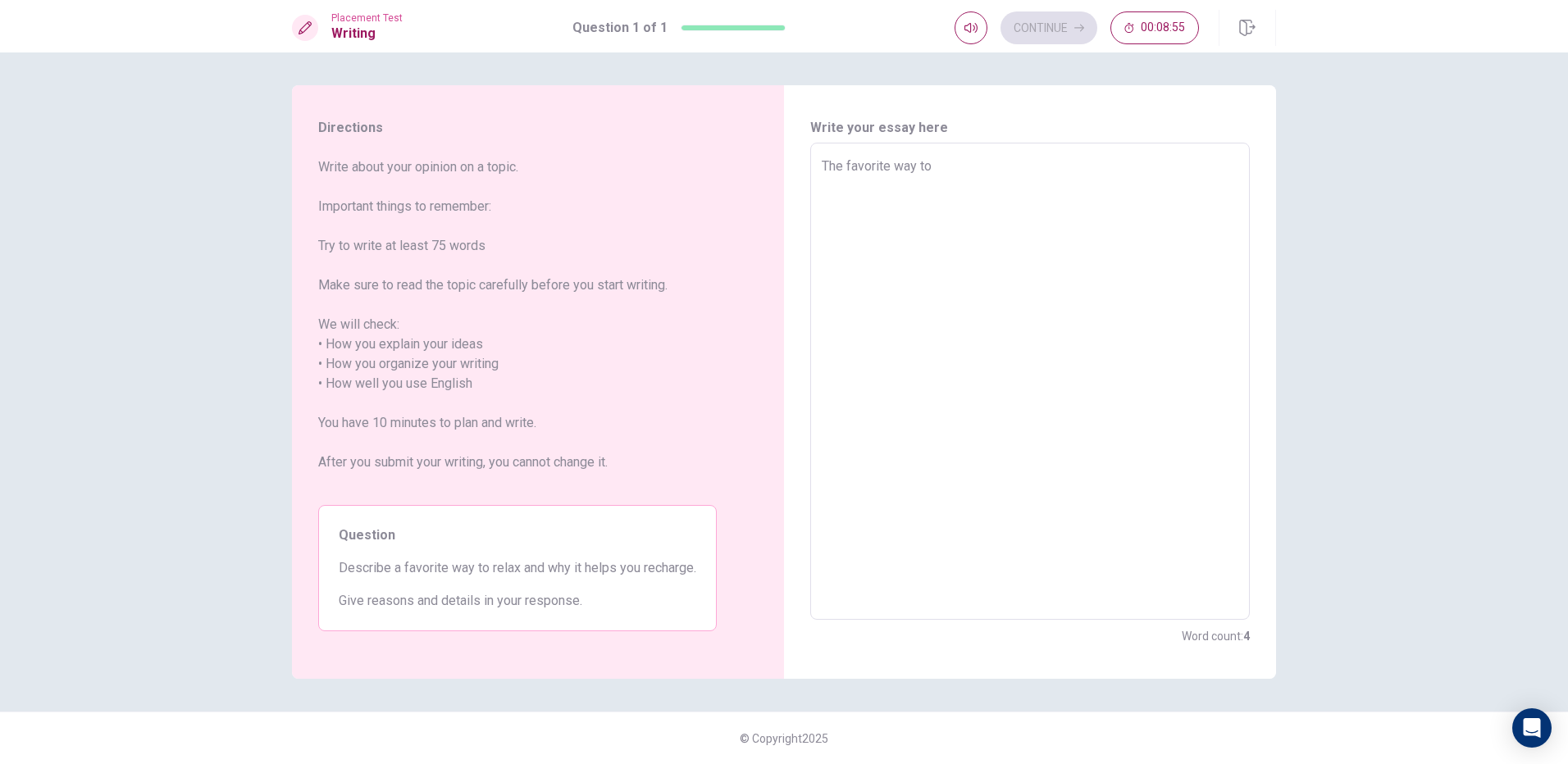
type textarea "The favorite way to r"
type textarea "x"
type textarea "The favorite way to re"
type textarea "x"
type textarea "The favorite way to rel"
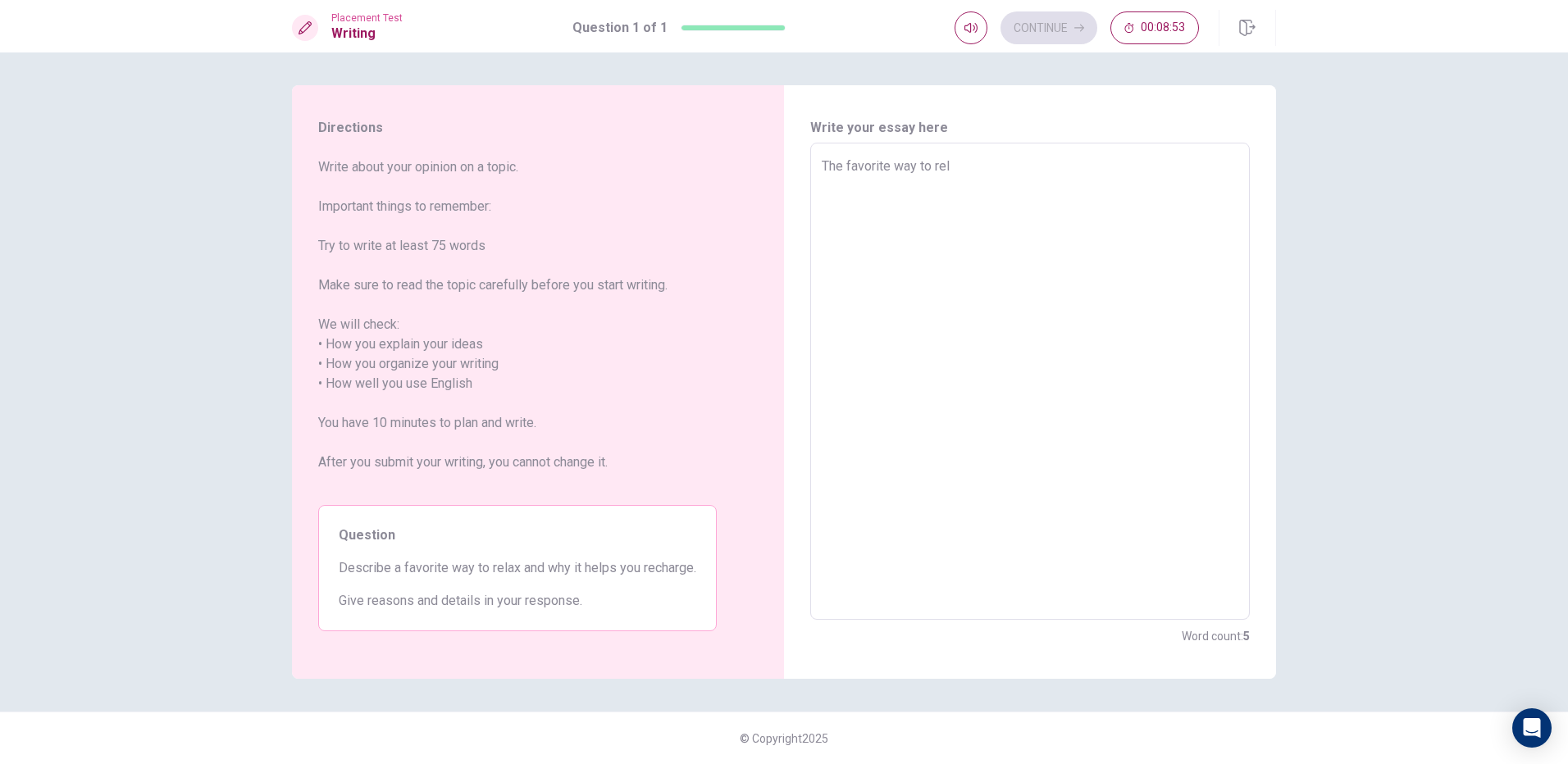
type textarea "x"
type textarea "The favorite way to [MEDICAL_DATA]"
type textarea "x"
type textarea "The favorite way to relax"
type textarea "x"
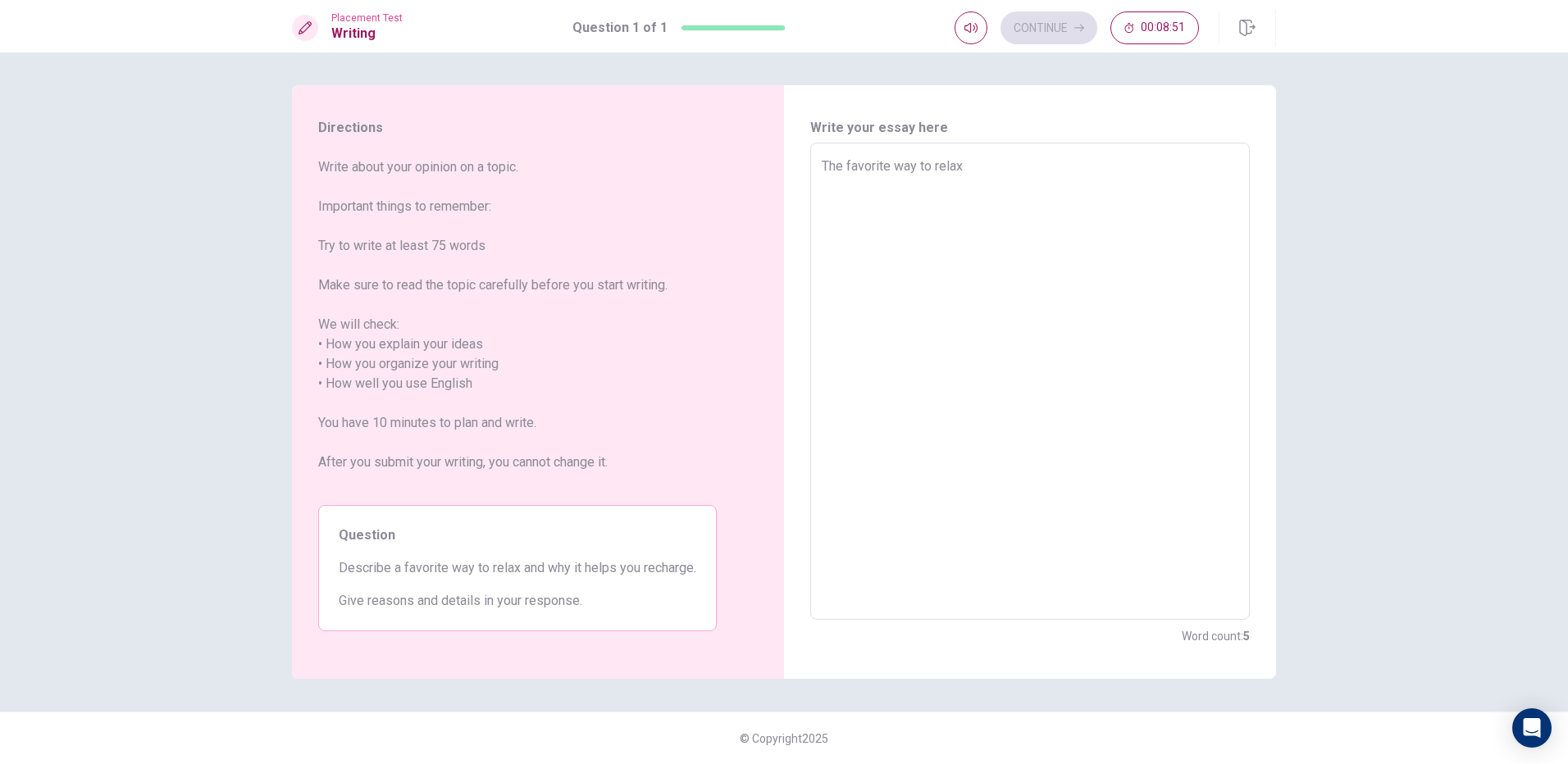
type textarea "The favorite way to relax"
type textarea "x"
type textarea "The favorite way to relax a"
type textarea "x"
type textarea "The favorite way to relax an"
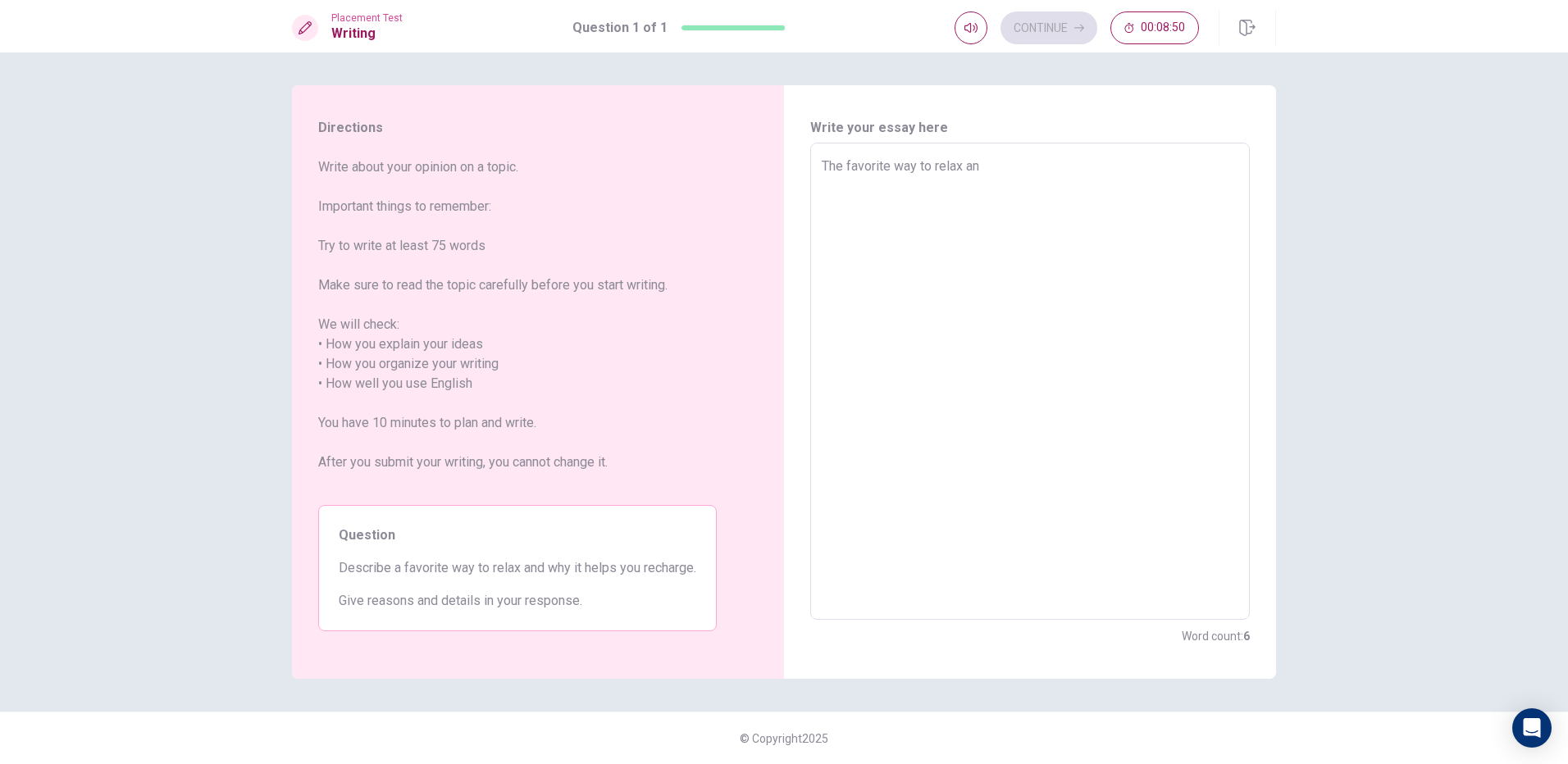
type textarea "x"
type textarea "The favorite way to relax and"
type textarea "x"
type textarea "The favorite way to relax and"
type textarea "x"
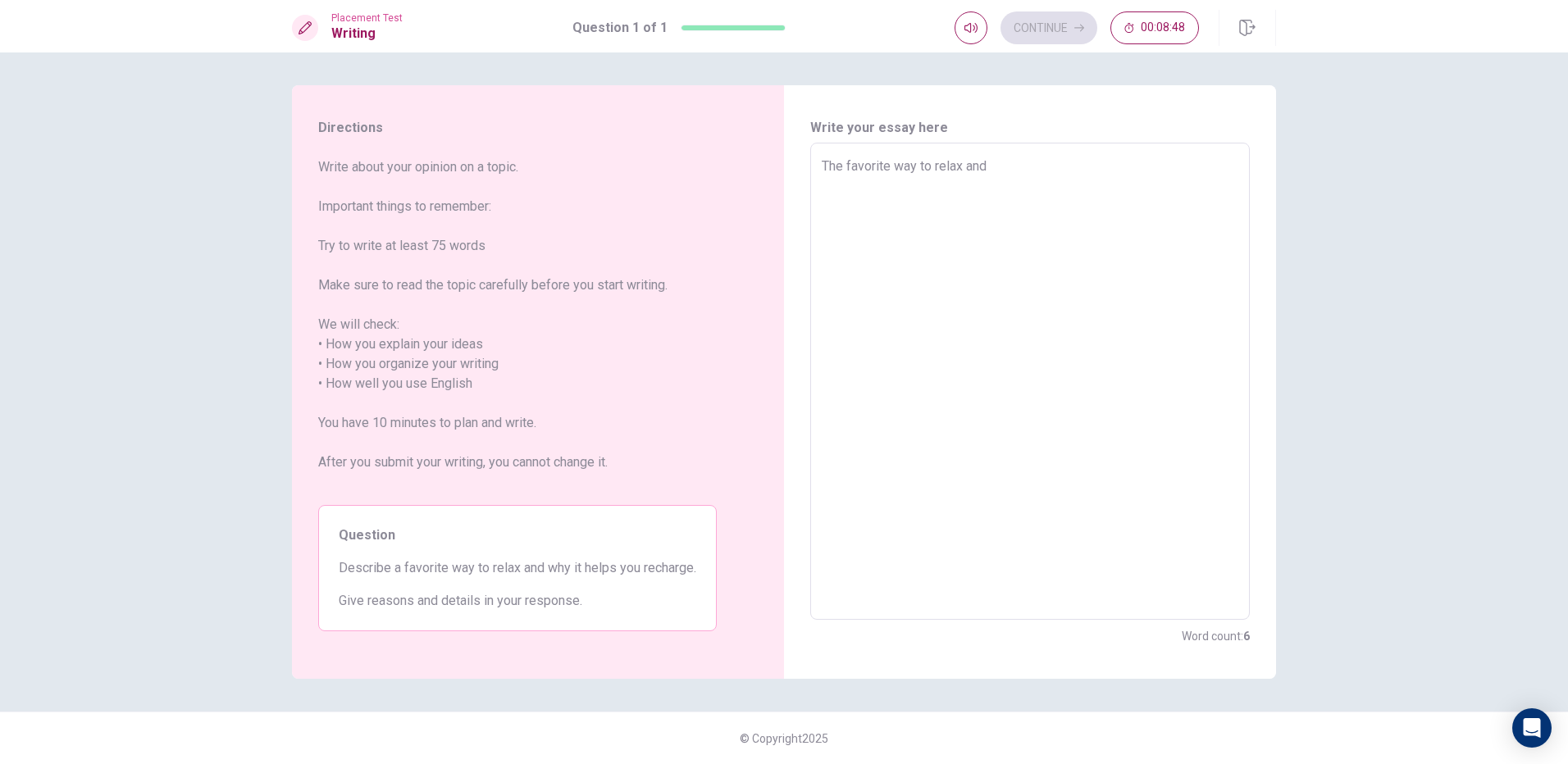
type textarea "The favorite way to relax and"
type textarea "x"
type textarea "The favorite way to relax an"
type textarea "x"
type textarea "The favorite way to relax a"
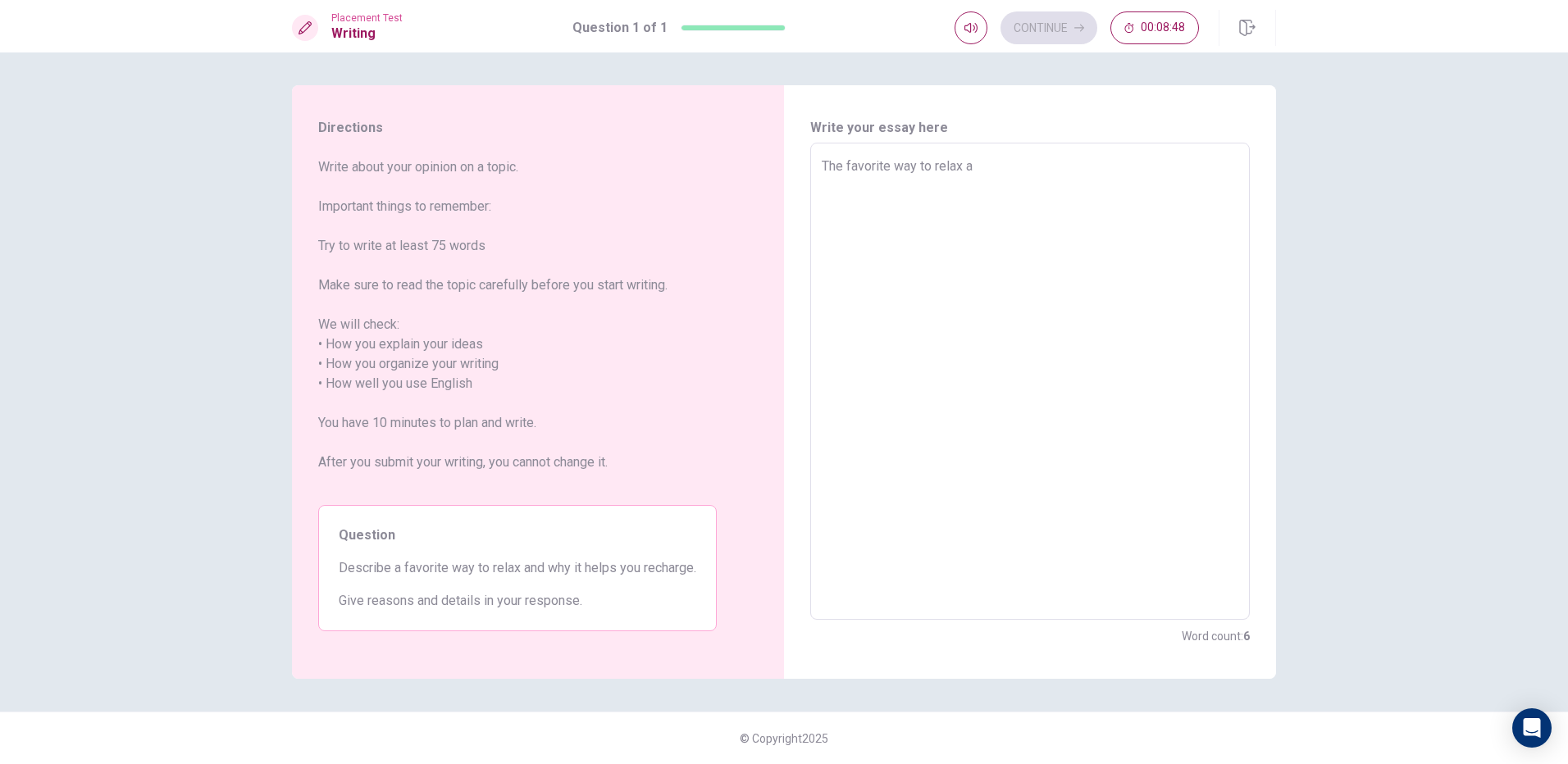
type textarea "x"
type textarea "The favorite way to relax"
type textarea "x"
type textarea "The favorite way to relax m"
type textarea "x"
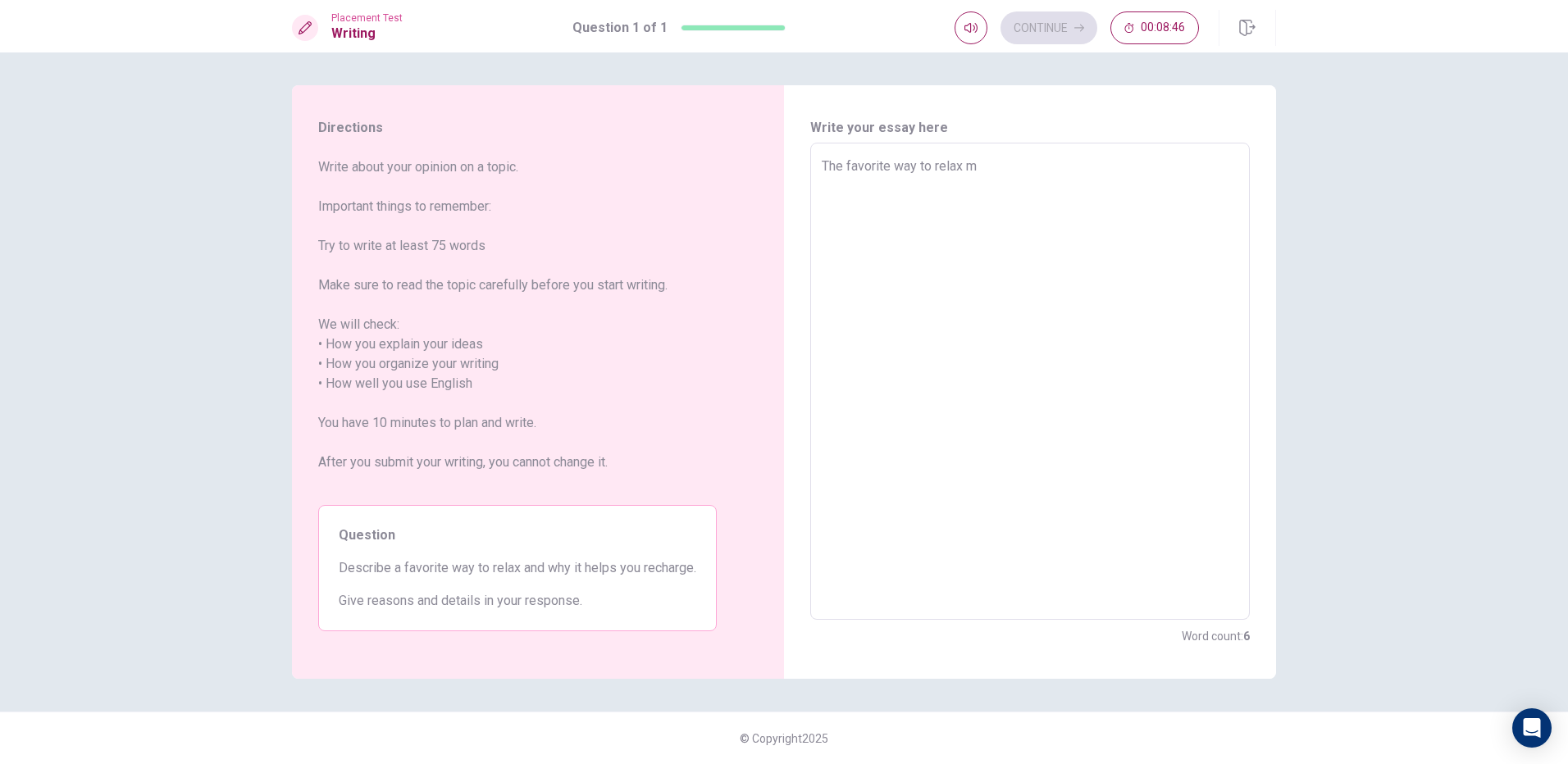
type textarea "The favorite way to relax my"
type textarea "x"
type textarea "The favorite way to relax my"
type textarea "x"
type textarea "The favorite way to relax my"
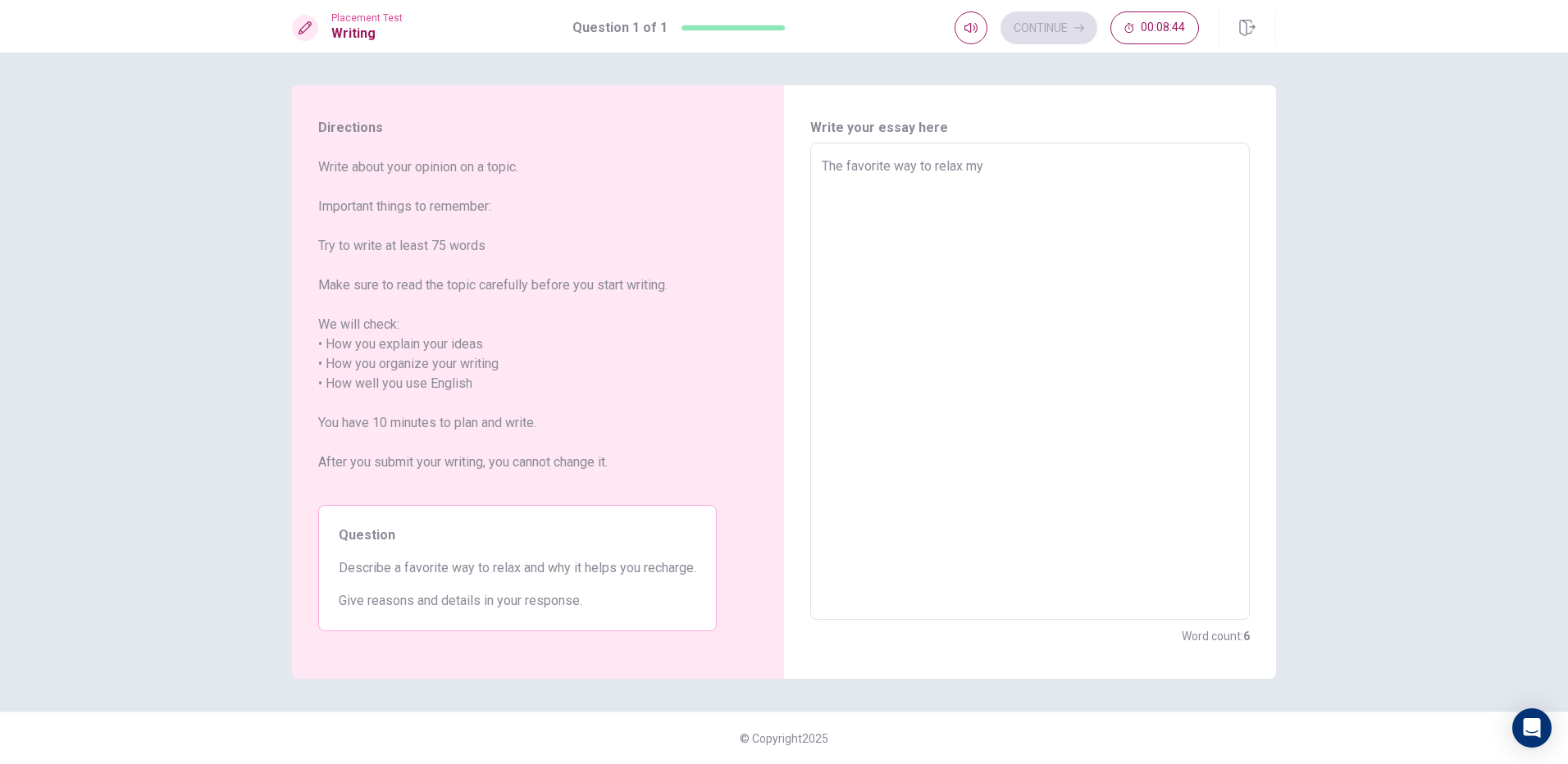
type textarea "x"
type textarea "The favorite way to relax mys"
type textarea "x"
type textarea "The favorite way to relax myse"
type textarea "x"
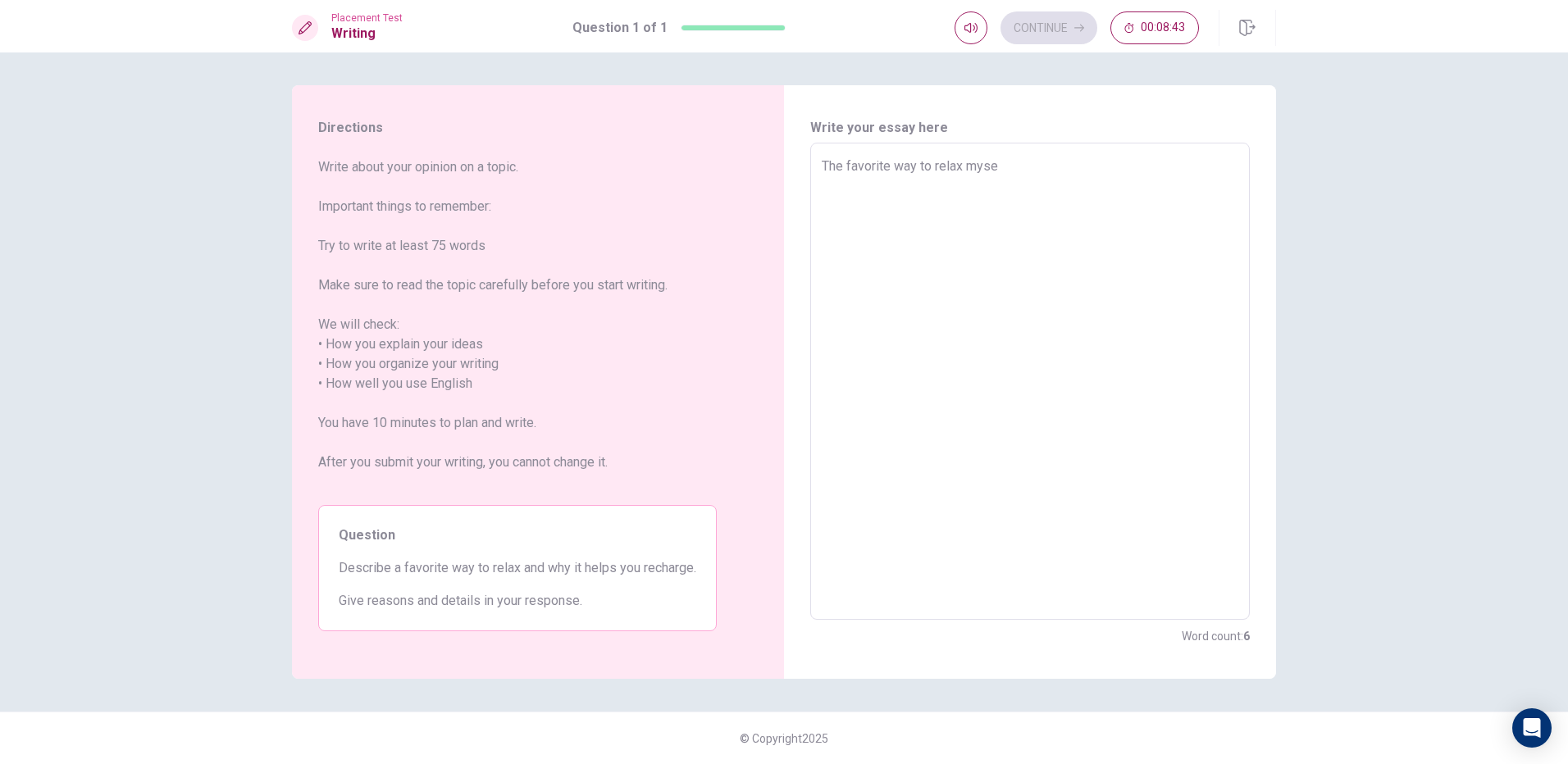
type textarea "The favorite way to relax mysel"
type textarea "x"
type textarea "The favorite way to relax myself"
type textarea "x"
type textarea "The favorite way to relax myself"
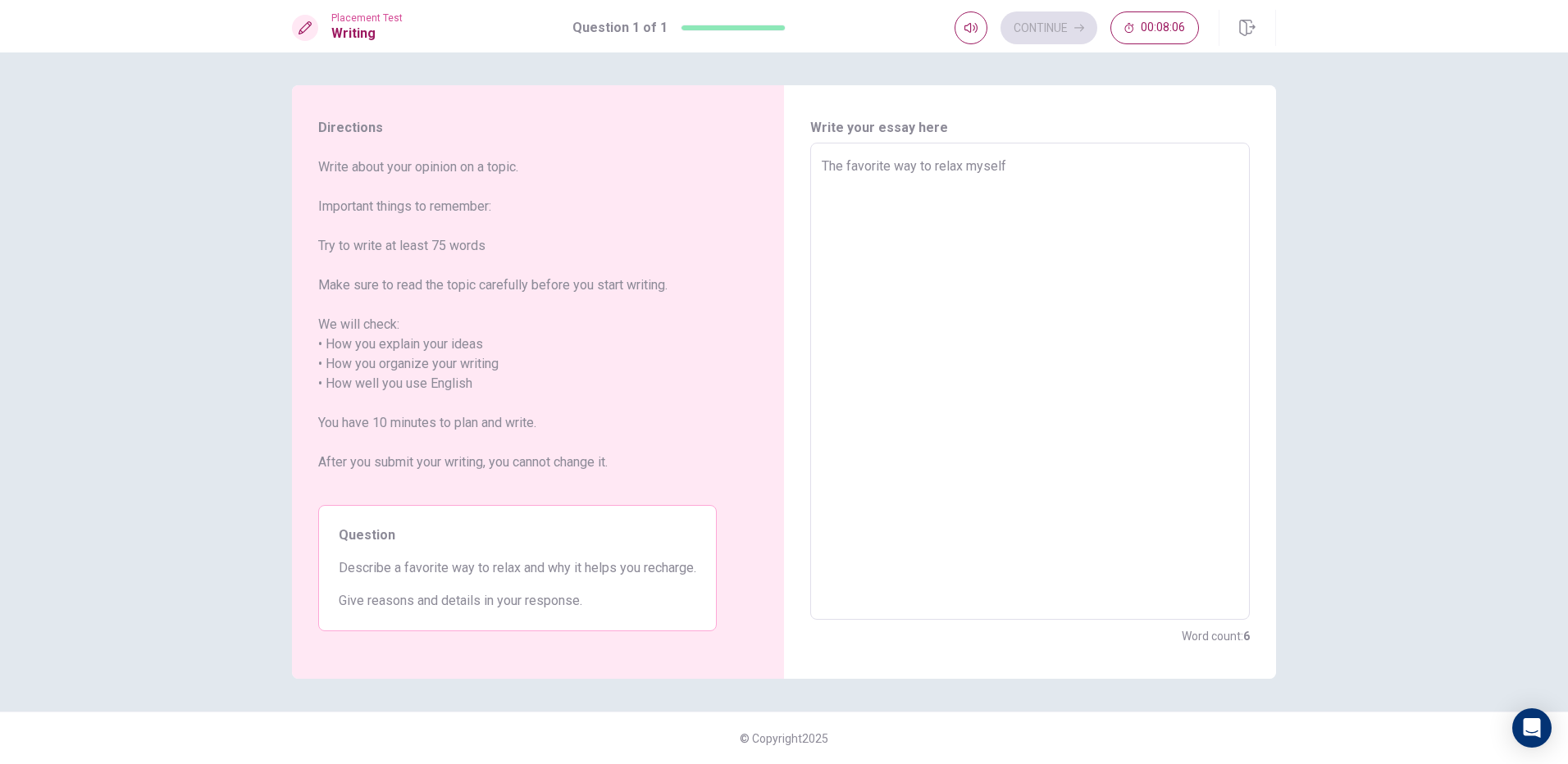
type textarea "x"
type textarea "The favorite way to relax myself i"
type textarea "x"
type textarea "The favorite way to relax myself is"
type textarea "x"
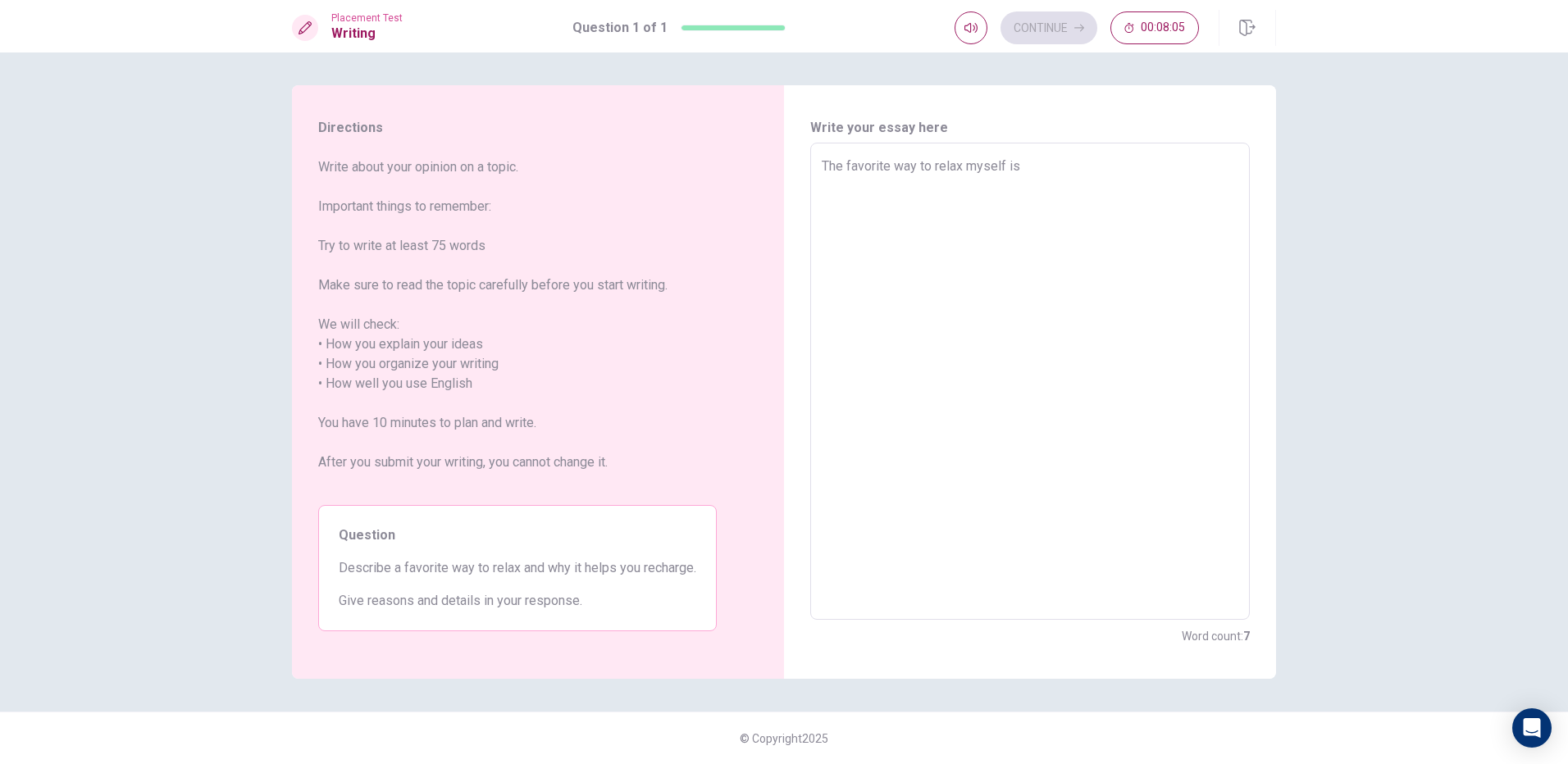
type textarea "The favorite way to relax myself is"
type textarea "x"
type textarea "The favorite way to relax myself is l"
type textarea "x"
type textarea "The favorite way to relax myself is le"
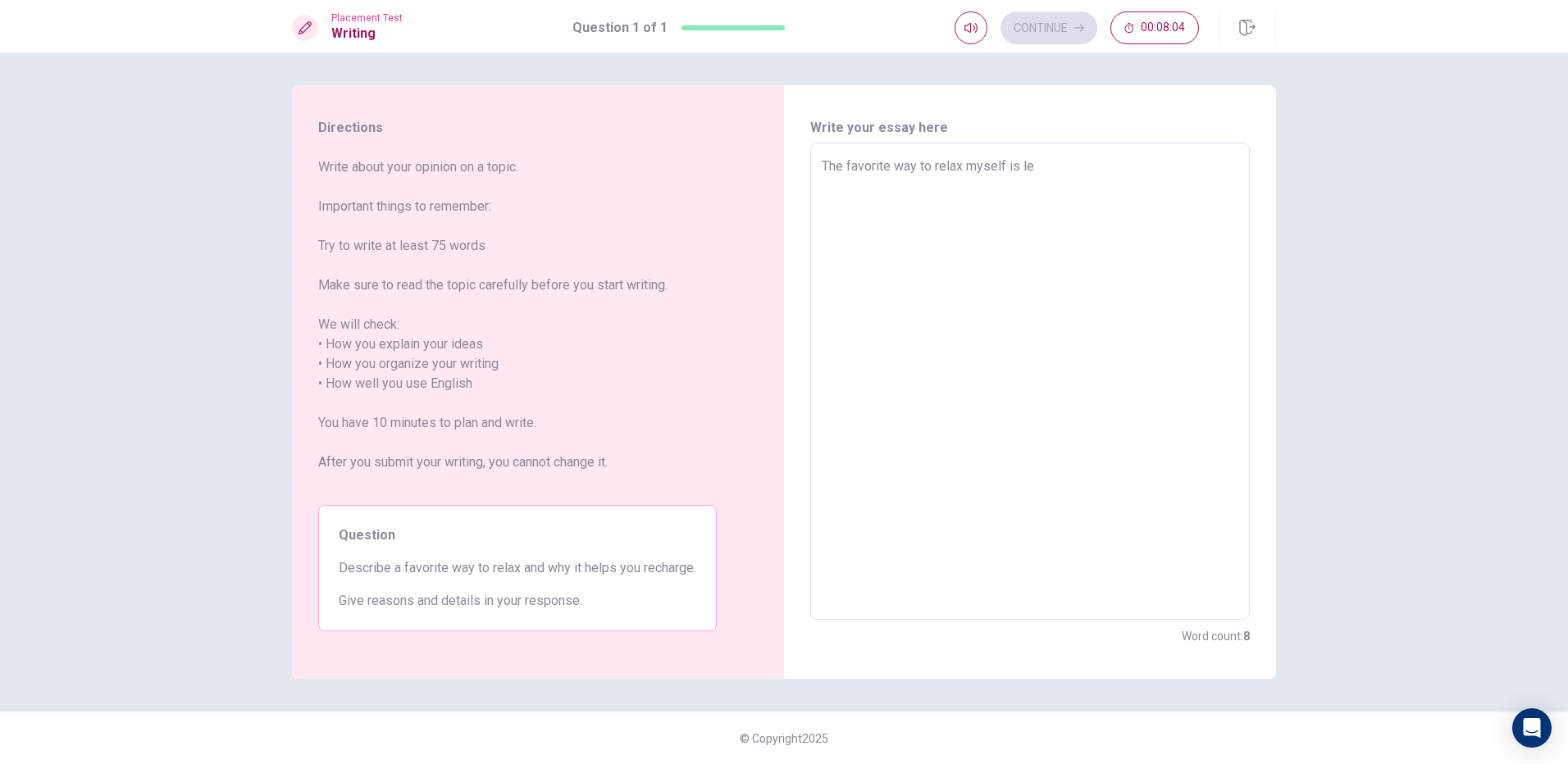
type textarea "x"
type textarea "The favorite way to relax myself is l"
type textarea "x"
type textarea "The favorite way to relax myself is li"
type textarea "x"
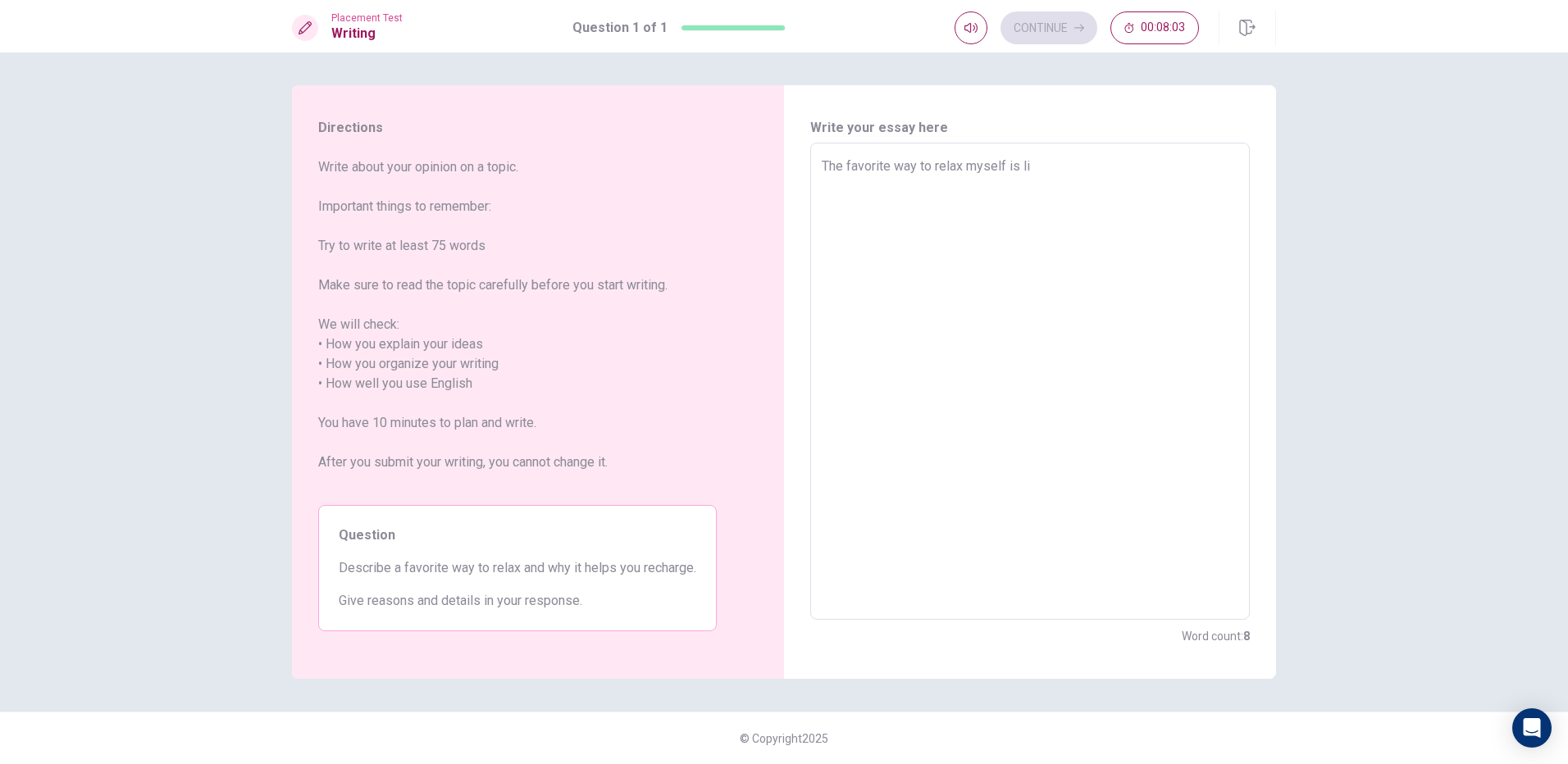
type textarea "The favorite way to relax myself is lis"
type textarea "x"
type textarea "The favorite way to relax myself is list"
type textarea "x"
type textarea "The favorite way to relax myself is liste"
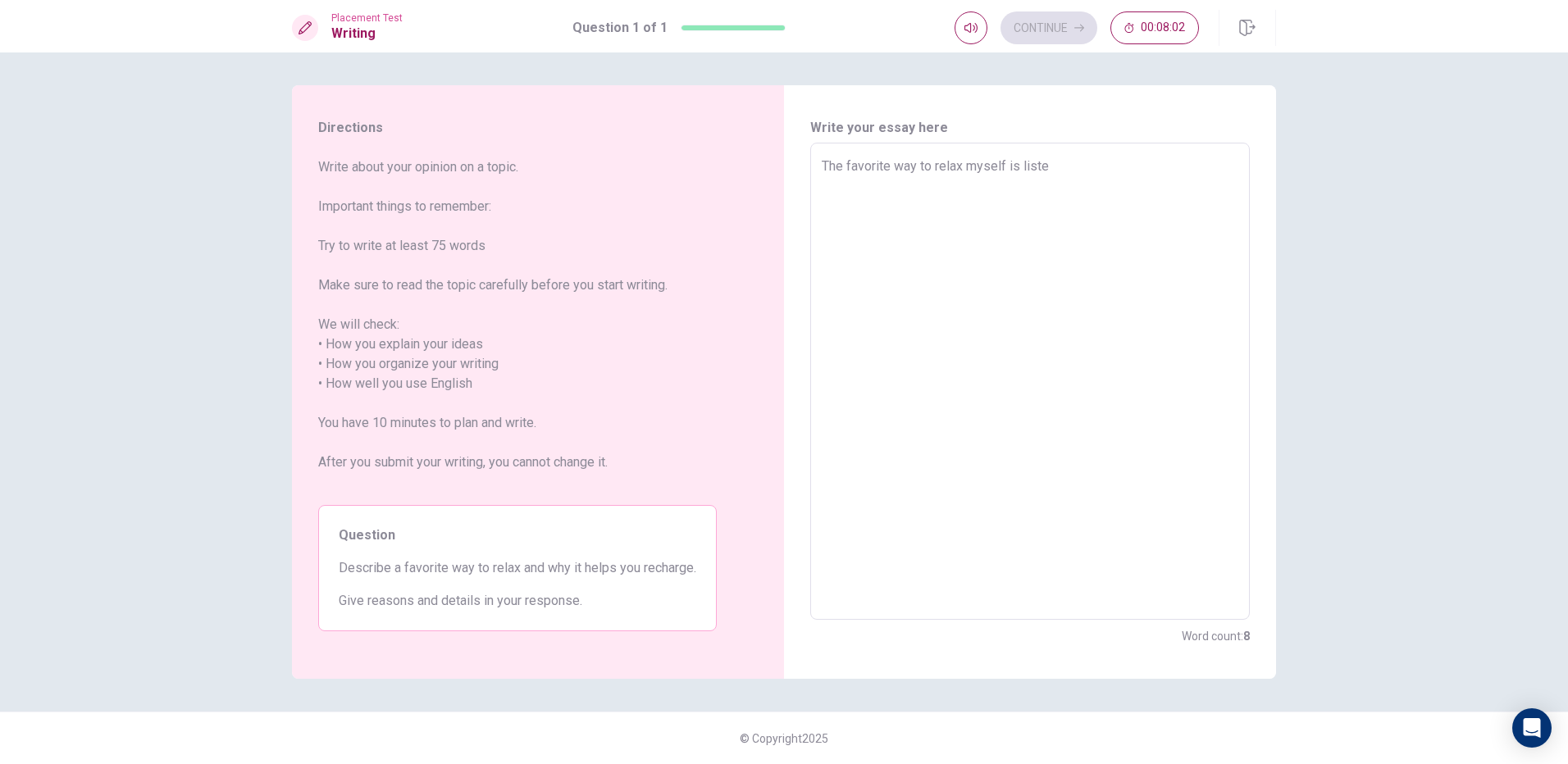
type textarea "x"
type textarea "The favorite way to relax myself is listem"
type textarea "x"
type textarea "The favorite way to relax myself is liste"
type textarea "x"
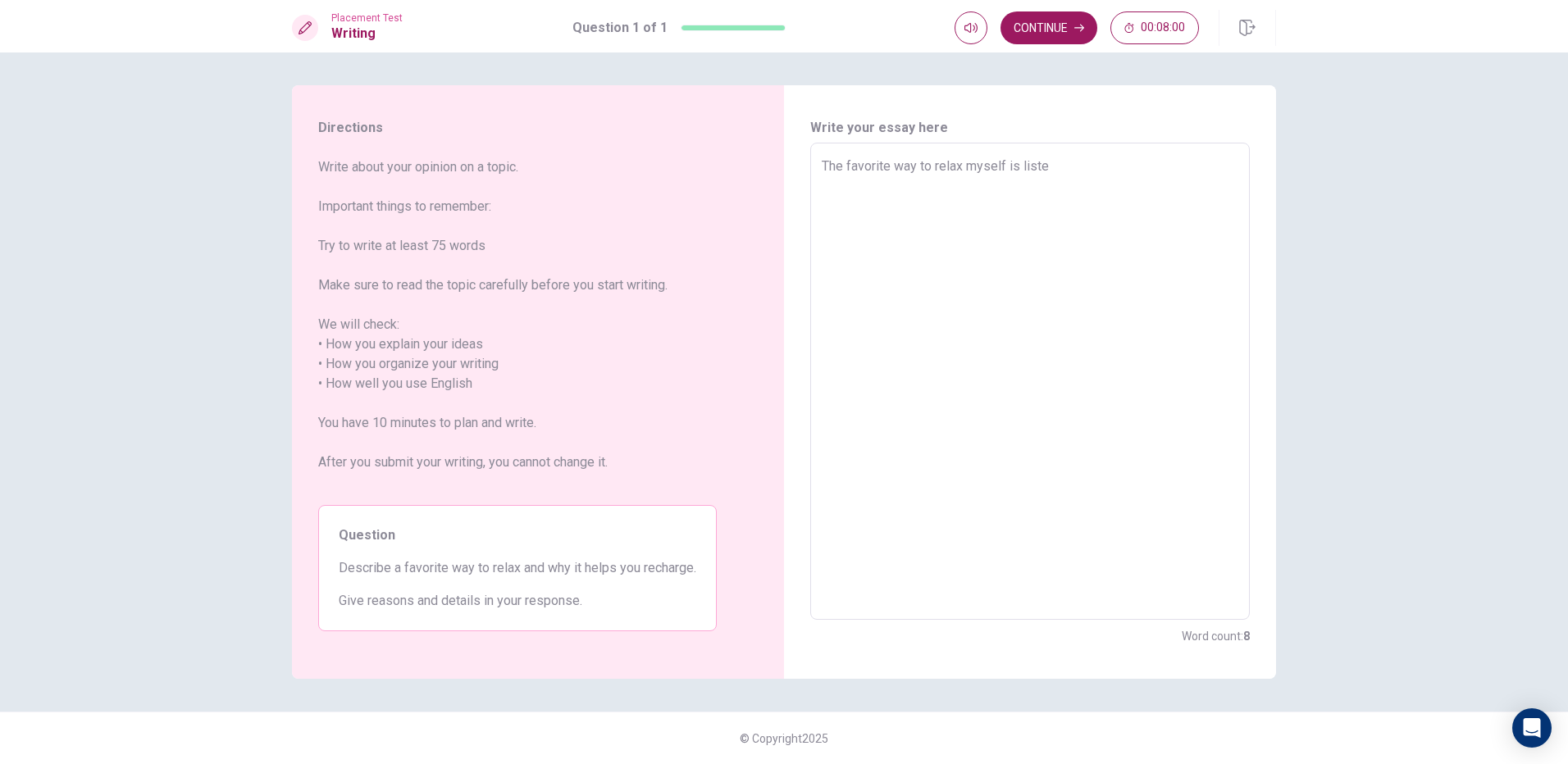
type textarea "The favorite way to relax myself is listen"
type textarea "x"
type textarea "The favorite way to relax myself is listeni"
type textarea "x"
type textarea "The favorite way to relax myself is listenin"
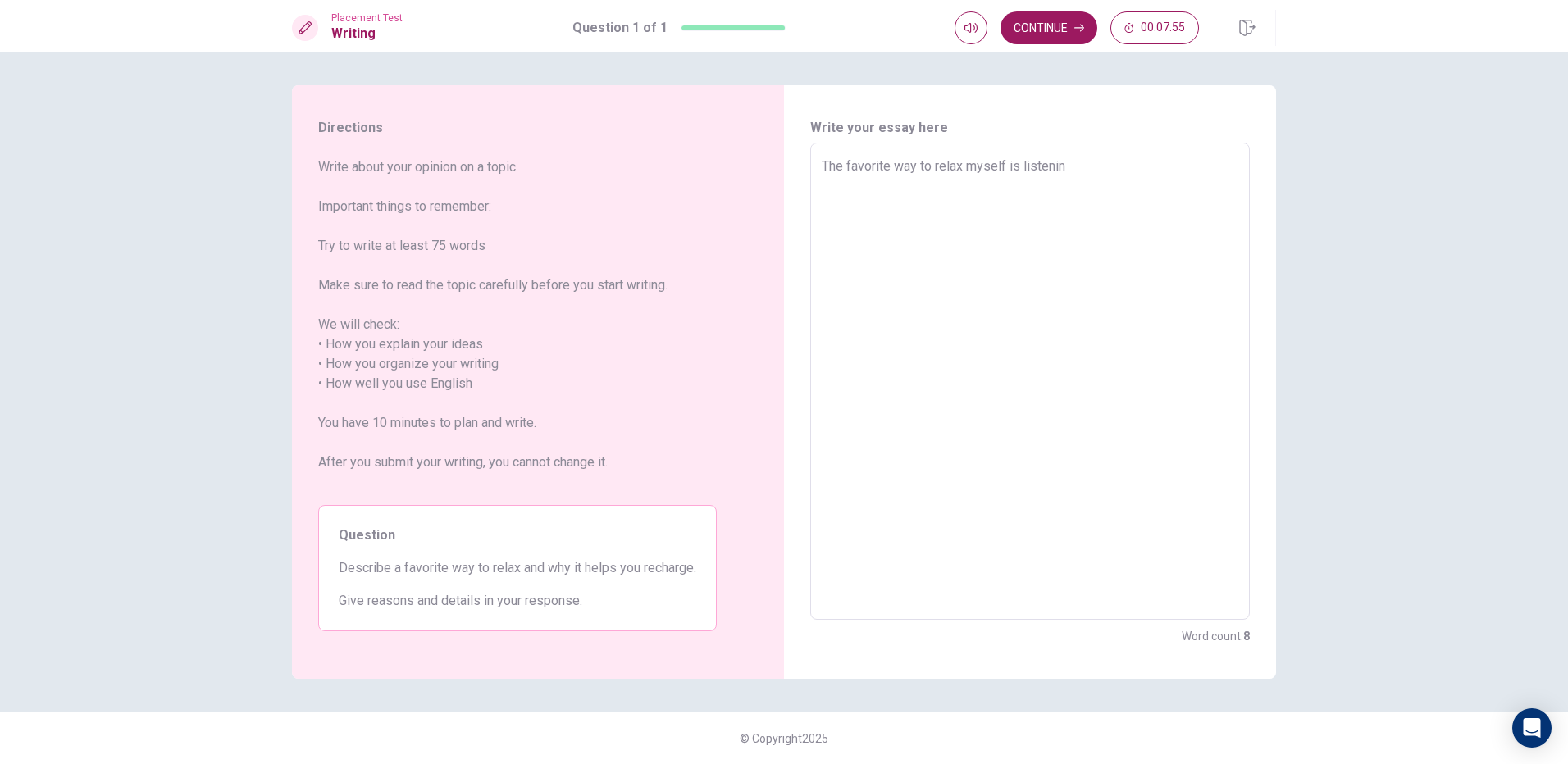
type textarea "x"
type textarea "The favorite way to relax myself is listening"
type textarea "x"
type textarea "The favorite way to relax myself is listening"
type textarea "x"
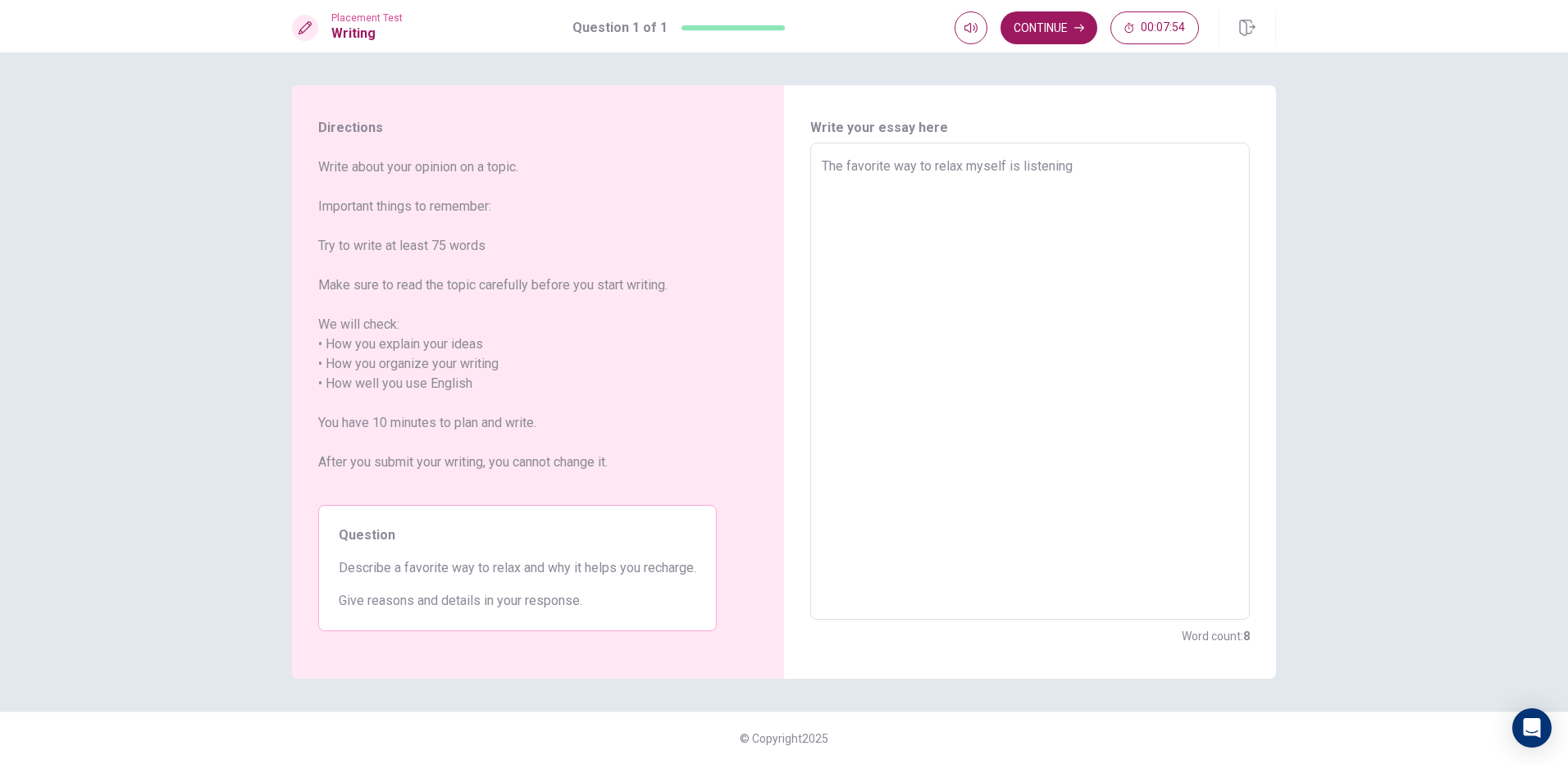
type textarea "The favorite way to relax myself is listening m"
type textarea "x"
type textarea "The favorite way to relax myself is listening mu"
type textarea "x"
type textarea "The favorite way to relax myself is listening mus"
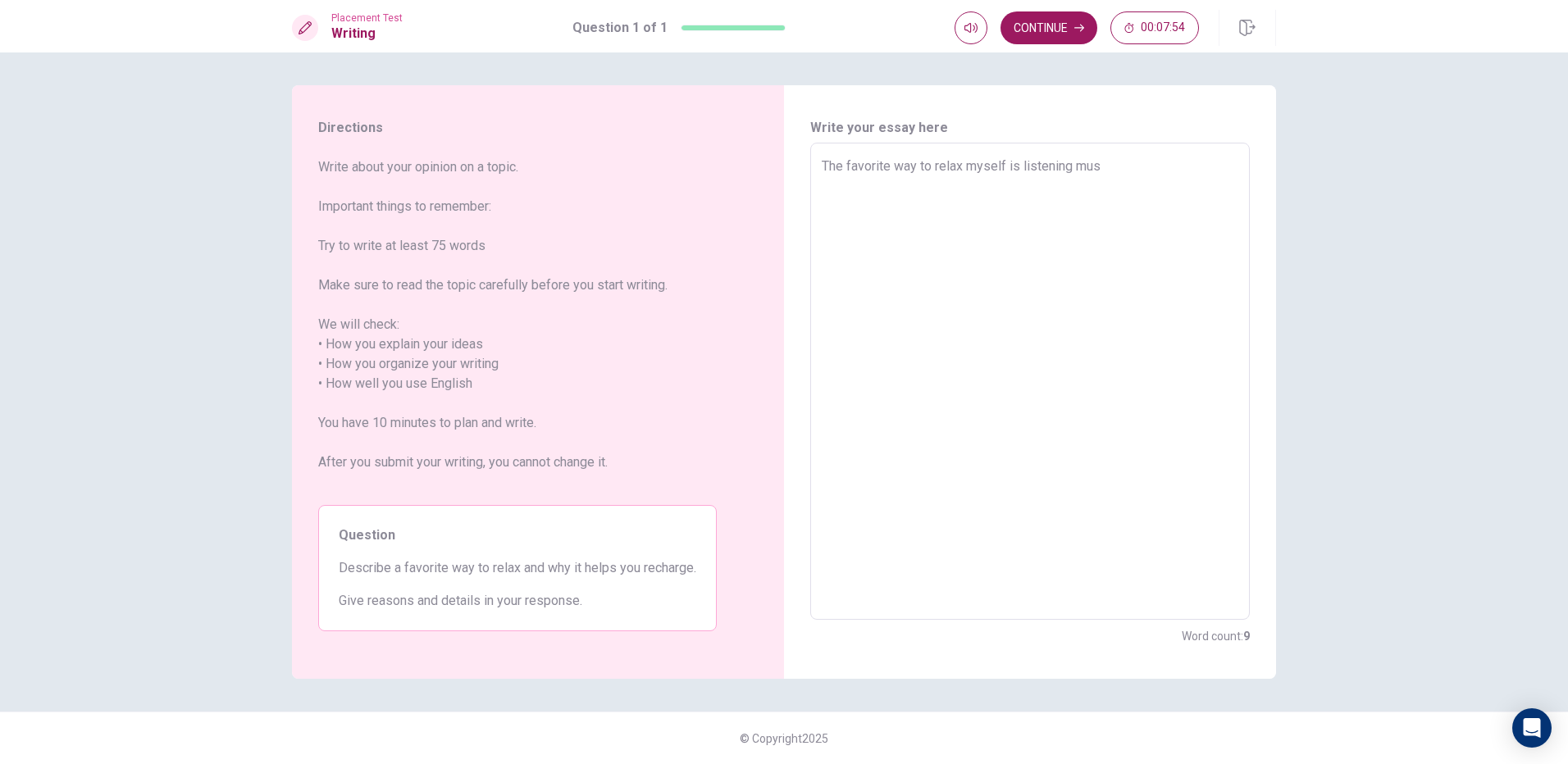
type textarea "x"
type textarea "The favorite way to relax myself is listening musi"
type textarea "x"
type textarea "The favorite way to relax myself is listening music"
type textarea "x"
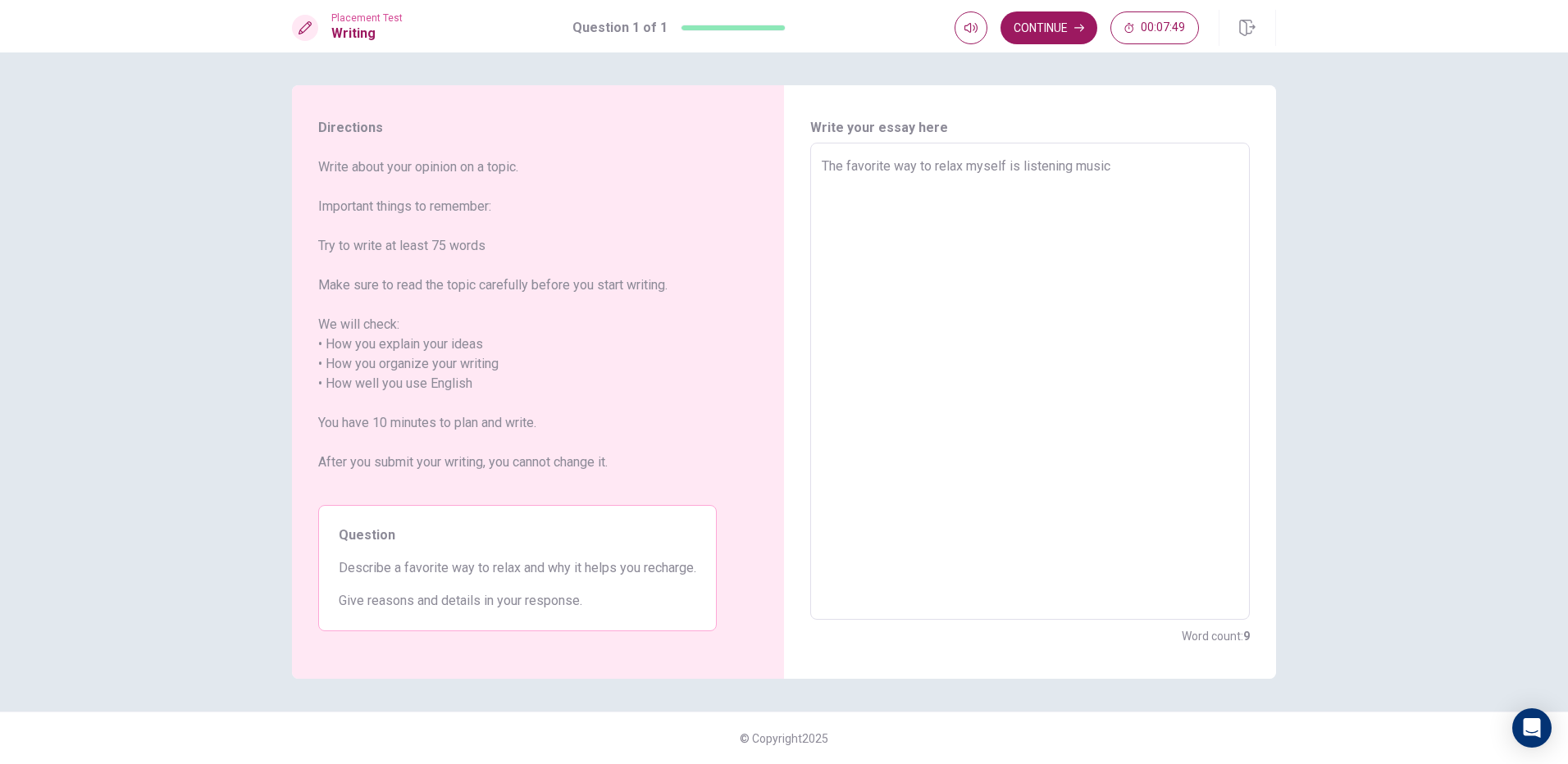
type textarea "The favorite way to relax myself is listening music."
type textarea "x"
type textarea "The favorite way to relax myself is listening music.B"
type textarea "x"
type textarea "The favorite way to relax myself is listening [DOMAIN_NAME]"
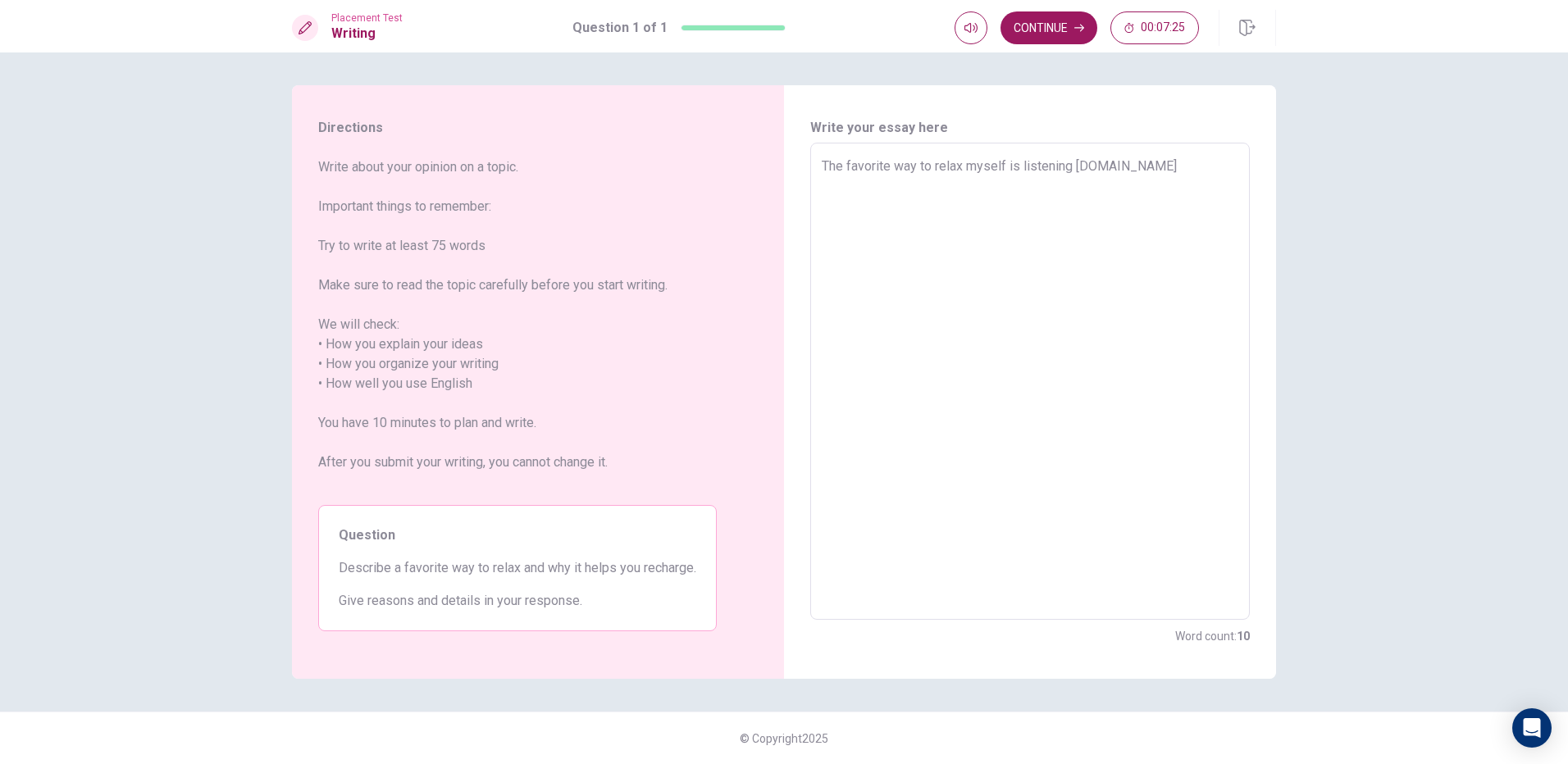
type textarea "x"
type textarea "The favorite way to relax myself is listening music.Bec"
type textarea "x"
type textarea "The favorite way to relax myself is listening music.Beca"
type textarea "x"
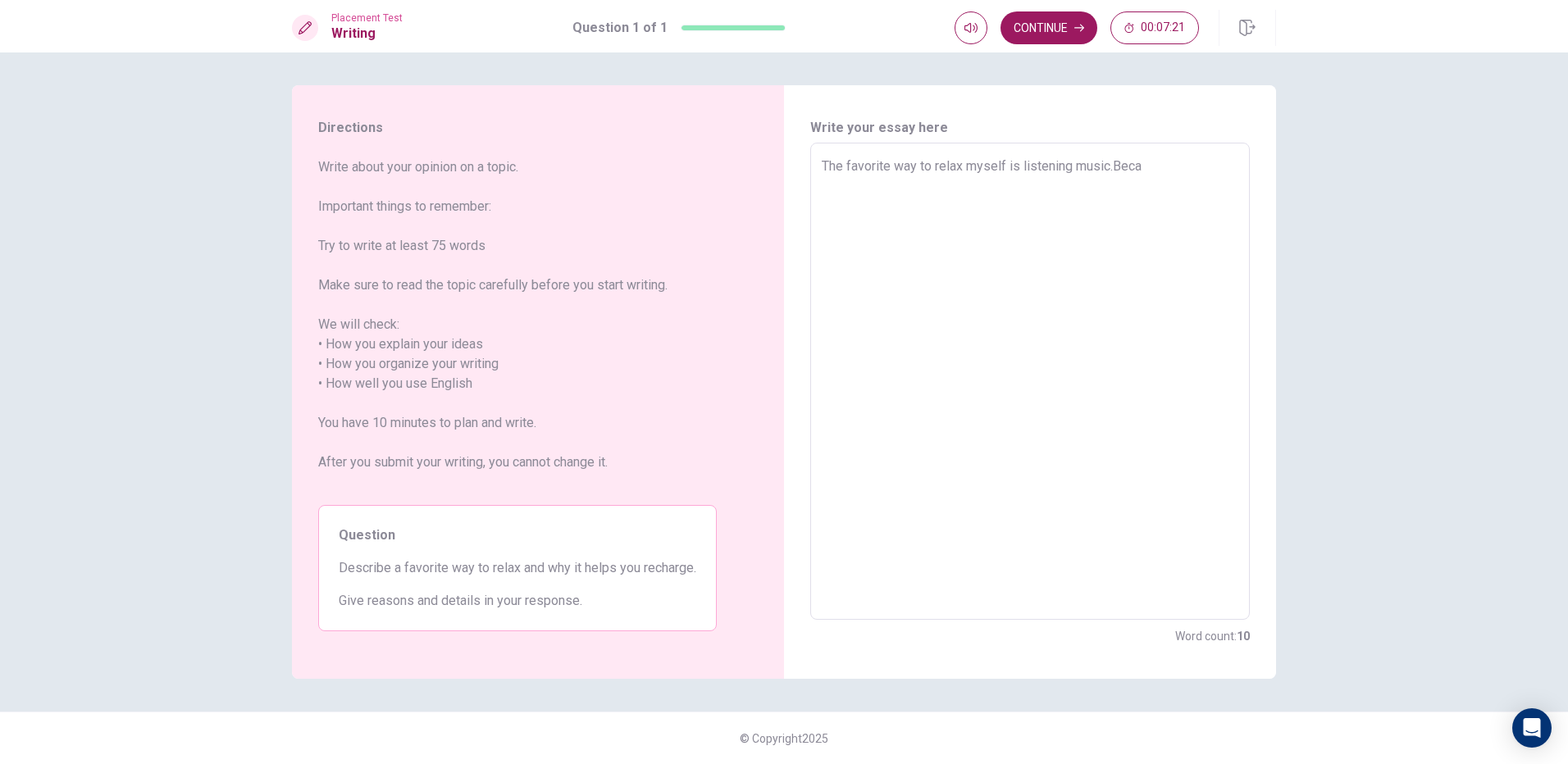
type textarea "The favorite way to relax myself is listening music.Becau"
type textarea "x"
type textarea "The favorite way to relax myself is listening music.Becaus"
type textarea "x"
type textarea "The favorite way to relax myself is listening music.Because"
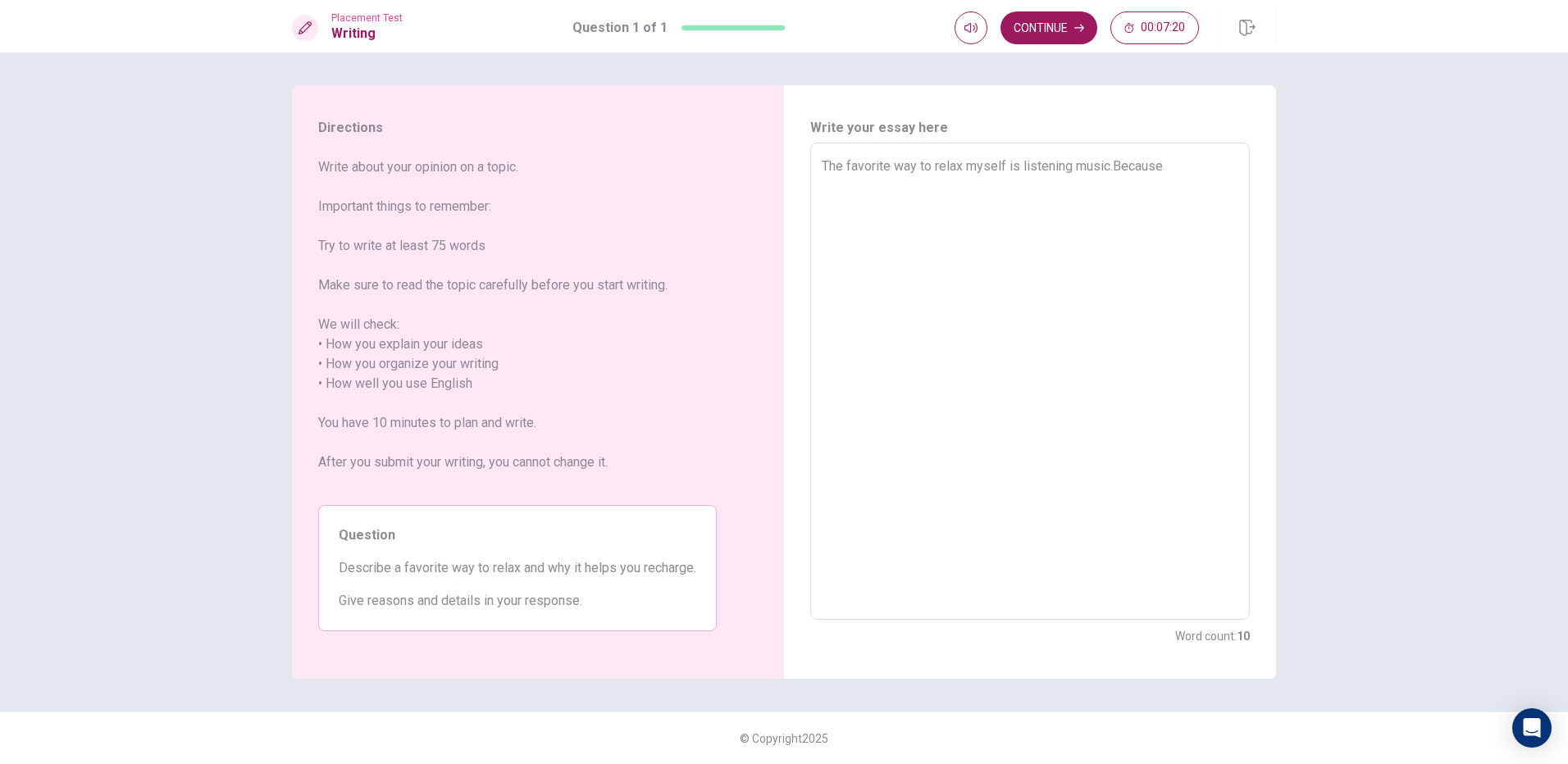
type textarea "x"
type textarea "The favorite way to relax myself is listening music.Because"
type textarea "x"
type textarea "The favorite way to relax myself is listening music.Because i"
type textarea "x"
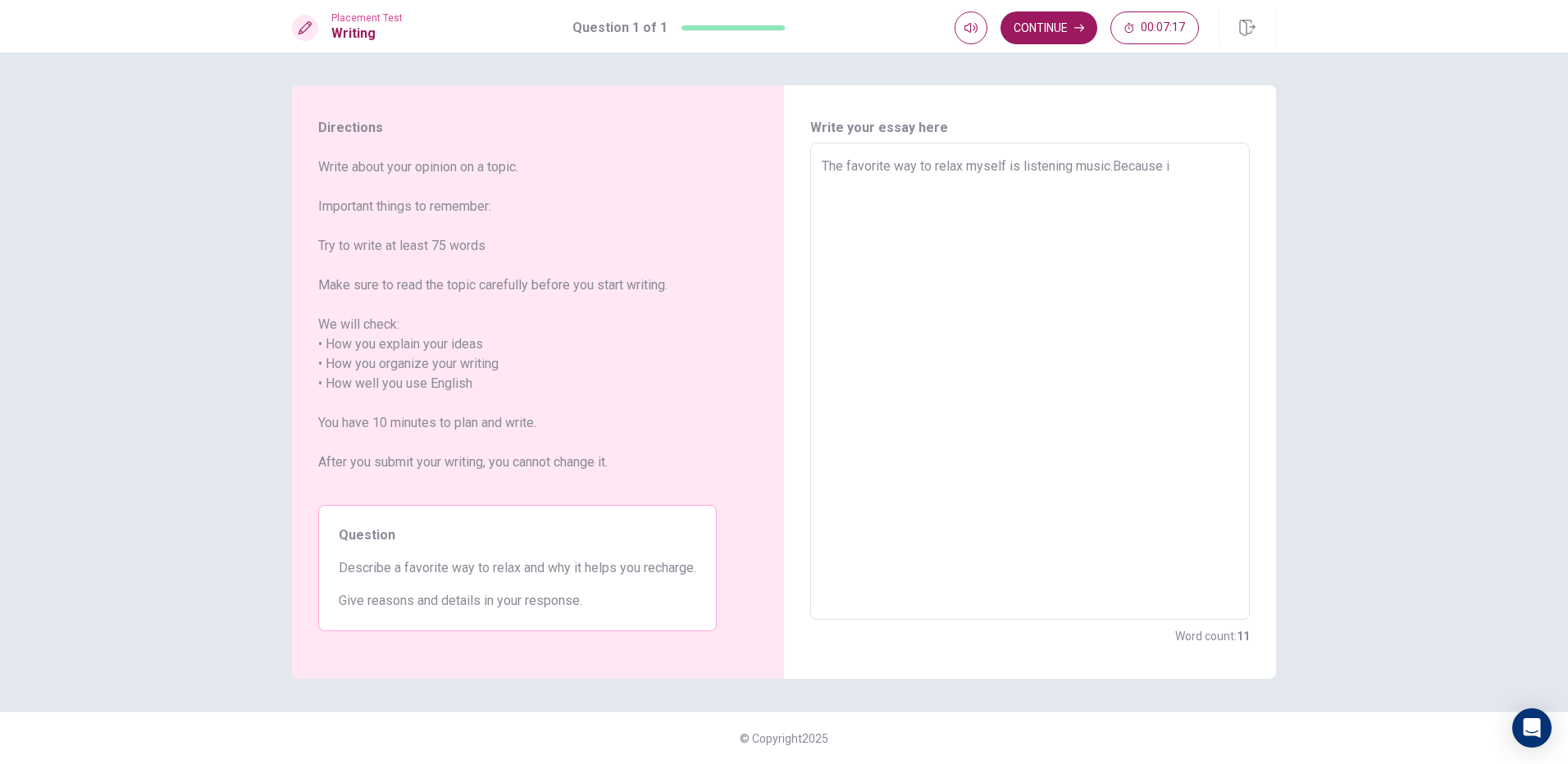
type textarea "The favorite way to relax myself is listening music.Because it"
type textarea "x"
type textarea "The favorite way to relax myself is listening music.Because it"
type textarea "x"
type textarea "The favorite way to relax myself is listening music.Because it i"
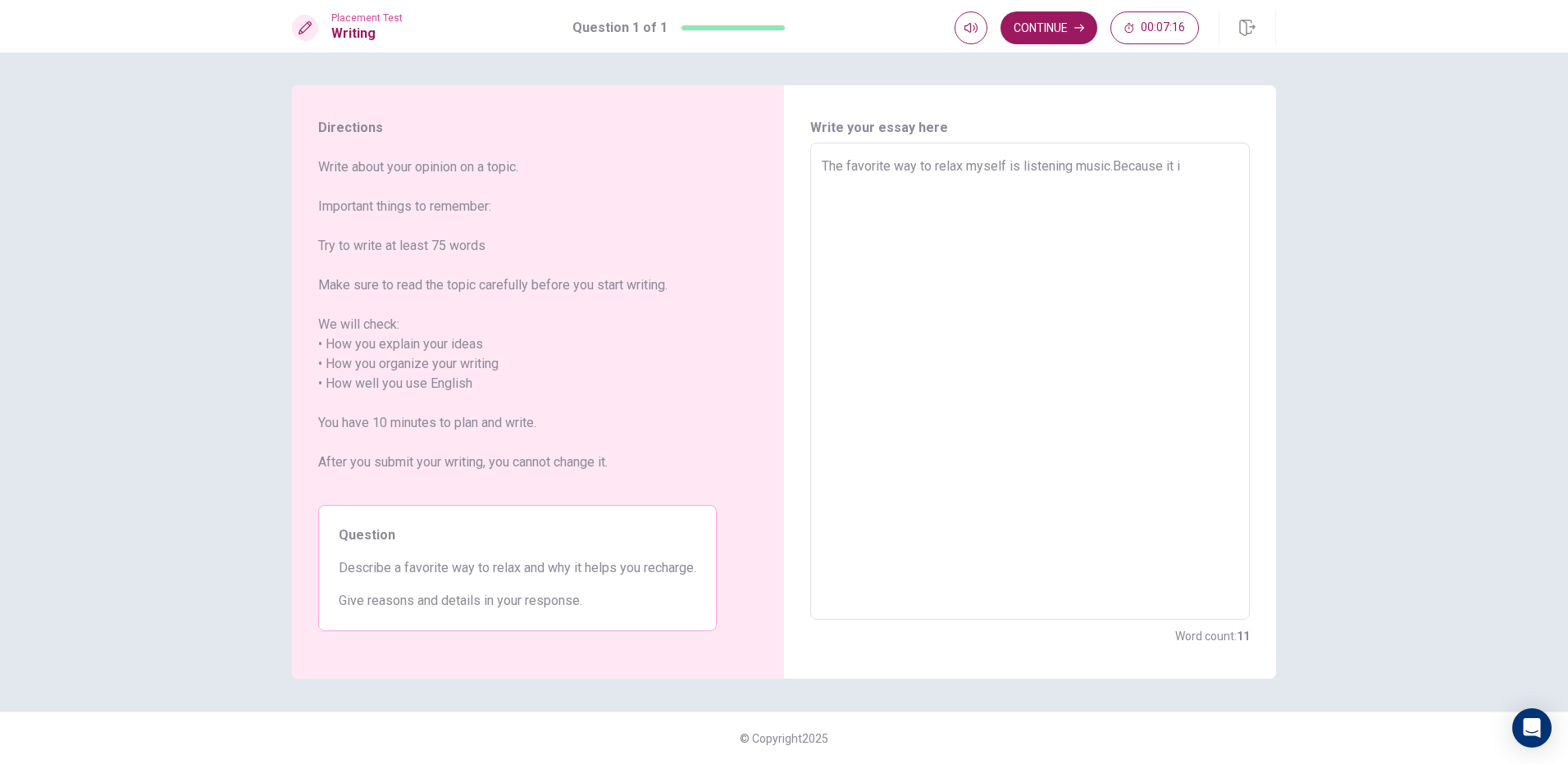
type textarea "x"
type textarea "The favorite way to relax myself is listening music.Because it is"
type textarea "x"
type textarea "The favorite way to relax myself is listening music.Because it is"
type textarea "x"
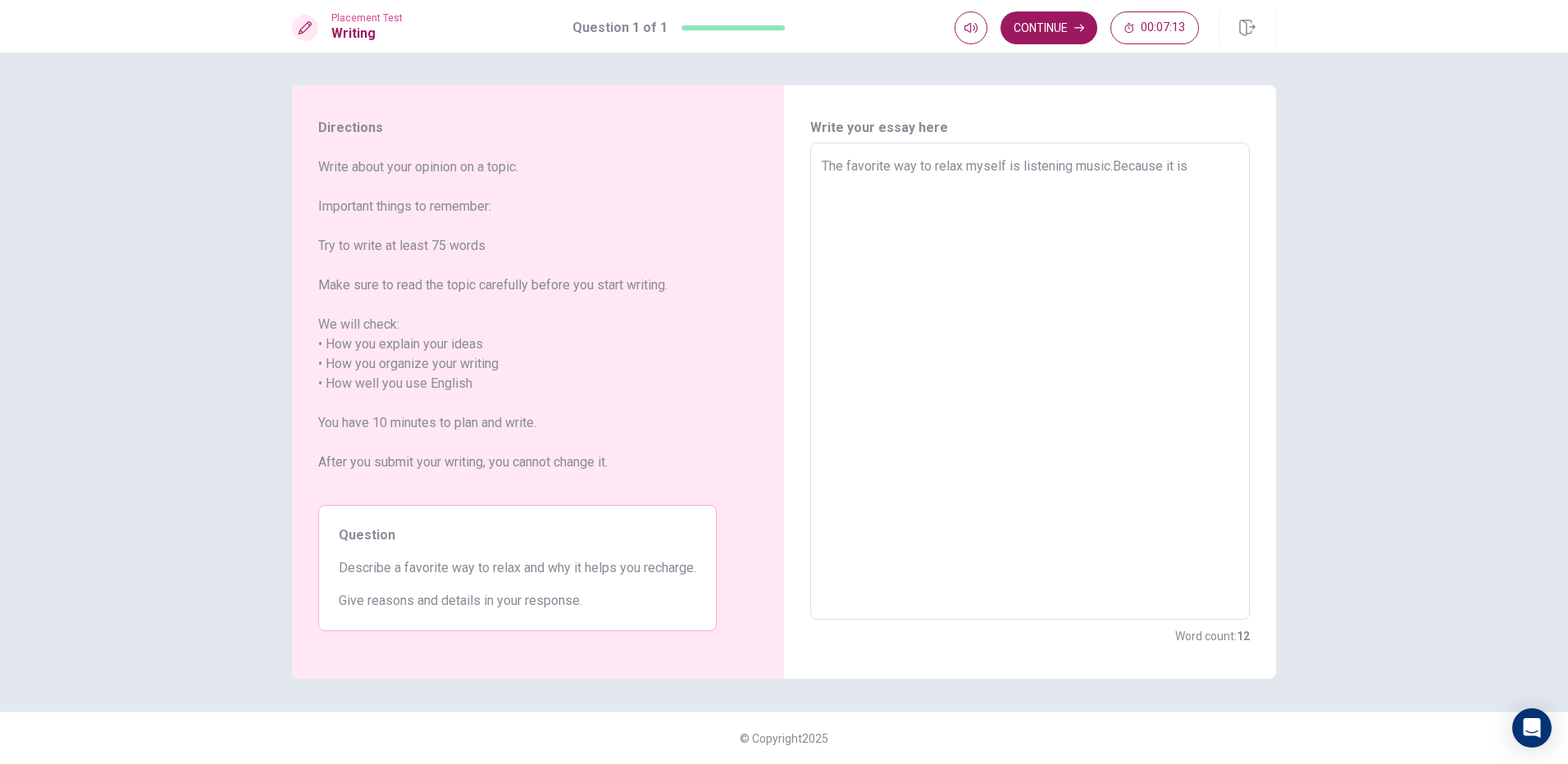
type textarea "The favorite way to relax myself is listening music.Because it is p"
type textarea "x"
type textarea "The favorite way to relax myself is listening music.Because it is pr"
type textarea "x"
type textarea "The favorite way to relax myself is listening music.Because it is prr"
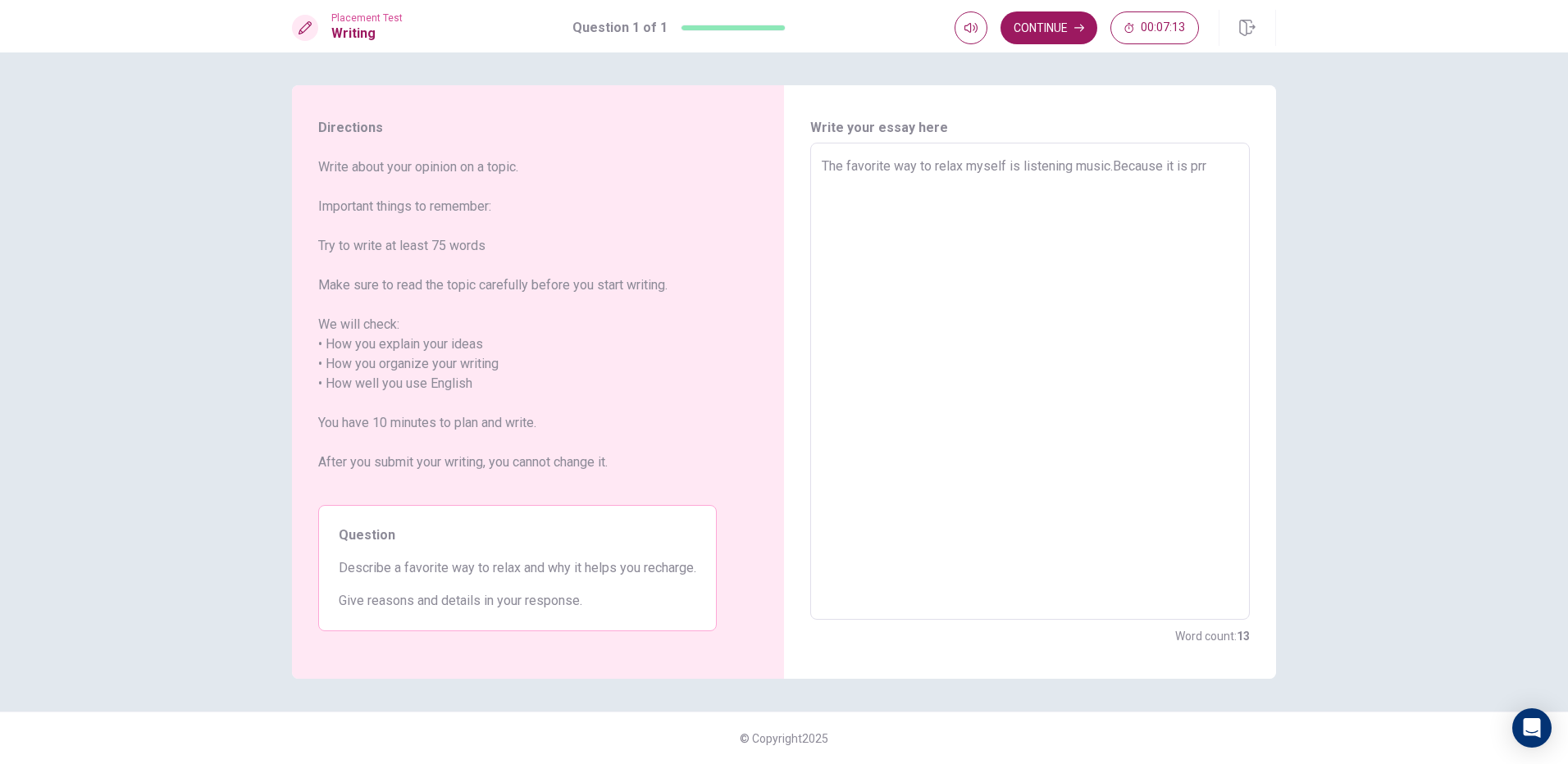
type textarea "x"
type textarea "The favorite way to relax myself is listening music.Because it is pr"
type textarea "x"
type textarea "The favorite way to relax myself is listening music.Because it is pre"
type textarea "x"
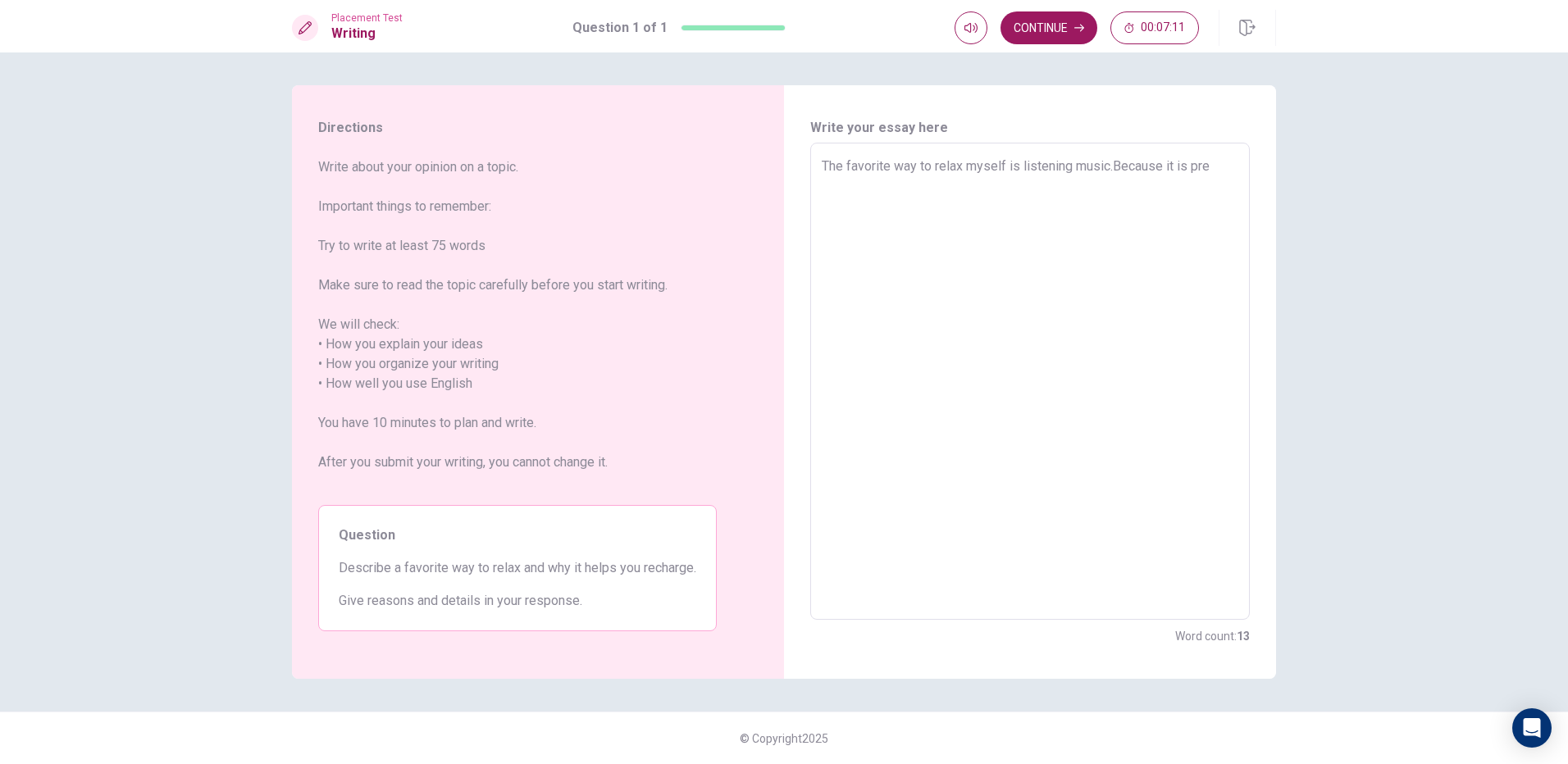
type textarea "The favorite way to relax myself is listening music.Because it is pree"
type textarea "x"
type textarea "The favorite way to relax myself is listening music.Because it is pre"
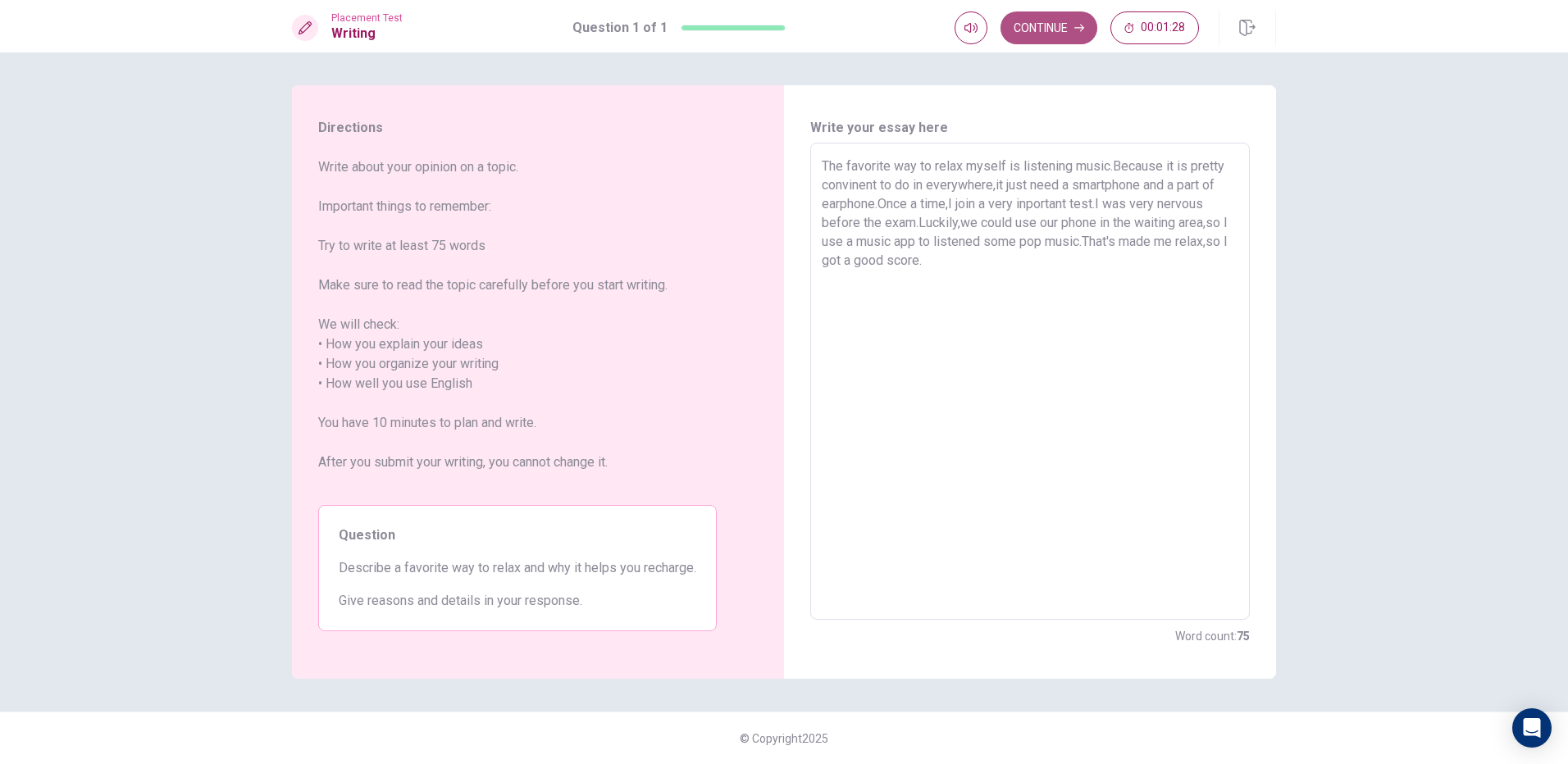
drag, startPoint x: 1031, startPoint y: 35, endPoint x: 1020, endPoint y: 38, distance: 11.4
click at [1020, 38] on button "Continue" at bounding box center [1049, 28] width 97 height 33
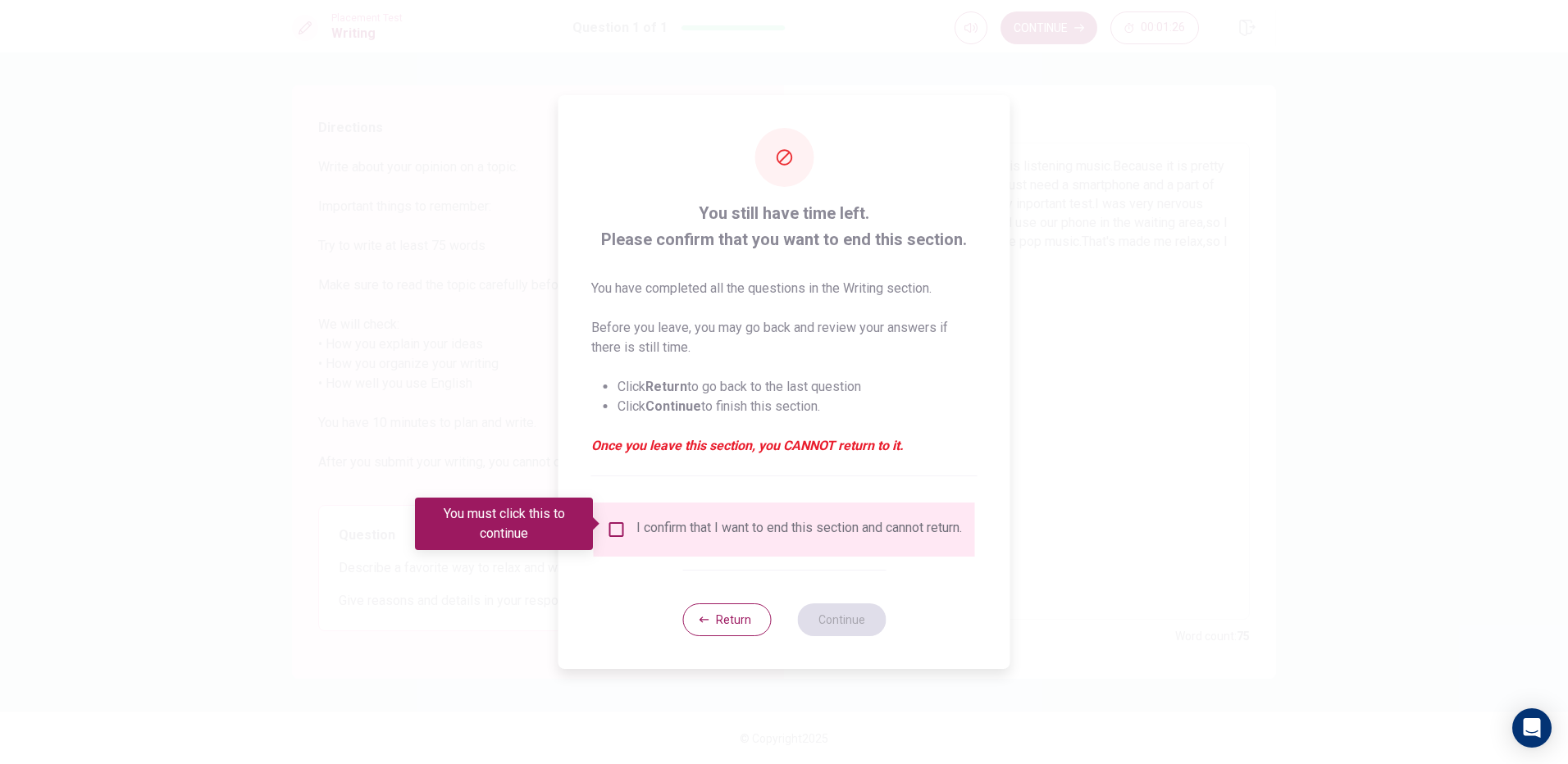
click at [599, 527] on span at bounding box center [598, 524] width 9 height 14
click at [607, 526] on input "You must click this to continue" at bounding box center [617, 530] width 20 height 20
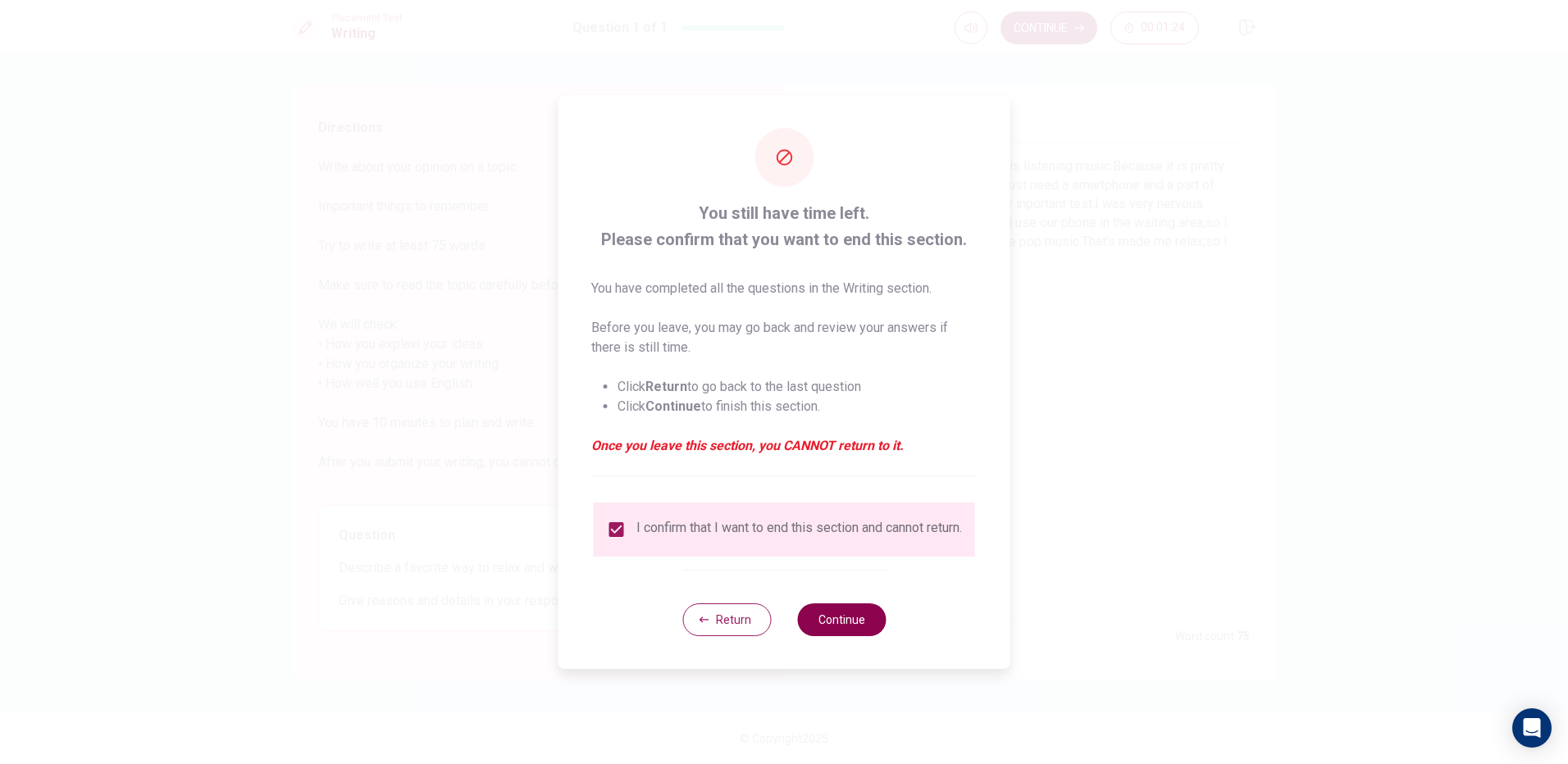
click at [860, 633] on button "Continue" at bounding box center [842, 620] width 89 height 33
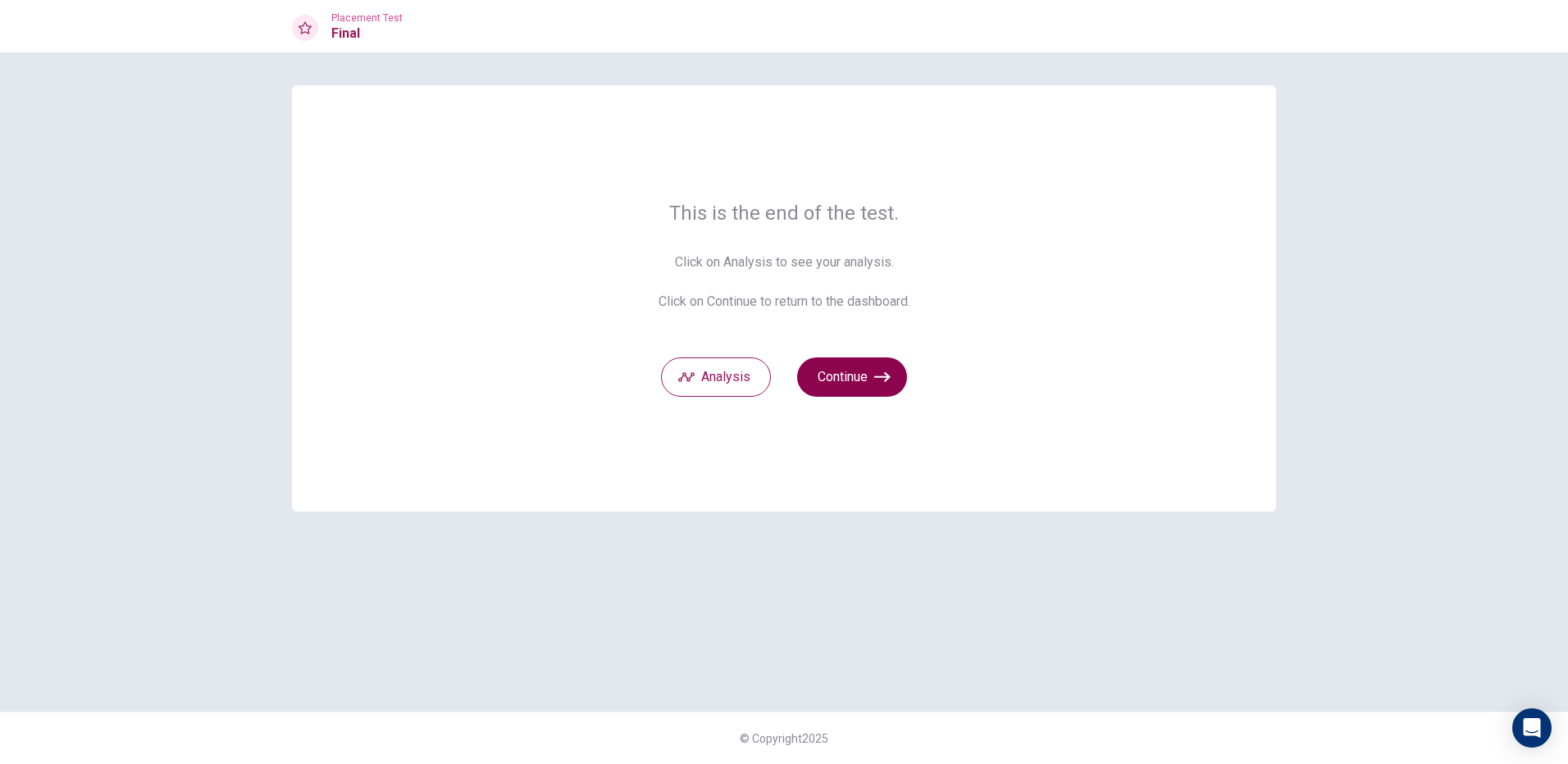
click at [819, 370] on button "Continue" at bounding box center [853, 377] width 110 height 40
